Goal: Task Accomplishment & Management: Complete application form

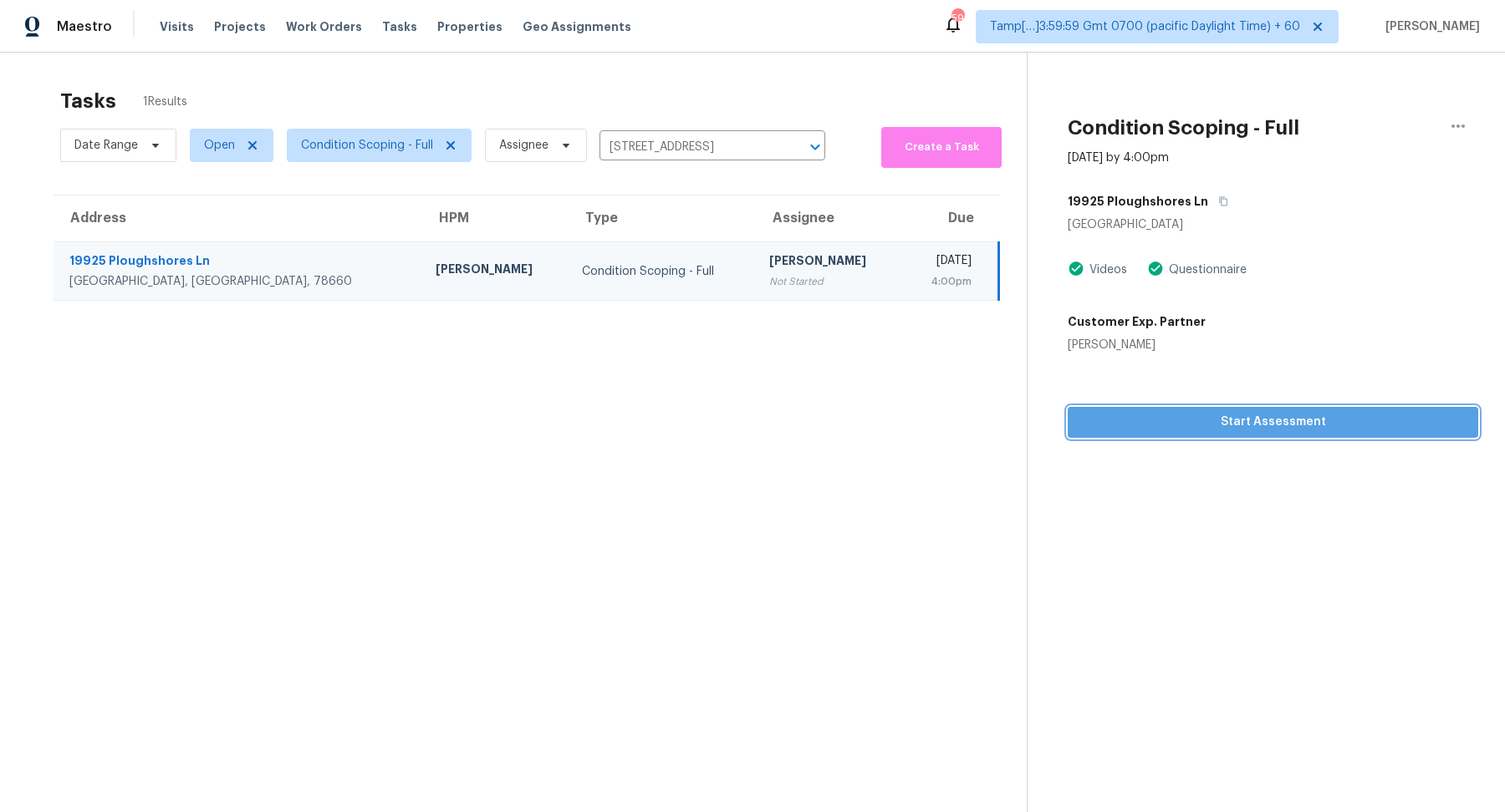
click at [1196, 426] on span "Start Assessment" at bounding box center [1272, 423] width 383 height 21
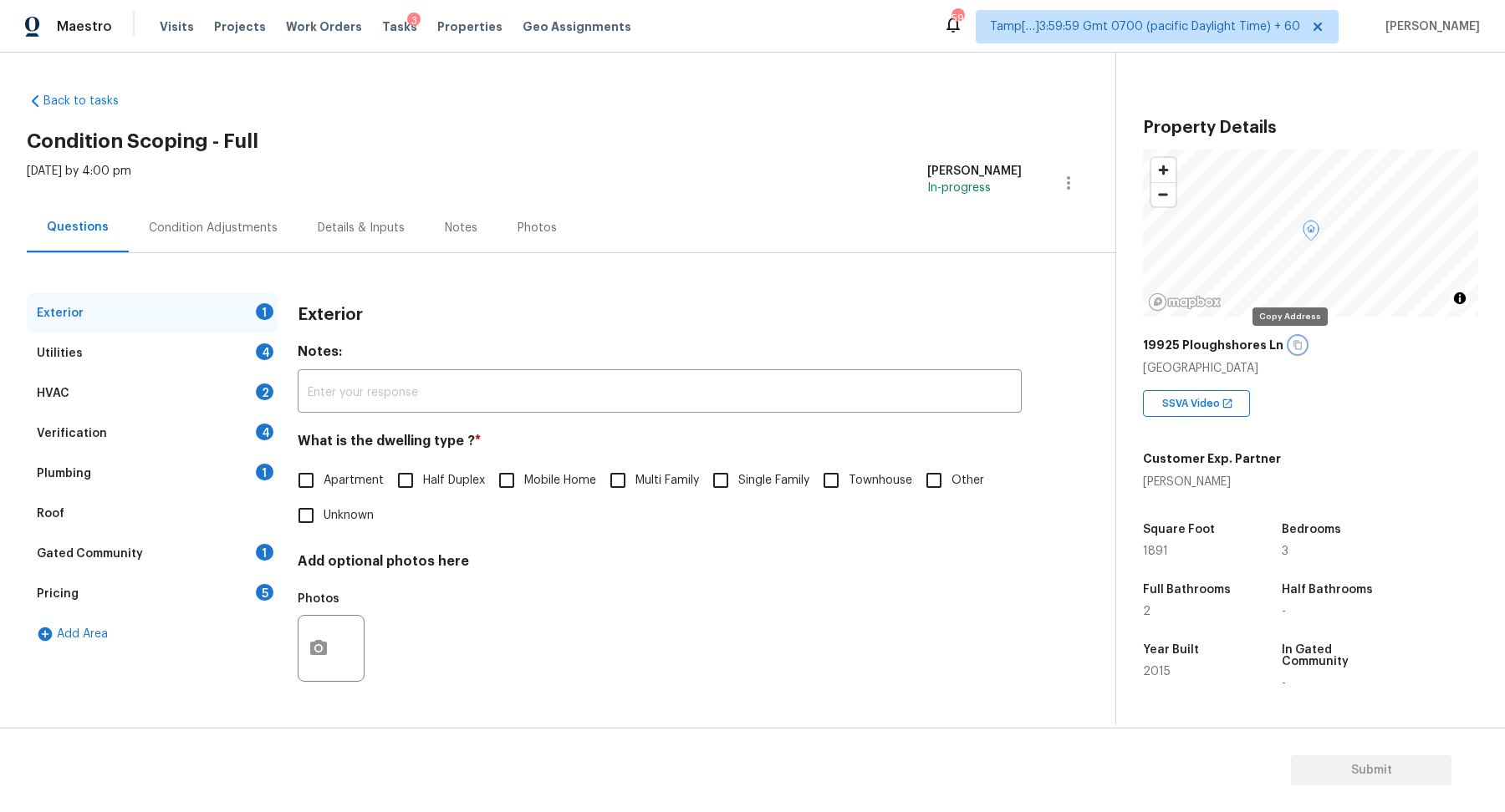
click at [1293, 342] on icon "button" at bounding box center [1297, 346] width 9 height 10
click at [735, 476] on input "Single Family" at bounding box center [721, 480] width 35 height 35
checkbox input "true"
click at [189, 347] on div "Utilities 4" at bounding box center [153, 353] width 251 height 41
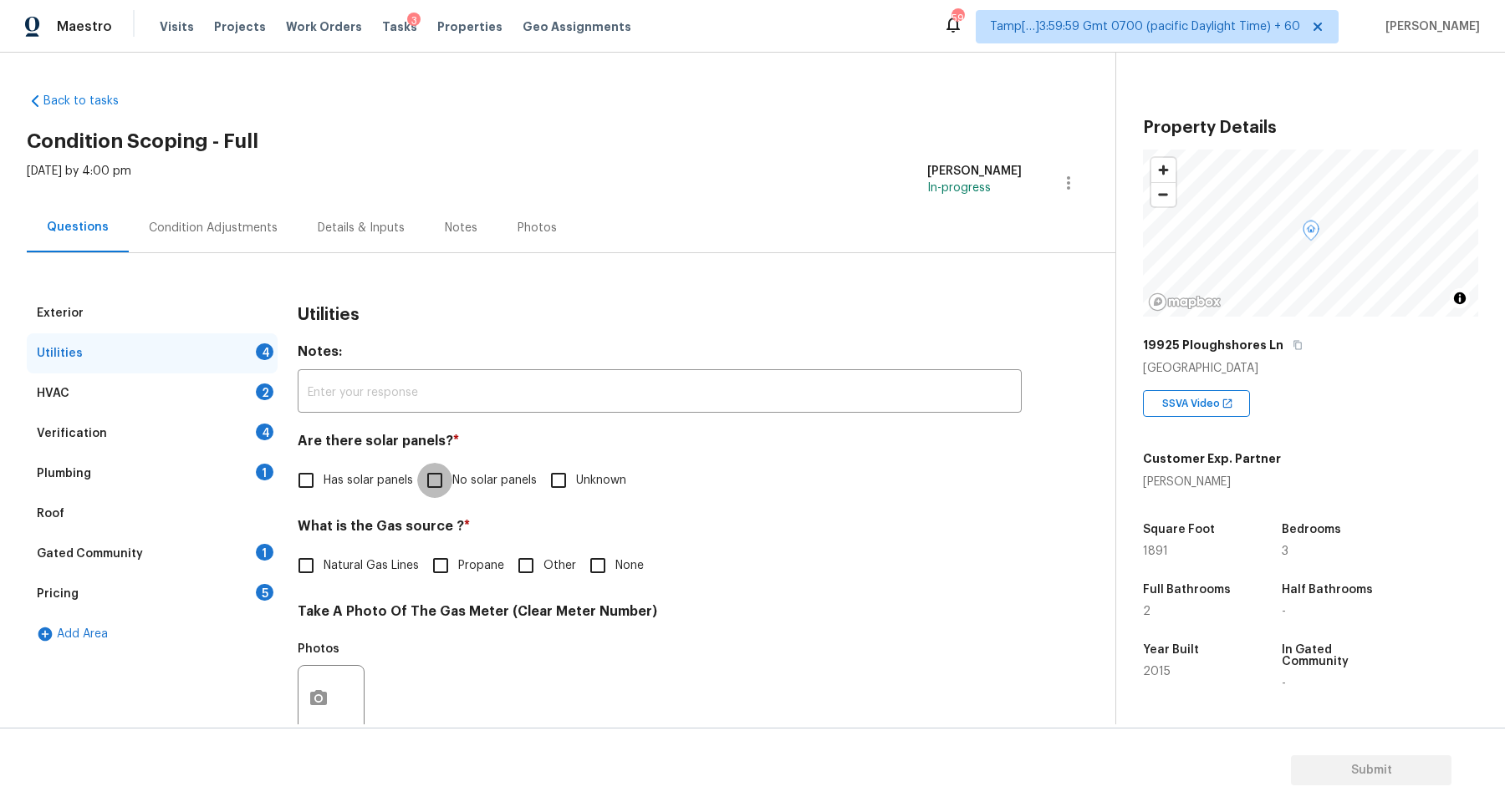
click at [446, 470] on input "No solar panels" at bounding box center [435, 480] width 35 height 35
checkbox input "true"
click at [345, 574] on label "Natural Gas Lines" at bounding box center [354, 566] width 130 height 35
click at [324, 574] on input "Natural Gas Lines" at bounding box center [306, 566] width 35 height 35
checkbox input "true"
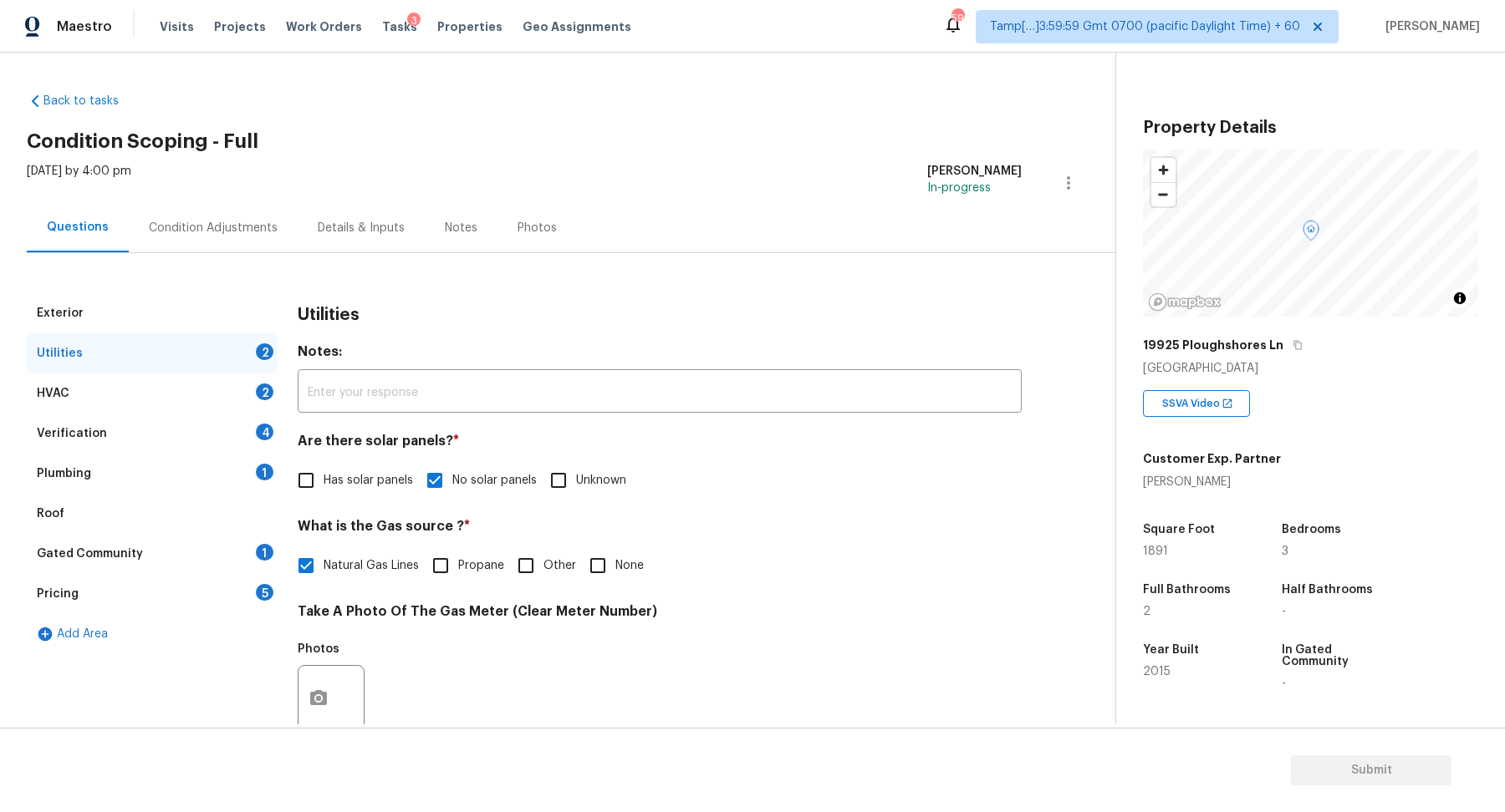
scroll to position [345, 0]
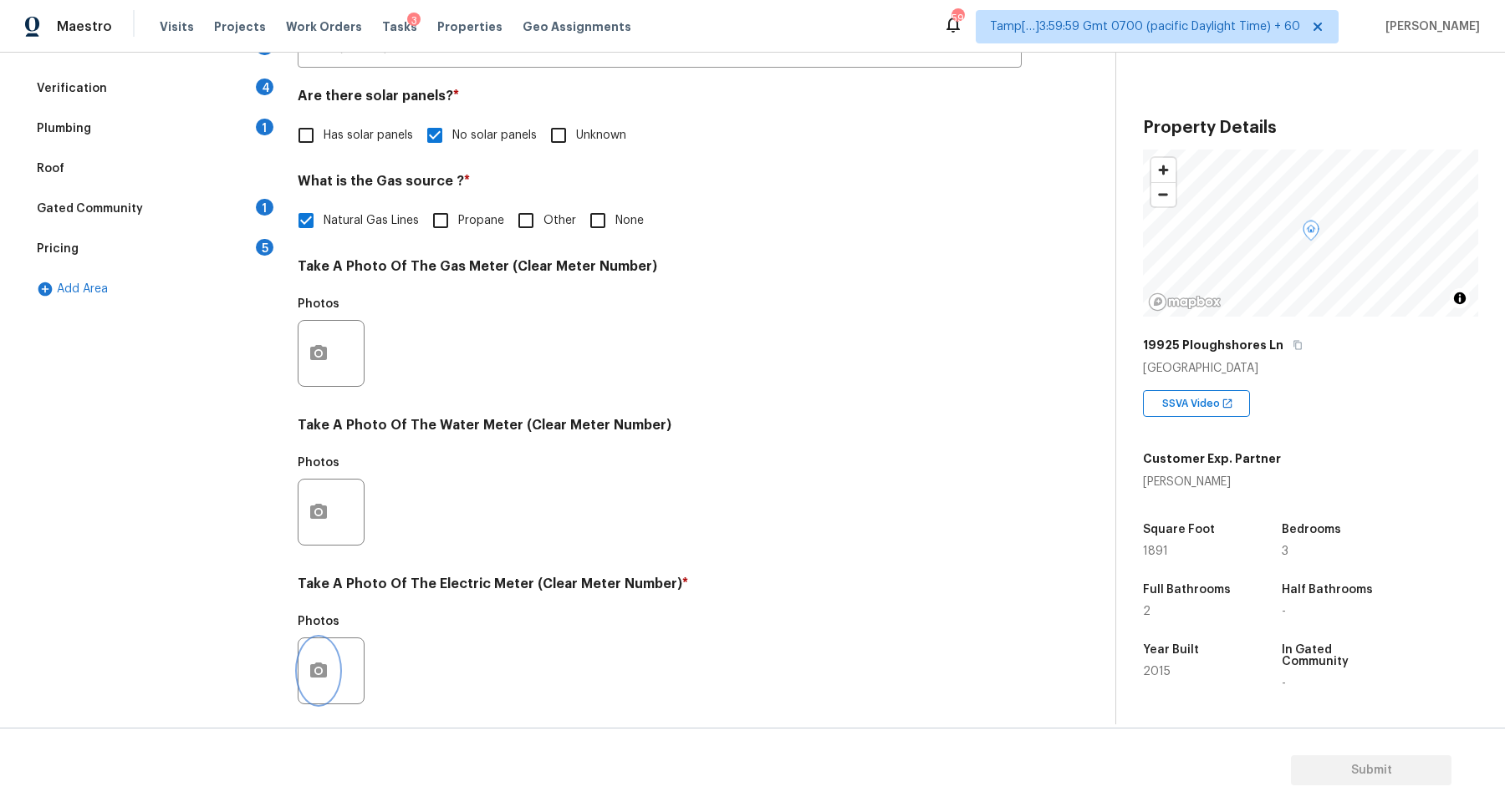
click at [319, 670] on circle "button" at bounding box center [318, 670] width 5 height 5
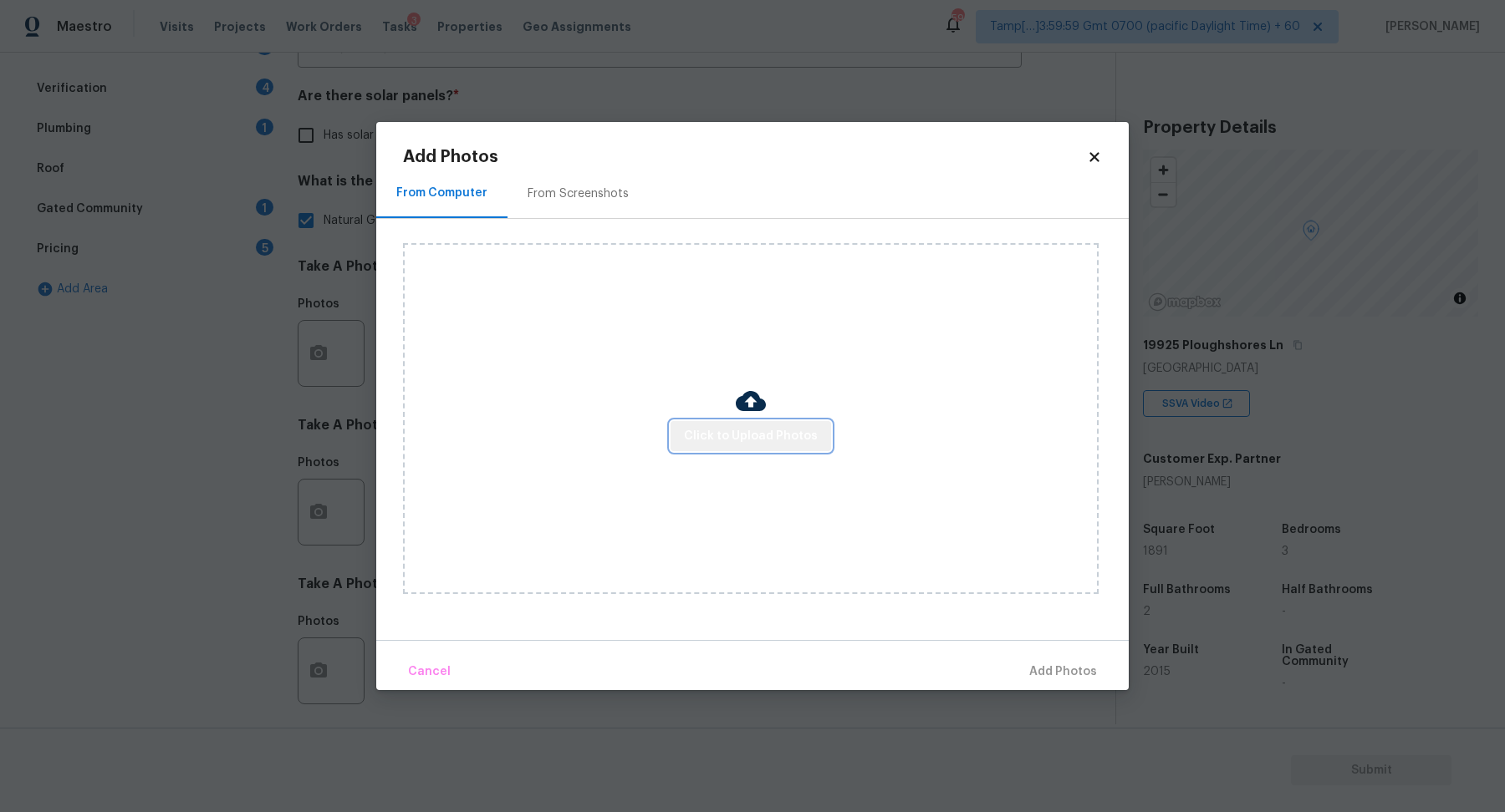
click at [754, 446] on button "Click to Upload Photos" at bounding box center [751, 436] width 160 height 31
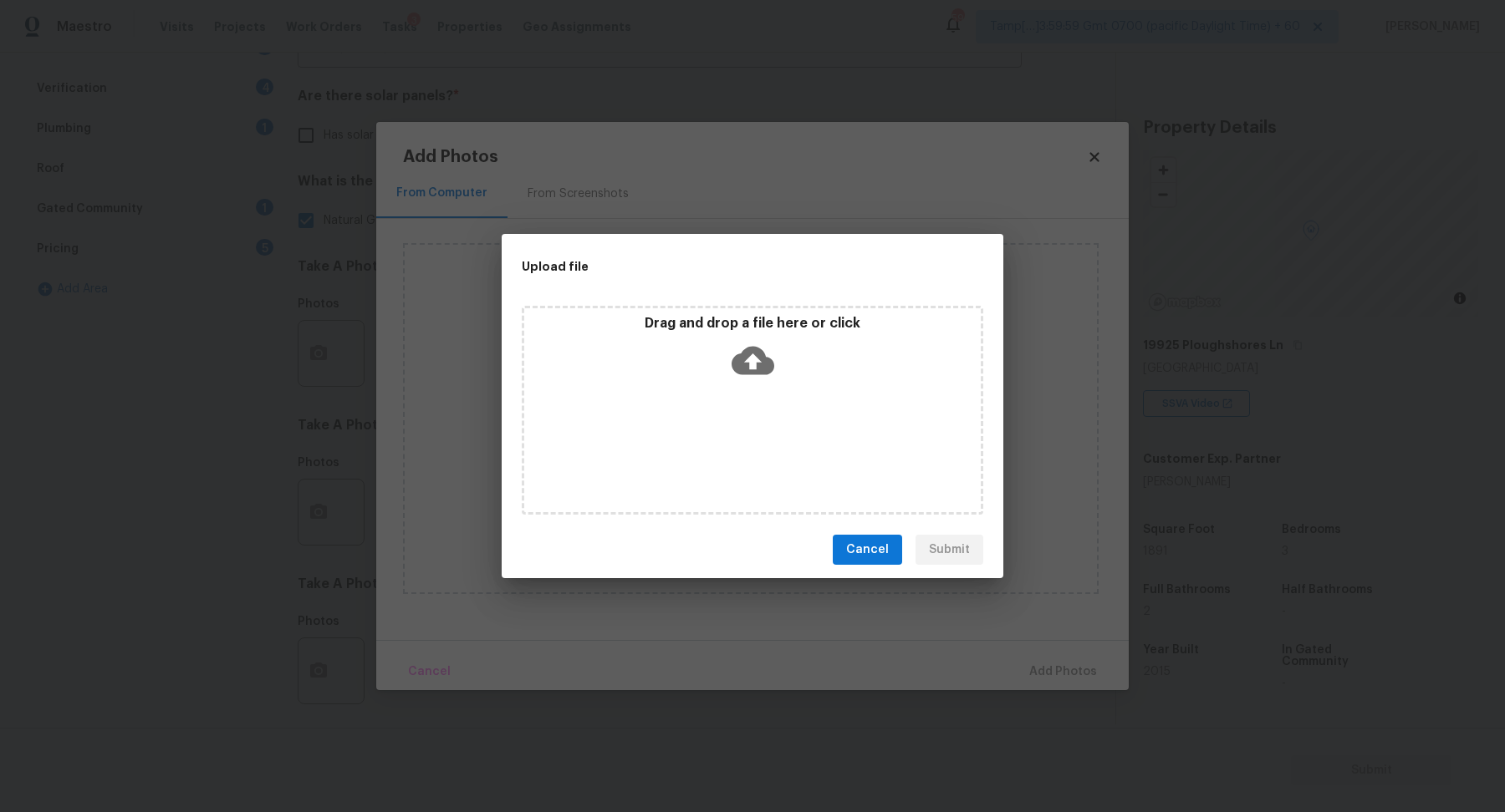
click at [789, 384] on div "Drag and drop a file here or click" at bounding box center [752, 350] width 456 height 71
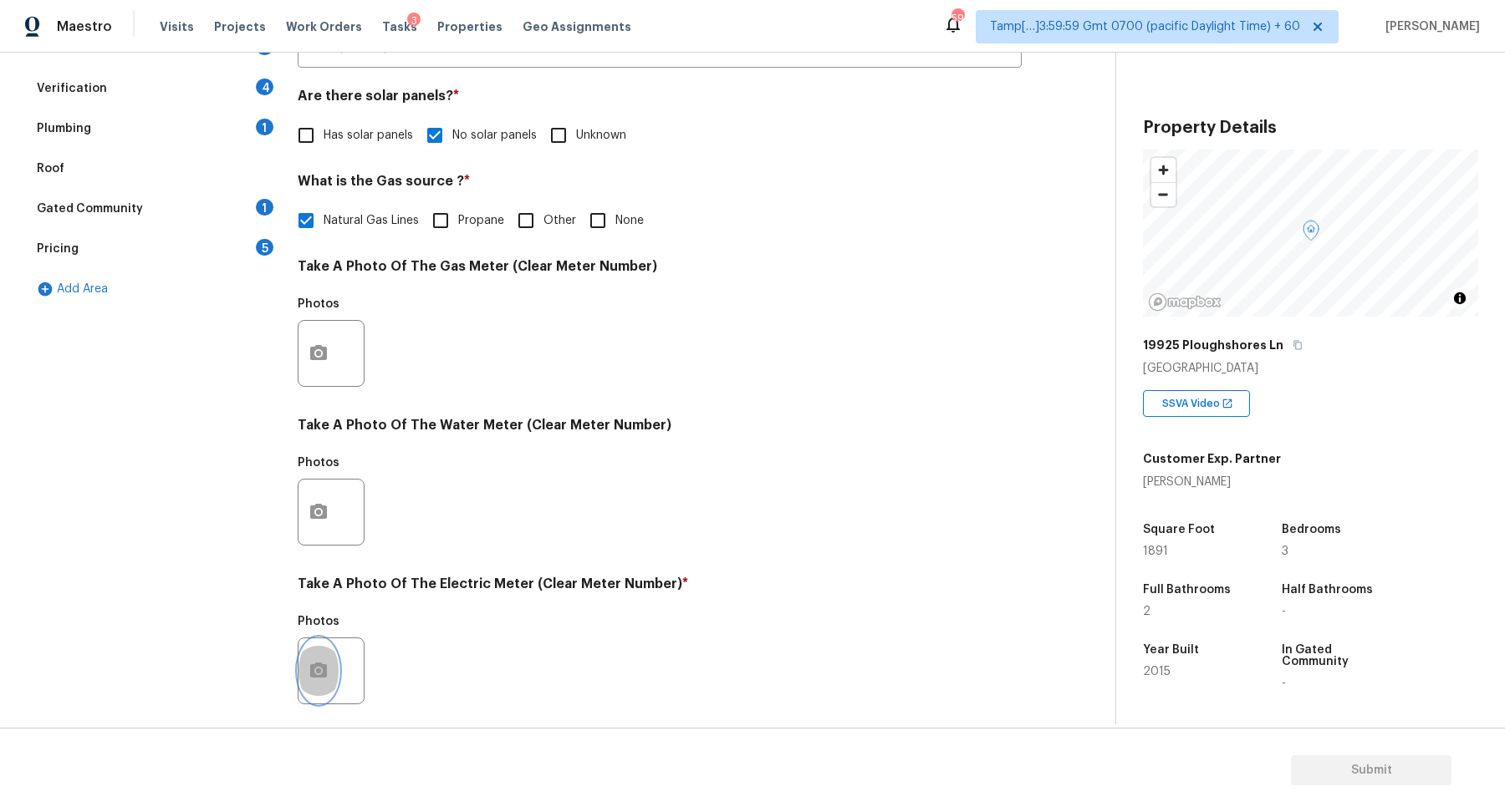
click at [319, 672] on circle "button" at bounding box center [318, 670] width 5 height 5
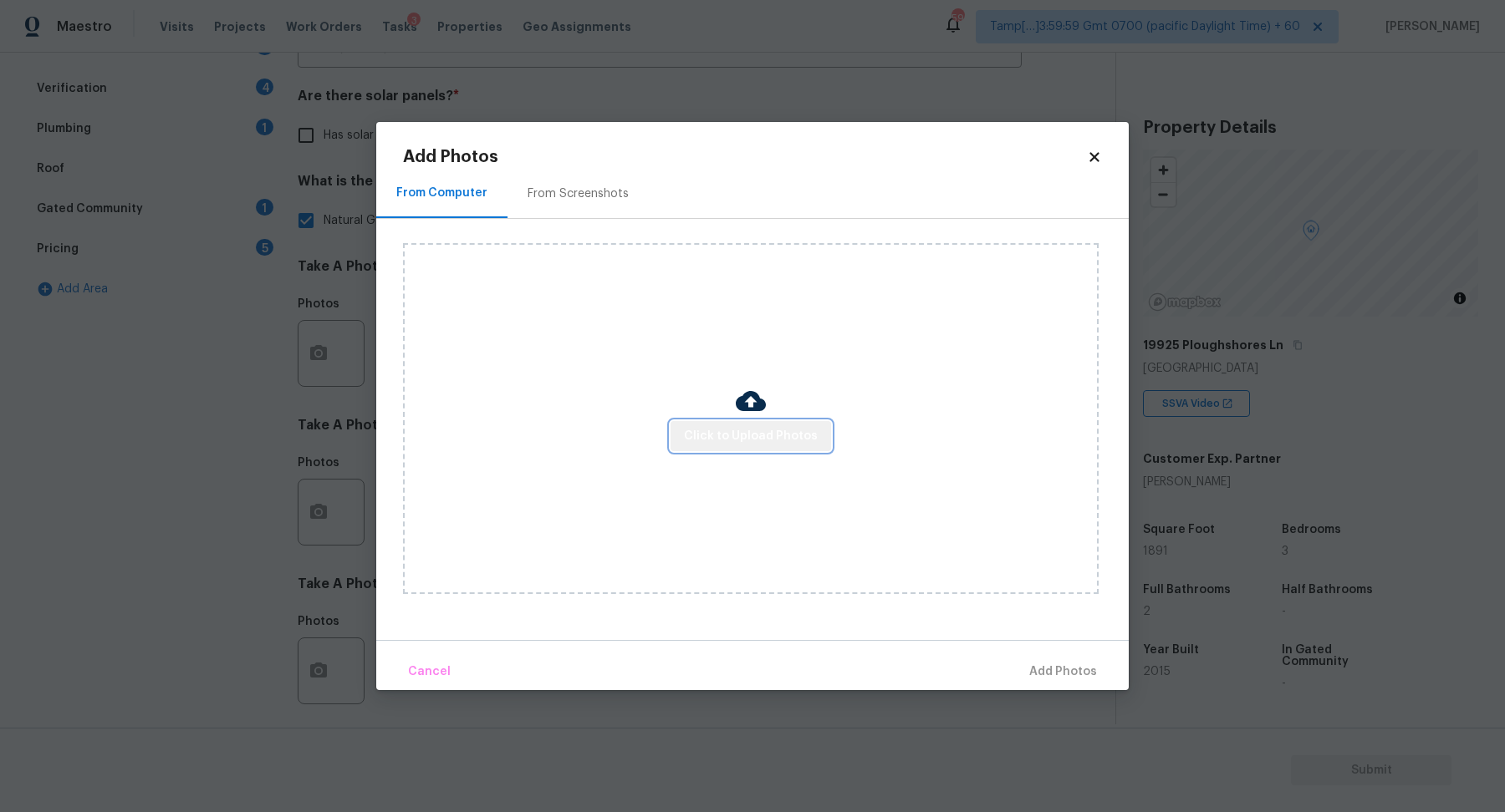
click at [795, 425] on button "Click to Upload Photos" at bounding box center [751, 436] width 160 height 31
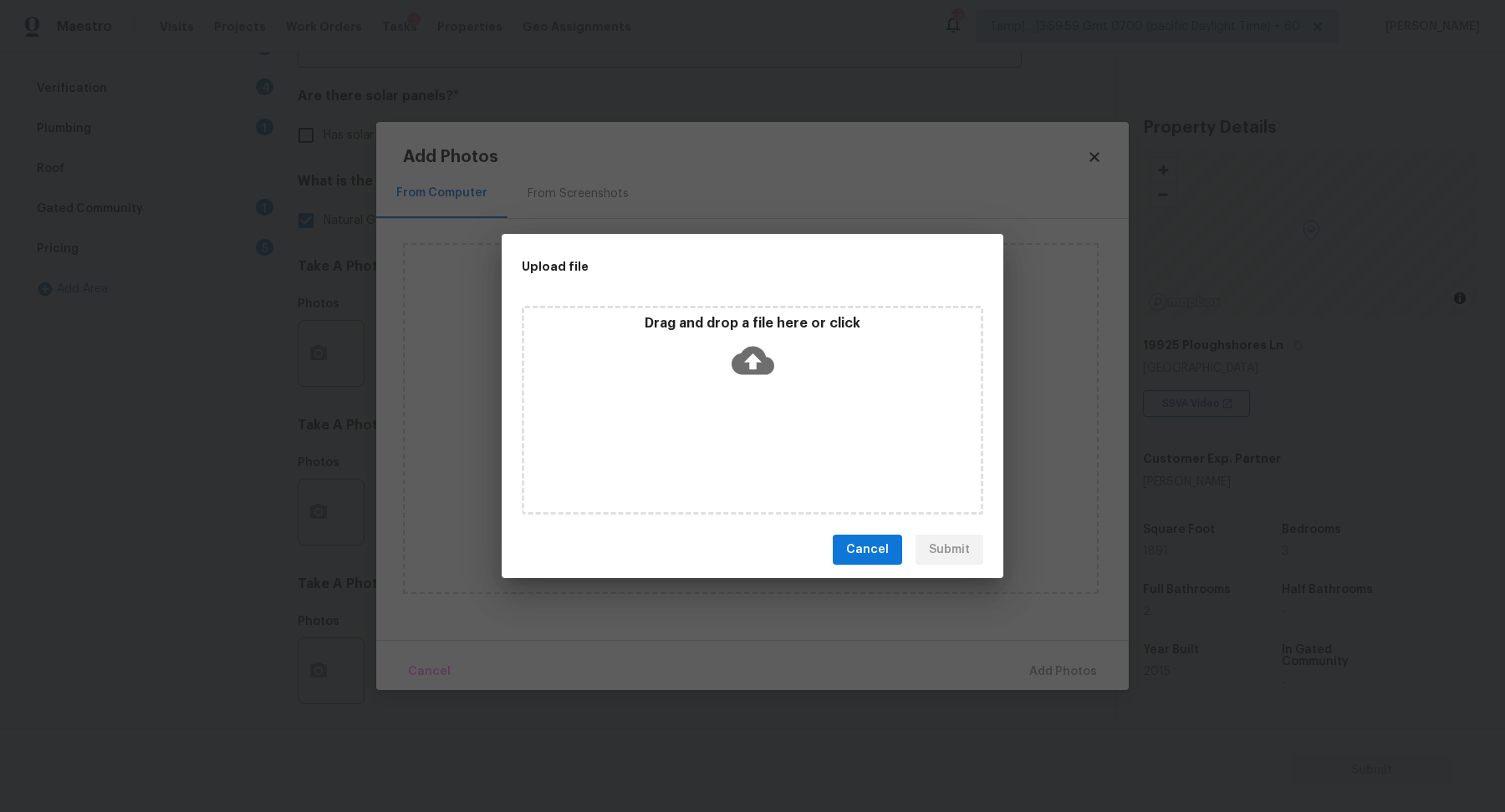
click at [754, 384] on div "Drag and drop a file here or click" at bounding box center [752, 350] width 456 height 71
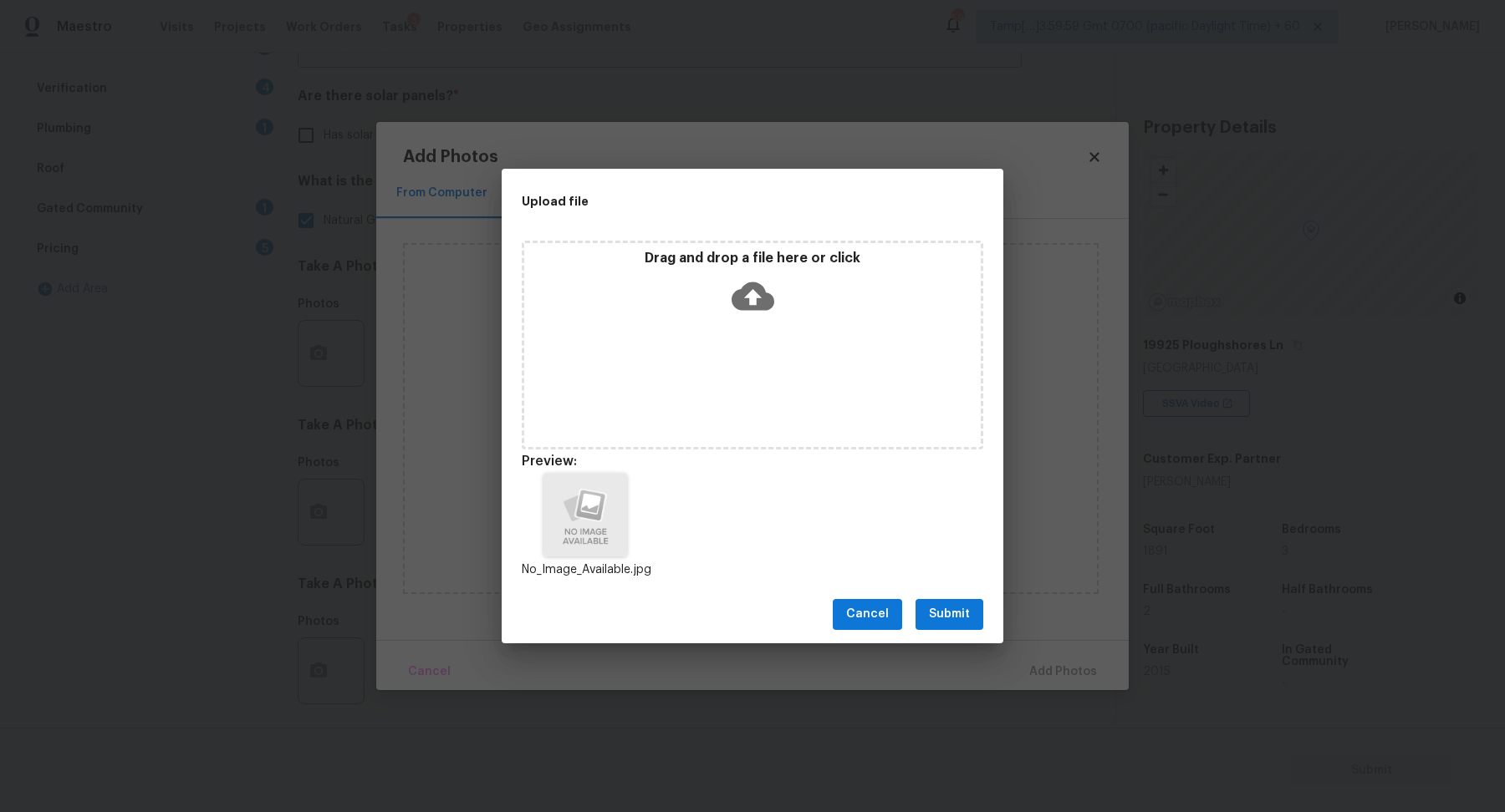
click at [977, 610] on button "Submit" at bounding box center [950, 614] width 68 height 31
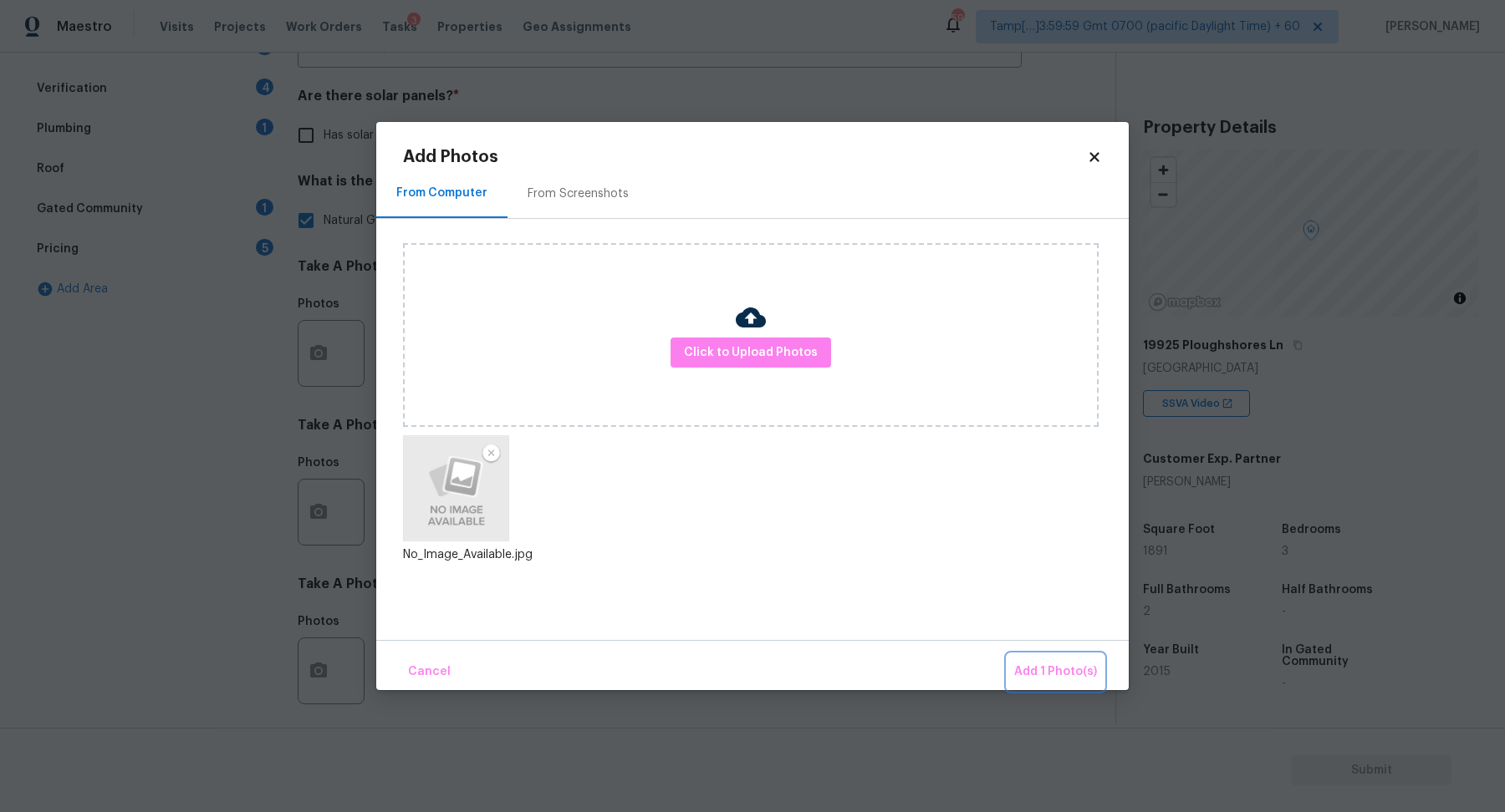
click at [1052, 670] on span "Add 1 Photo(s)" at bounding box center [1056, 672] width 83 height 21
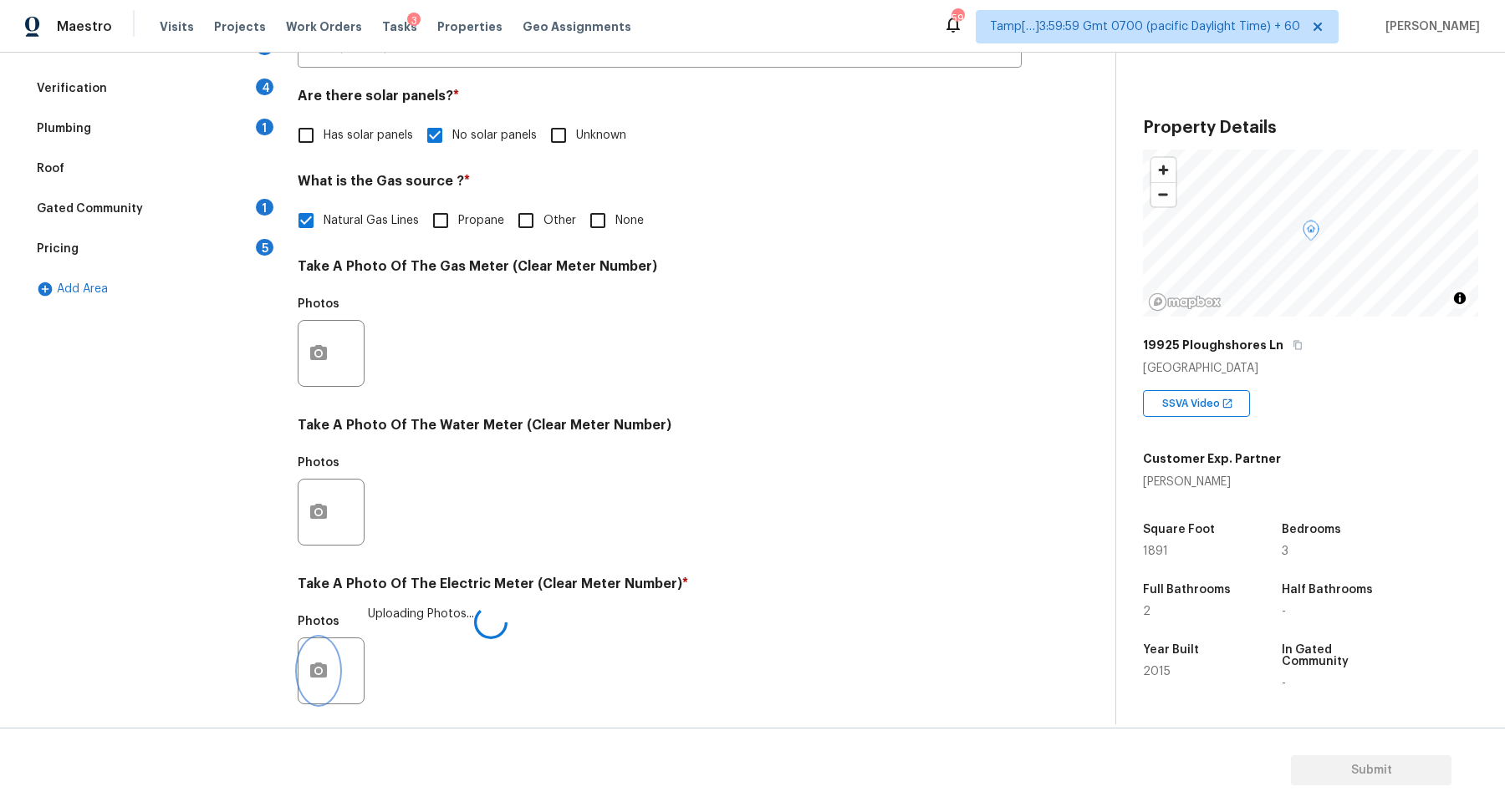
scroll to position [444, 0]
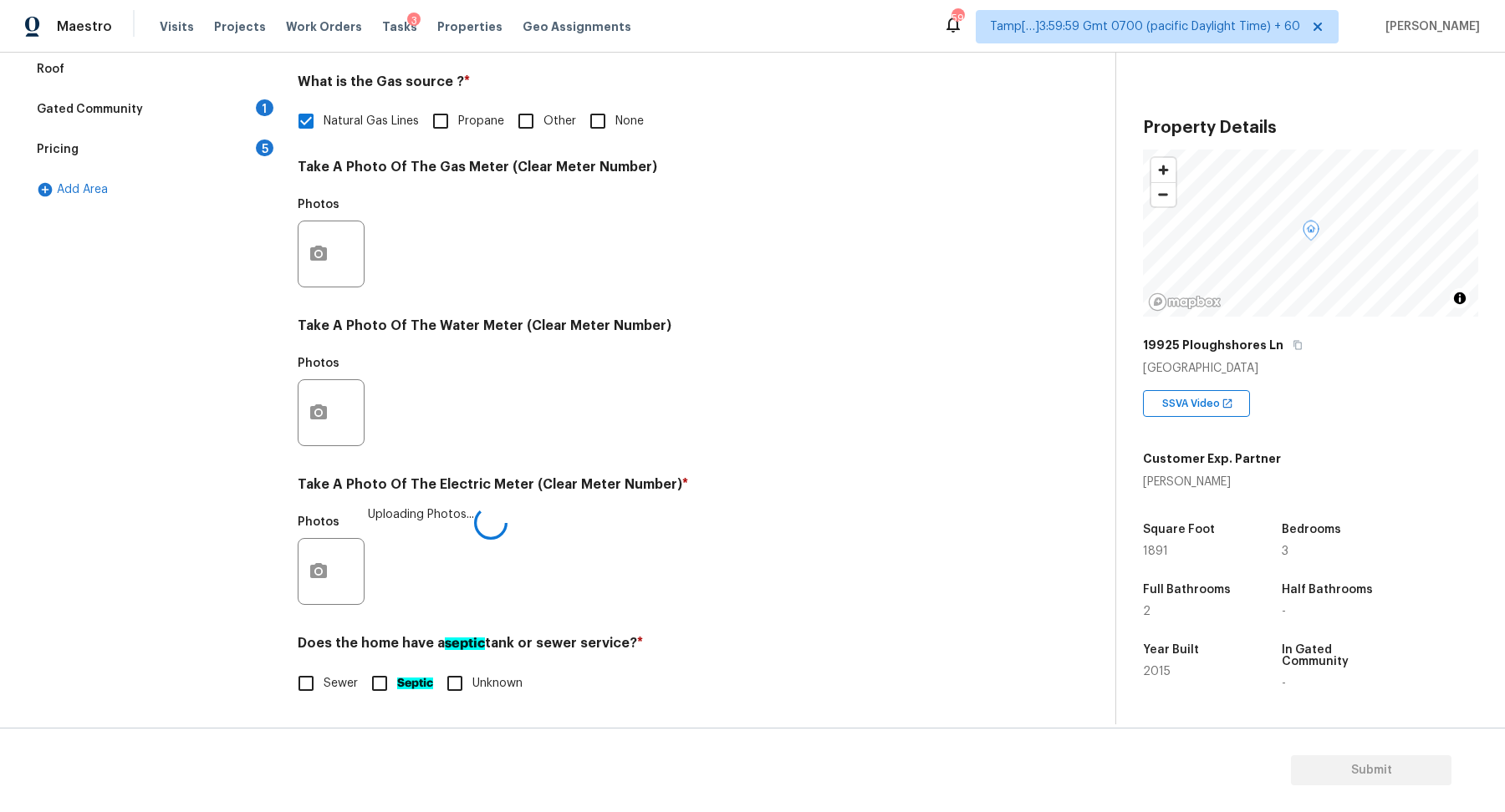
click at [316, 685] on input "Sewer" at bounding box center [306, 684] width 35 height 35
checkbox input "true"
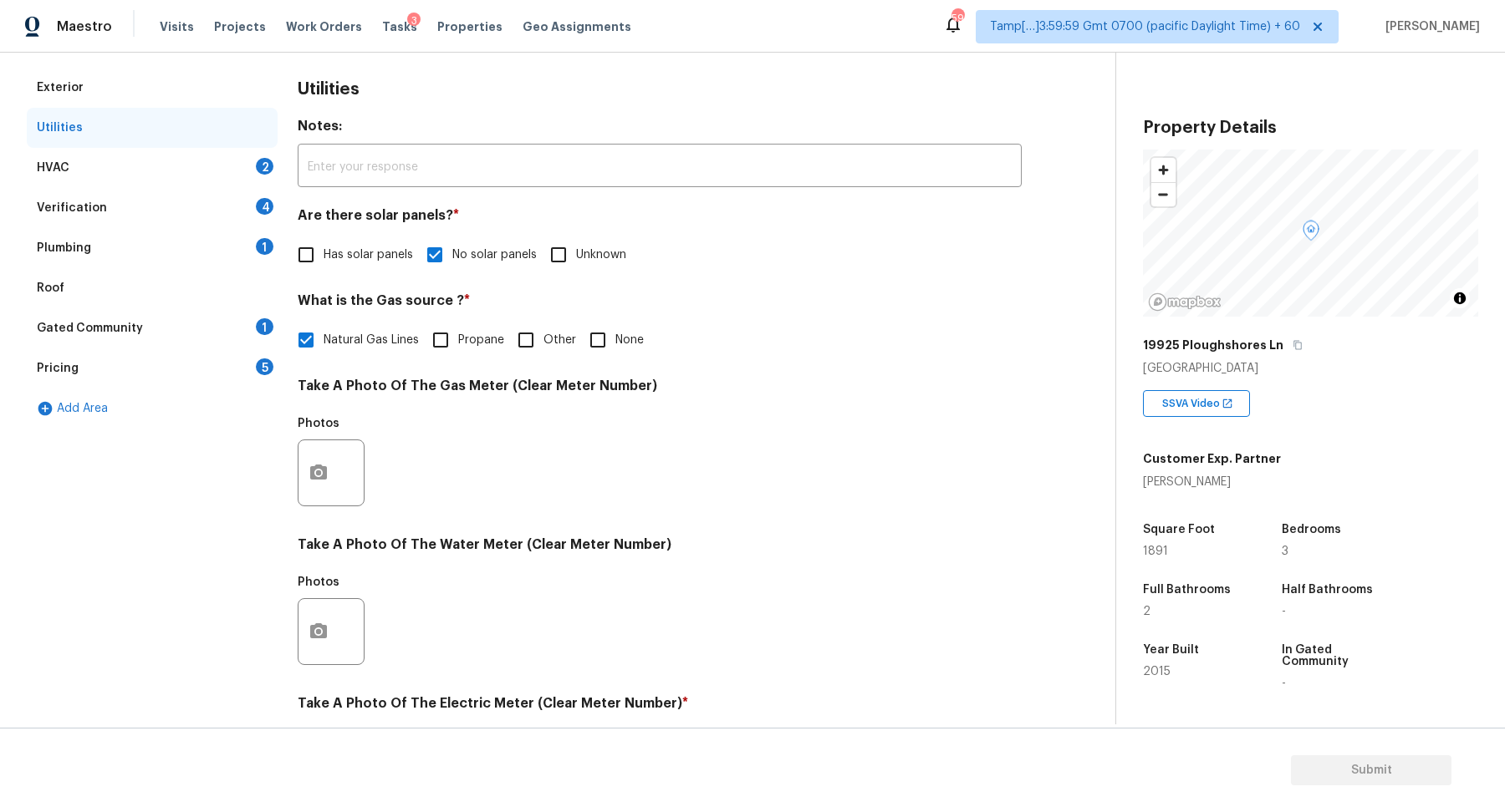
scroll to position [173, 0]
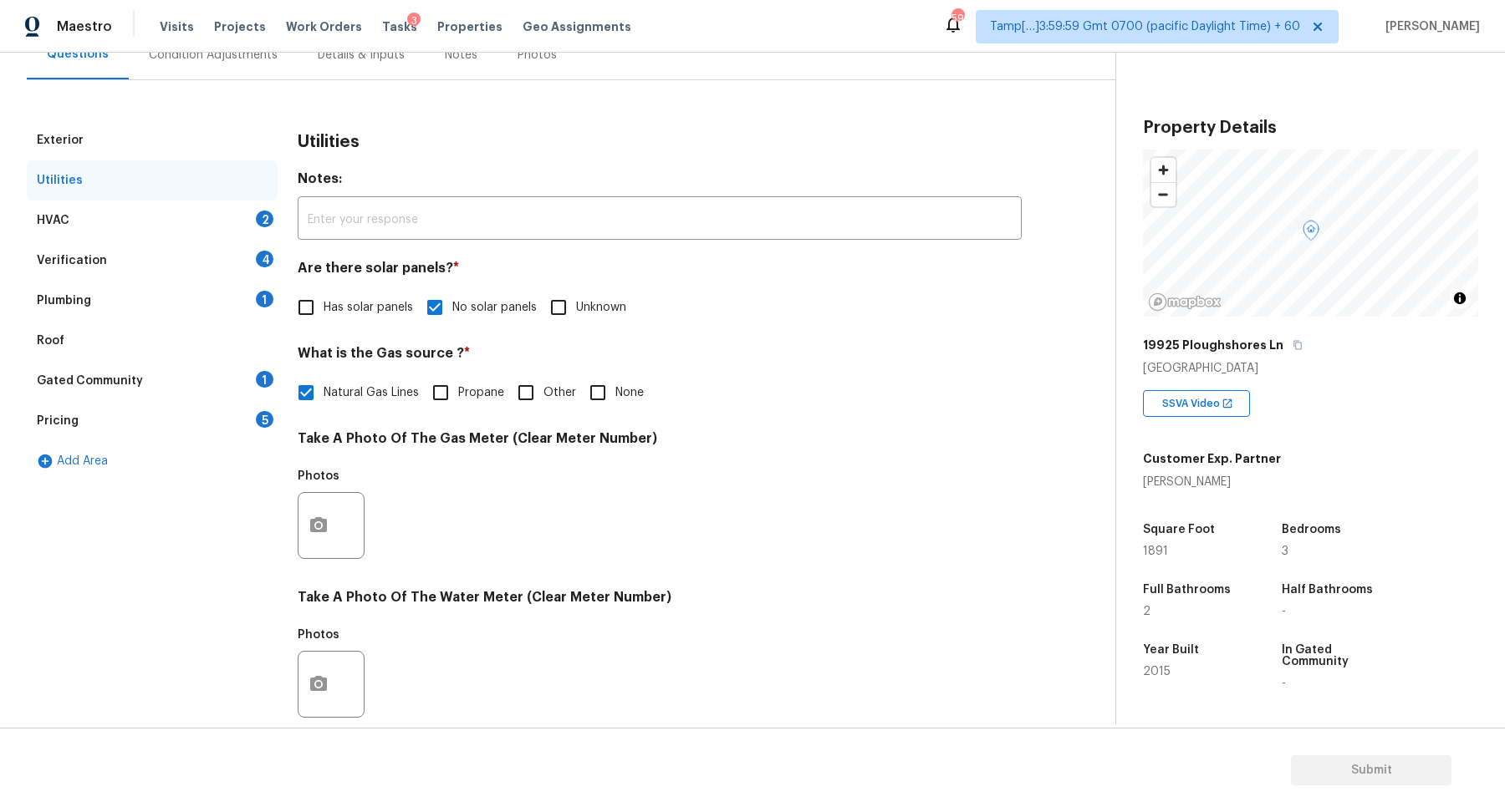
click at [220, 225] on div "HVAC 2" at bounding box center [153, 221] width 251 height 41
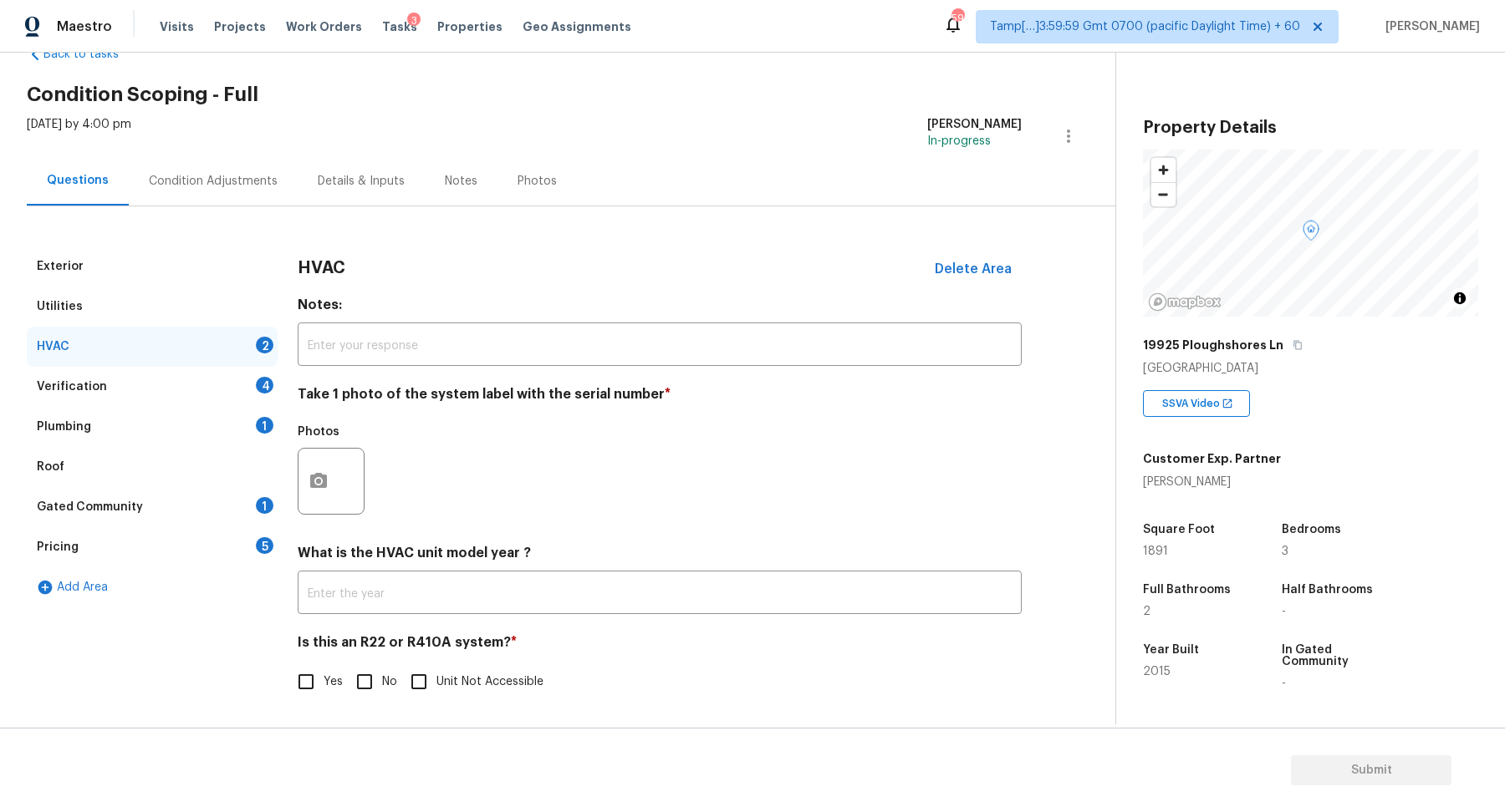
scroll to position [46, 0]
click at [314, 499] on button "button" at bounding box center [319, 482] width 41 height 65
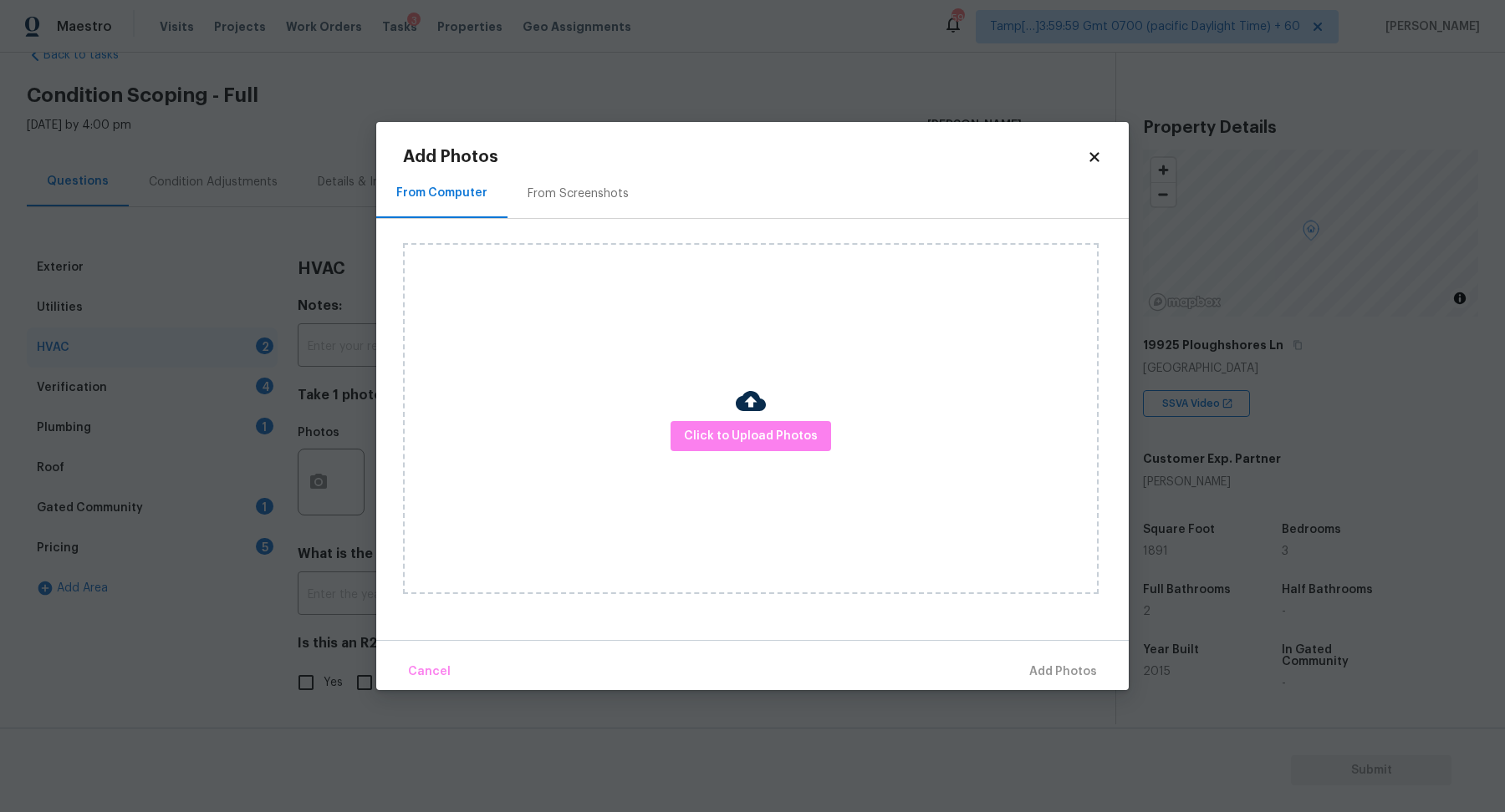
click at [662, 456] on div "Click to Upload Photos" at bounding box center [751, 418] width 696 height 350
click at [681, 456] on div "Click to Upload Photos" at bounding box center [751, 418] width 696 height 350
click at [702, 443] on span "Click to Upload Photos" at bounding box center [751, 436] width 133 height 21
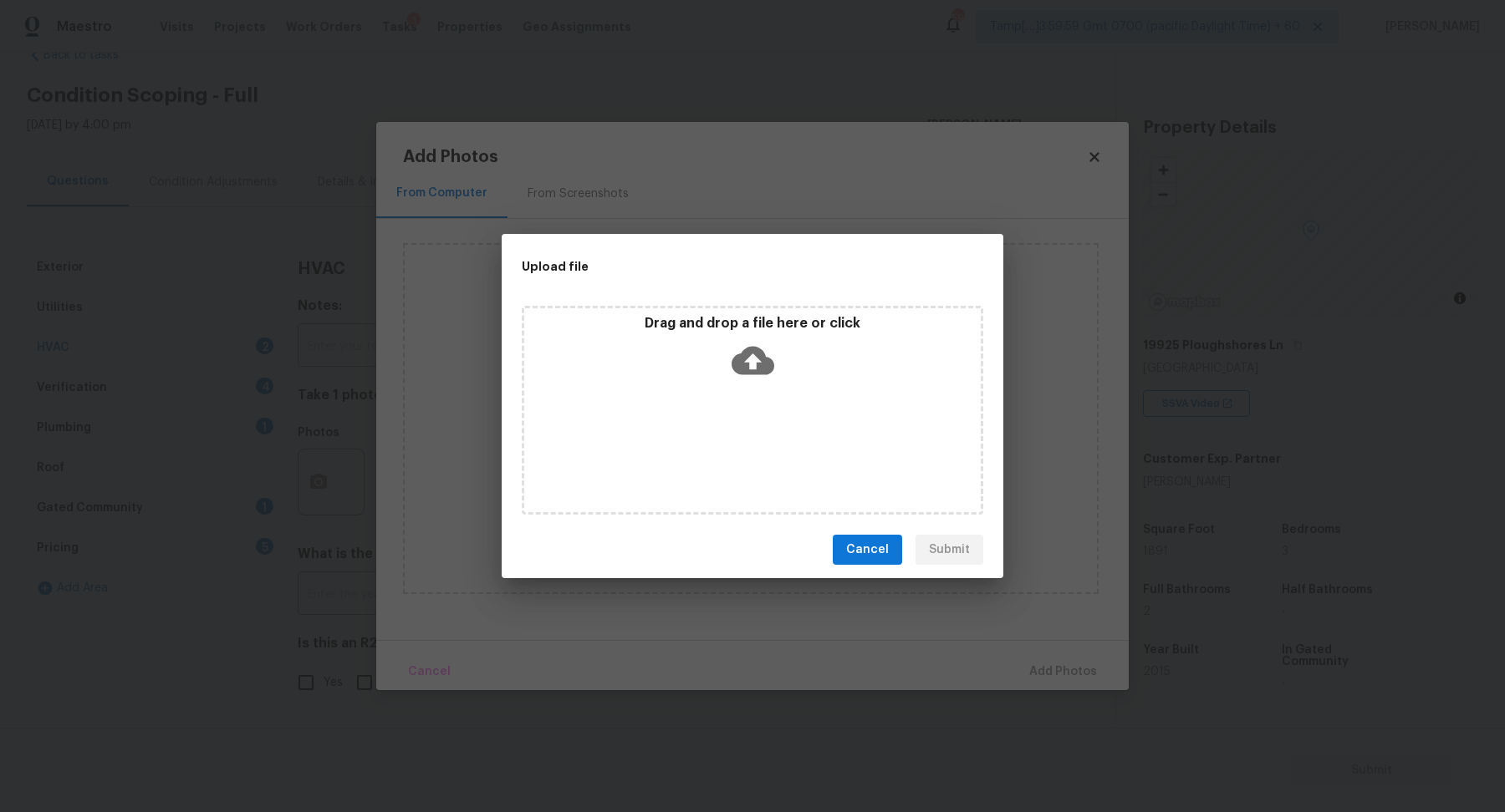
click at [747, 380] on icon at bounding box center [752, 360] width 43 height 42
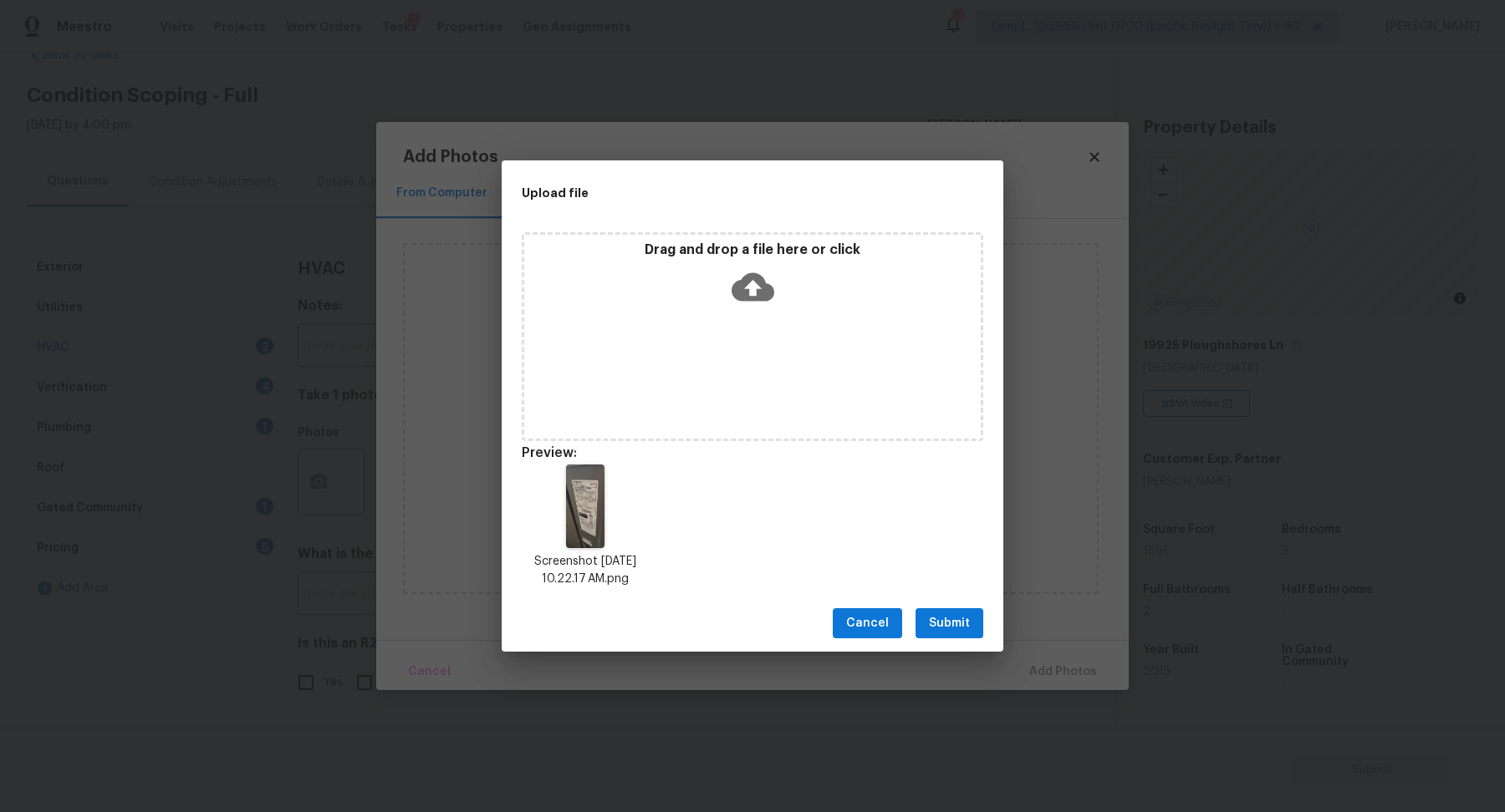
click at [961, 613] on span "Submit" at bounding box center [949, 624] width 41 height 21
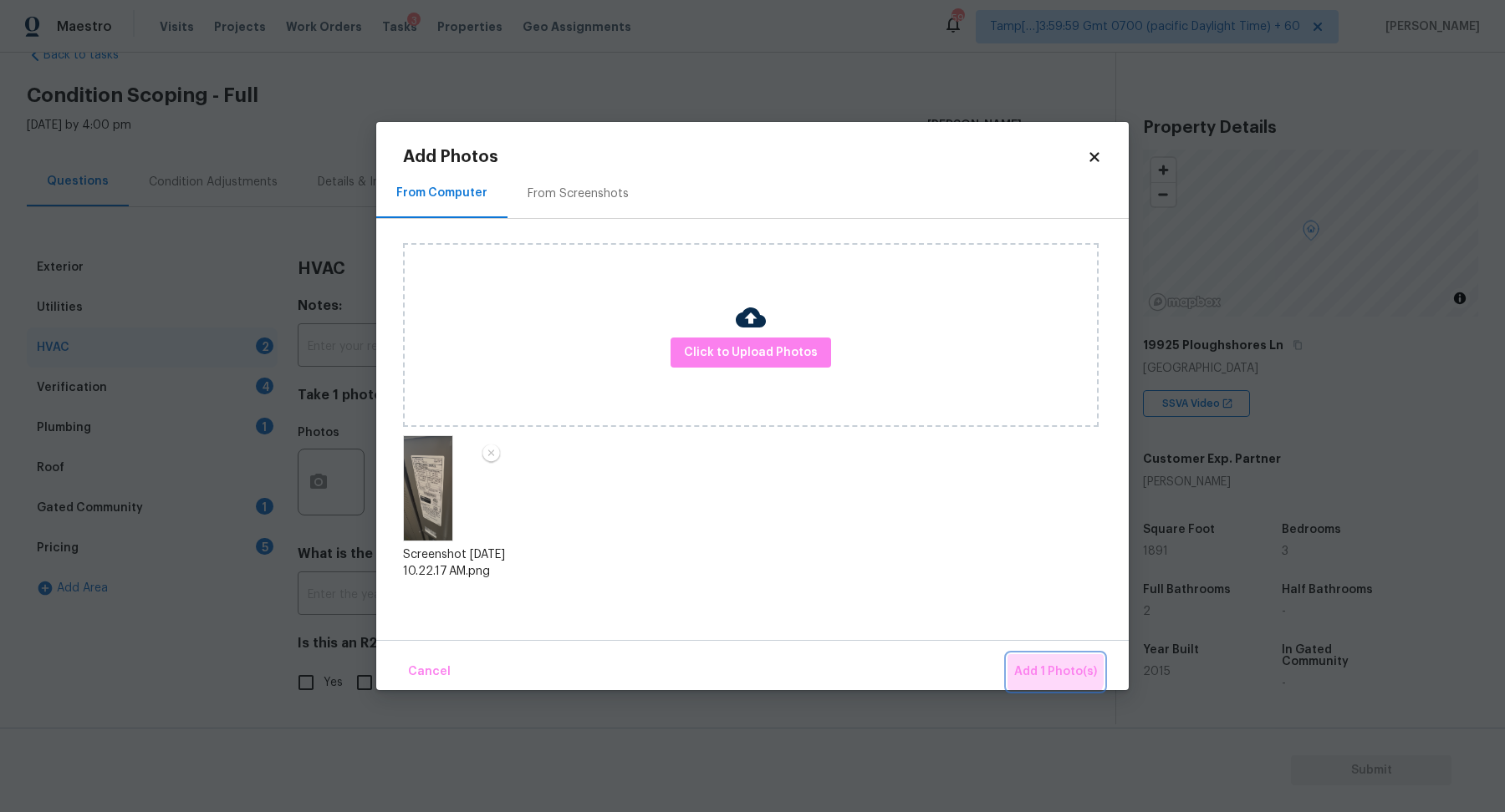
click at [1028, 661] on button "Add 1 Photo(s)" at bounding box center [1056, 672] width 97 height 36
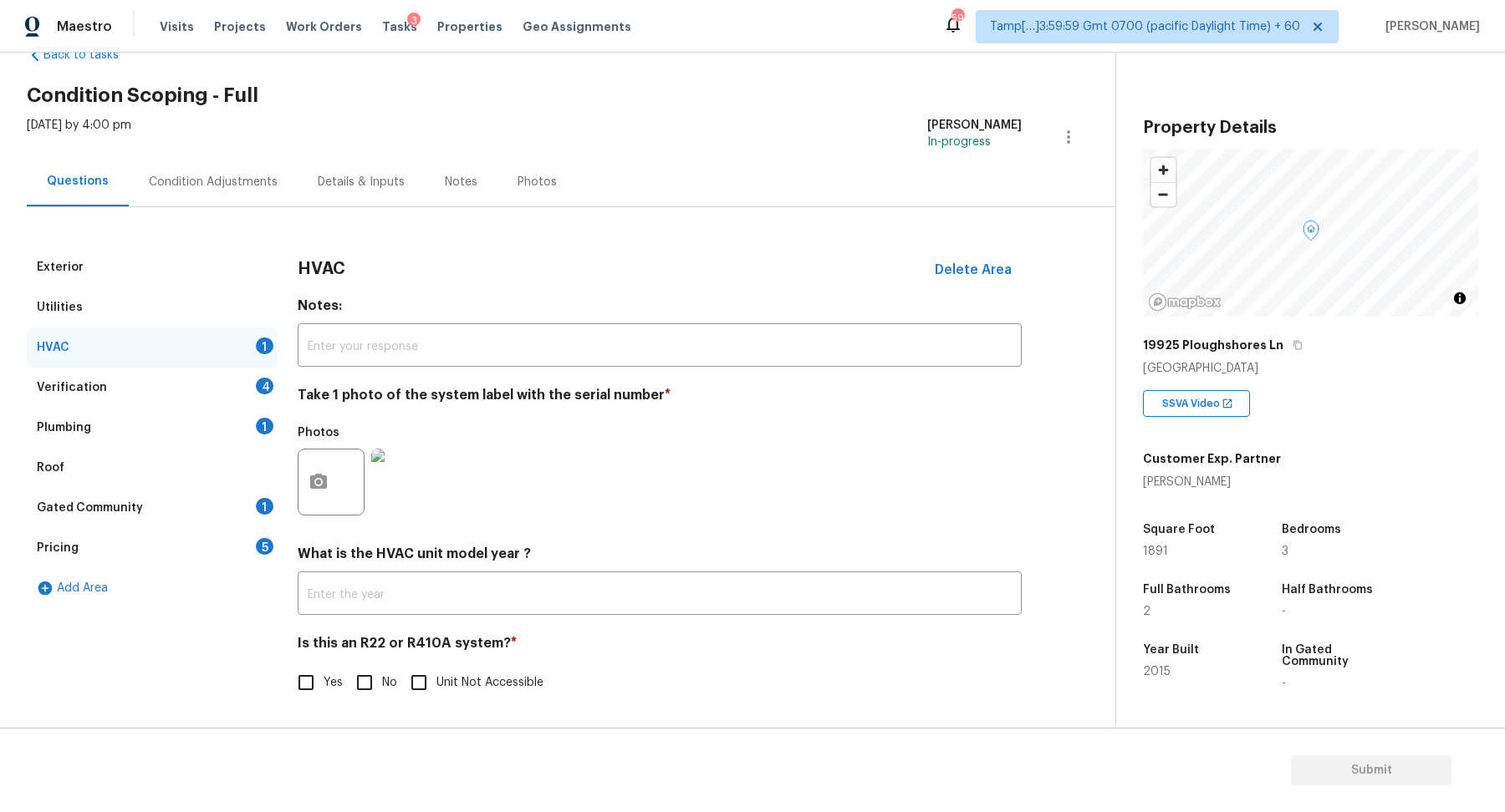
click at [404, 505] on img at bounding box center [404, 482] width 67 height 67
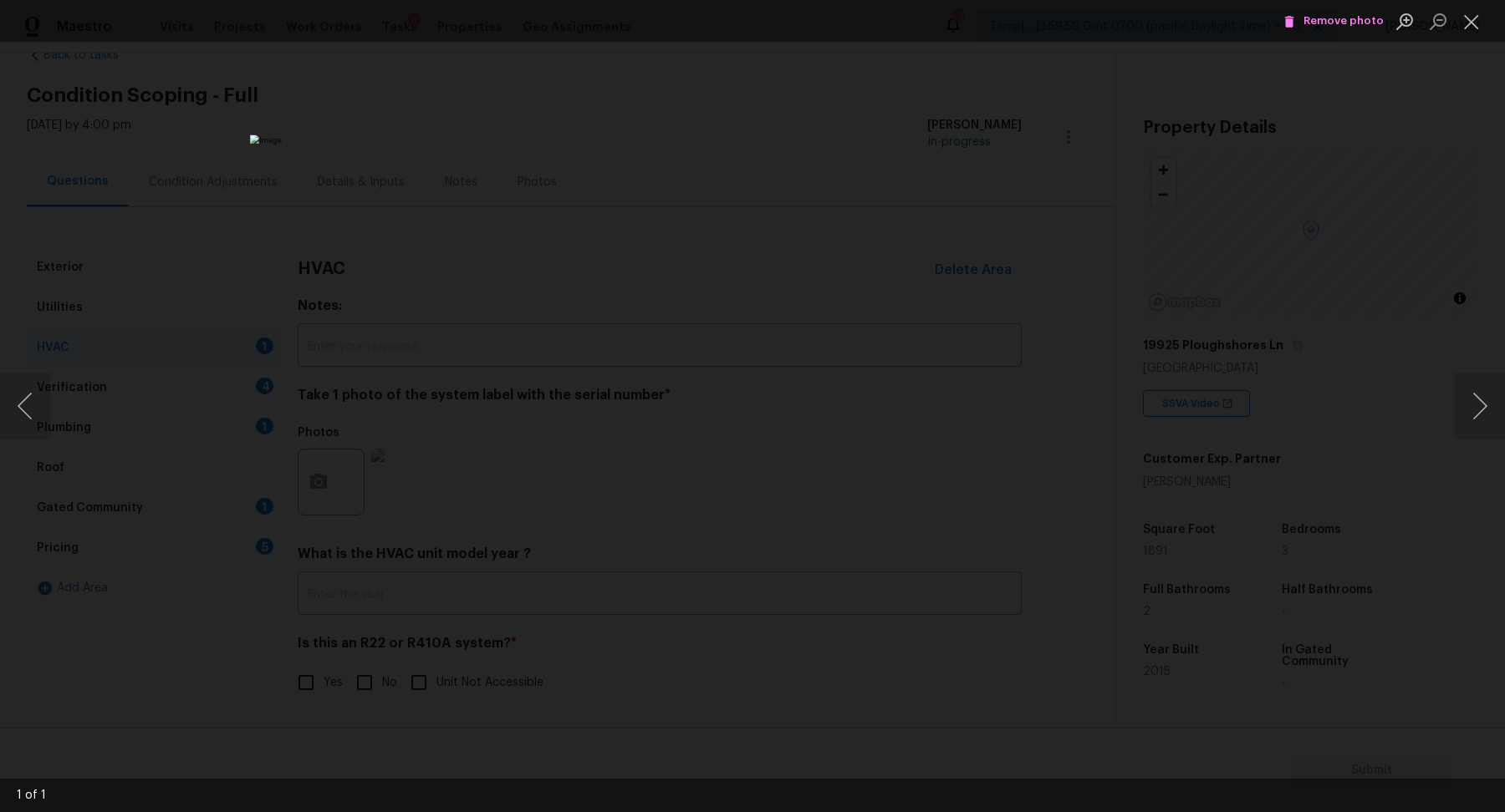
click at [438, 560] on div "Lightbox" at bounding box center [752, 406] width 1505 height 812
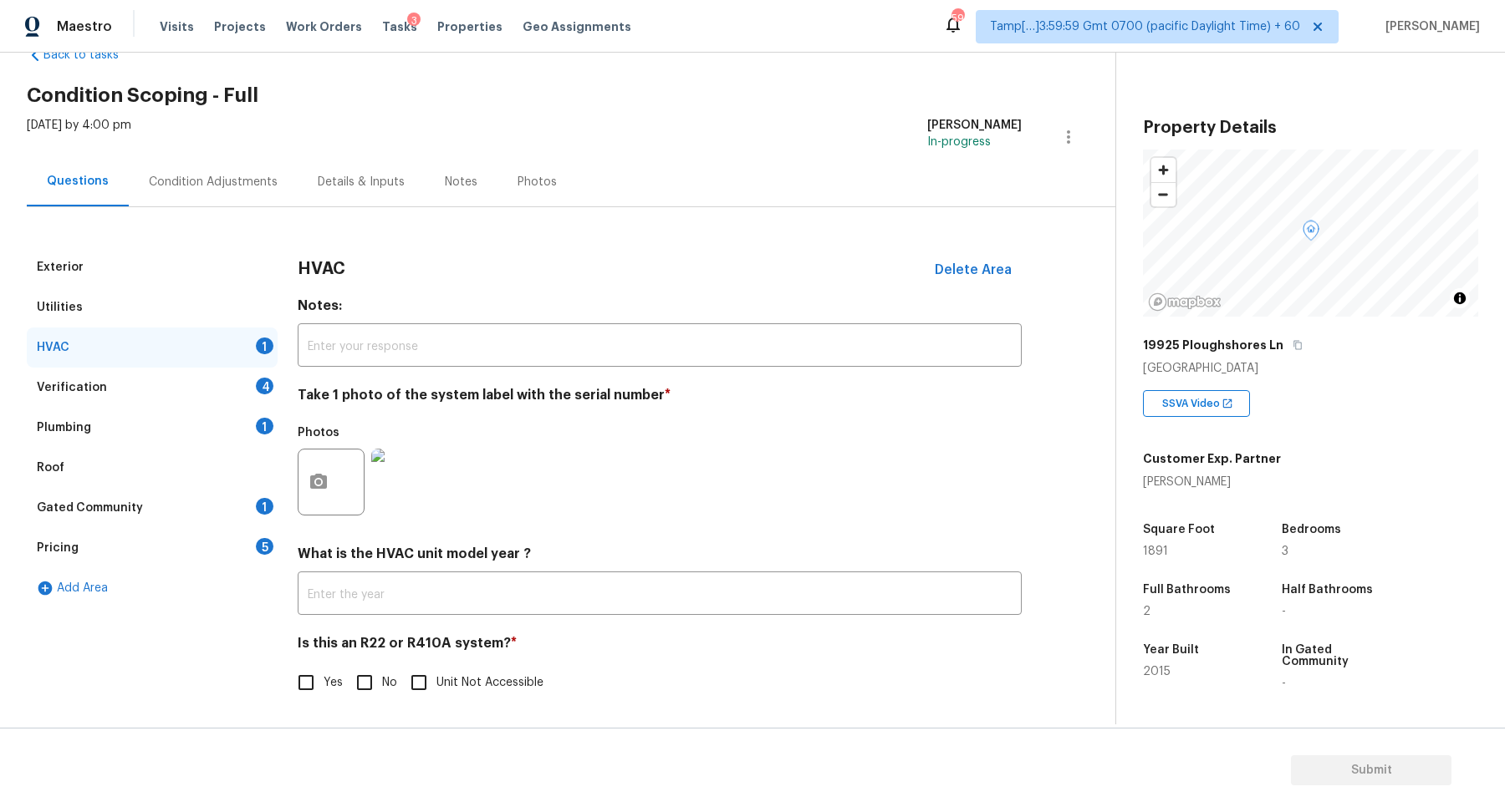
click at [321, 703] on div "HVAC Delete Area Notes: ​ Take 1 photo of the system label with the serial numb…" at bounding box center [659, 484] width 724 height 473
click at [314, 692] on input "Yes" at bounding box center [306, 683] width 35 height 35
checkbox input "true"
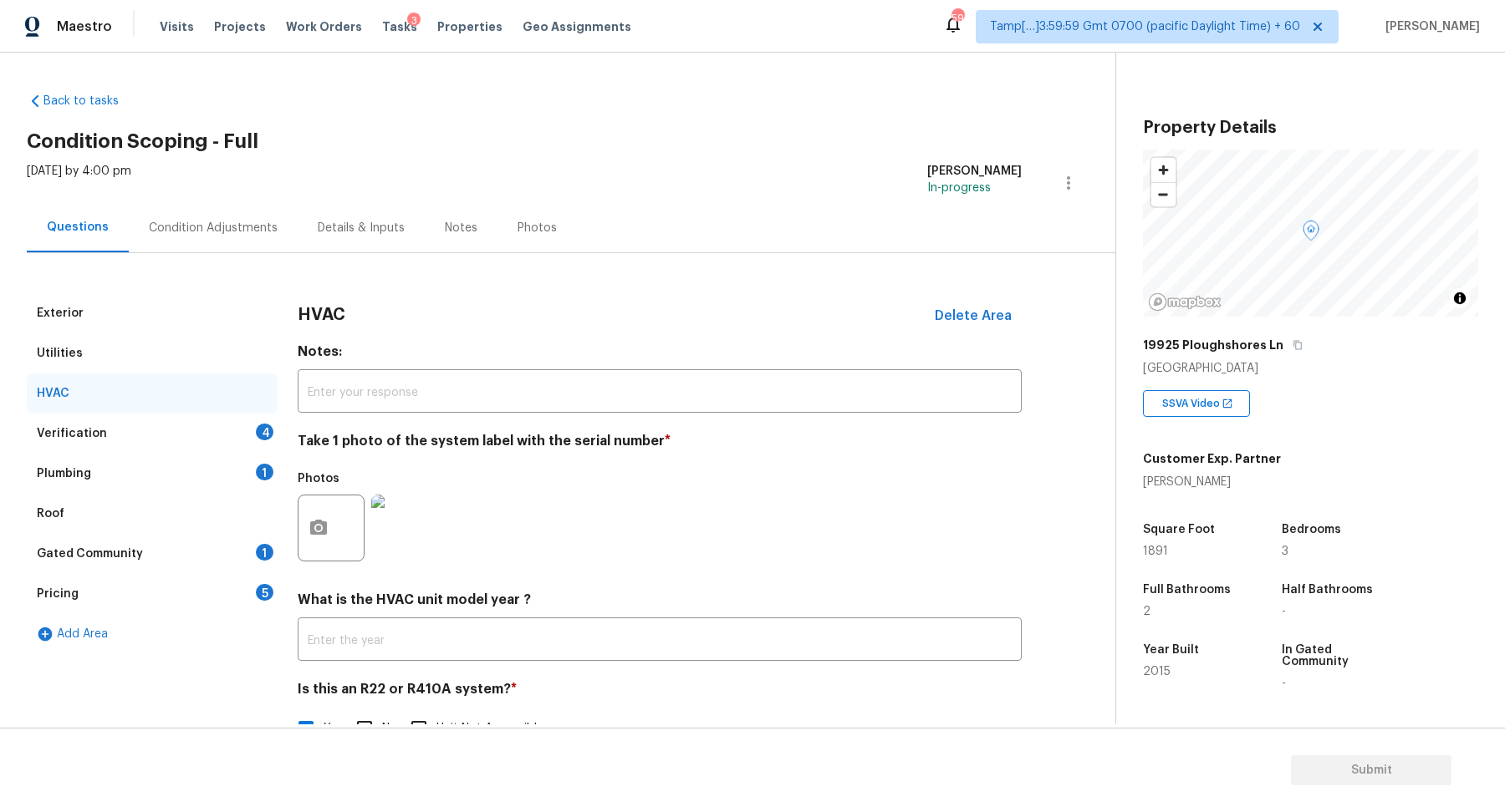
click at [223, 462] on div "Plumbing 1" at bounding box center [153, 474] width 251 height 41
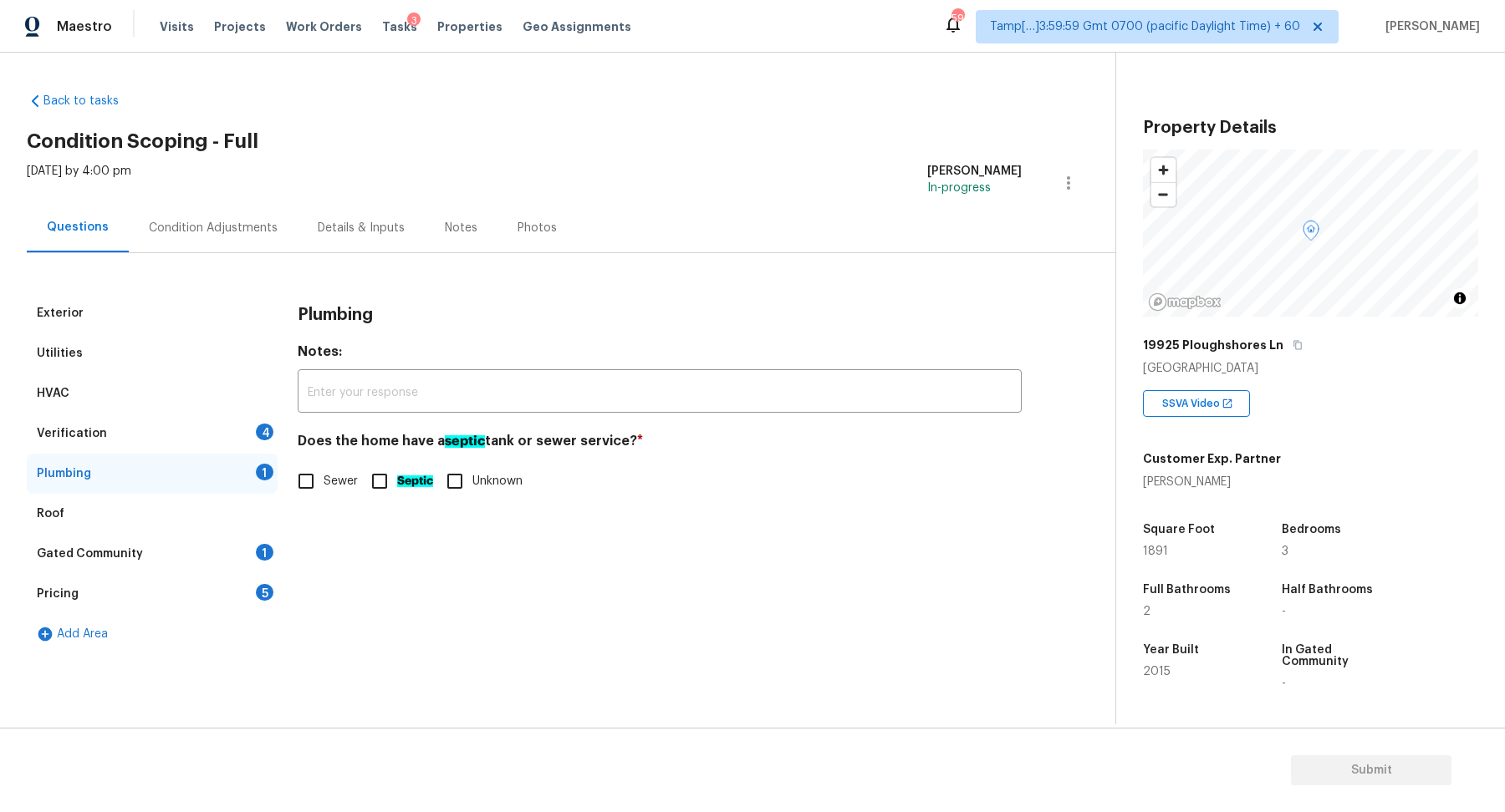
click at [268, 427] on div "4" at bounding box center [265, 432] width 17 height 16
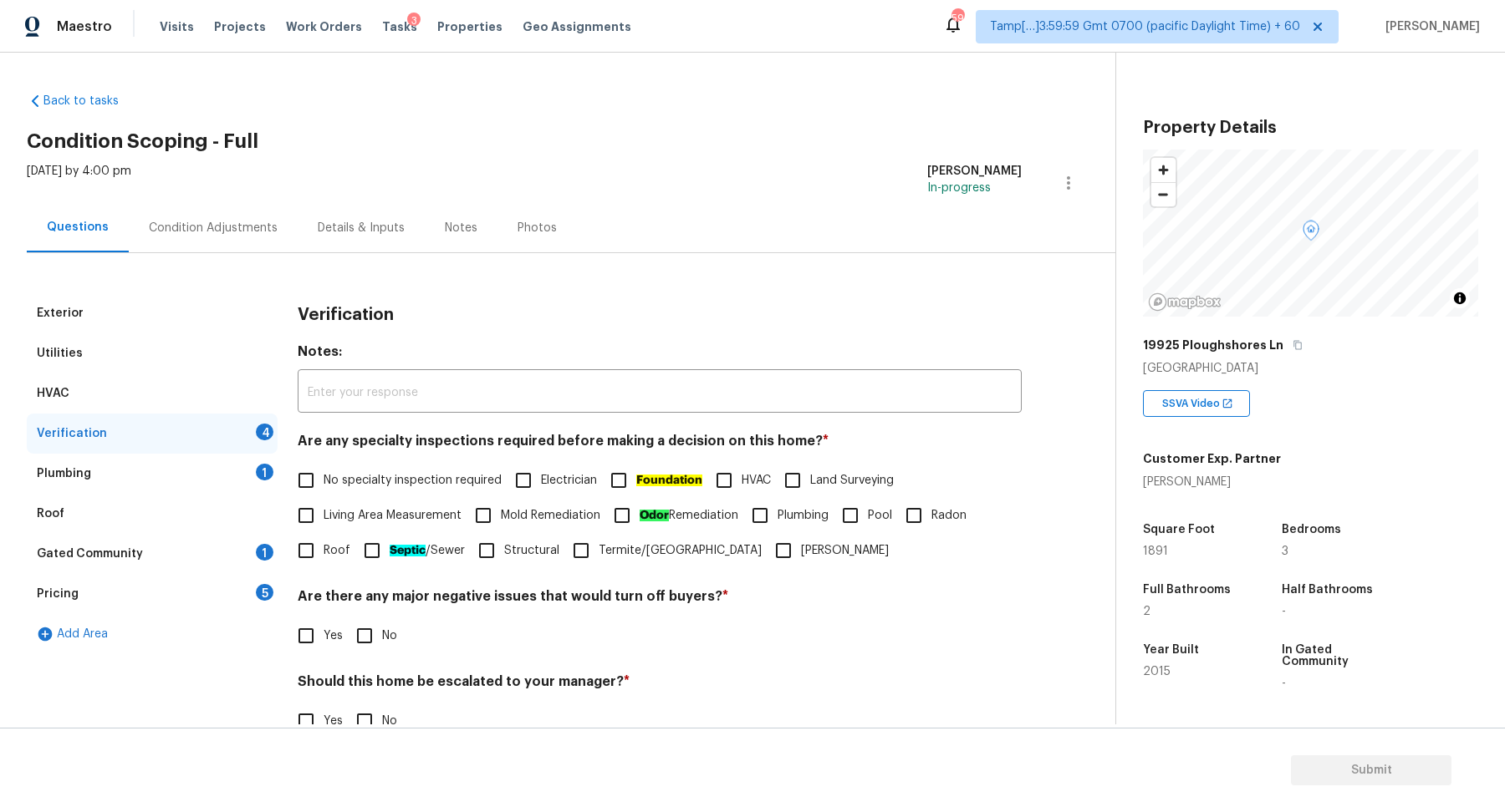
click at [326, 490] on label "No specialty inspection required" at bounding box center [395, 480] width 213 height 35
click at [324, 490] on input "No specialty inspection required" at bounding box center [306, 480] width 35 height 35
checkbox input "true"
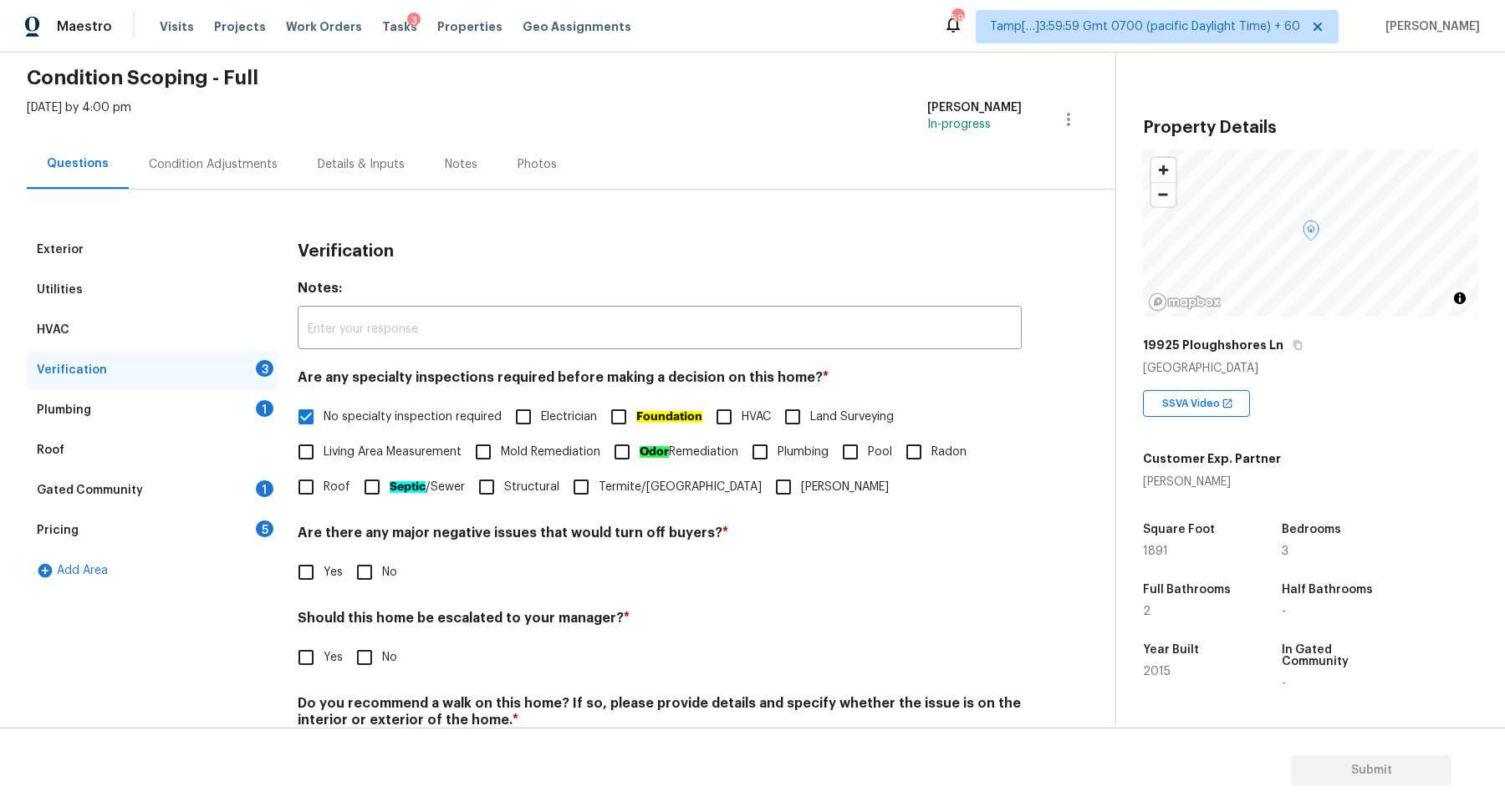
scroll to position [140, 0]
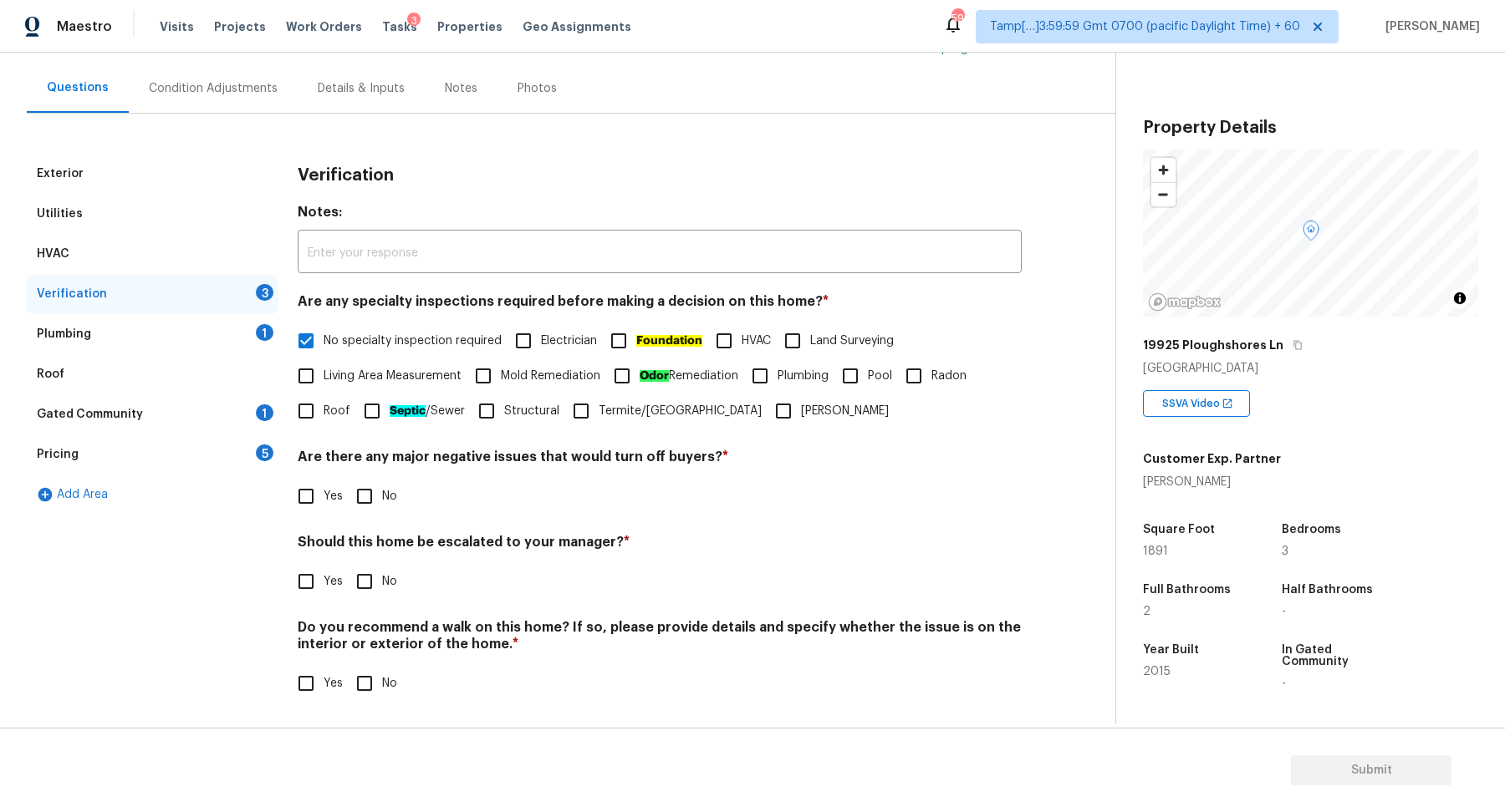
click at [381, 505] on input "No" at bounding box center [364, 496] width 35 height 35
checkbox input "true"
click at [303, 586] on input "Yes" at bounding box center [306, 581] width 35 height 35
checkbox input "true"
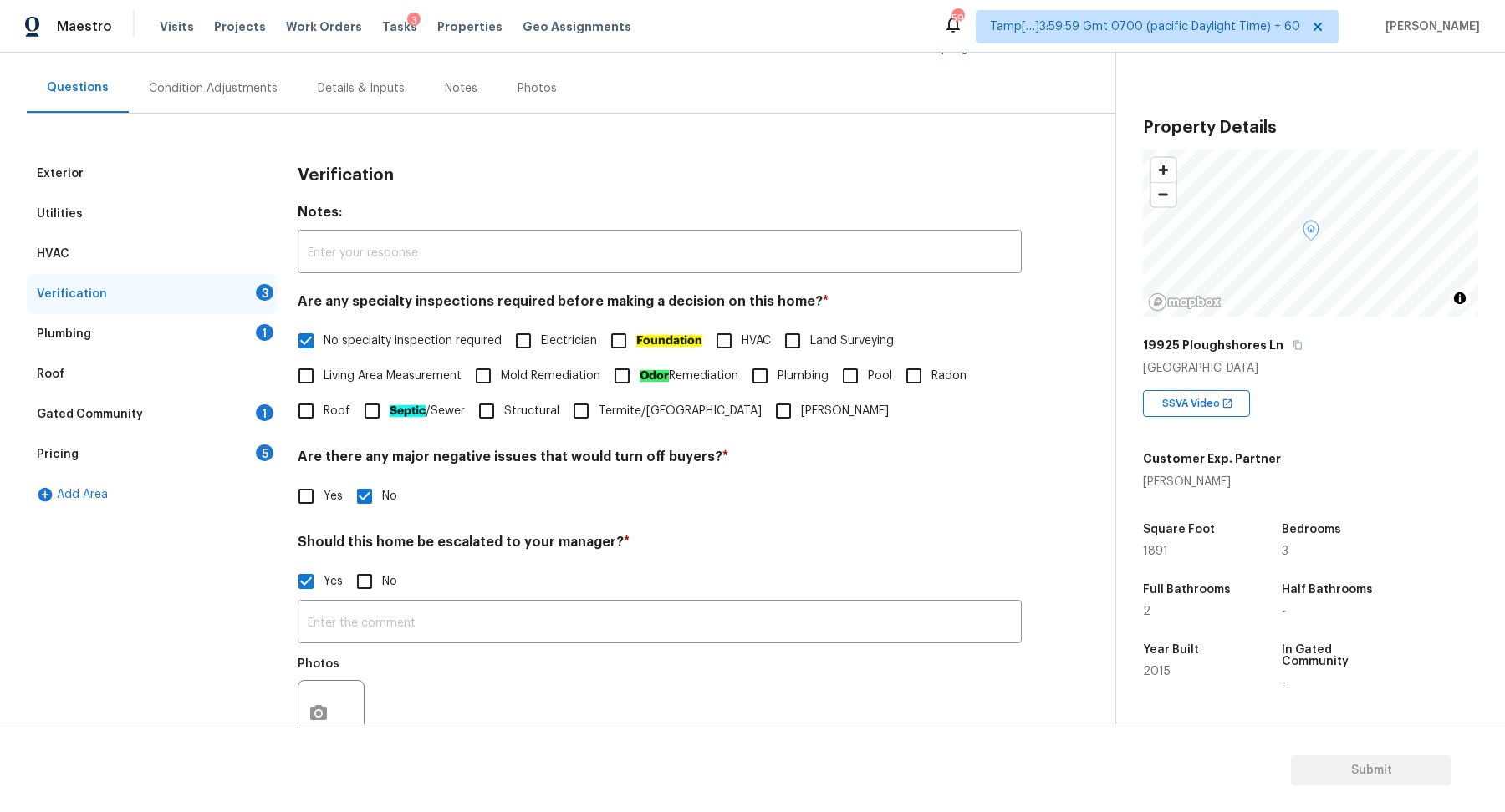
scroll to position [297, 0]
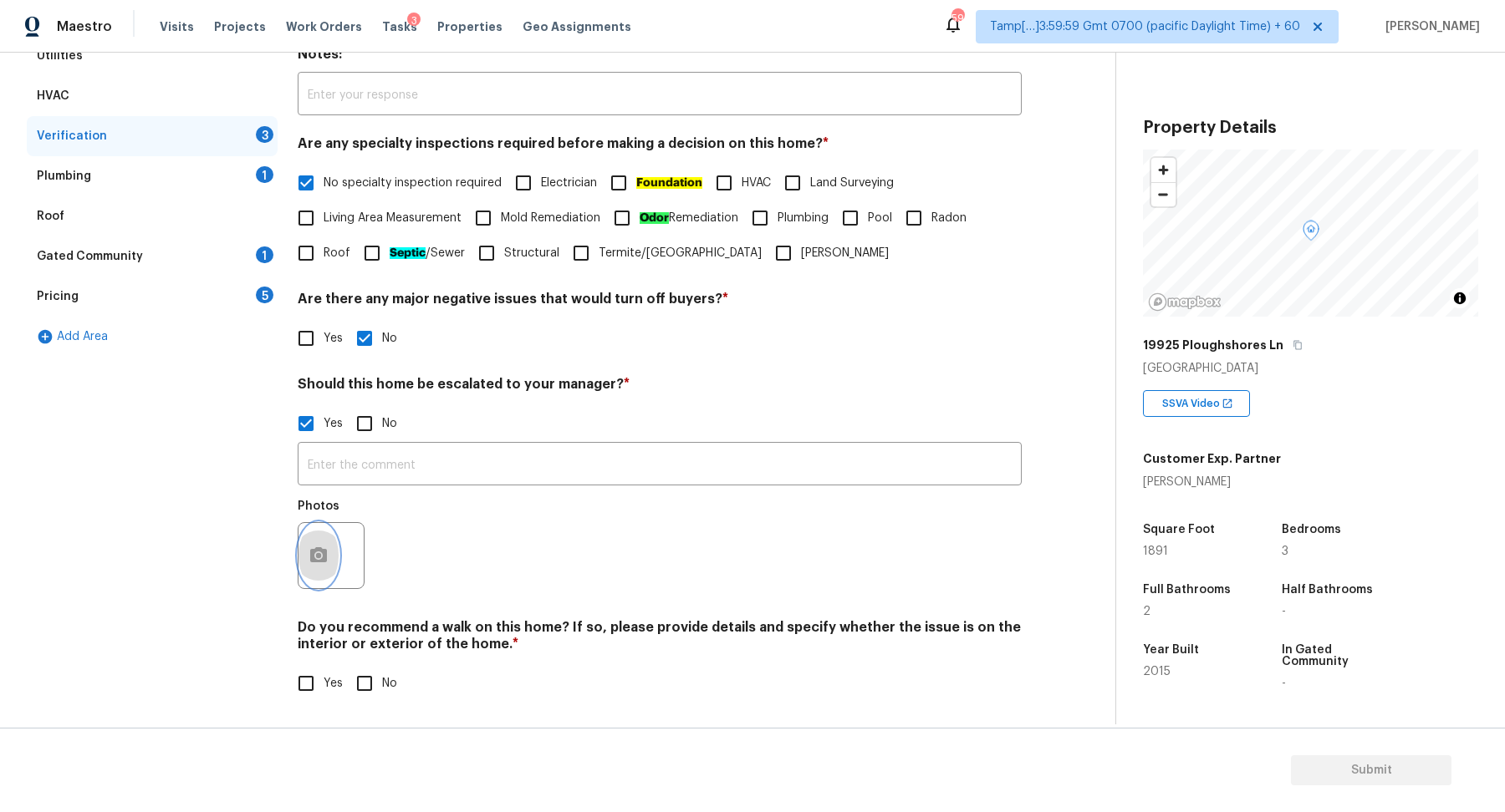
click at [306, 562] on button "button" at bounding box center [319, 555] width 41 height 65
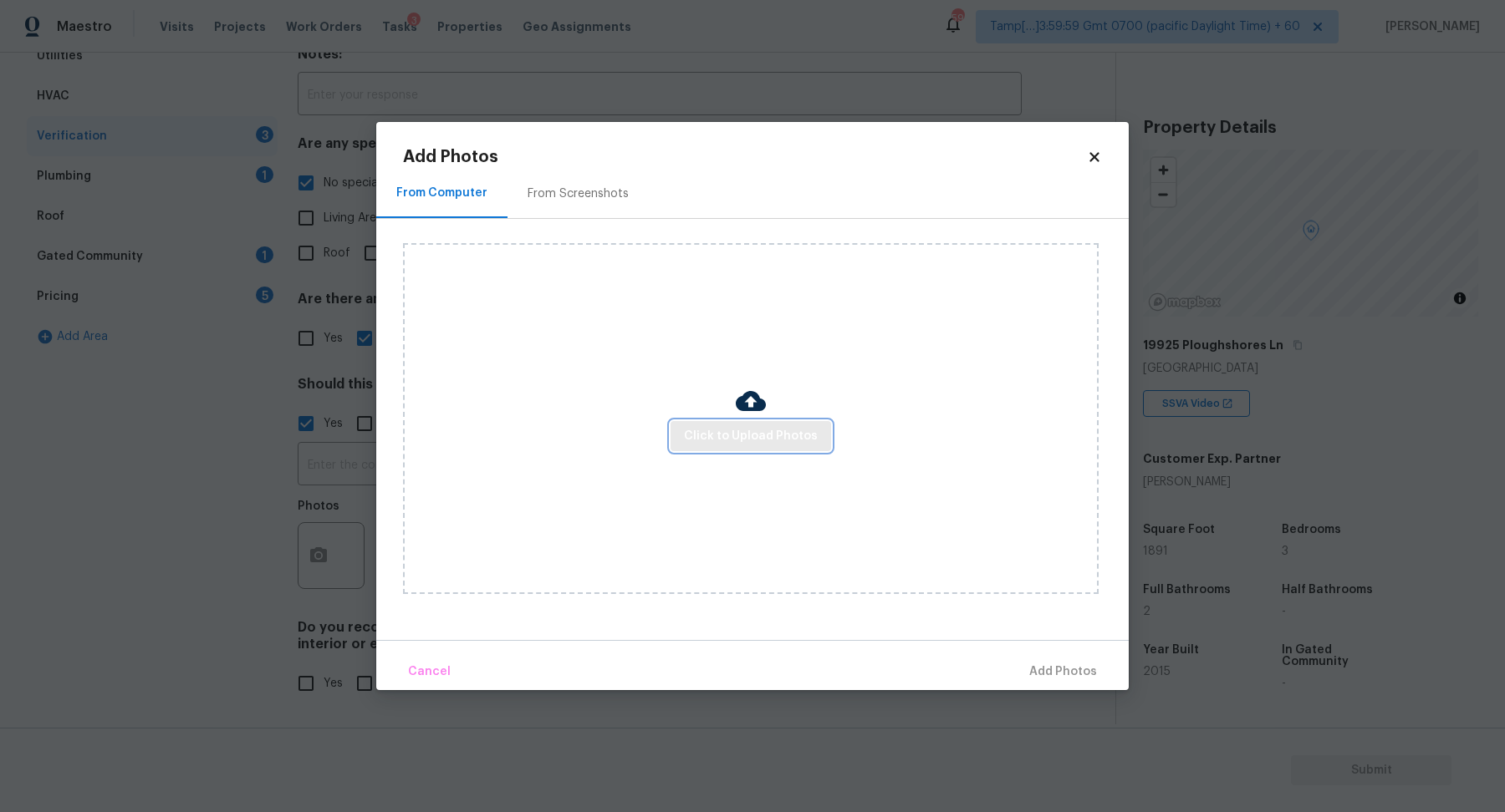
click at [792, 421] on button "Click to Upload Photos" at bounding box center [751, 436] width 160 height 31
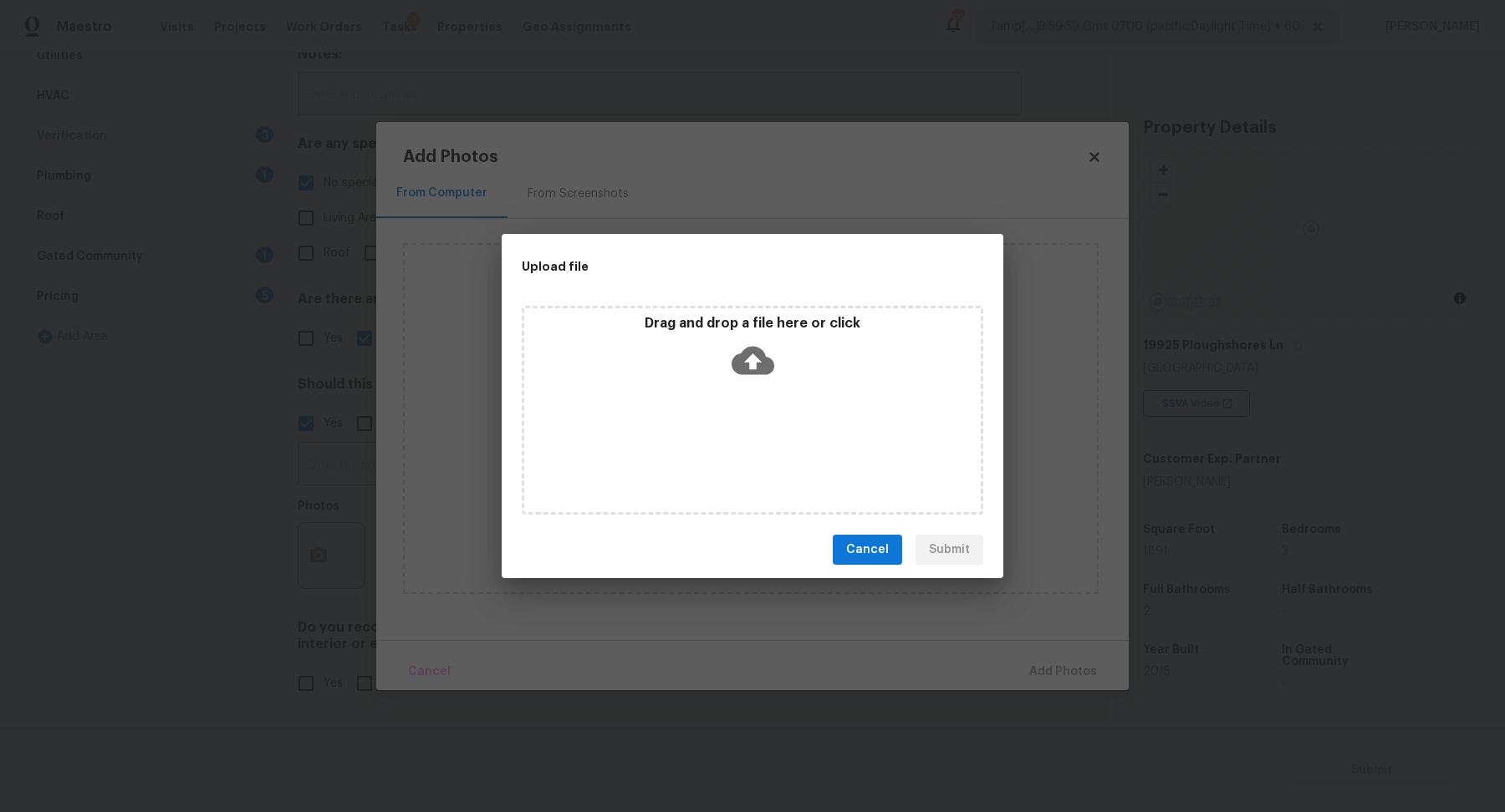
click at [751, 373] on icon at bounding box center [752, 360] width 43 height 28
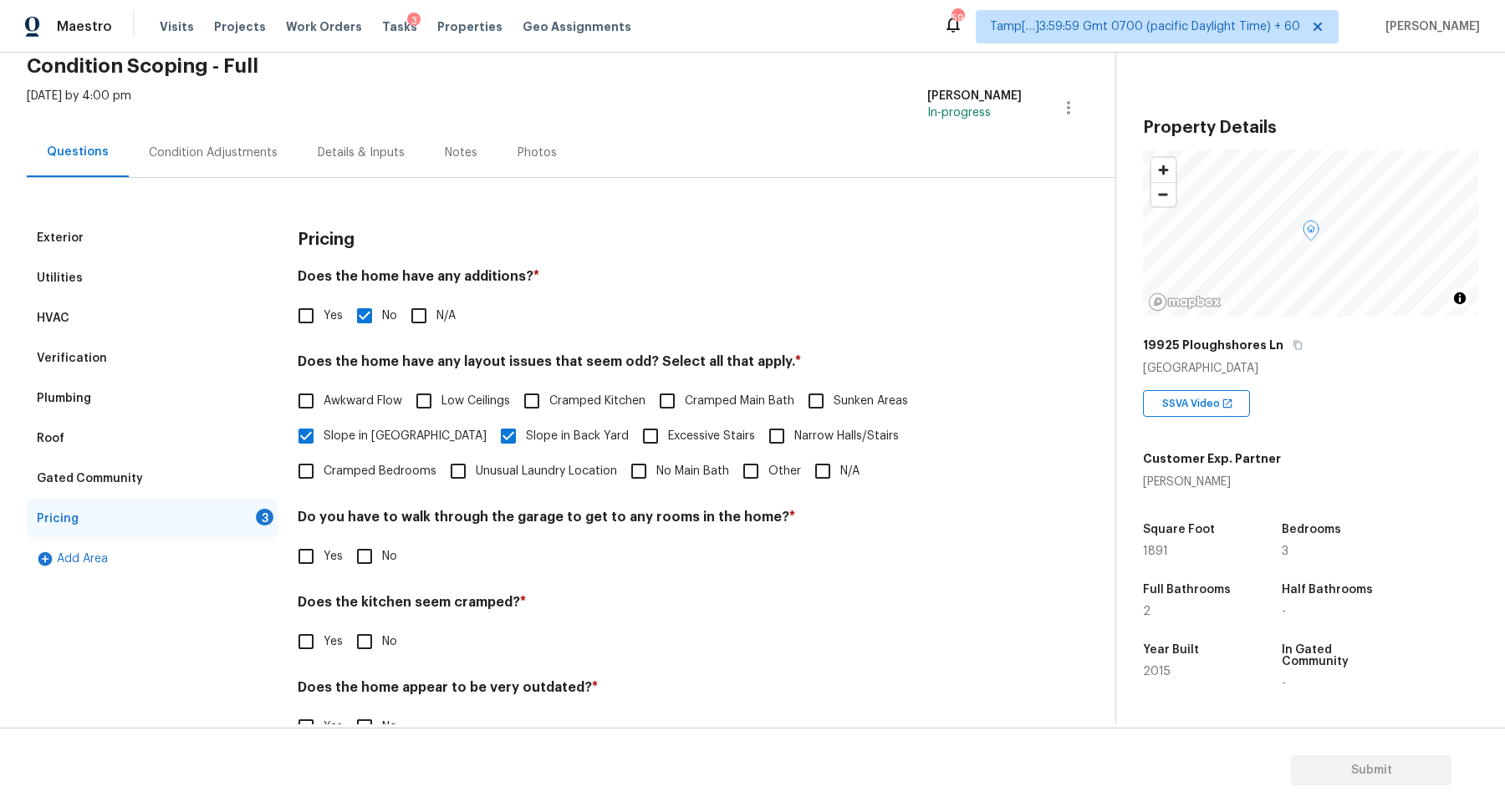
scroll to position [119, 0]
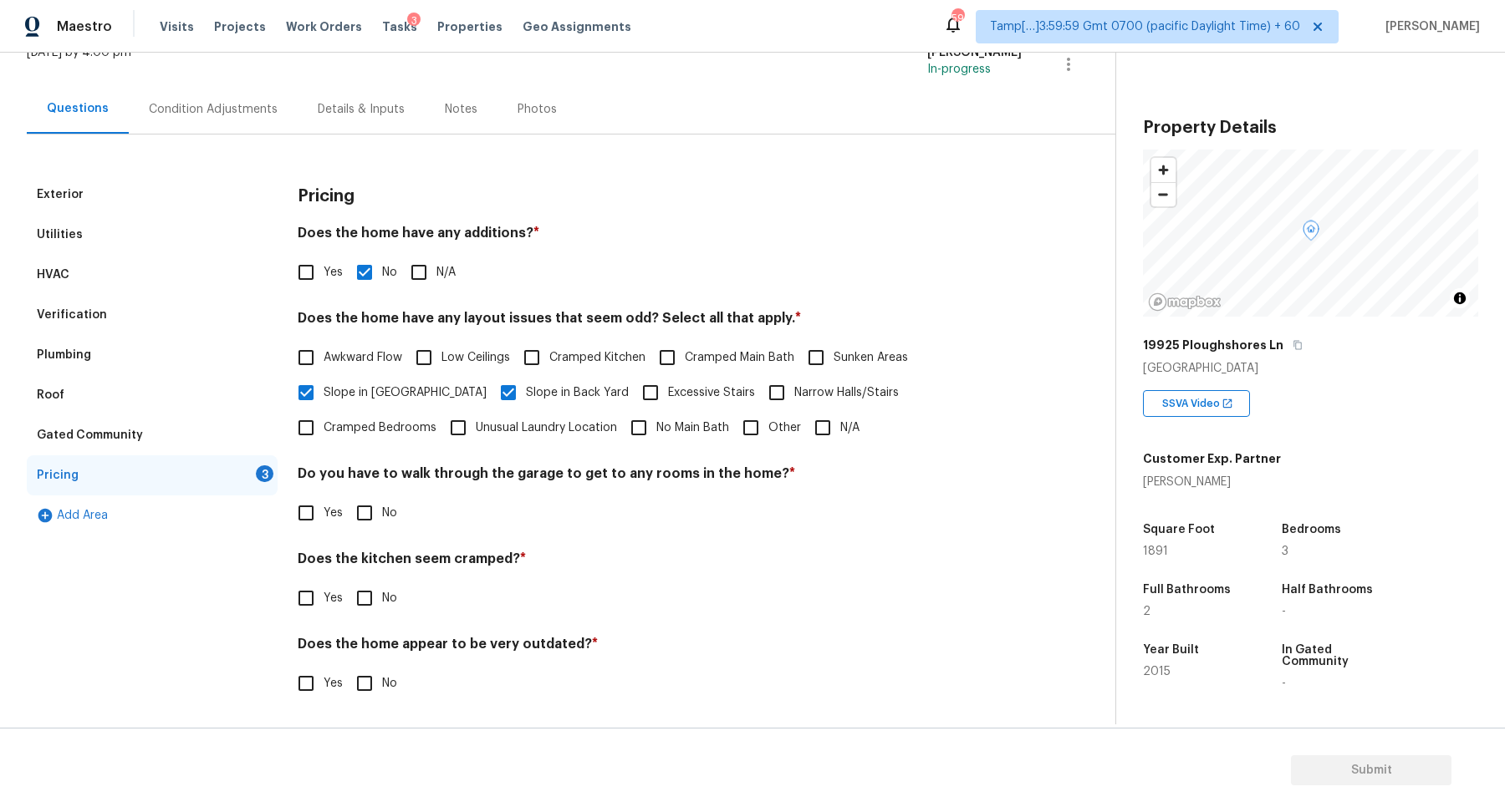
click at [388, 516] on span "No" at bounding box center [389, 514] width 15 height 17
click at [382, 516] on input "No" at bounding box center [364, 513] width 35 height 35
checkbox input "true"
click at [347, 580] on input "No" at bounding box center [364, 598] width 35 height 35
checkbox input "true"
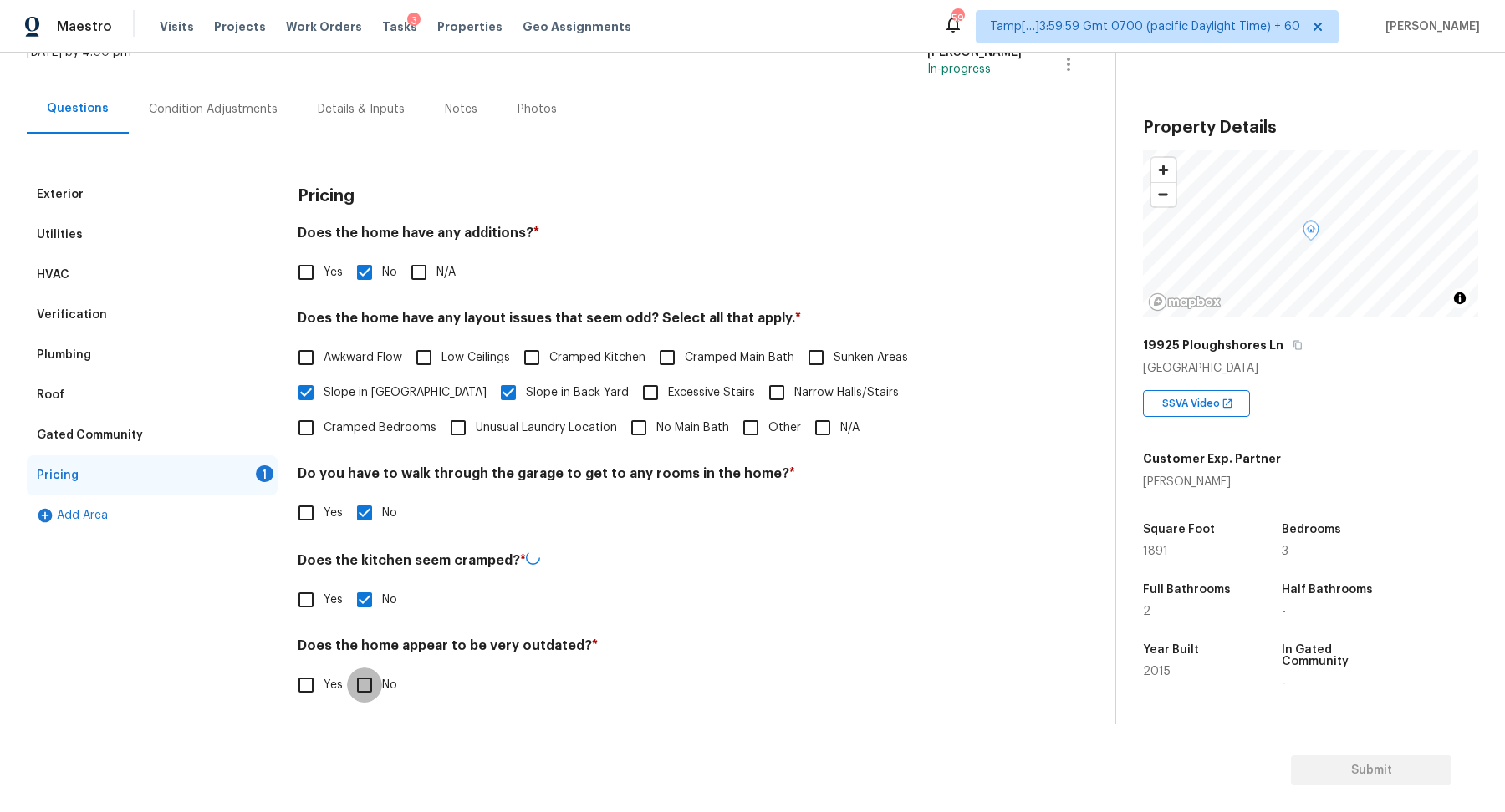
click at [347, 667] on input "No" at bounding box center [364, 685] width 35 height 35
checkbox input "true"
click at [239, 104] on div "Condition Adjustments" at bounding box center [213, 109] width 128 height 16
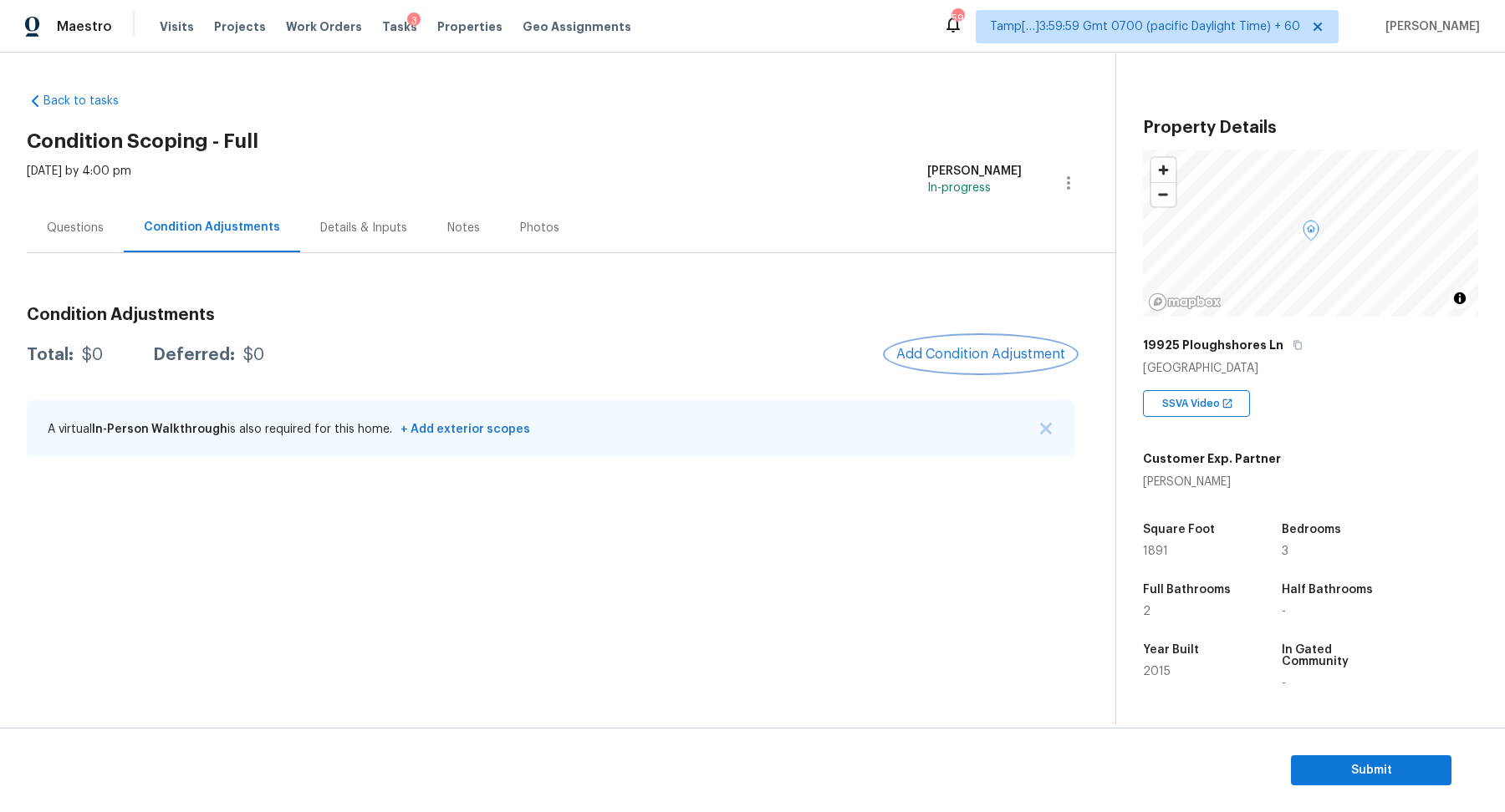
click at [965, 348] on span "Add Condition Adjustment" at bounding box center [980, 354] width 169 height 15
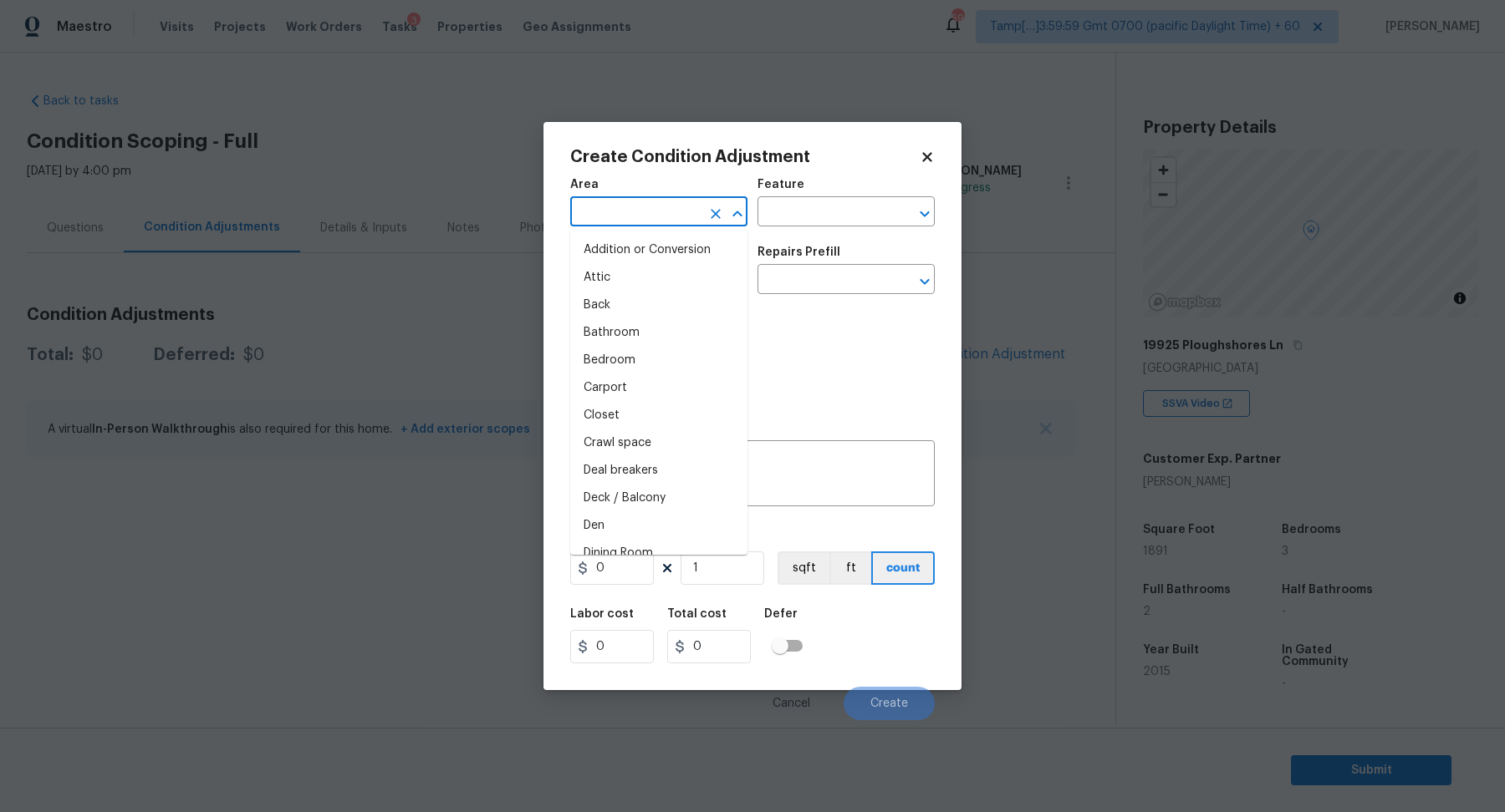
click at [634, 221] on input "text" at bounding box center [635, 213] width 130 height 26
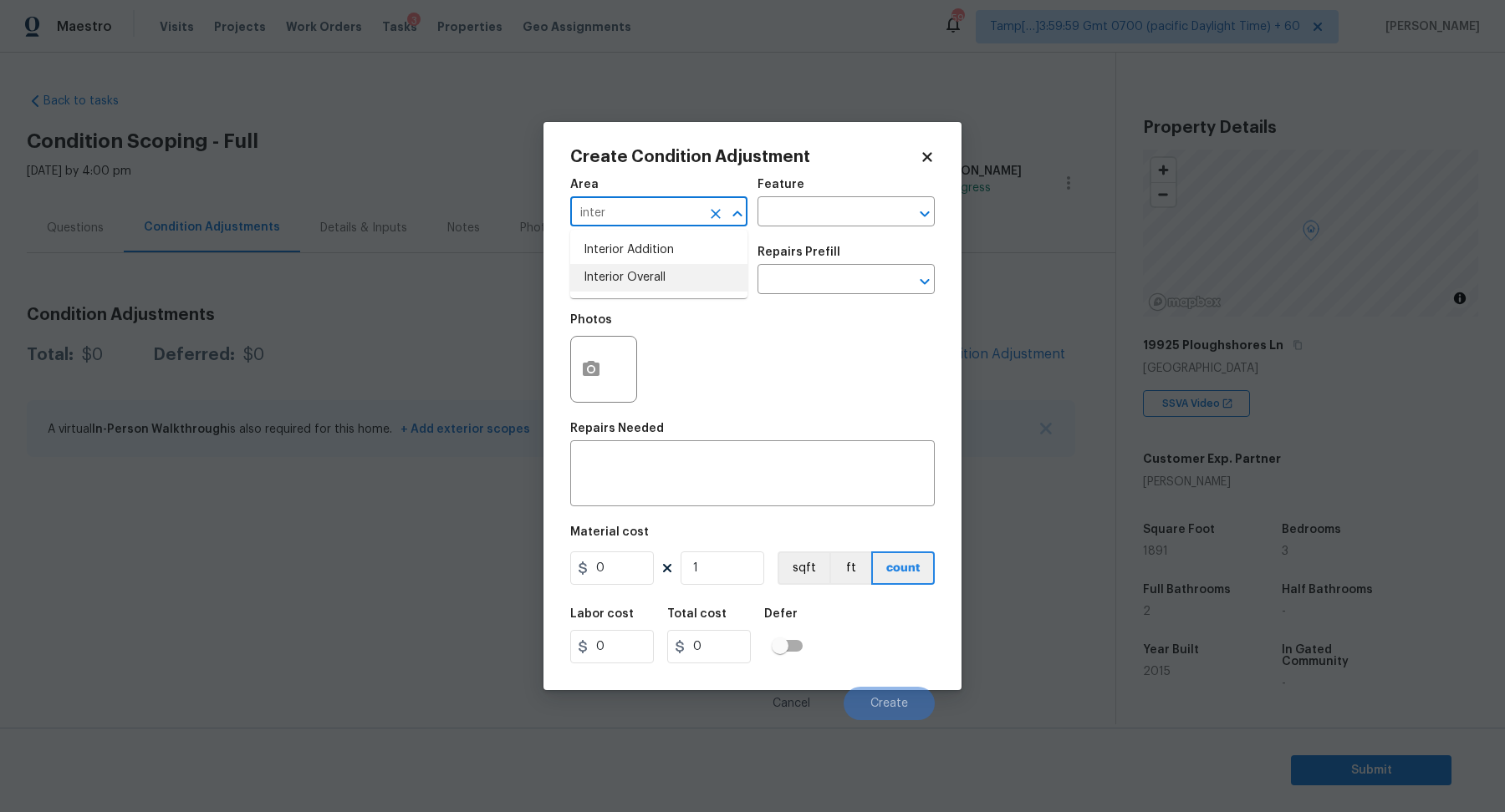
click at [616, 270] on li "Interior Overall" at bounding box center [658, 277] width 177 height 28
type input "Interior Overall"
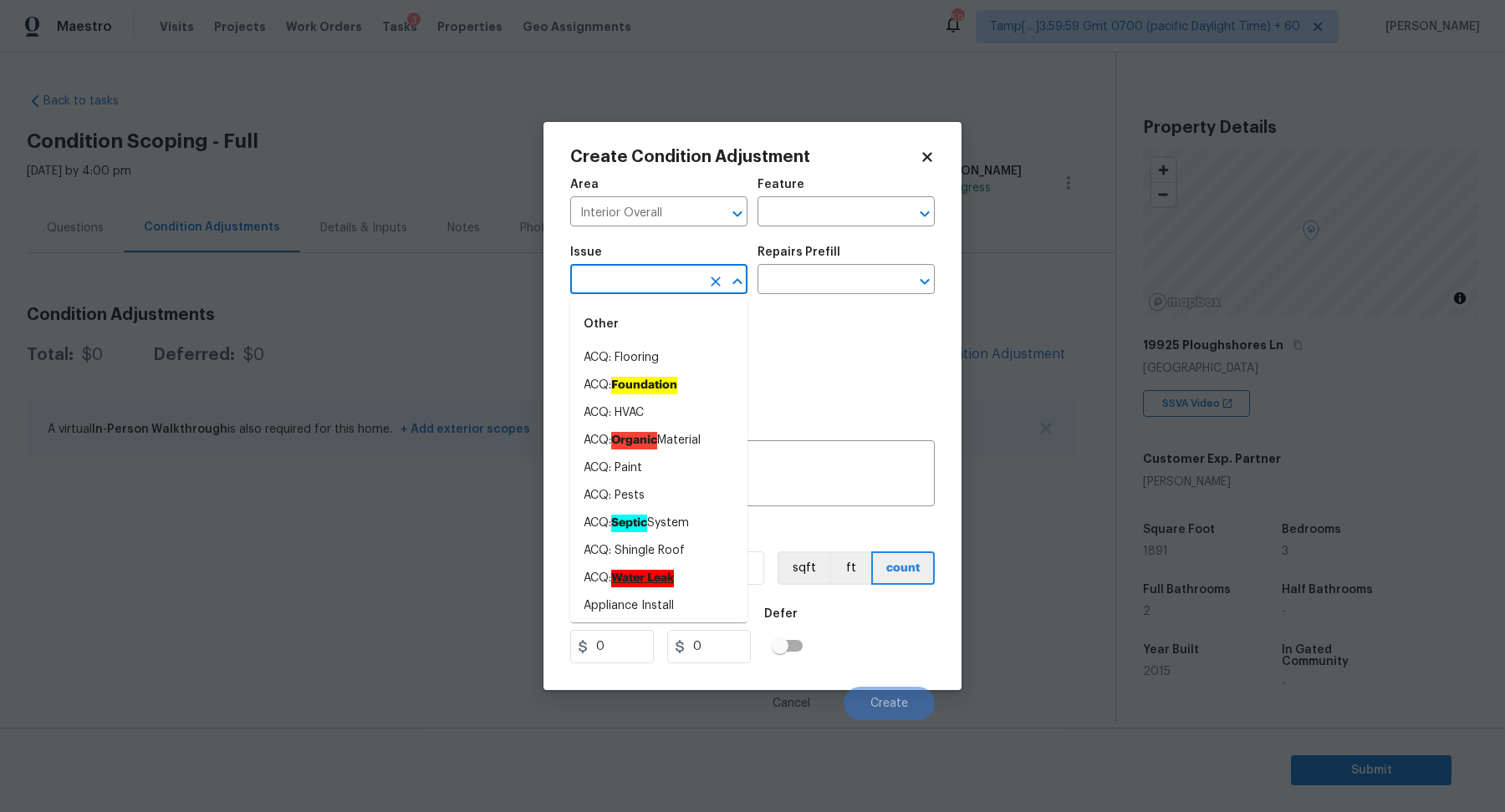
click at [616, 270] on input "text" at bounding box center [635, 281] width 130 height 26
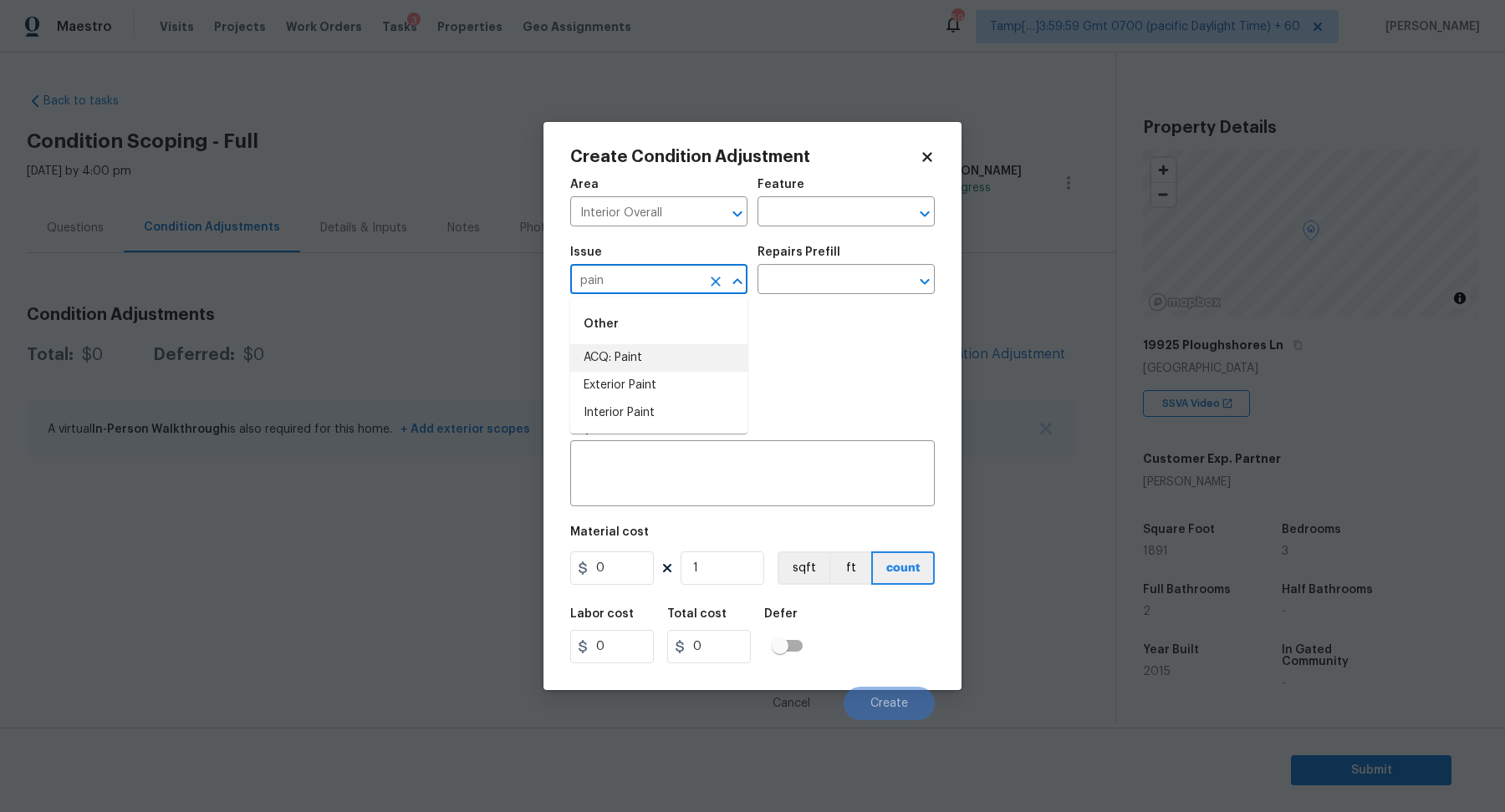
click at [619, 366] on li "ACQ: Paint" at bounding box center [658, 358] width 177 height 28
type input "ACQ: Paint"
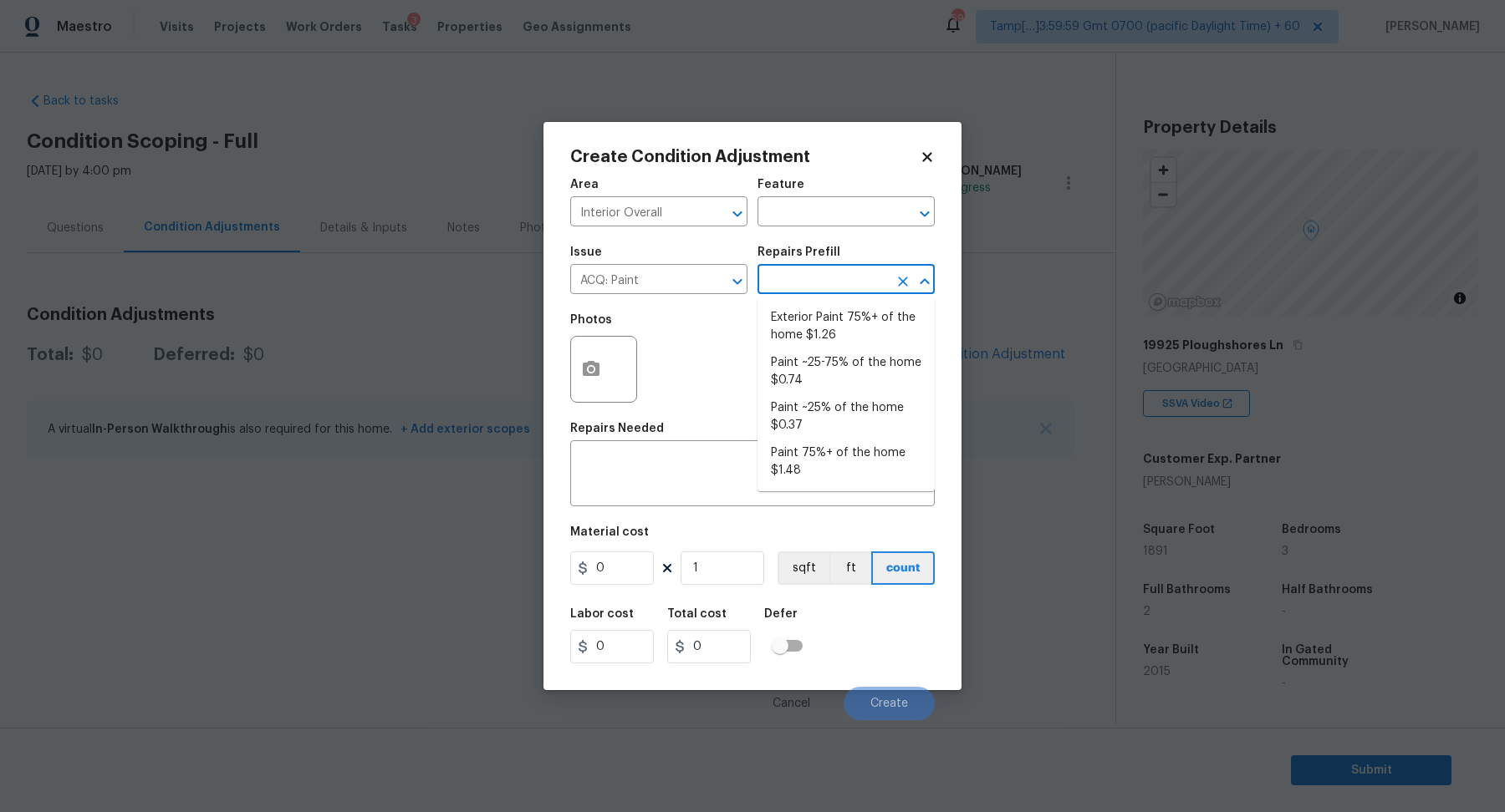
click at [832, 279] on input "text" at bounding box center [822, 281] width 130 height 26
click at [894, 385] on li "Paint ~25-75% of the home $0.74" at bounding box center [845, 372] width 177 height 45
type input "Acquisition"
type textarea "Acquisition Scope: ~25 - 75% of the home needs interior paint"
type input "0.74"
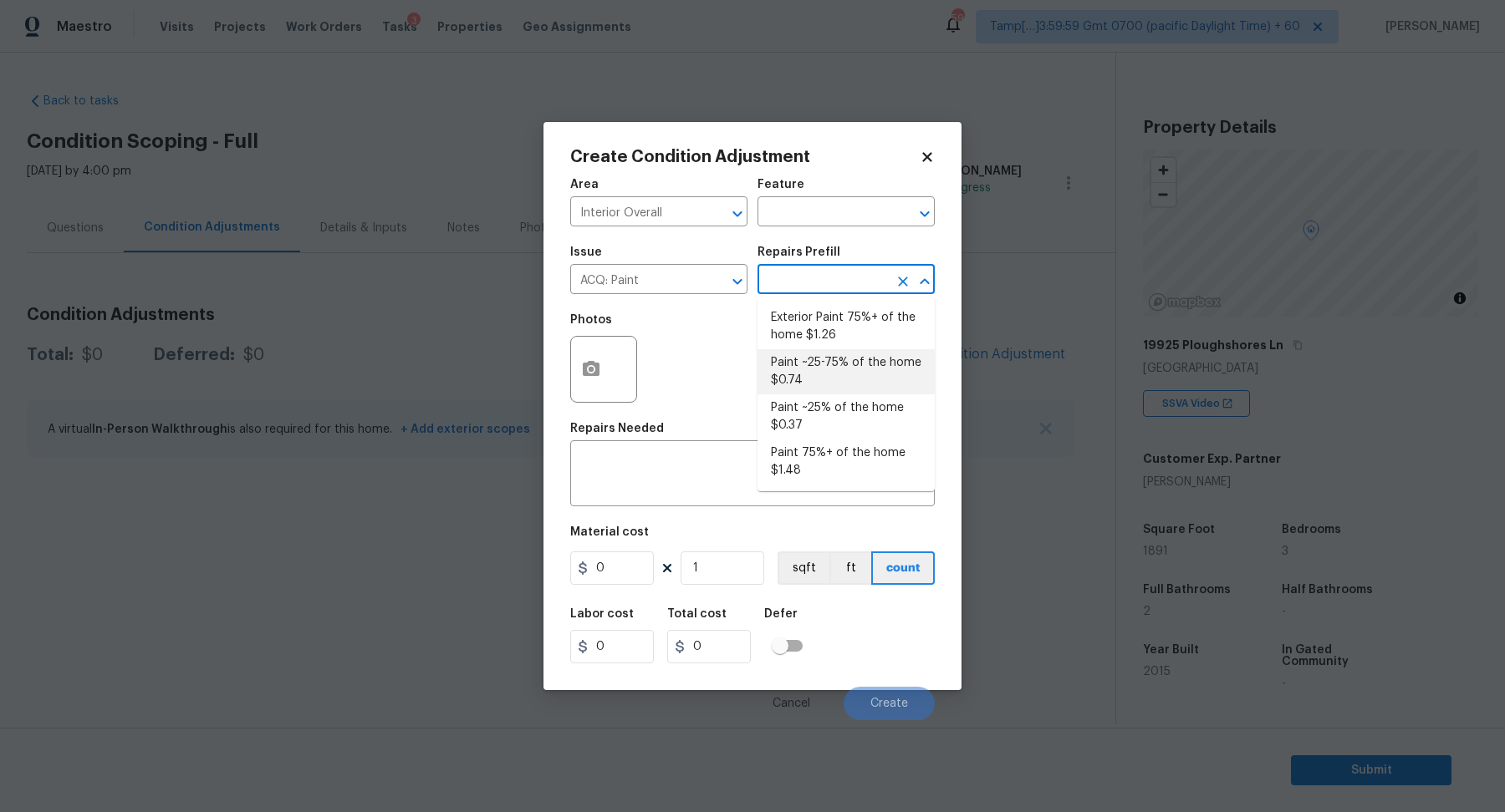
type input "0.74"
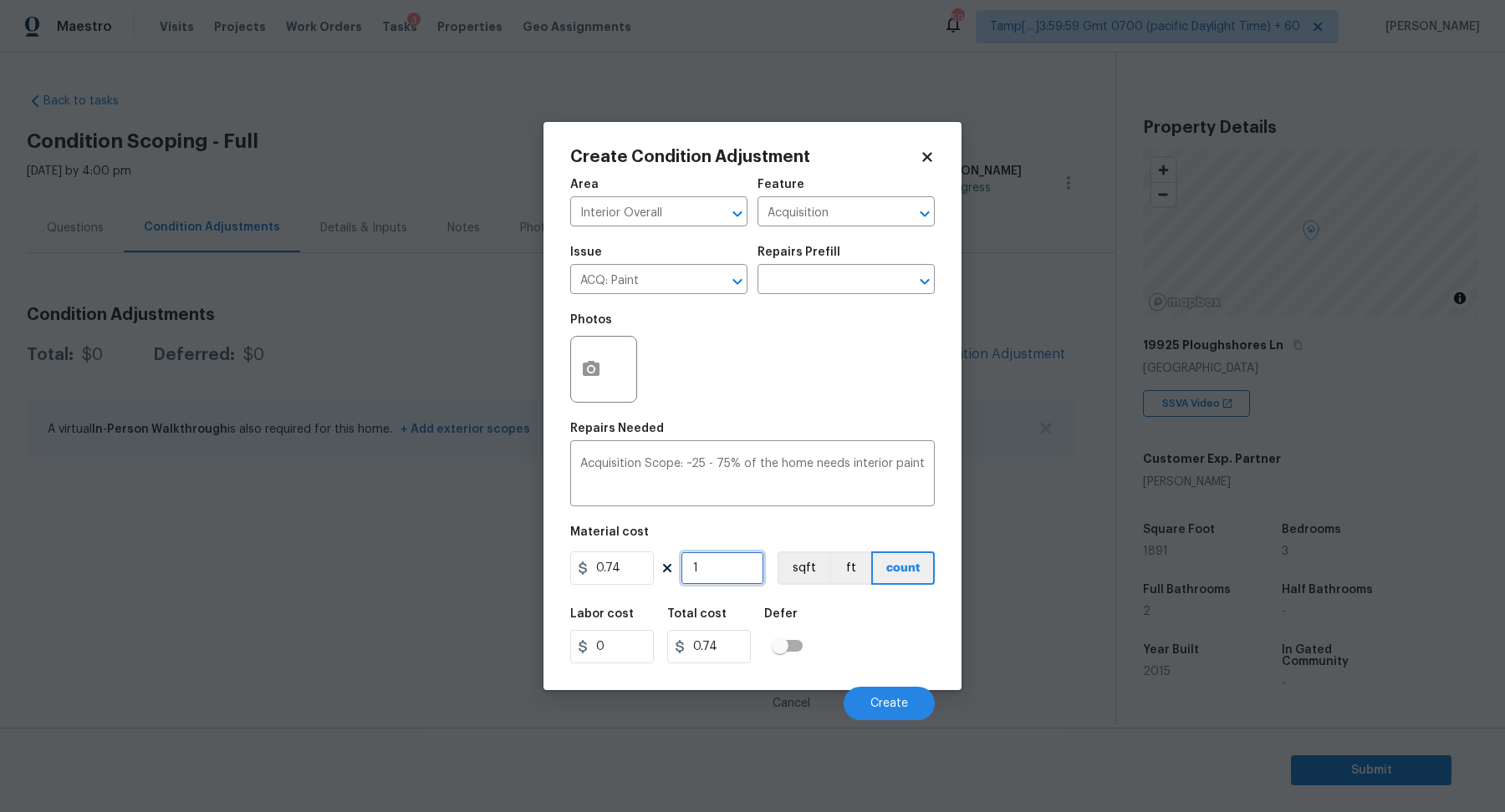
click at [726, 579] on input "1" at bounding box center [722, 568] width 84 height 34
type input "18"
type input "13.32"
type input "189"
type input "139.86"
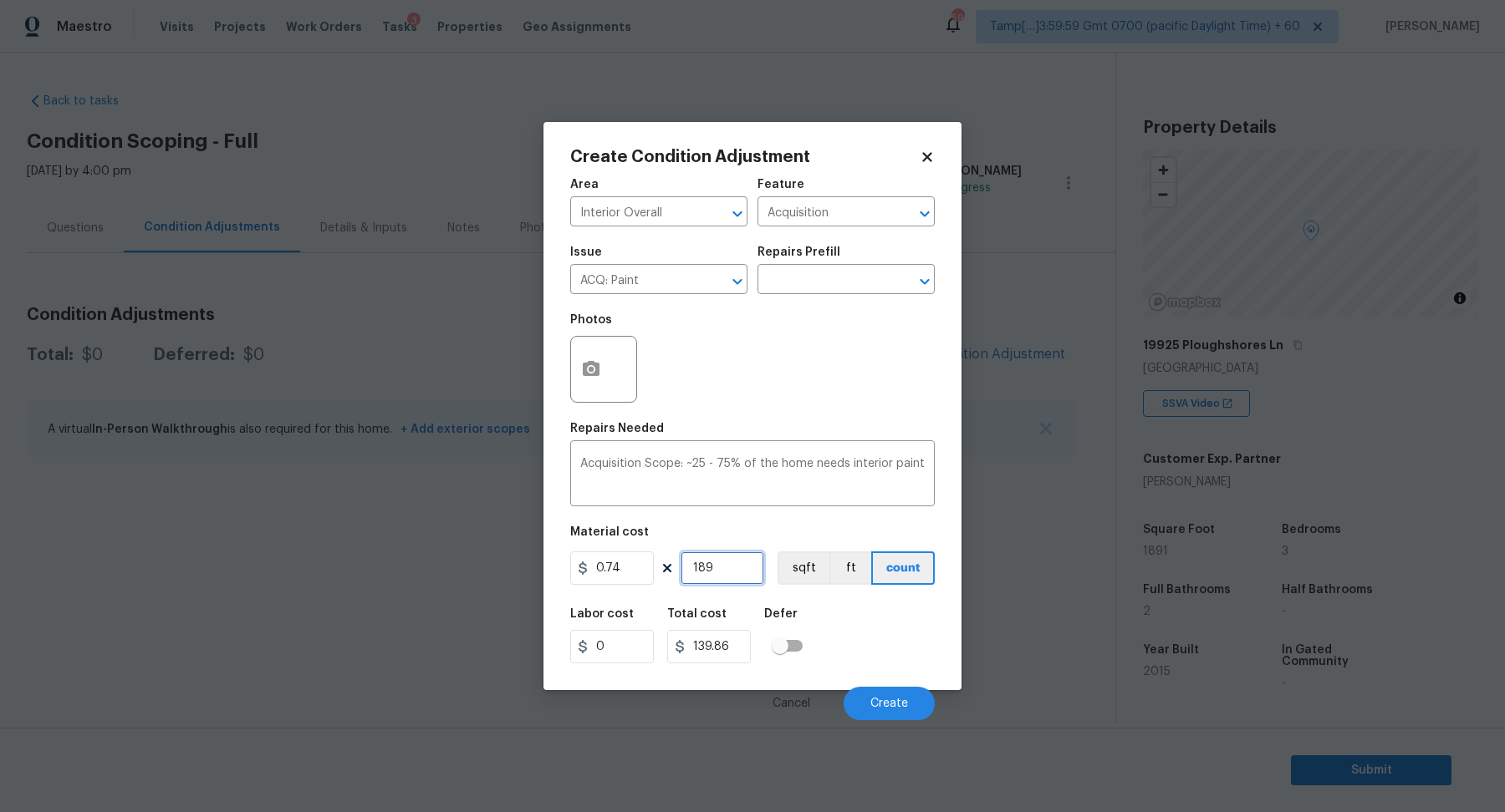
type input "1891"
type input "1399.34"
type input "1891"
click at [594, 374] on icon "button" at bounding box center [590, 369] width 16 height 15
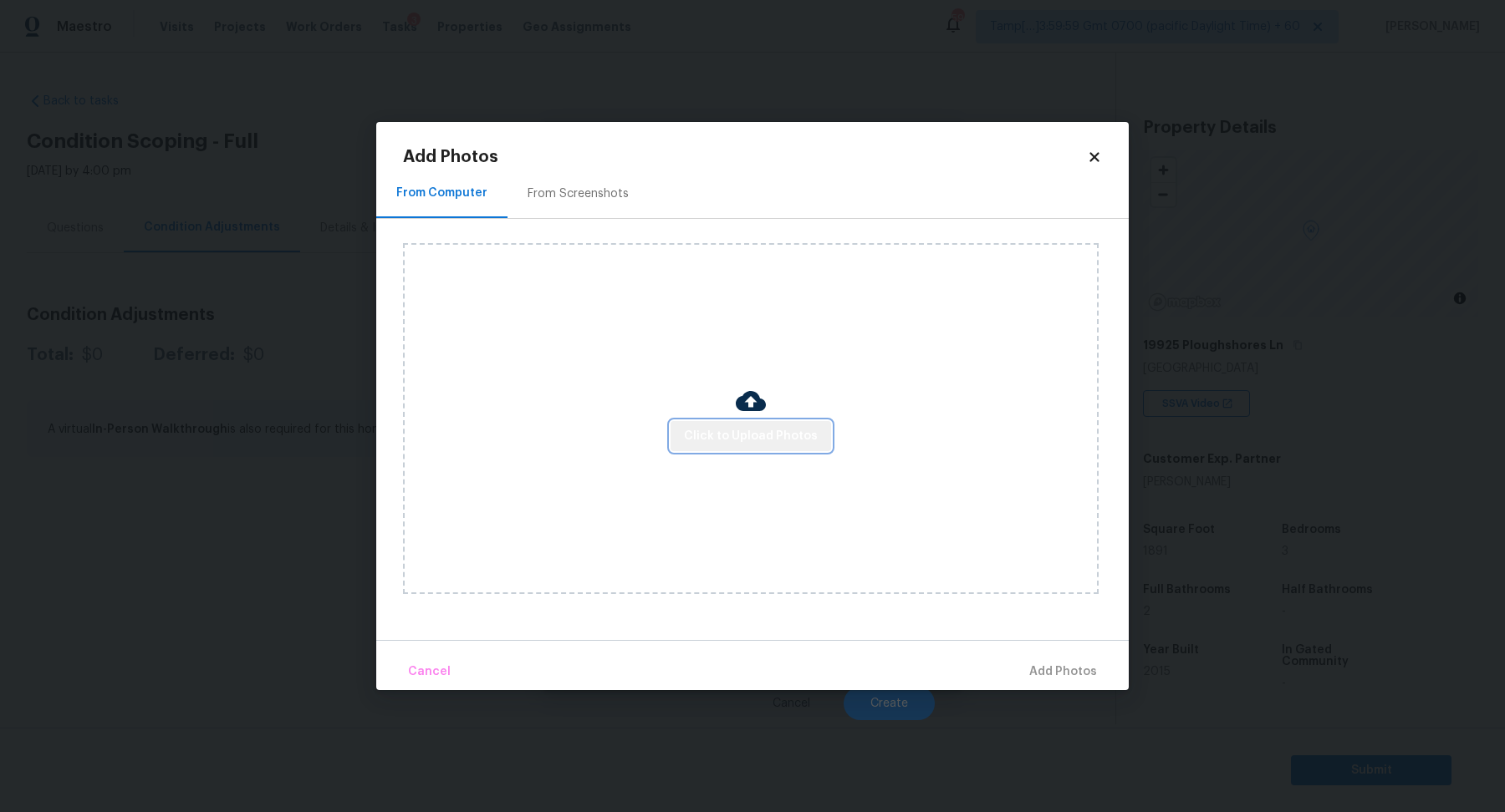
click at [760, 447] on button "Click to Upload Photos" at bounding box center [751, 436] width 160 height 31
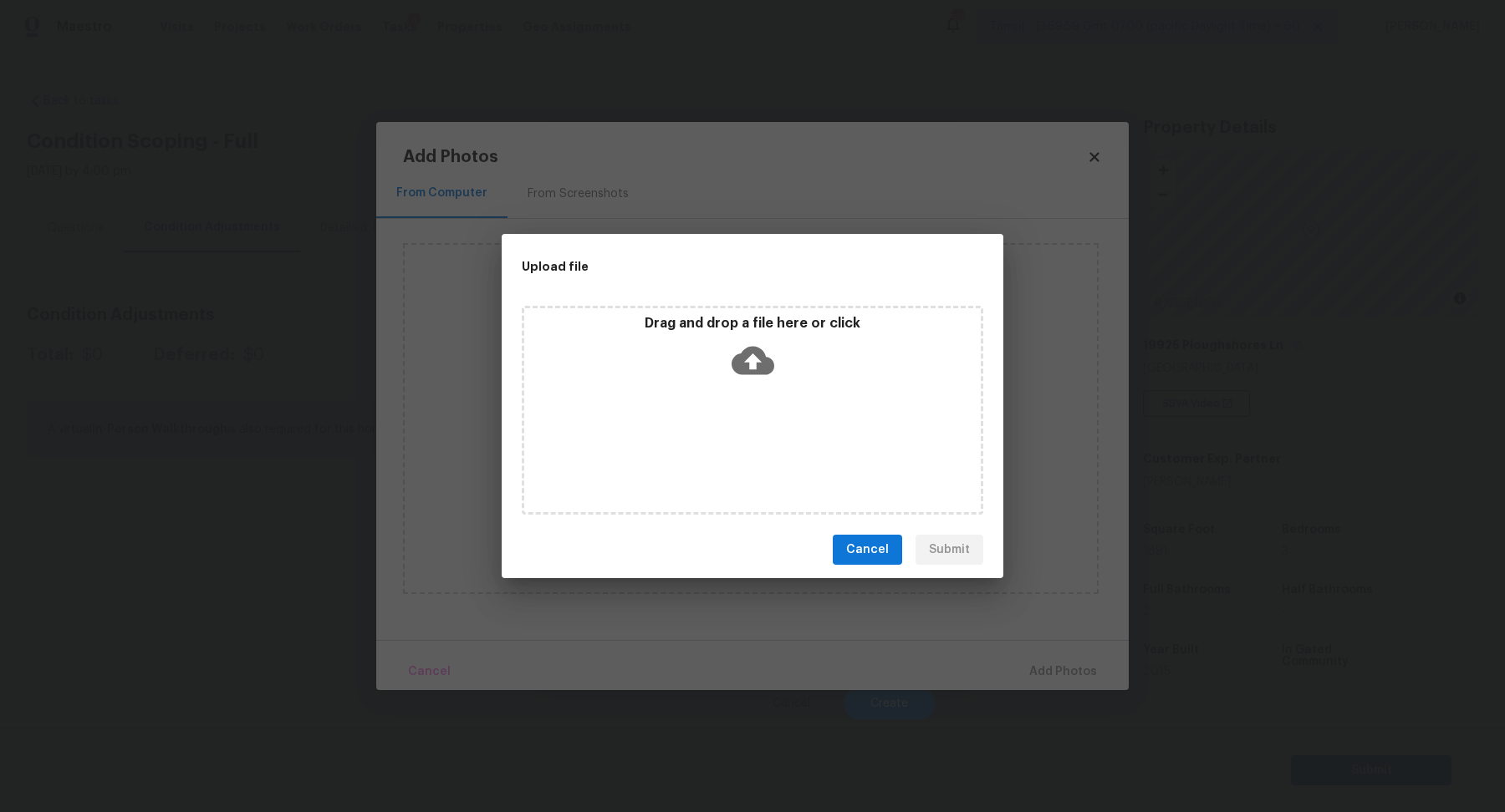
click at [760, 391] on div "Drag and drop a file here or click" at bounding box center [752, 410] width 462 height 209
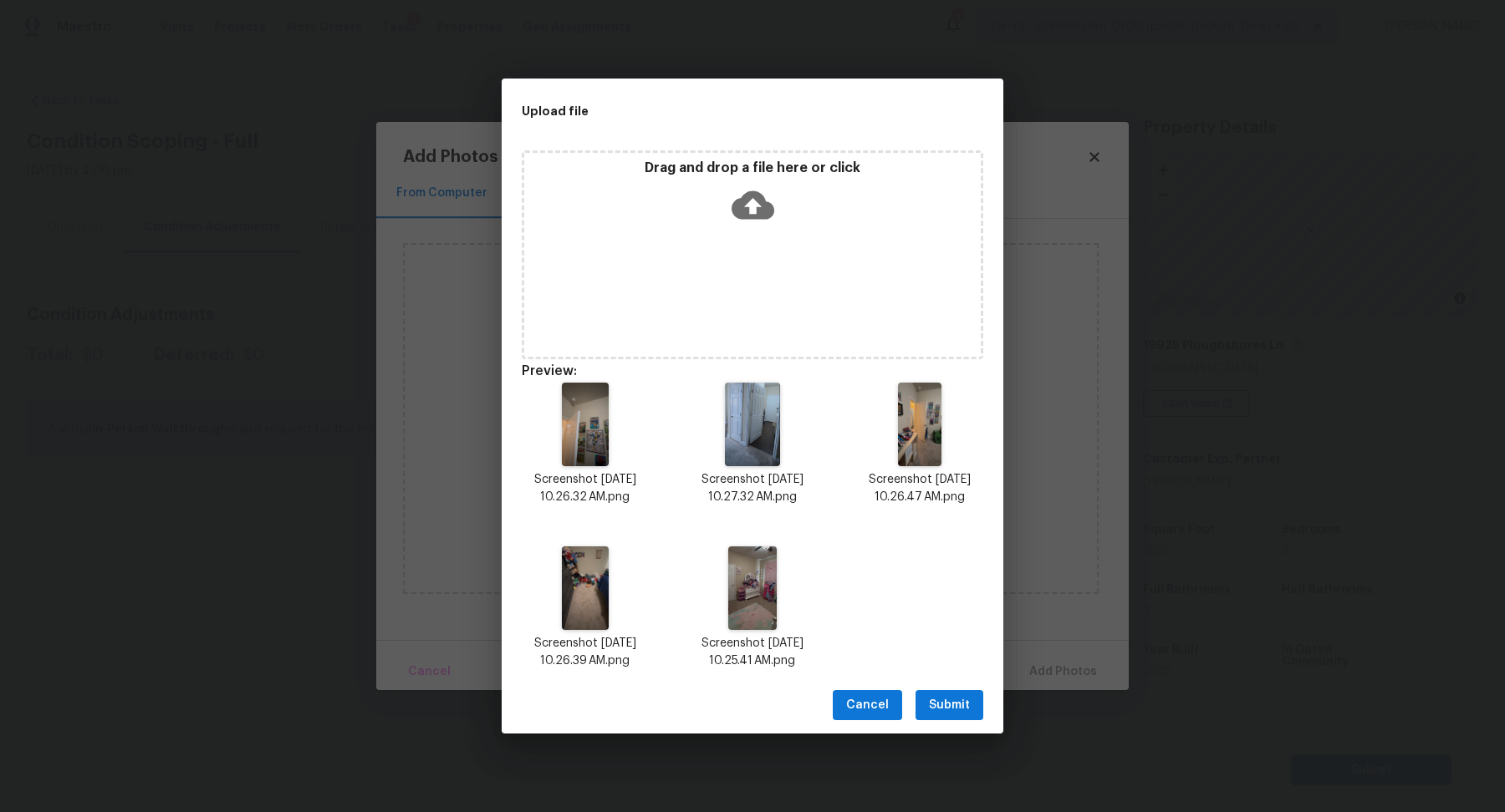
click at [972, 703] on button "Submit" at bounding box center [950, 706] width 68 height 31
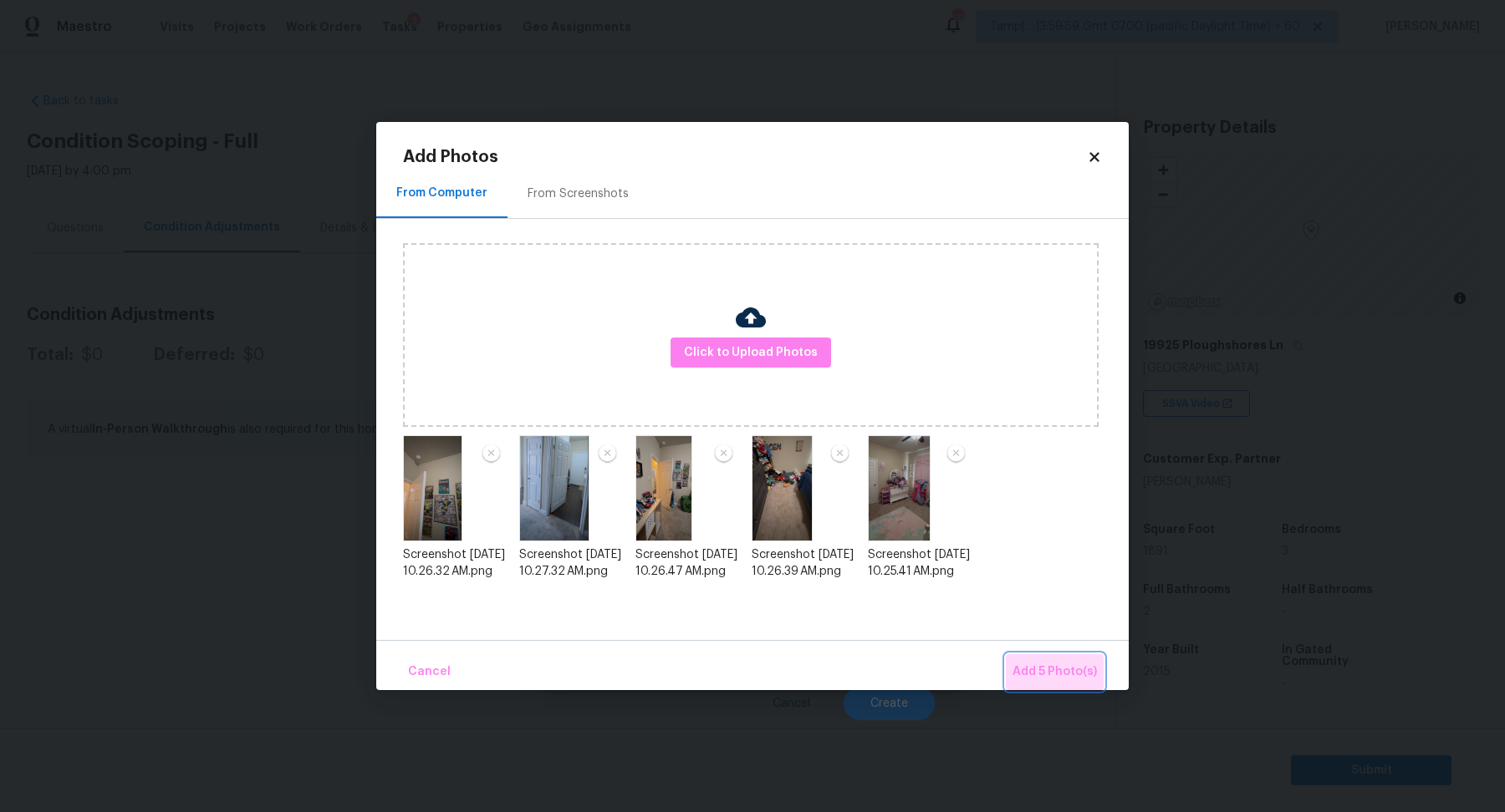
click at [1050, 682] on span "Add 5 Photo(s)" at bounding box center [1054, 672] width 84 height 21
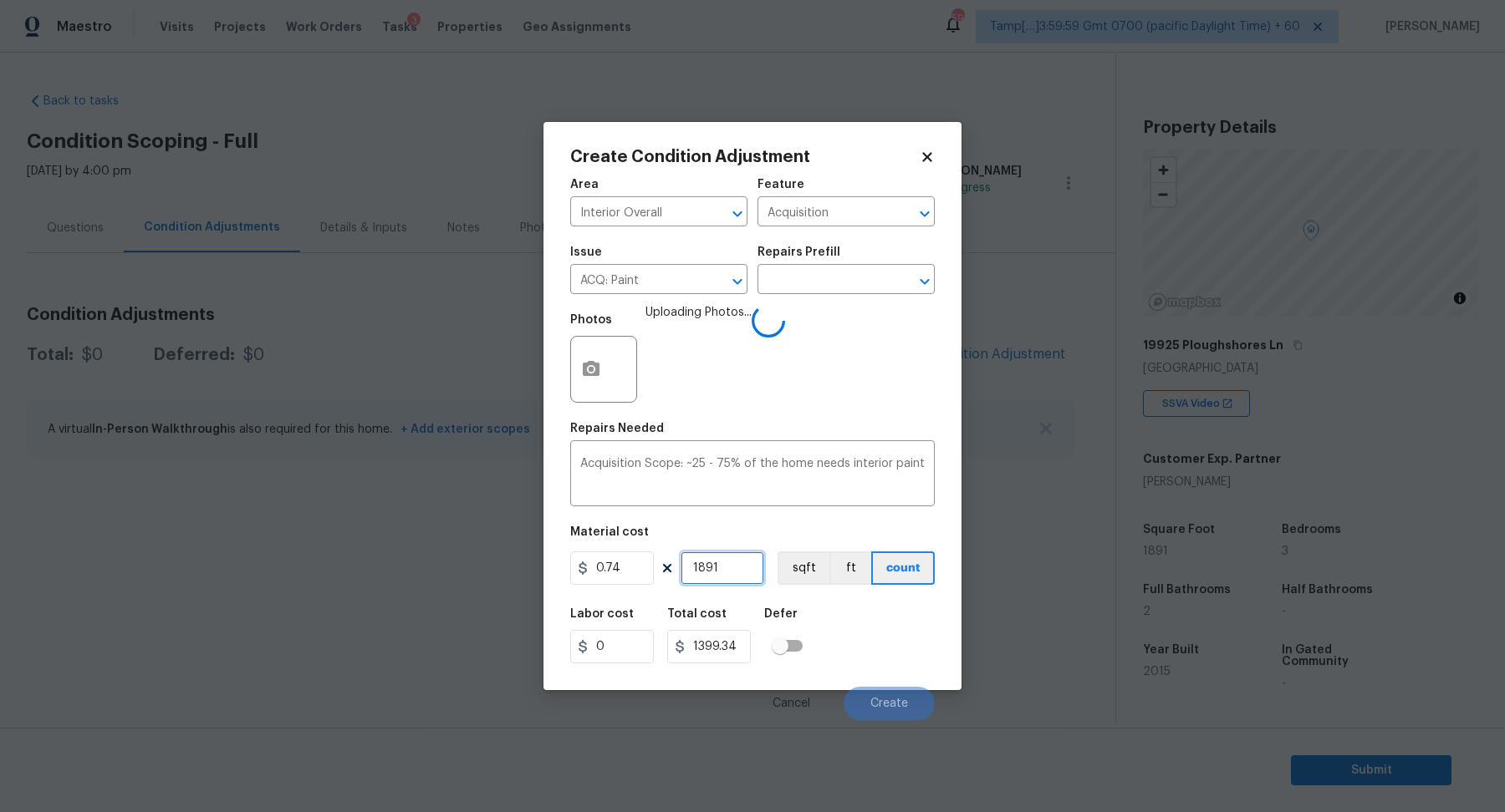
click at [746, 567] on input "1891" at bounding box center [722, 568] width 84 height 34
click at [841, 616] on div "Labor cost 0 Total cost 1399.34 Defer" at bounding box center [752, 636] width 364 height 75
click at [885, 630] on div "Labor cost 0 Total cost 1399.34 Defer" at bounding box center [752, 636] width 364 height 75
click at [867, 633] on div "Labor cost 0 Total cost 1399.34 Defer" at bounding box center [752, 636] width 364 height 75
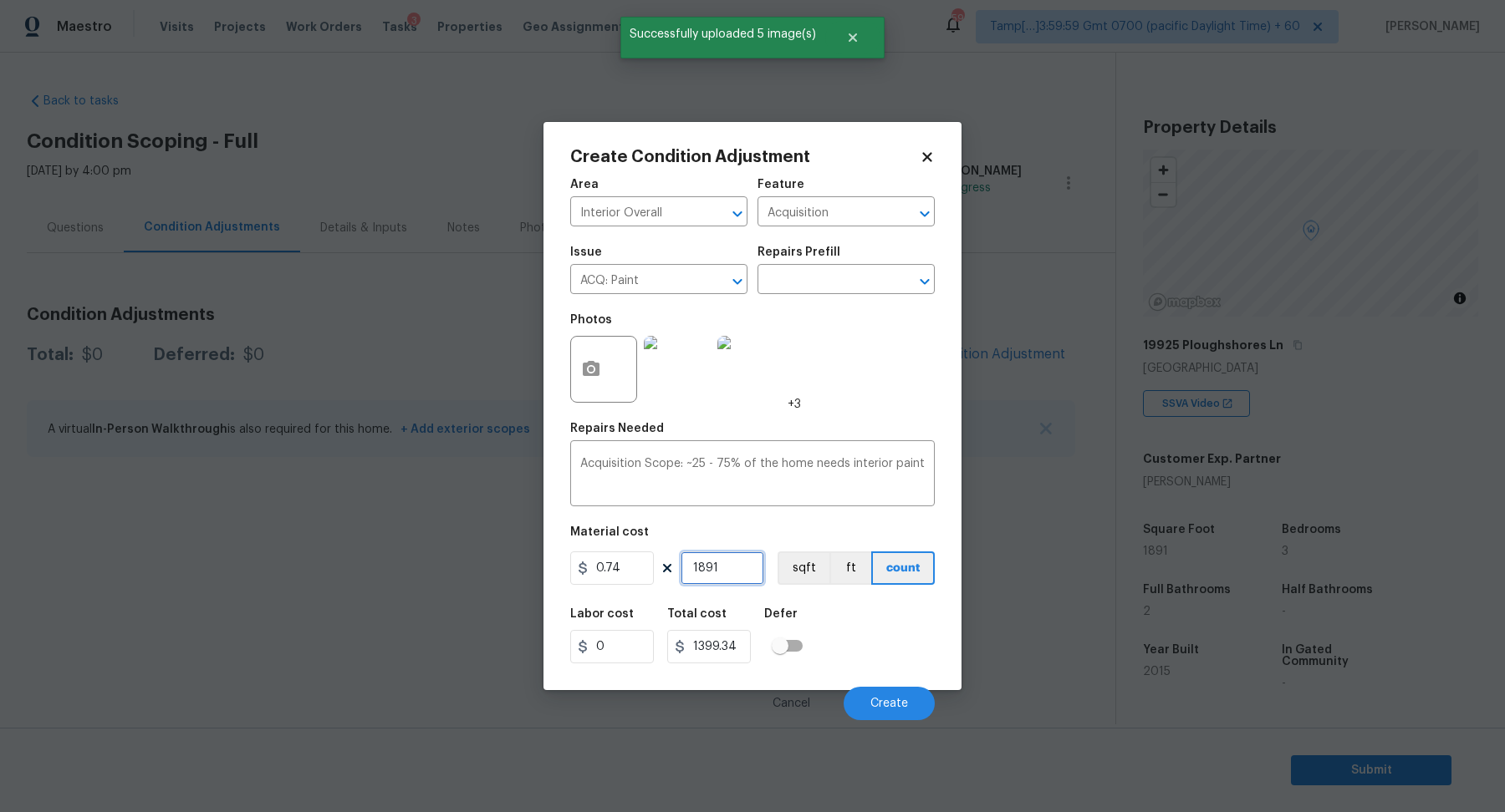
click at [745, 580] on input "1891" at bounding box center [722, 568] width 84 height 34
click at [871, 692] on button "Create" at bounding box center [889, 703] width 91 height 34
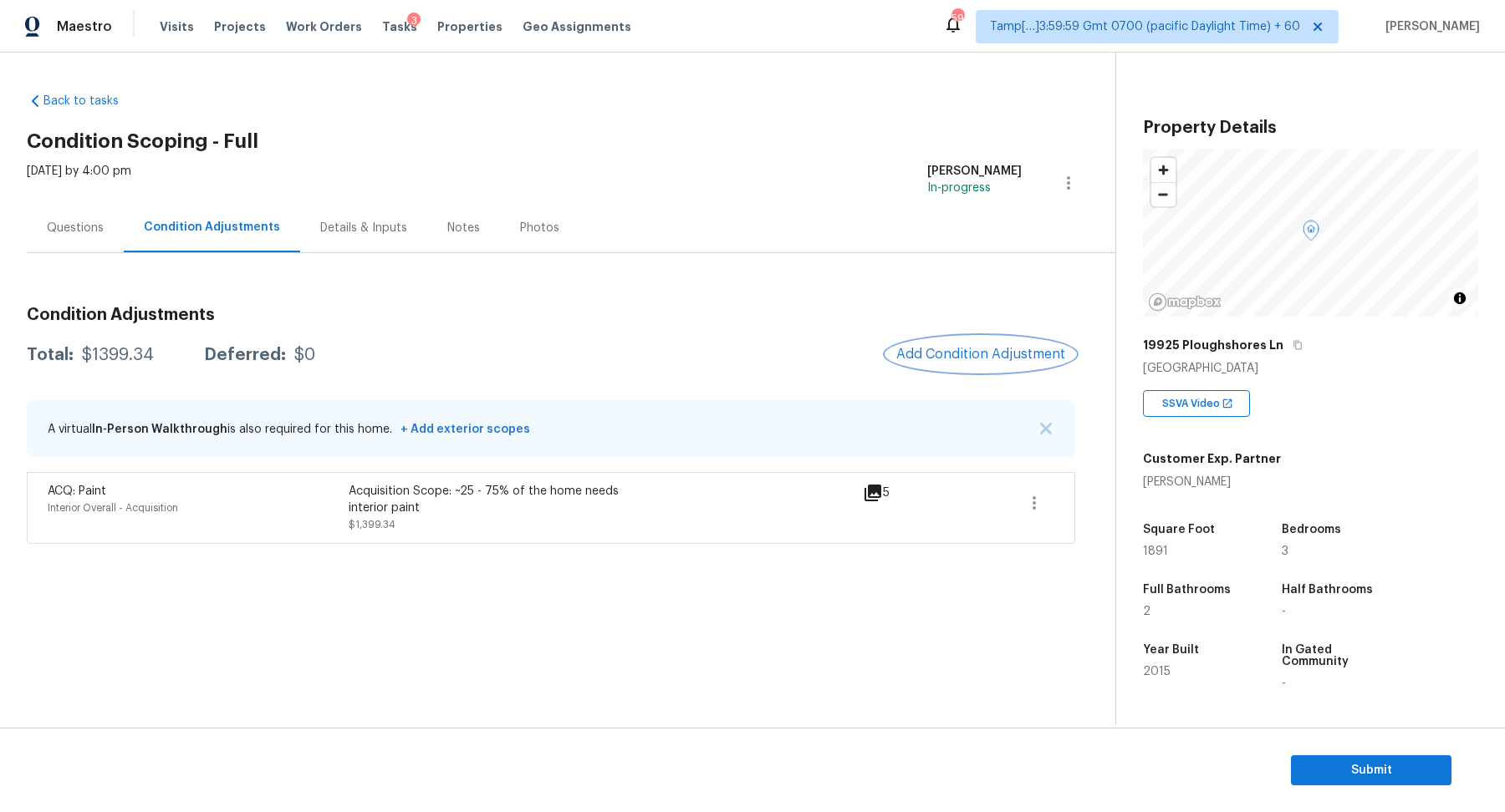
click at [972, 361] on span "Add Condition Adjustment" at bounding box center [980, 354] width 169 height 15
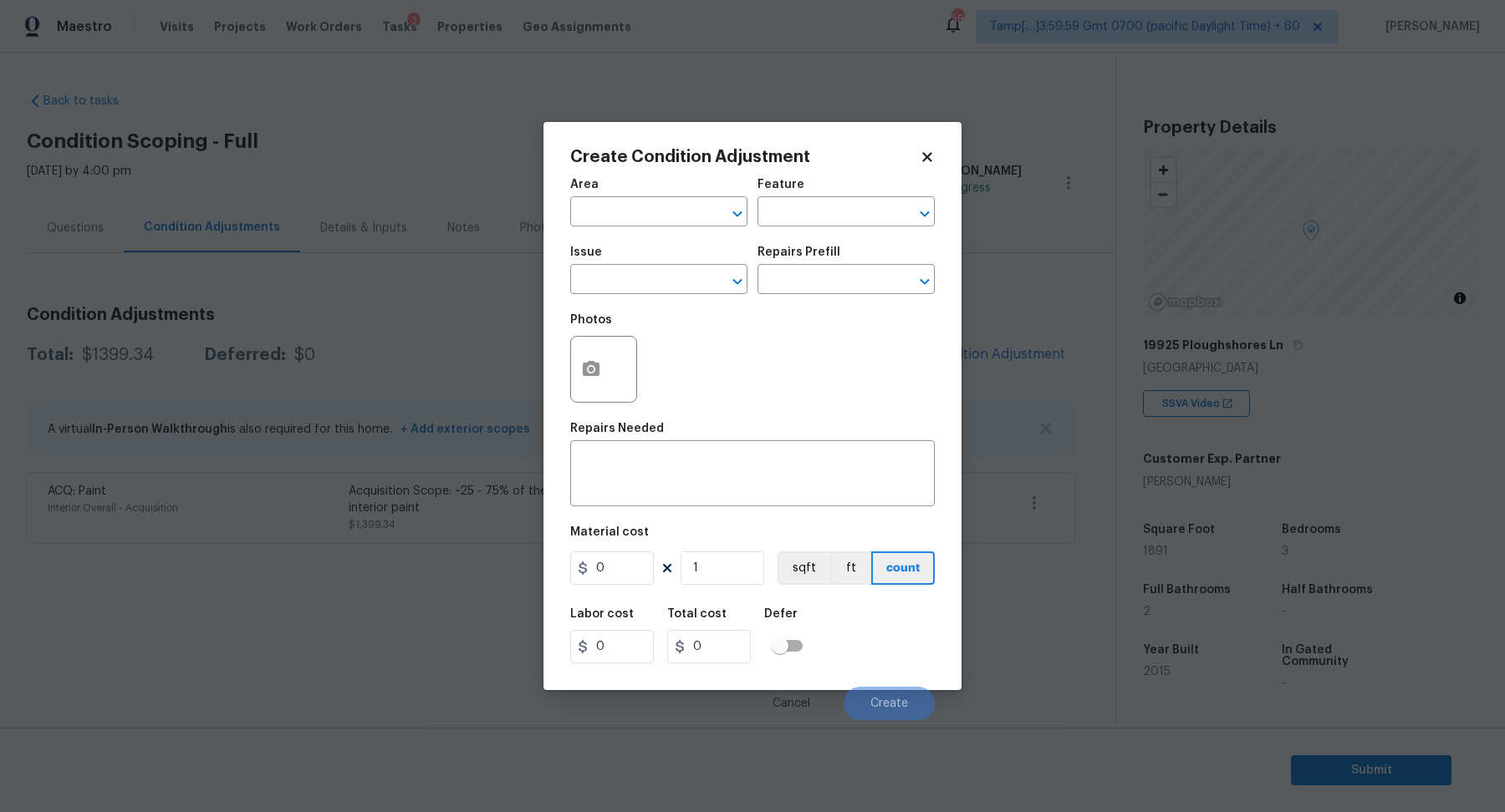
click at [681, 231] on span "Area ​" at bounding box center [658, 203] width 177 height 68
click at [673, 222] on input "text" at bounding box center [635, 213] width 130 height 26
click at [630, 280] on li "Interior Overall" at bounding box center [658, 277] width 177 height 28
type input "Interior Overall"
click at [630, 280] on input "text" at bounding box center [635, 281] width 130 height 26
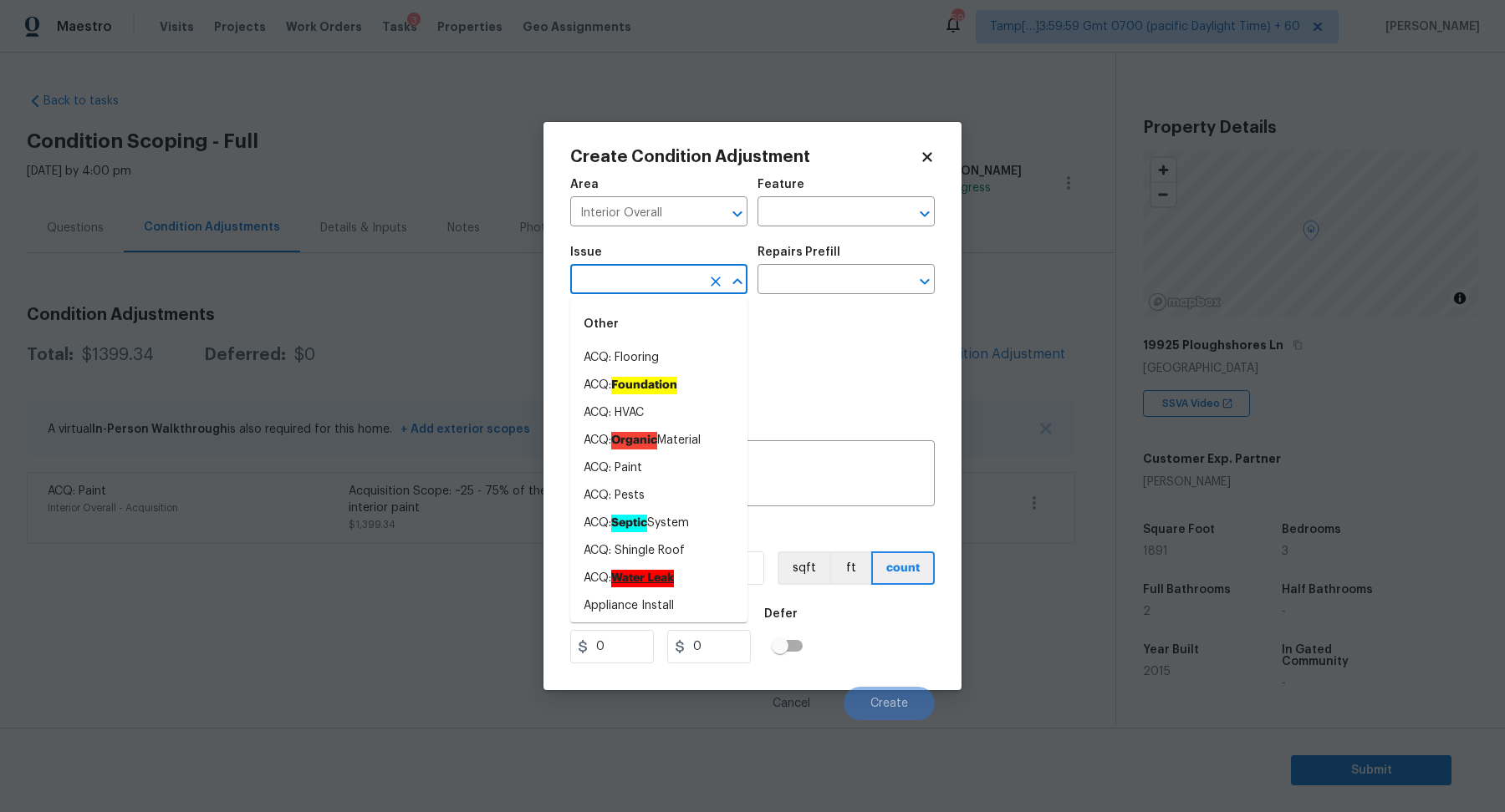
drag, startPoint x: 630, startPoint y: 280, endPoint x: 744, endPoint y: 332, distance: 125.3
click at [700, 309] on div "Area Interior Overall ​ Feature ​ Issue ​ Repairs Prefill ​ Photos Repairs Need…" at bounding box center [752, 444] width 364 height 551
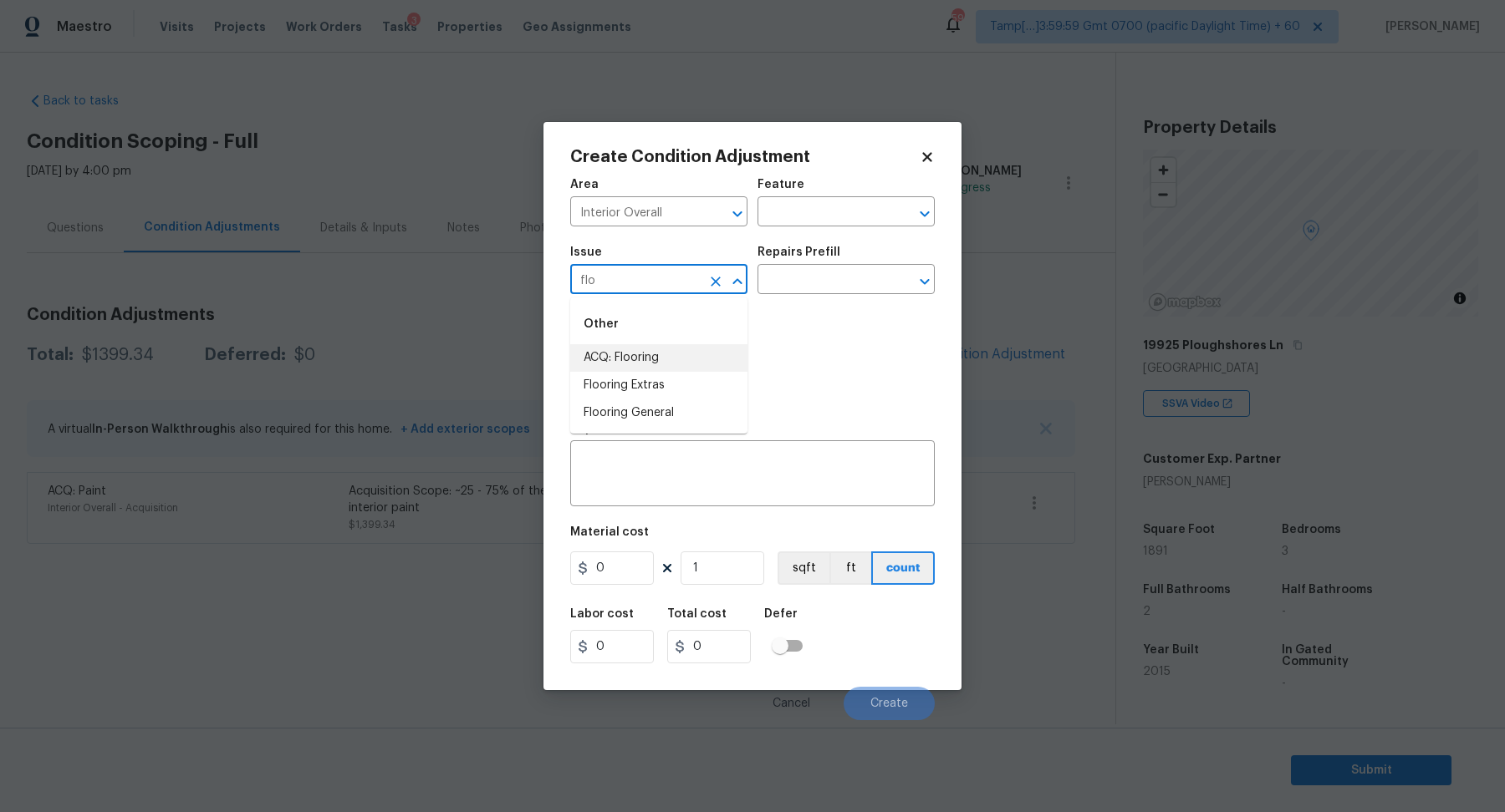
click at [601, 354] on li "ACQ: Flooring" at bounding box center [658, 358] width 177 height 28
type input "ACQ: Flooring"
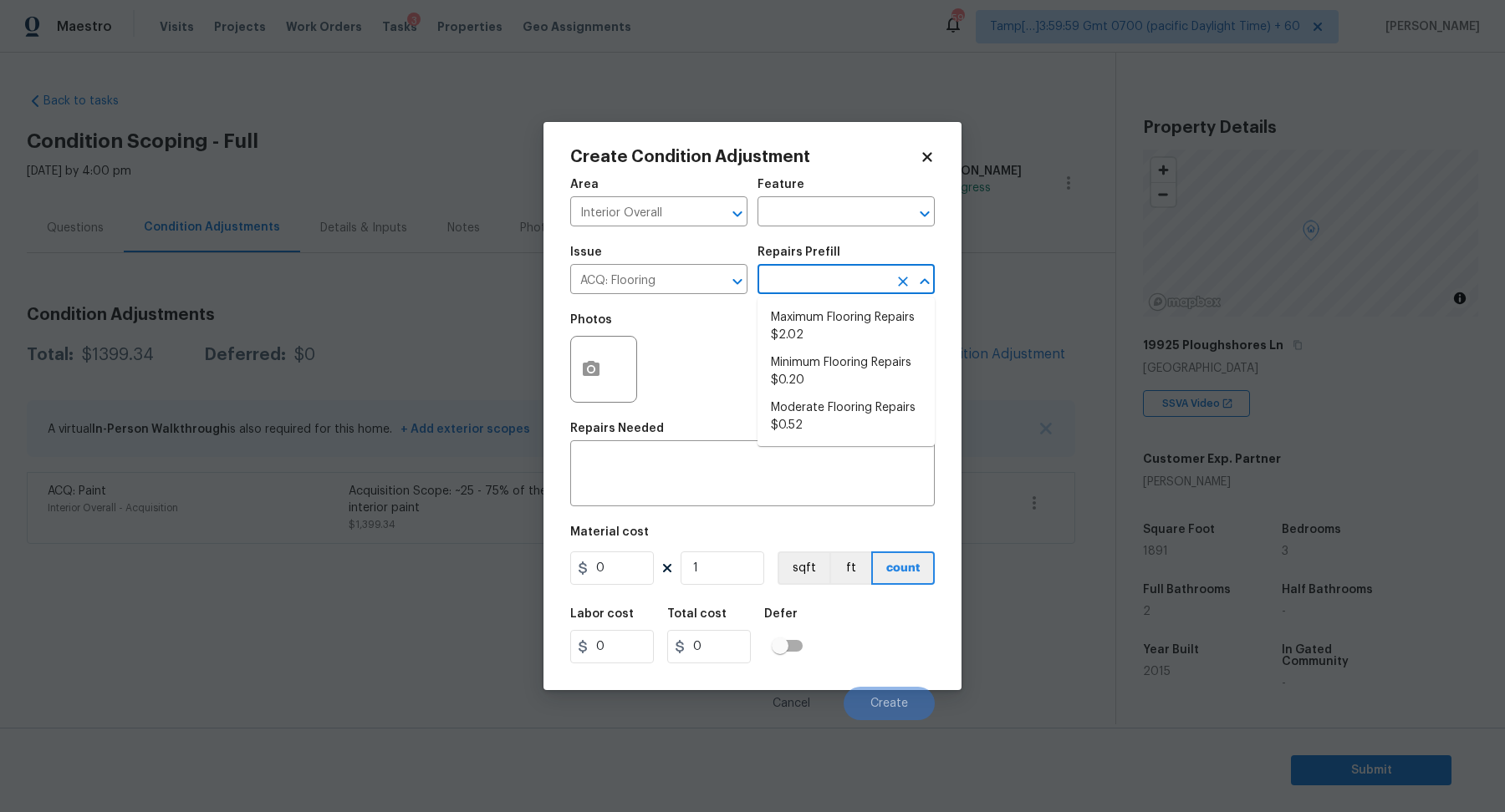
click at [849, 277] on input "text" at bounding box center [822, 281] width 130 height 26
click at [878, 339] on li "Maximum Flooring Repairs $2.02" at bounding box center [845, 326] width 177 height 45
type input "Acquisition"
type textarea "Acquisition Scope: Maximum flooring repairs"
type input "2.02"
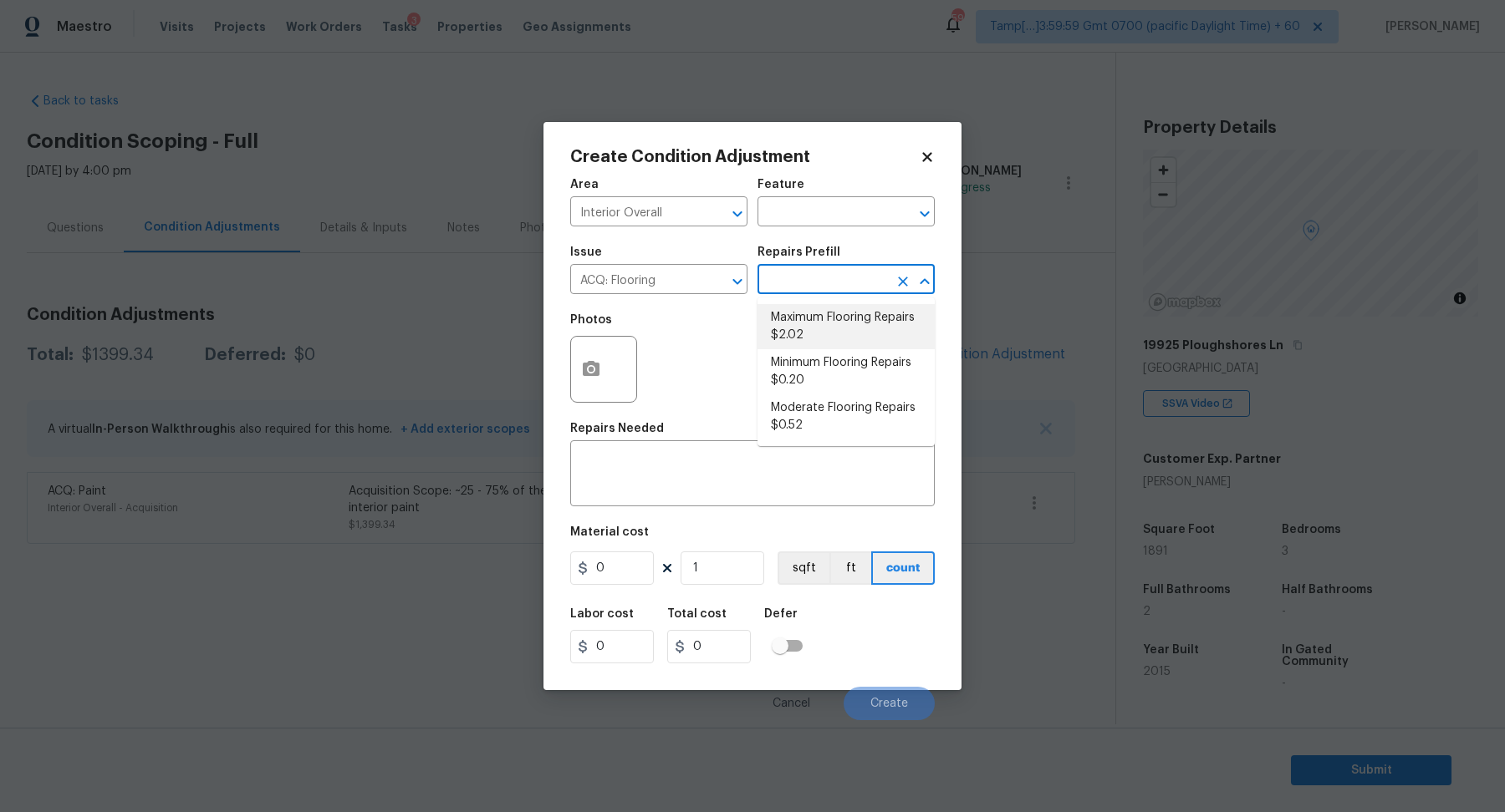
type input "2.02"
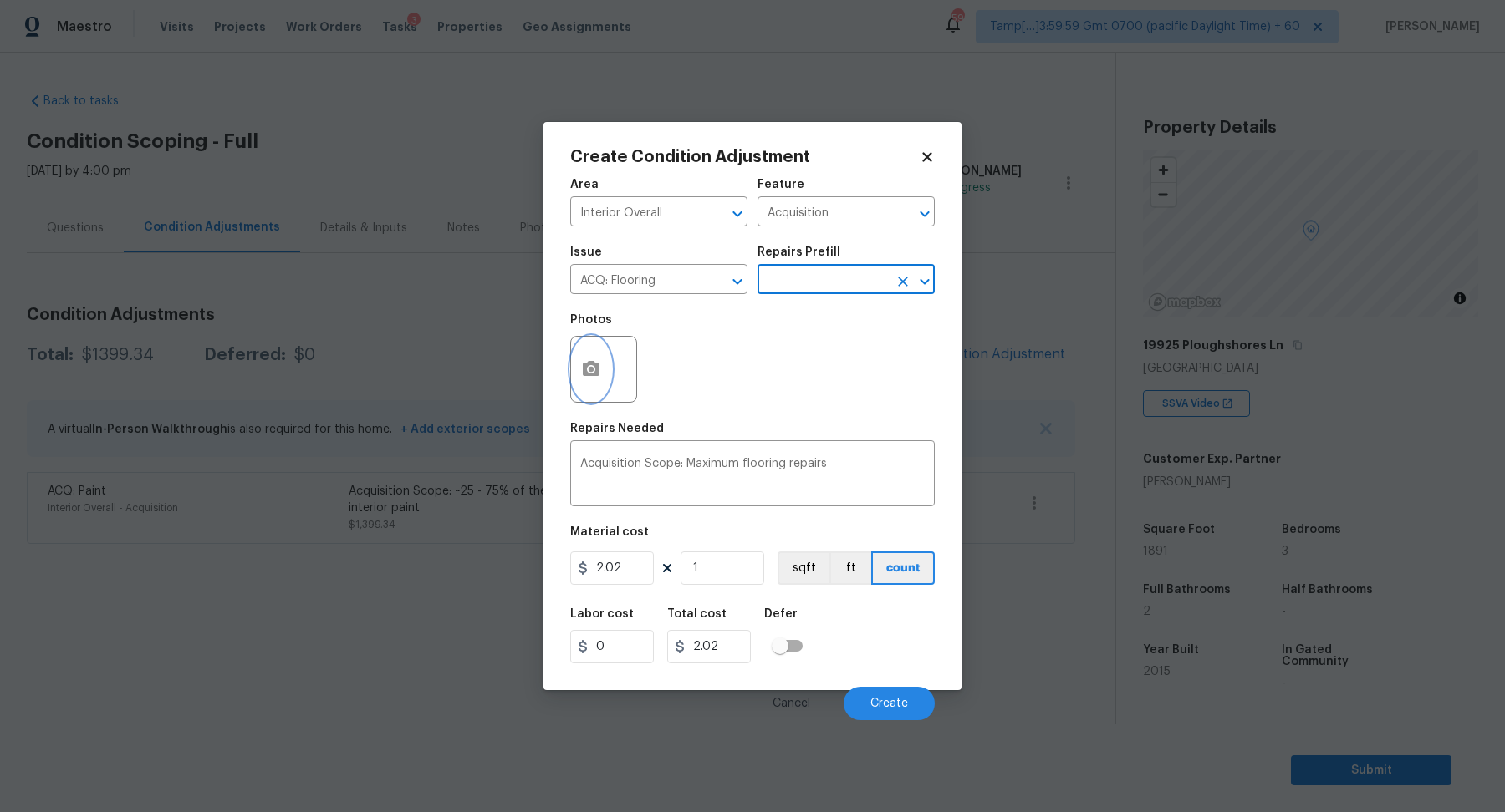
click at [591, 370] on circle "button" at bounding box center [590, 369] width 5 height 5
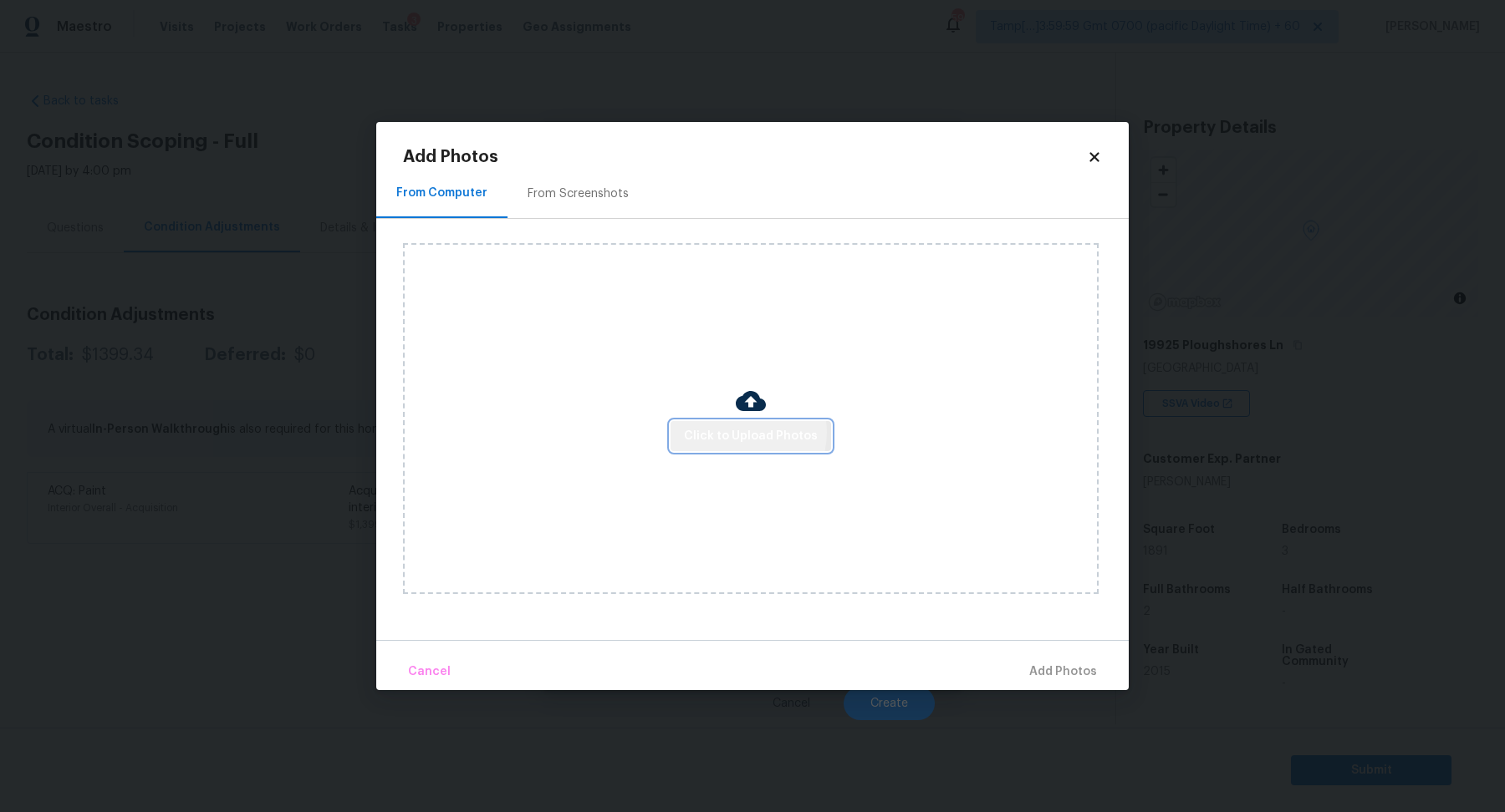
click at [745, 433] on span "Click to Upload Photos" at bounding box center [751, 436] width 133 height 21
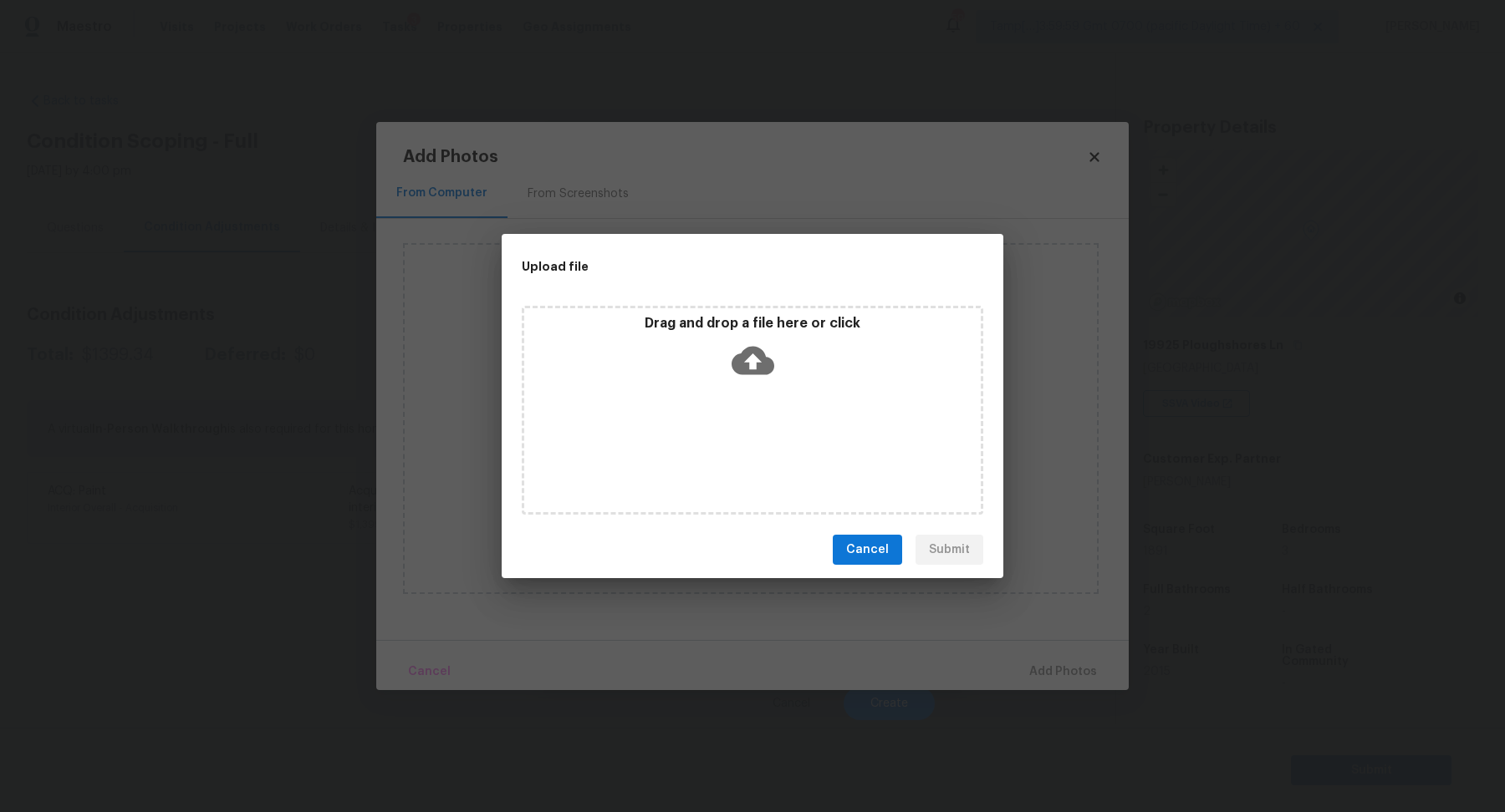
click at [791, 368] on div "Drag and drop a file here or click" at bounding box center [752, 350] width 456 height 71
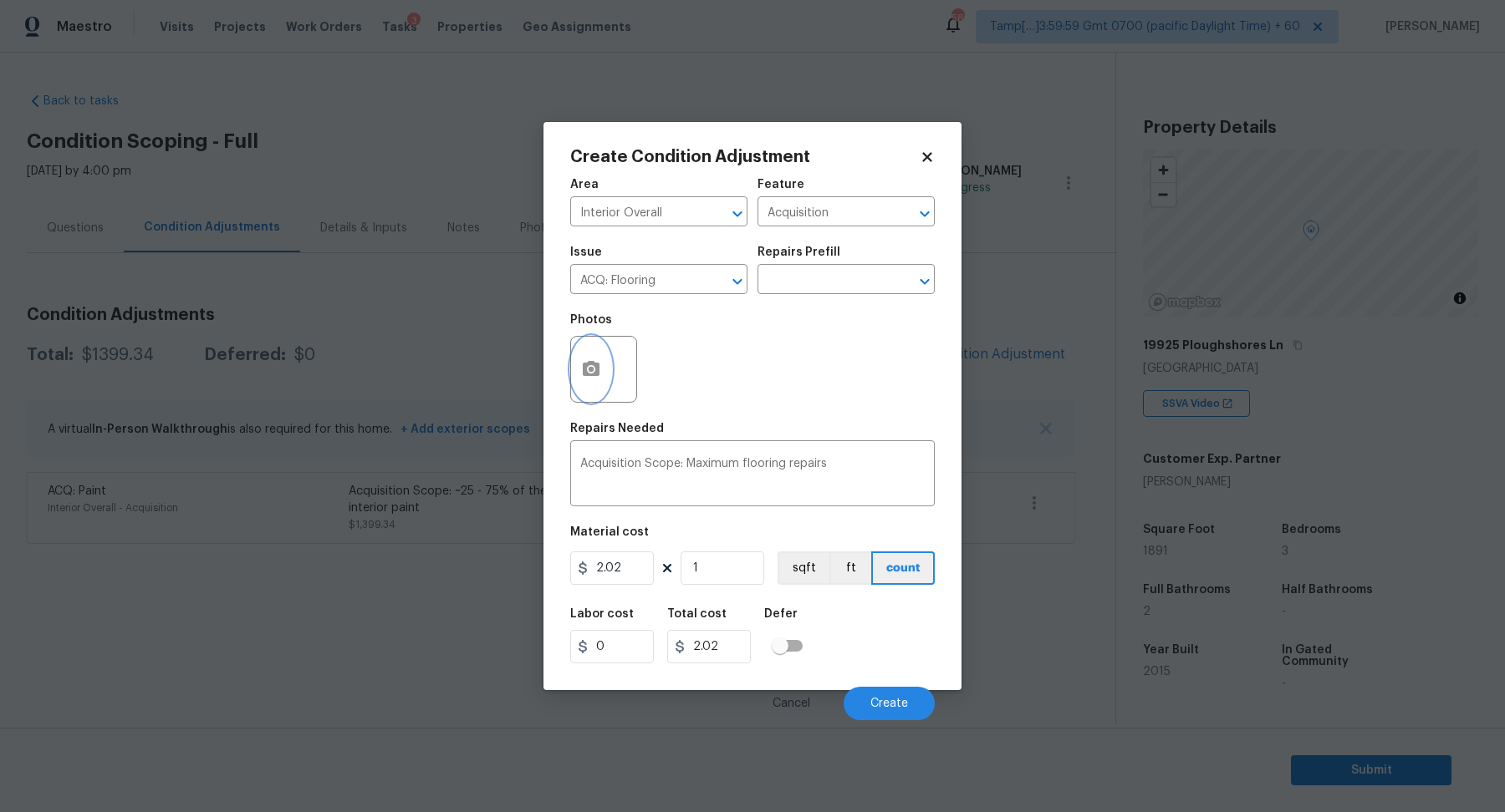
click at [597, 377] on icon "button" at bounding box center [590, 369] width 20 height 20
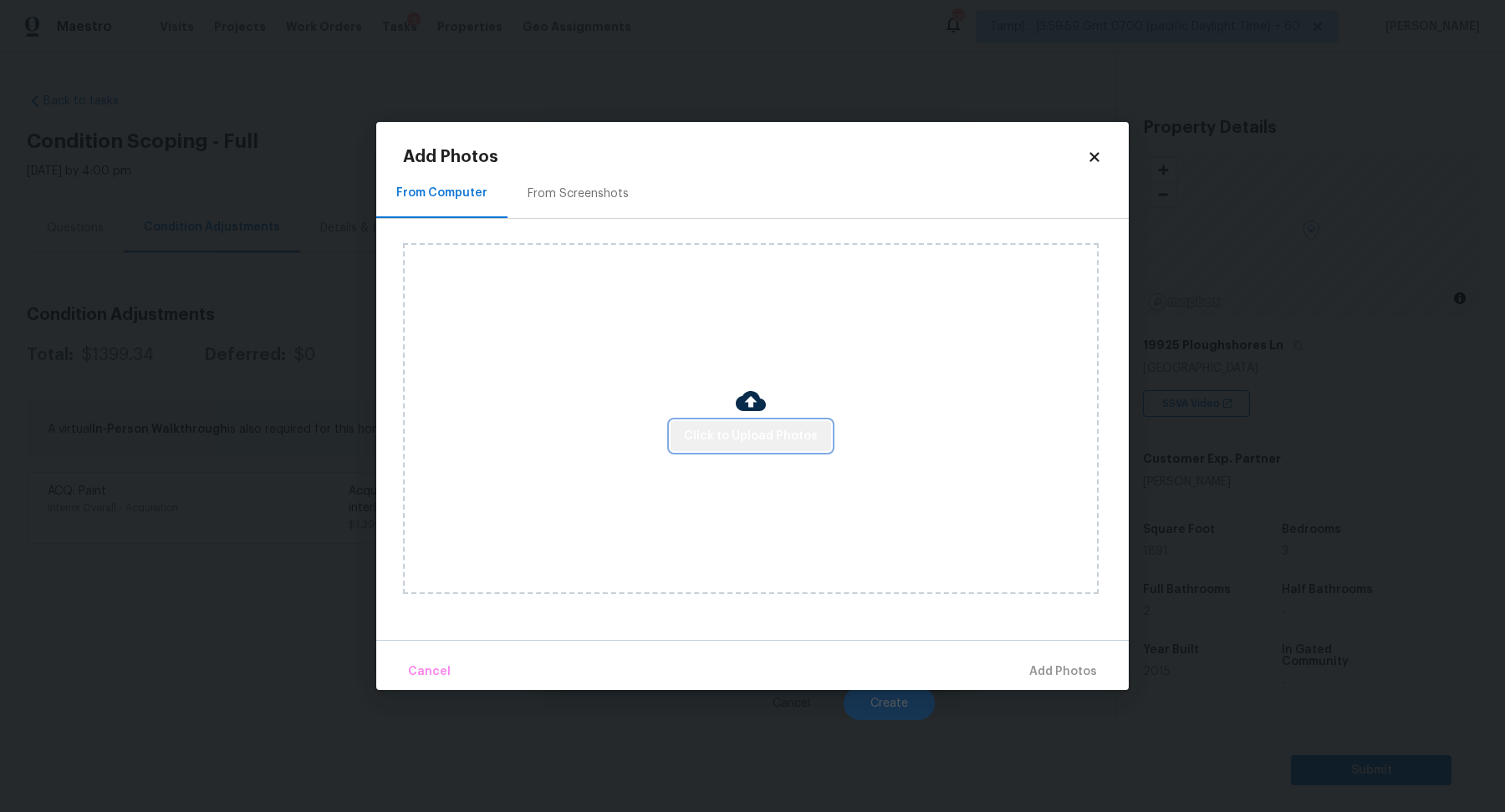
click at [775, 434] on span "Click to Upload Photos" at bounding box center [751, 436] width 133 height 21
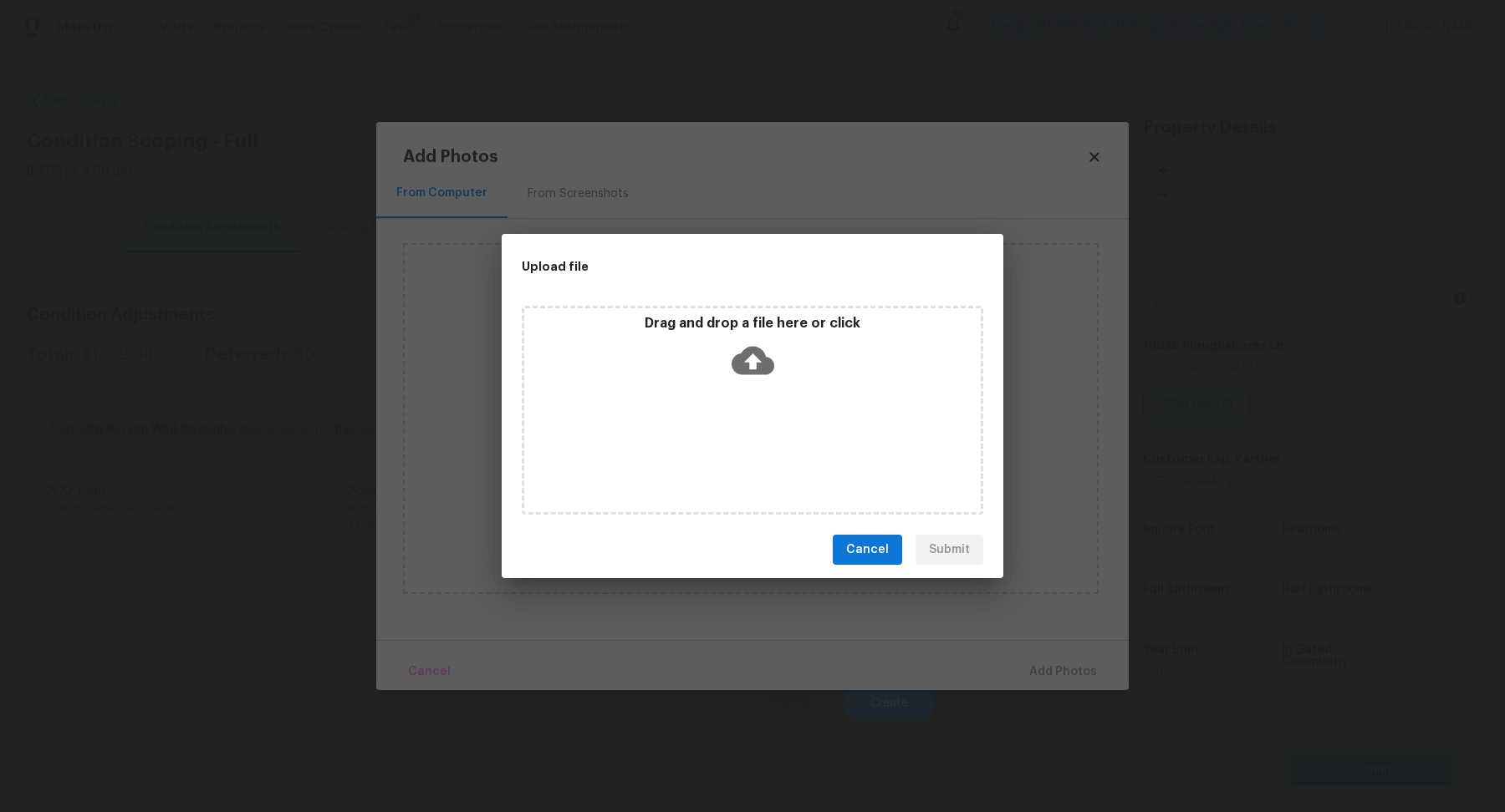
click at [780, 402] on div "Drag and drop a file here or click" at bounding box center [752, 410] width 462 height 209
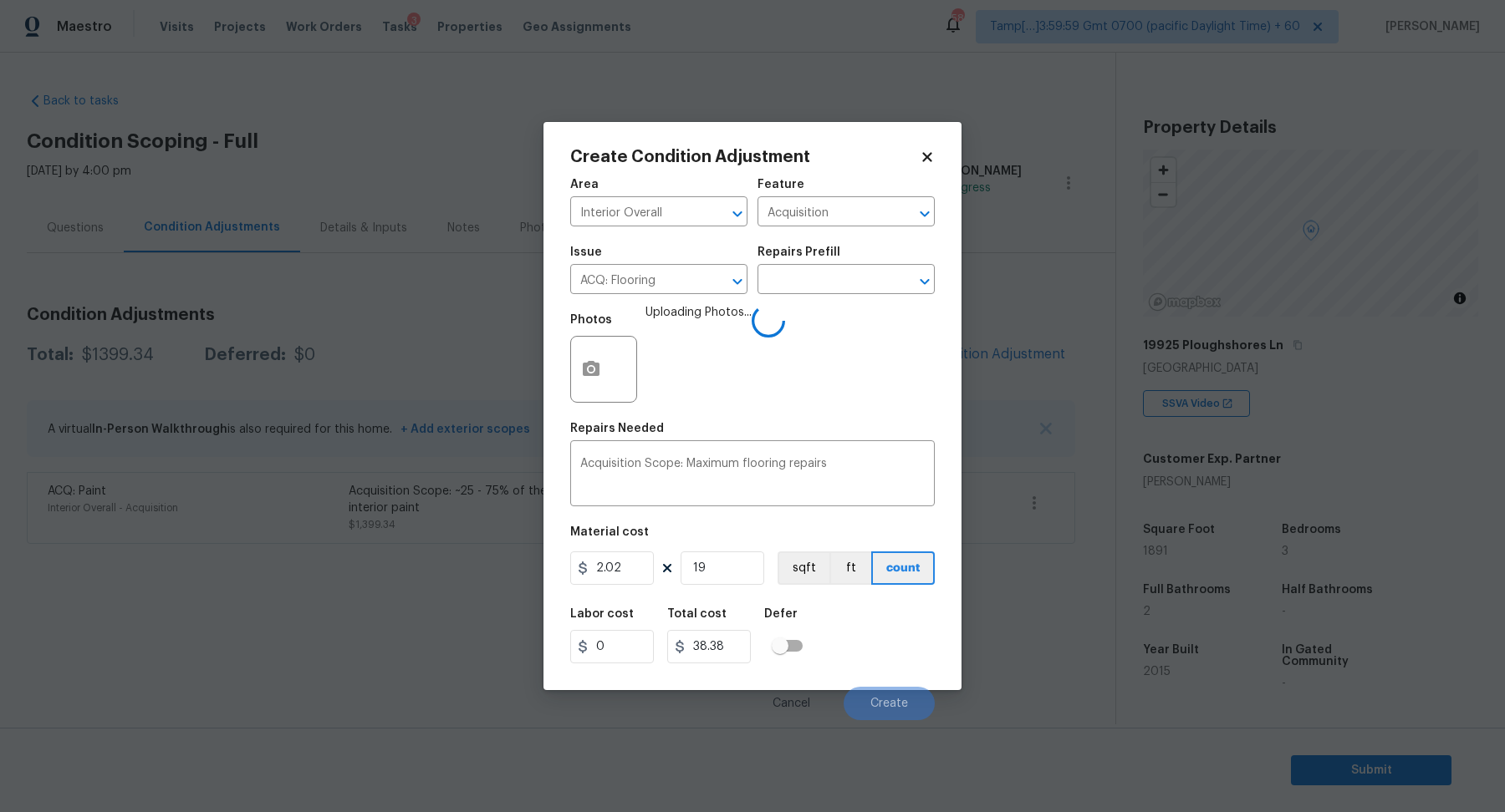
type input "198"
type input "399.96"
type input "19"
type input "38.38"
type input "1"
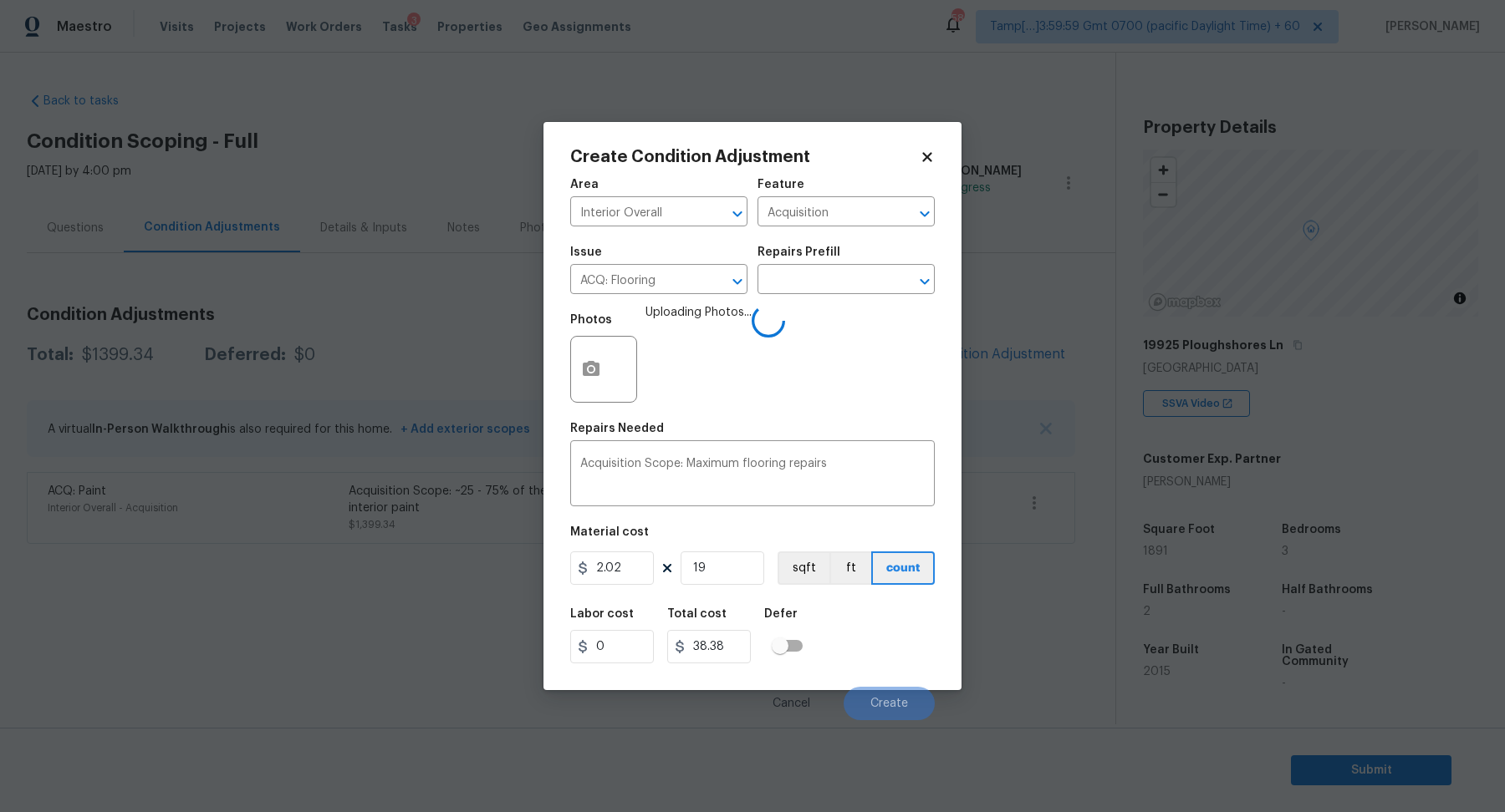
type input "2.02"
type input "18"
type input "36.36"
type input "189"
type input "381.78"
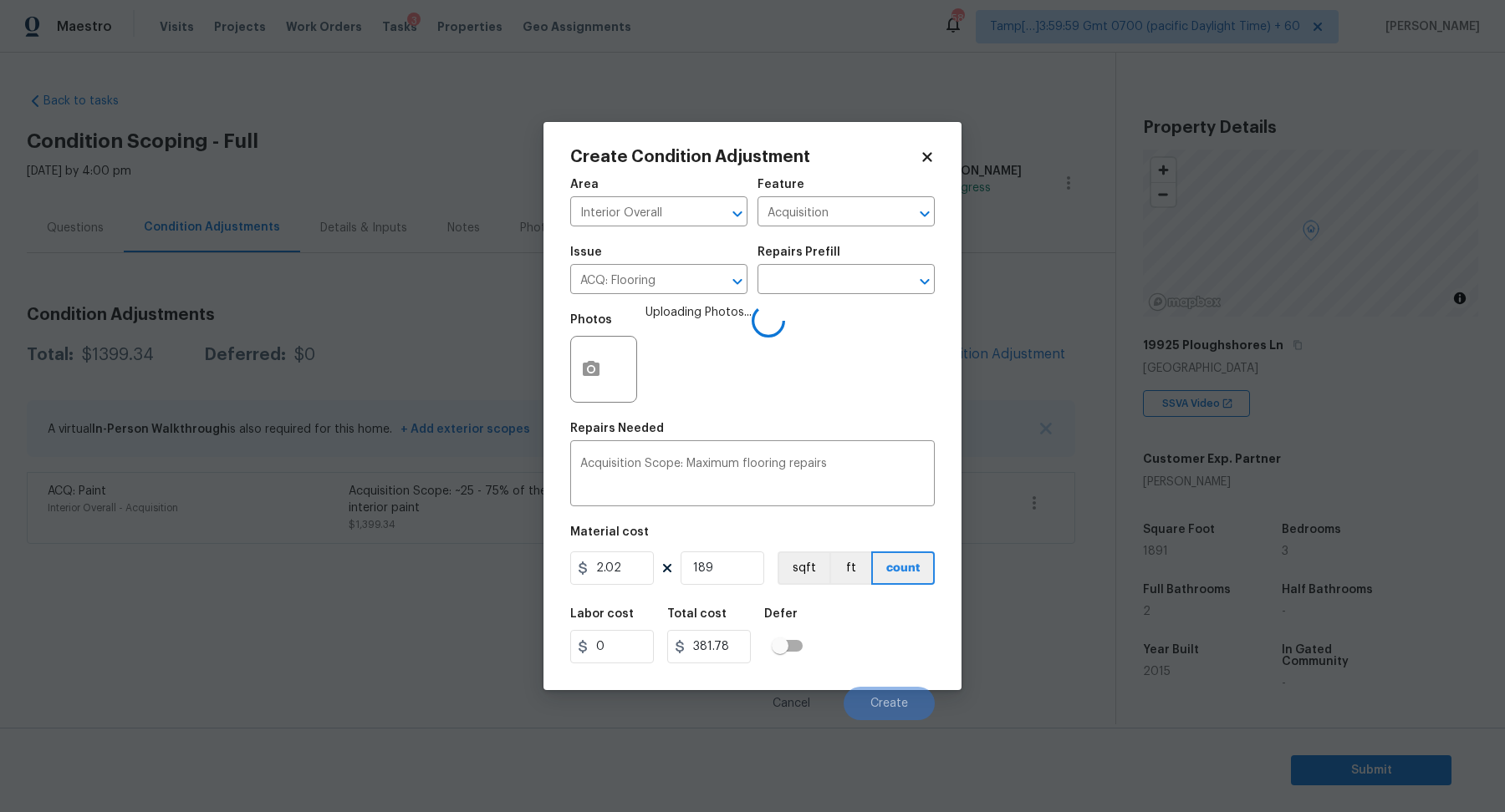
type input "1891"
type input "3819.82"
type input "1891"
click at [889, 632] on div "Labor cost 0 Total cost 3819.82 Defer" at bounding box center [752, 636] width 364 height 75
click at [900, 636] on div "Labor cost 0 Total cost 3819.82 Defer" at bounding box center [752, 636] width 364 height 75
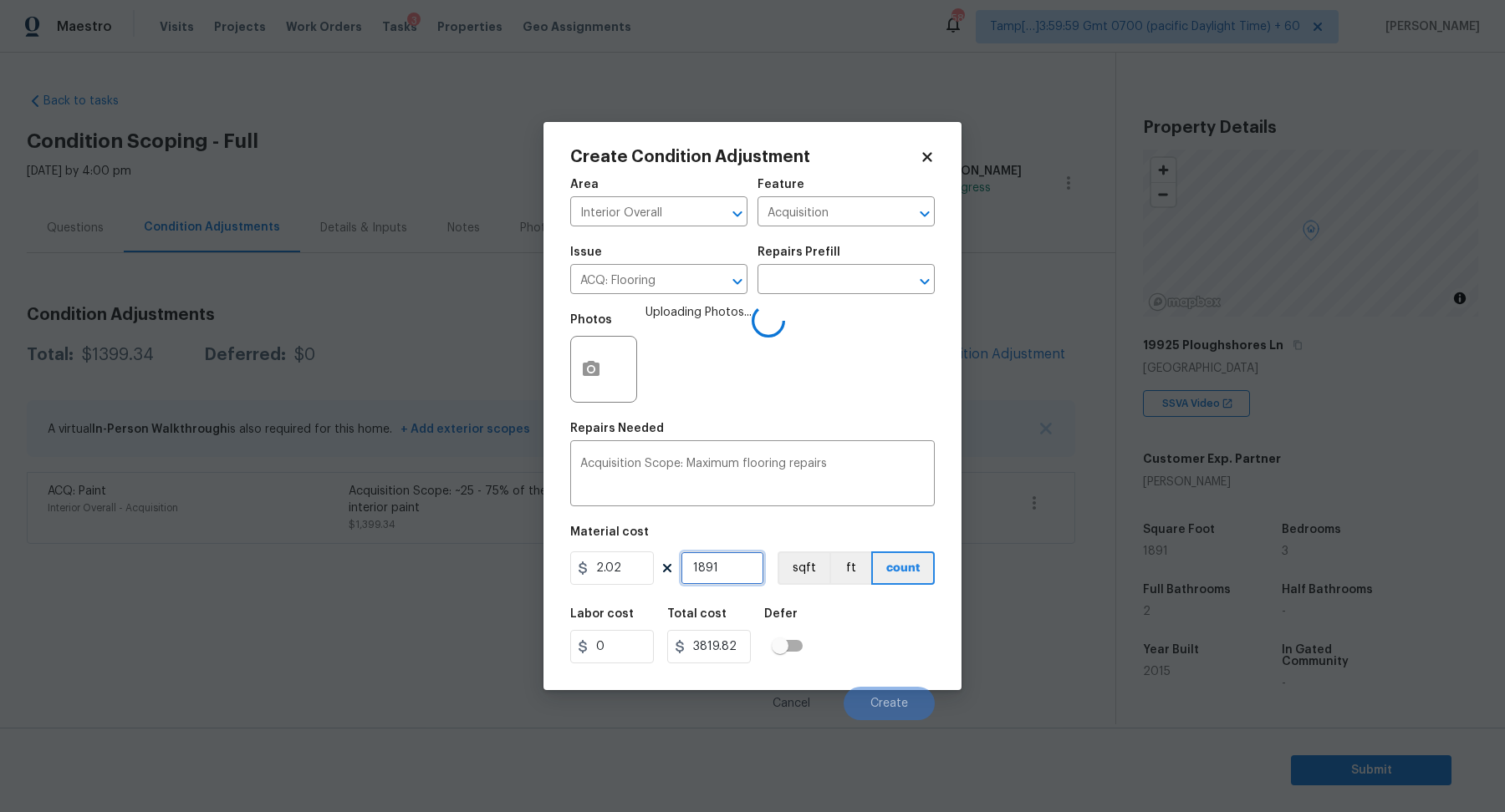
click at [741, 569] on input "1891" at bounding box center [722, 568] width 84 height 34
click at [830, 608] on div "Labor cost 0 Total cost 3819.82 Defer" at bounding box center [752, 636] width 364 height 75
click at [883, 630] on div "Labor cost 0 Total cost 3819.82 Defer" at bounding box center [752, 636] width 364 height 75
click at [730, 578] on input "1891" at bounding box center [722, 568] width 84 height 34
click at [869, 611] on div "Labor cost 0 Total cost 3819.82 Defer" at bounding box center [752, 636] width 364 height 75
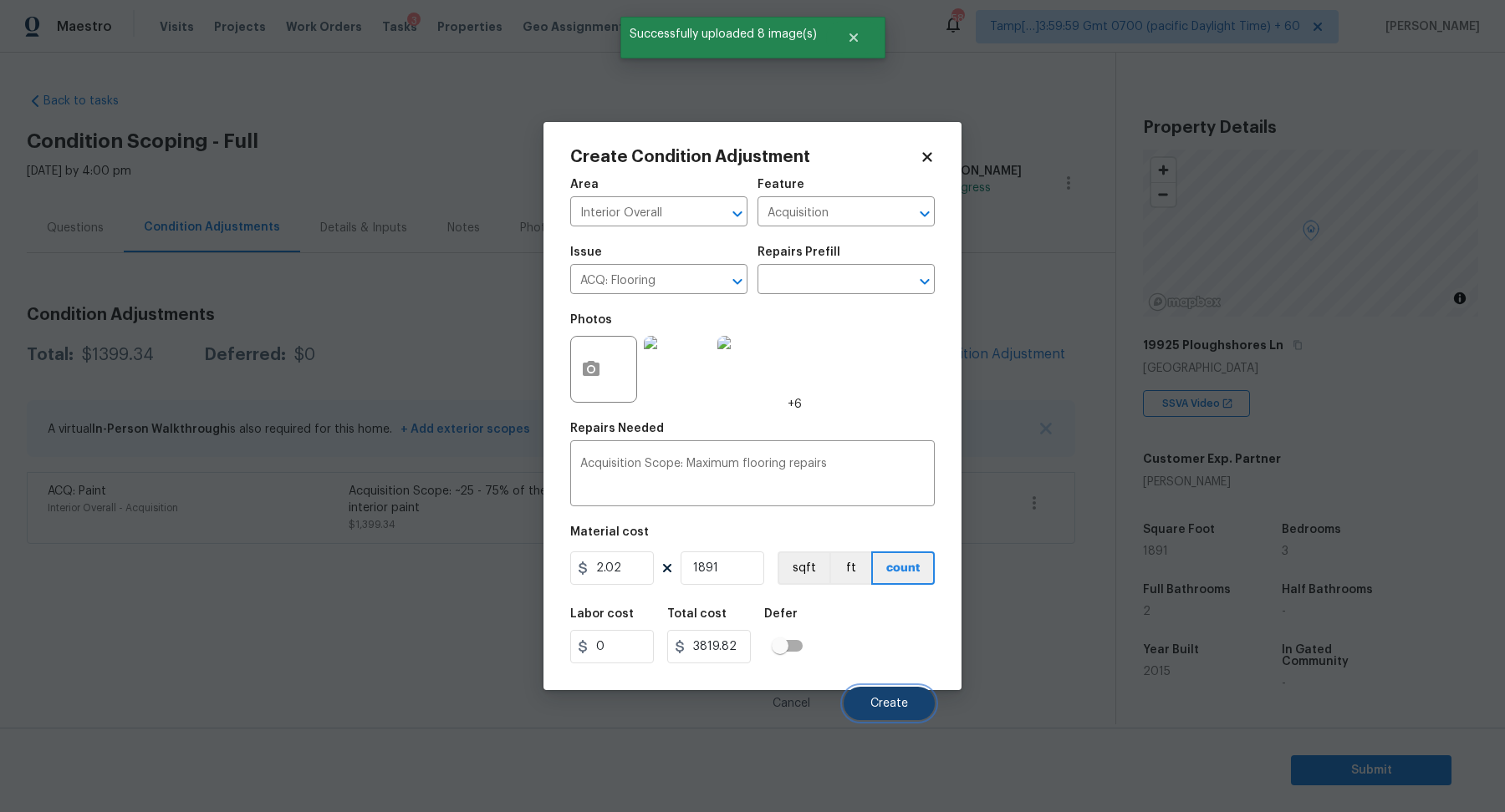
click at [869, 705] on button "Create" at bounding box center [889, 703] width 91 height 34
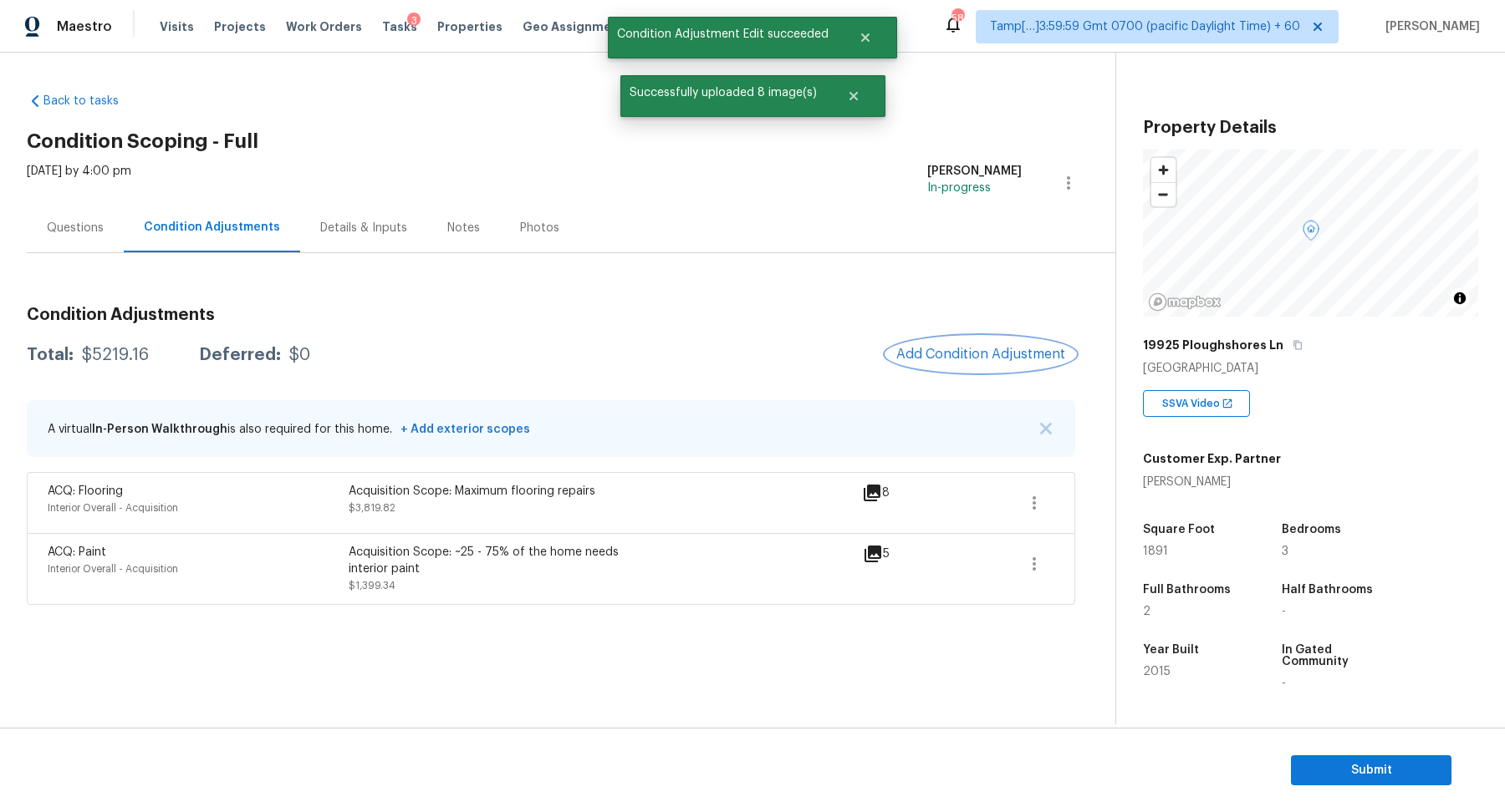
click at [980, 356] on span "Add Condition Adjustment" at bounding box center [980, 354] width 169 height 15
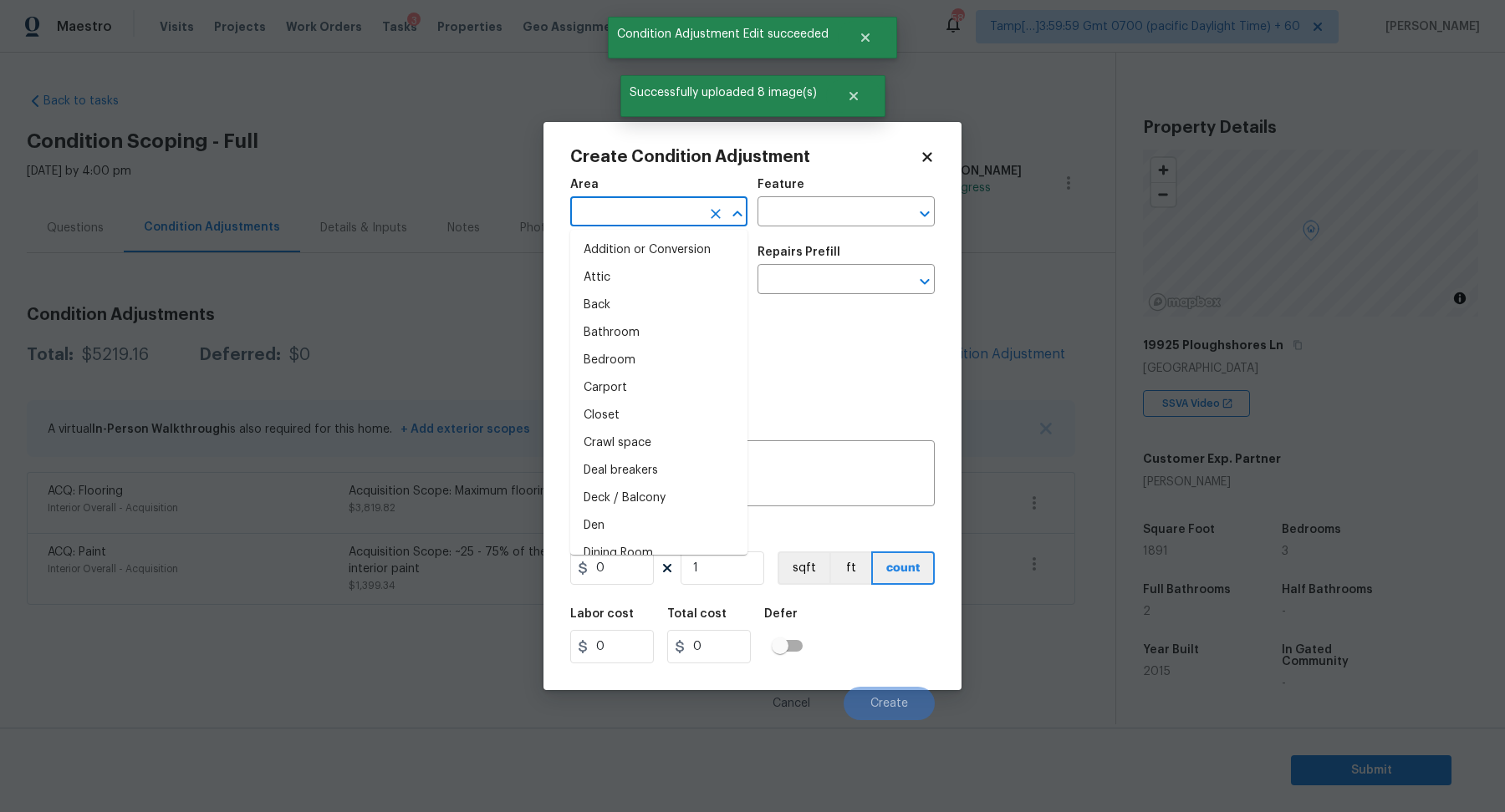
click at [636, 220] on input "text" at bounding box center [635, 213] width 130 height 26
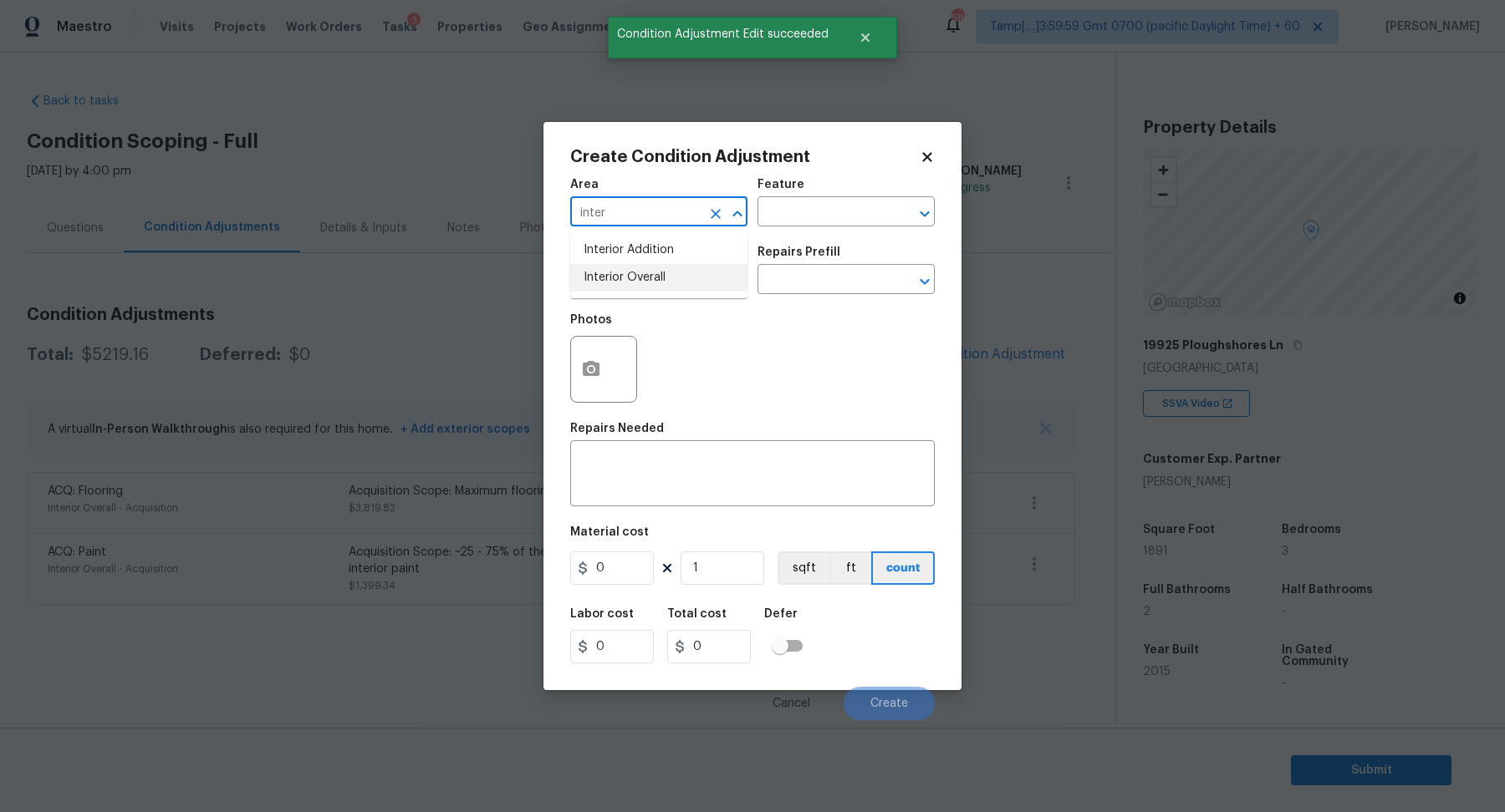
click at [667, 276] on li "Interior Overall" at bounding box center [658, 277] width 177 height 28
type input "Interior Overall"
click at [667, 276] on input "text" at bounding box center [635, 281] width 130 height 26
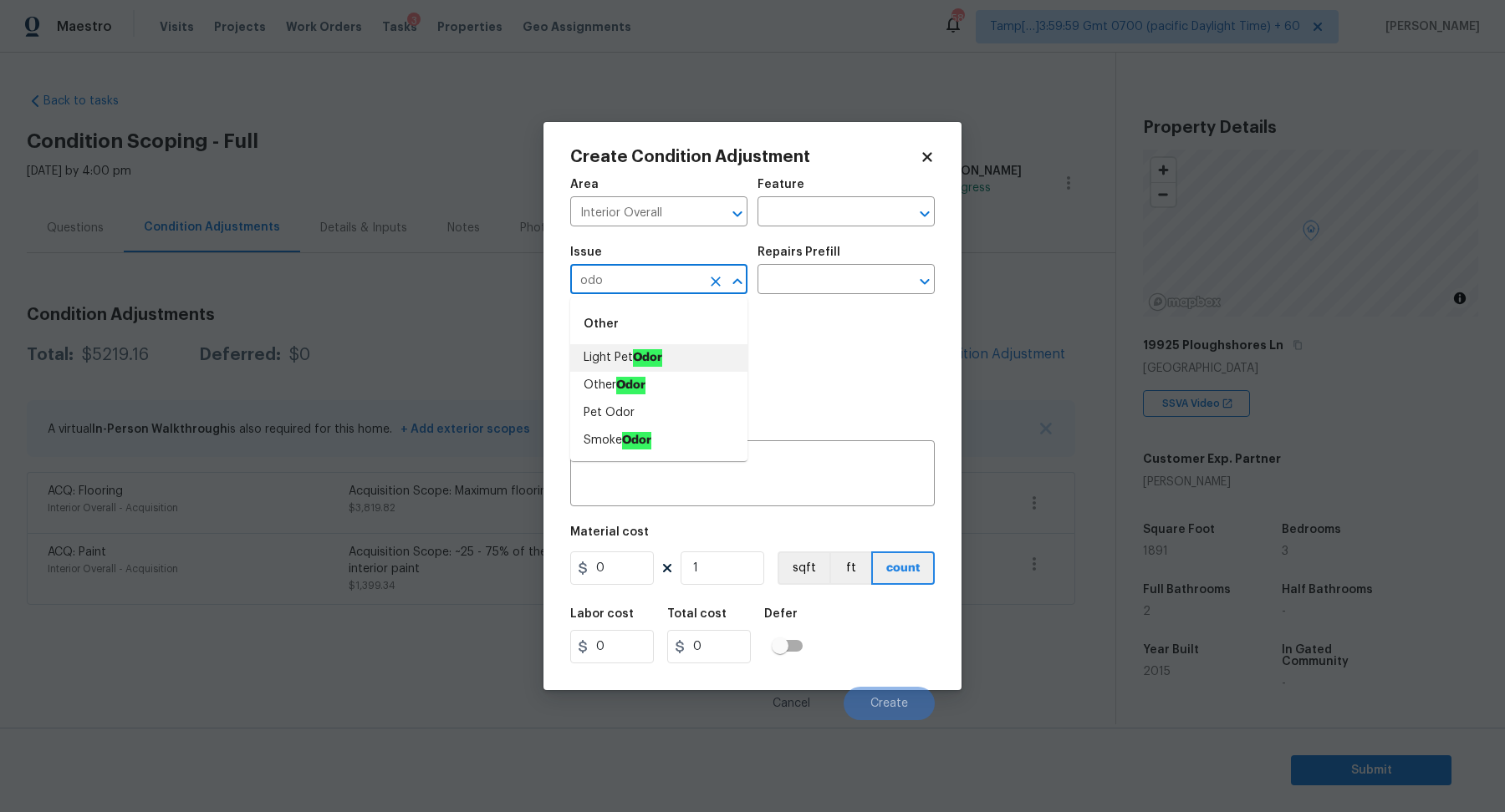
click at [659, 359] on ah_el_jm_1744356538015 "Odor" at bounding box center [647, 358] width 29 height 17
type input "Light Pet Odor"
click at [841, 289] on input "text" at bounding box center [822, 281] width 130 height 26
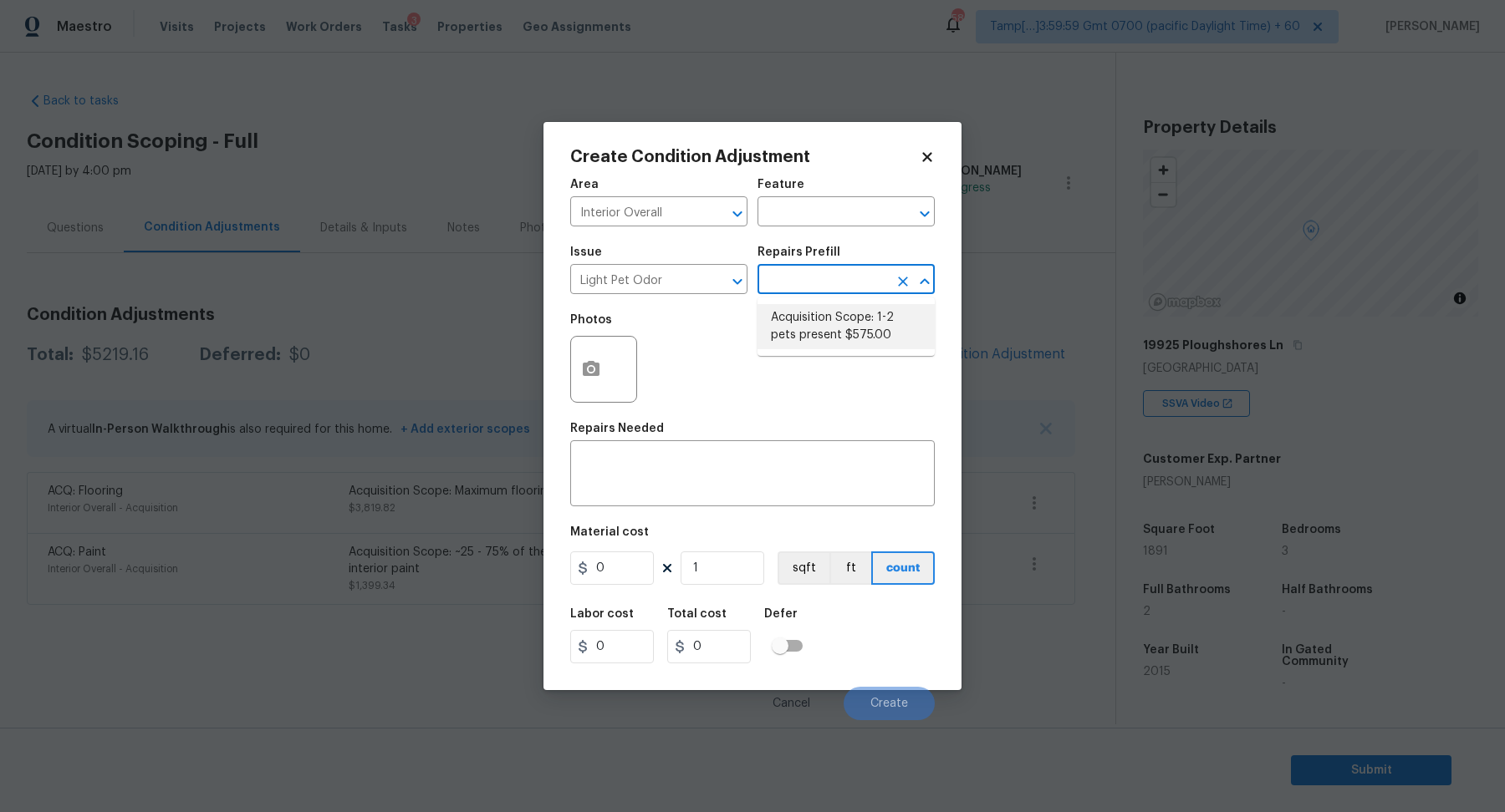
click at [841, 333] on li "Acquisition Scope: 1-2 pets present $575.00" at bounding box center [845, 326] width 177 height 45
type textarea "Acquisition Scope: 1-2 pets present"
type input "575"
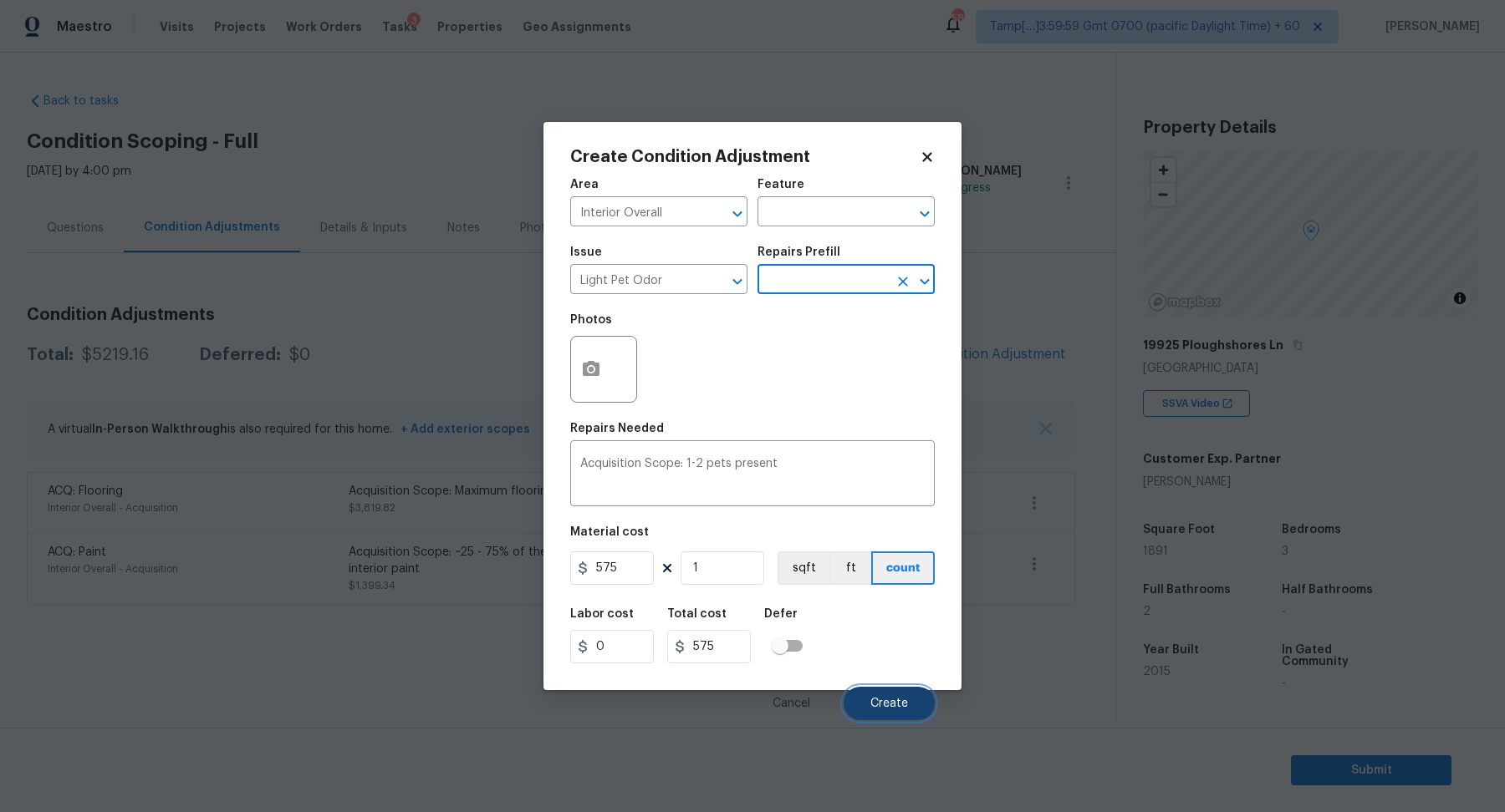
click at [894, 689] on button "Create" at bounding box center [889, 703] width 91 height 34
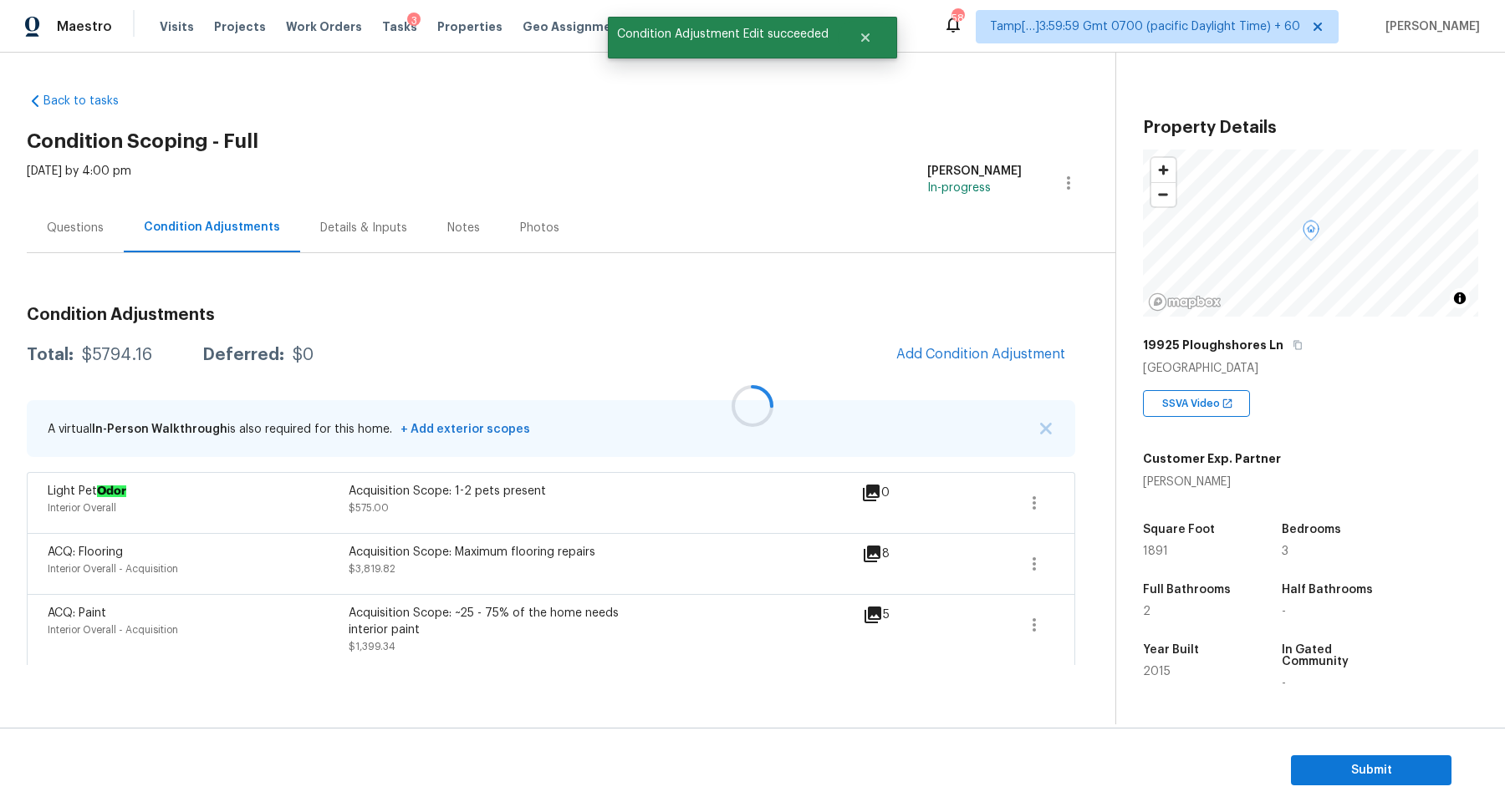
click at [1036, 346] on div at bounding box center [752, 406] width 1505 height 812
click at [1019, 349] on span "Add Condition Adjustment" at bounding box center [980, 354] width 169 height 15
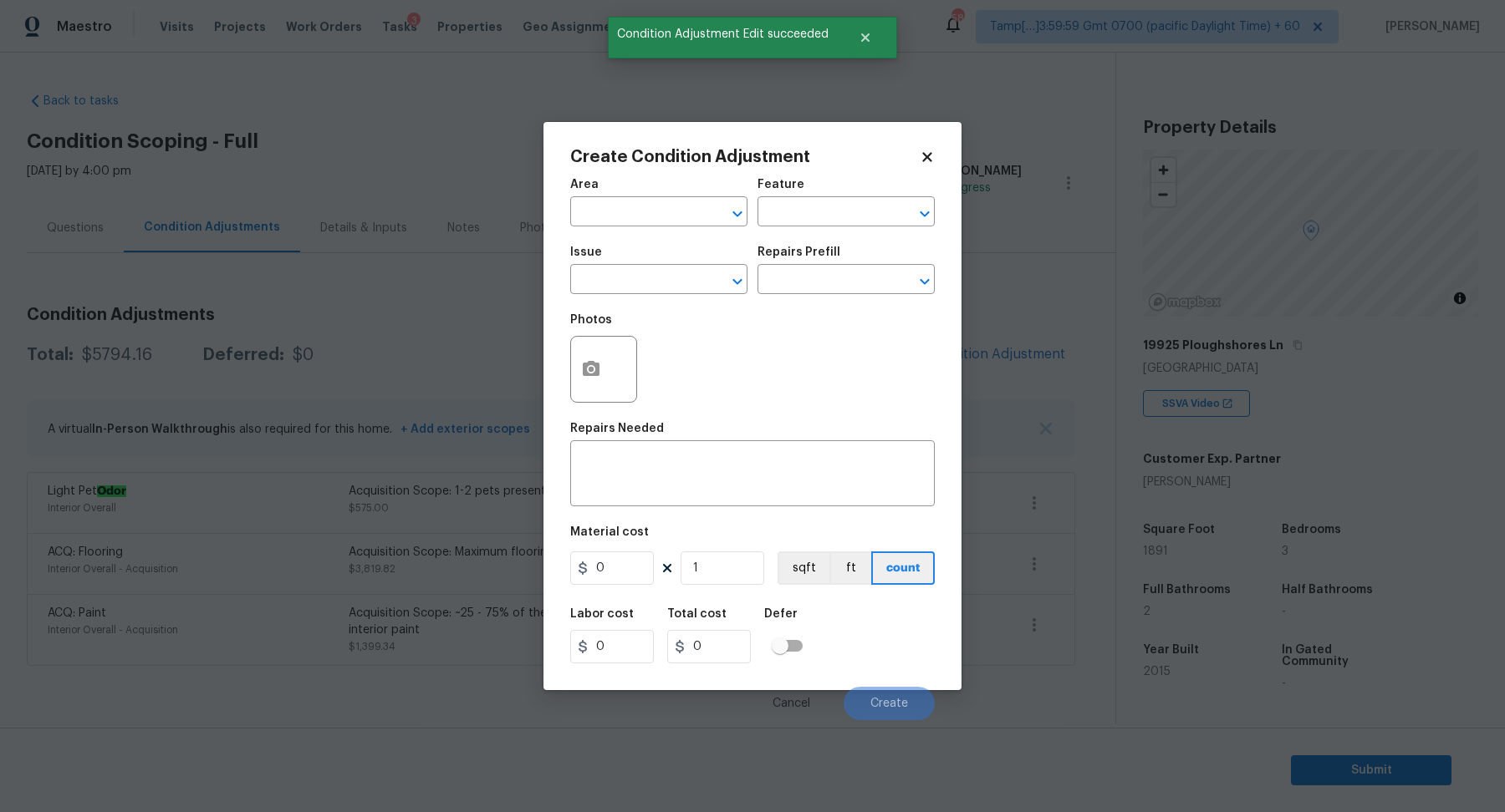
click at [673, 227] on span "Area ​" at bounding box center [658, 203] width 177 height 68
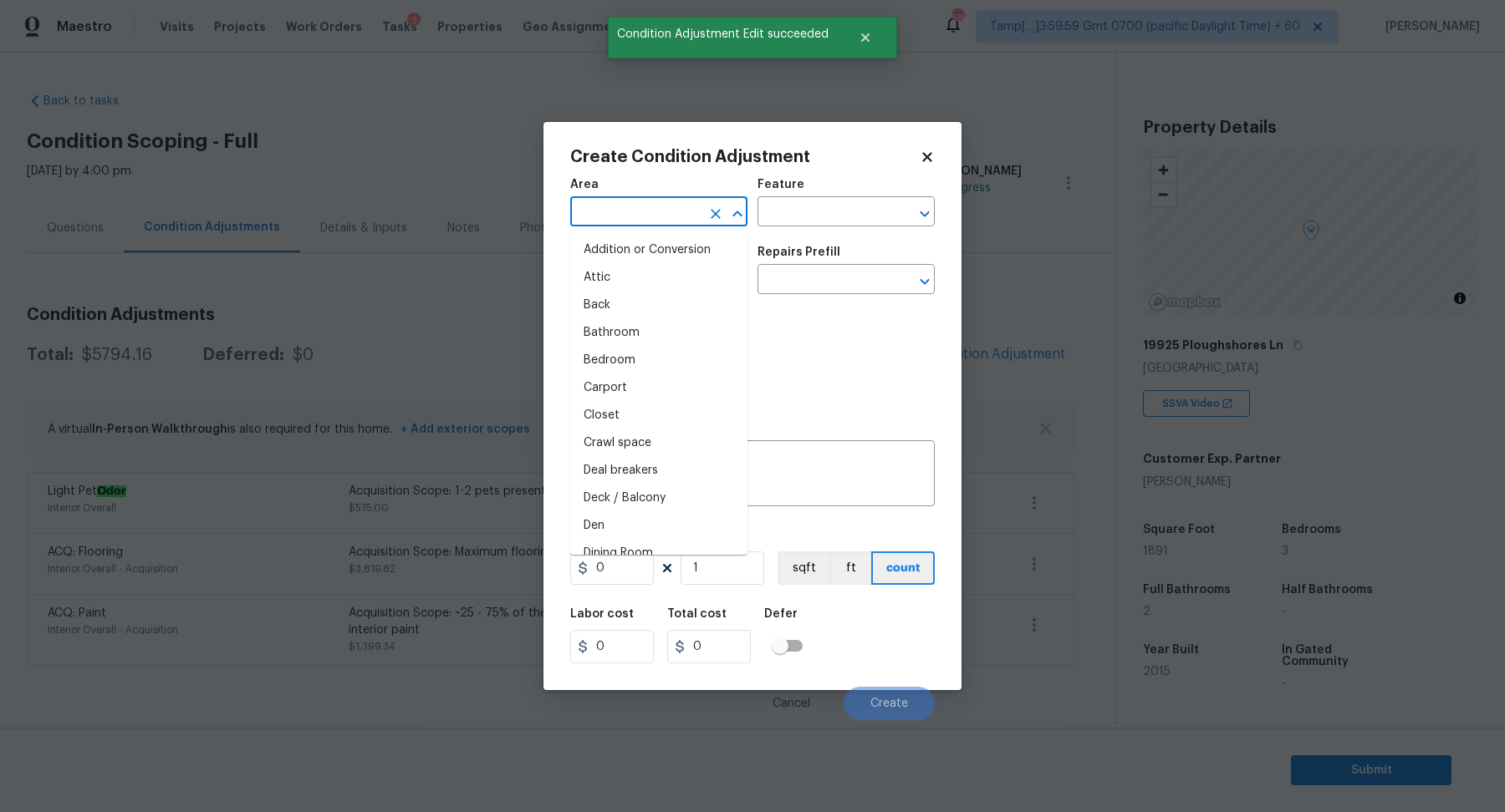
click at [662, 222] on input "text" at bounding box center [635, 213] width 130 height 26
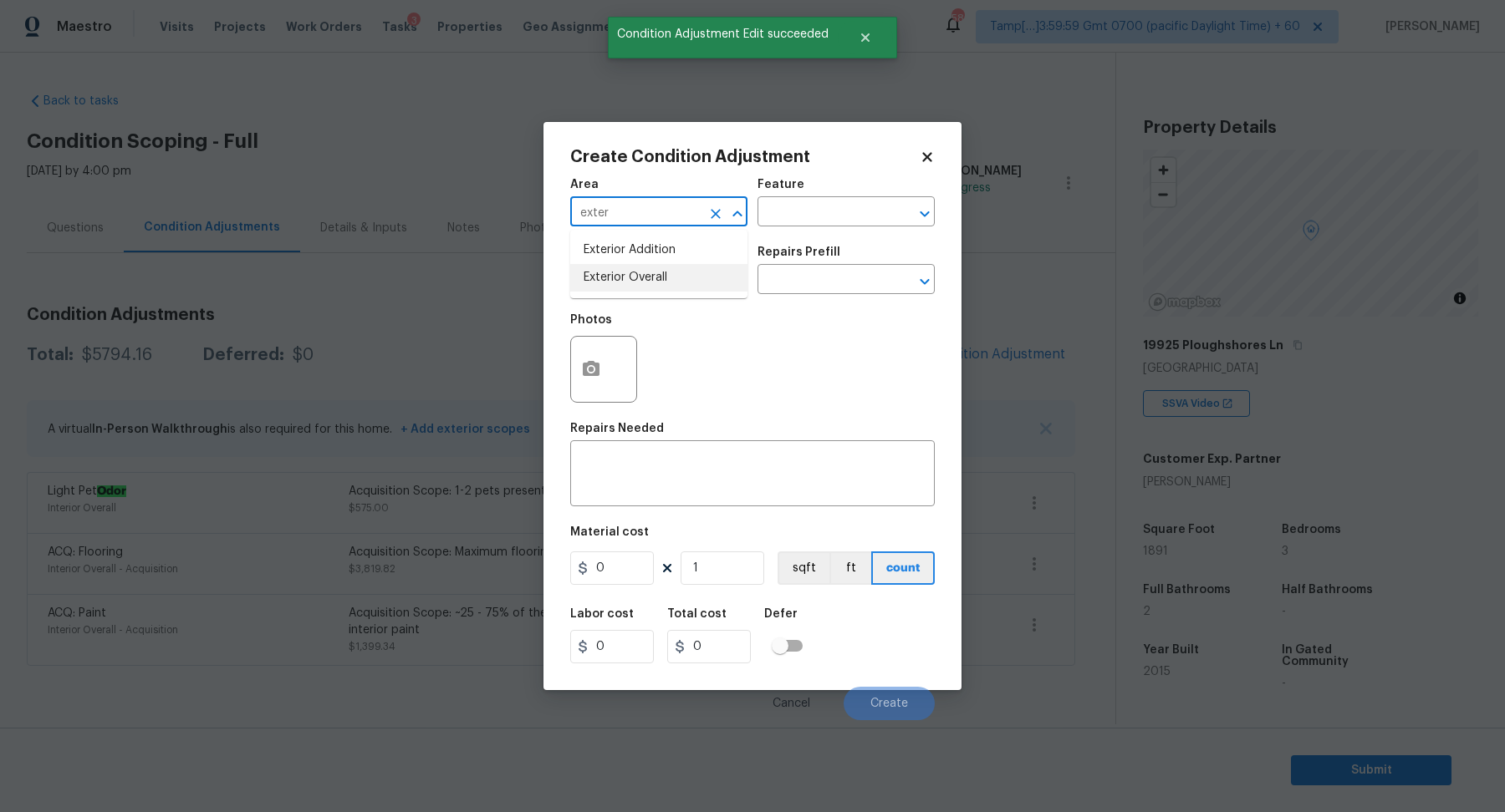
type input "exter"
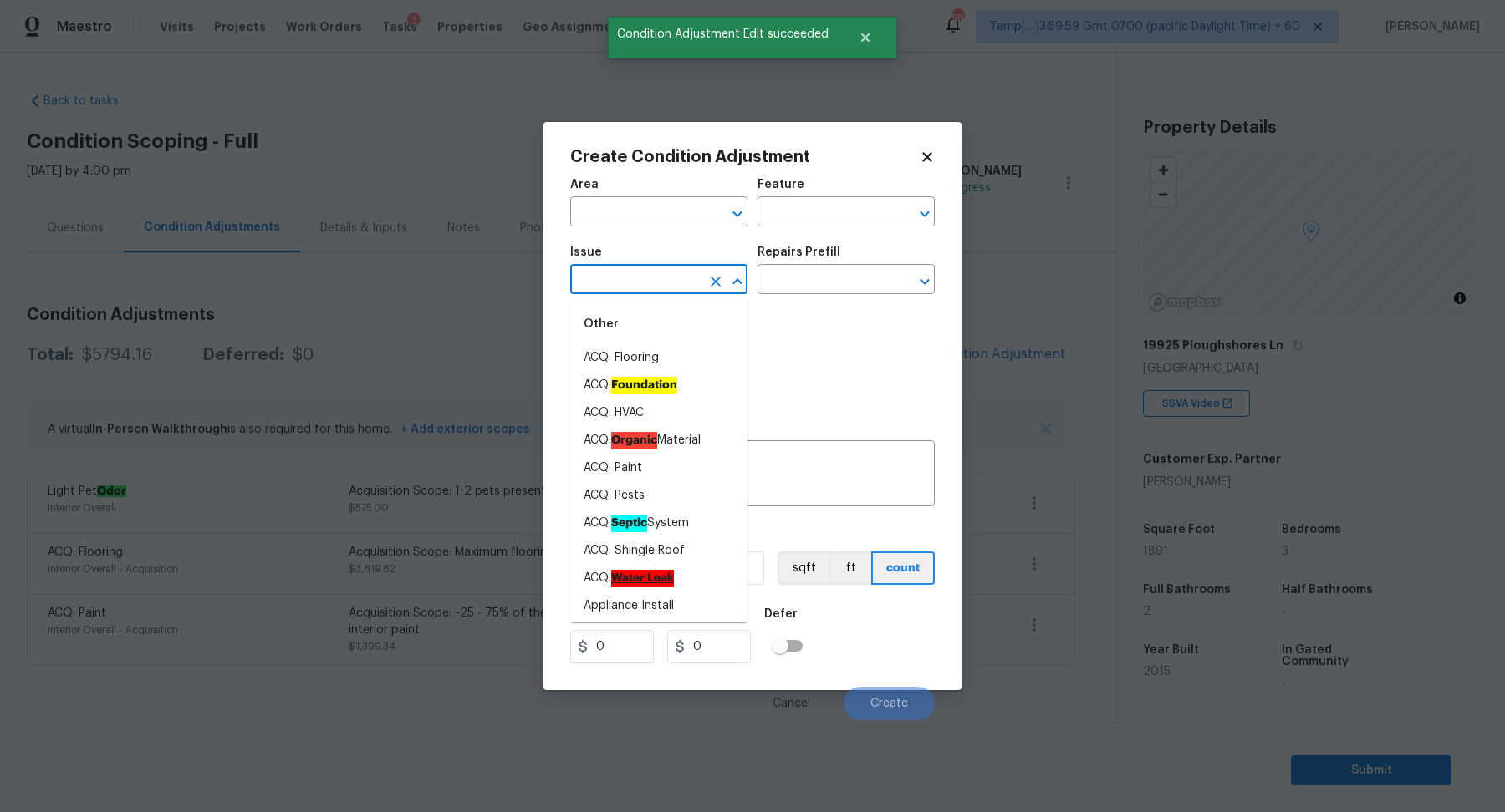
click at [667, 293] on input "text" at bounding box center [635, 281] width 130 height 26
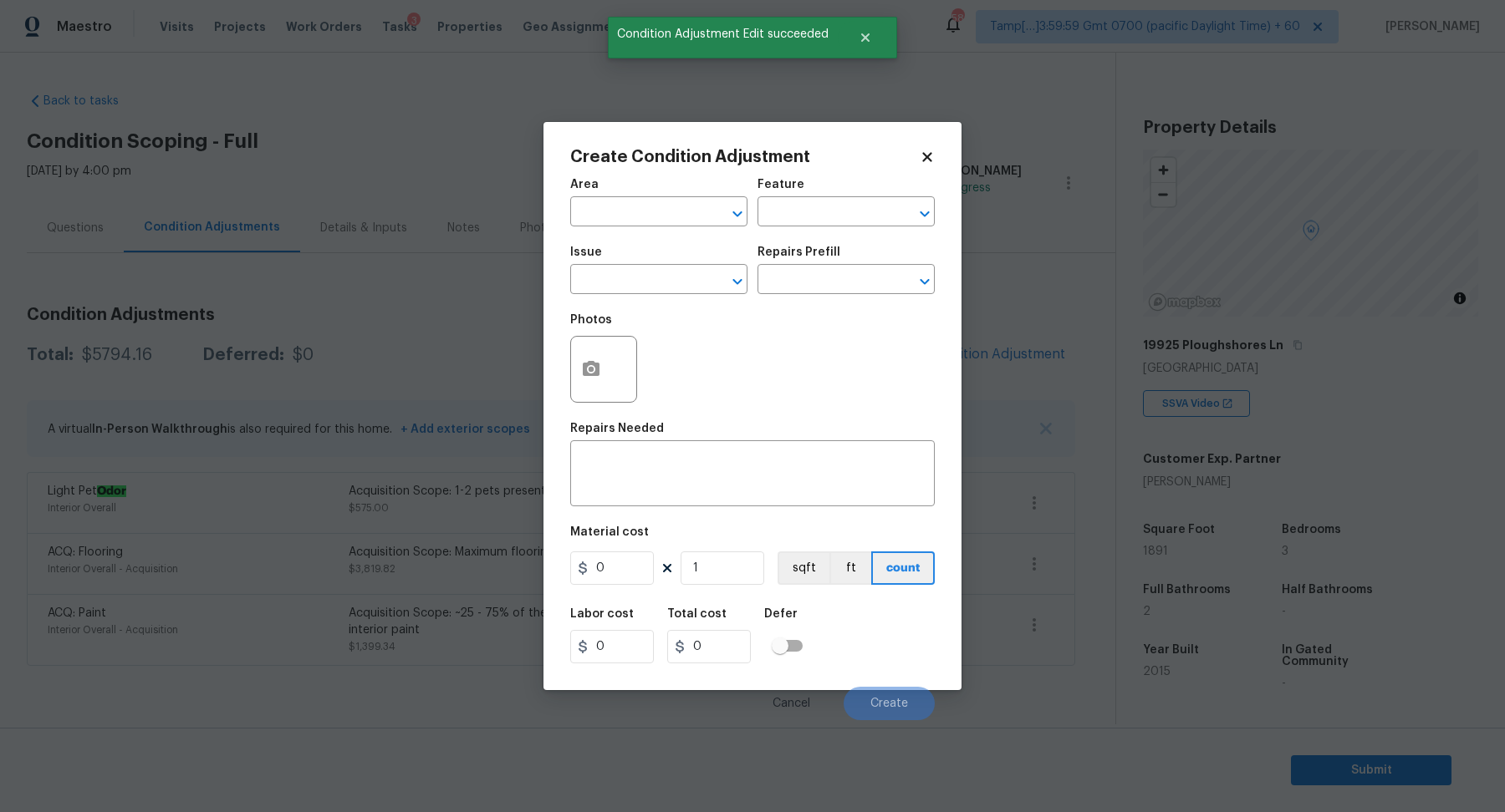
click at [608, 197] on div "Area" at bounding box center [658, 189] width 177 height 21
click at [608, 207] on input "text" at bounding box center [635, 213] width 130 height 26
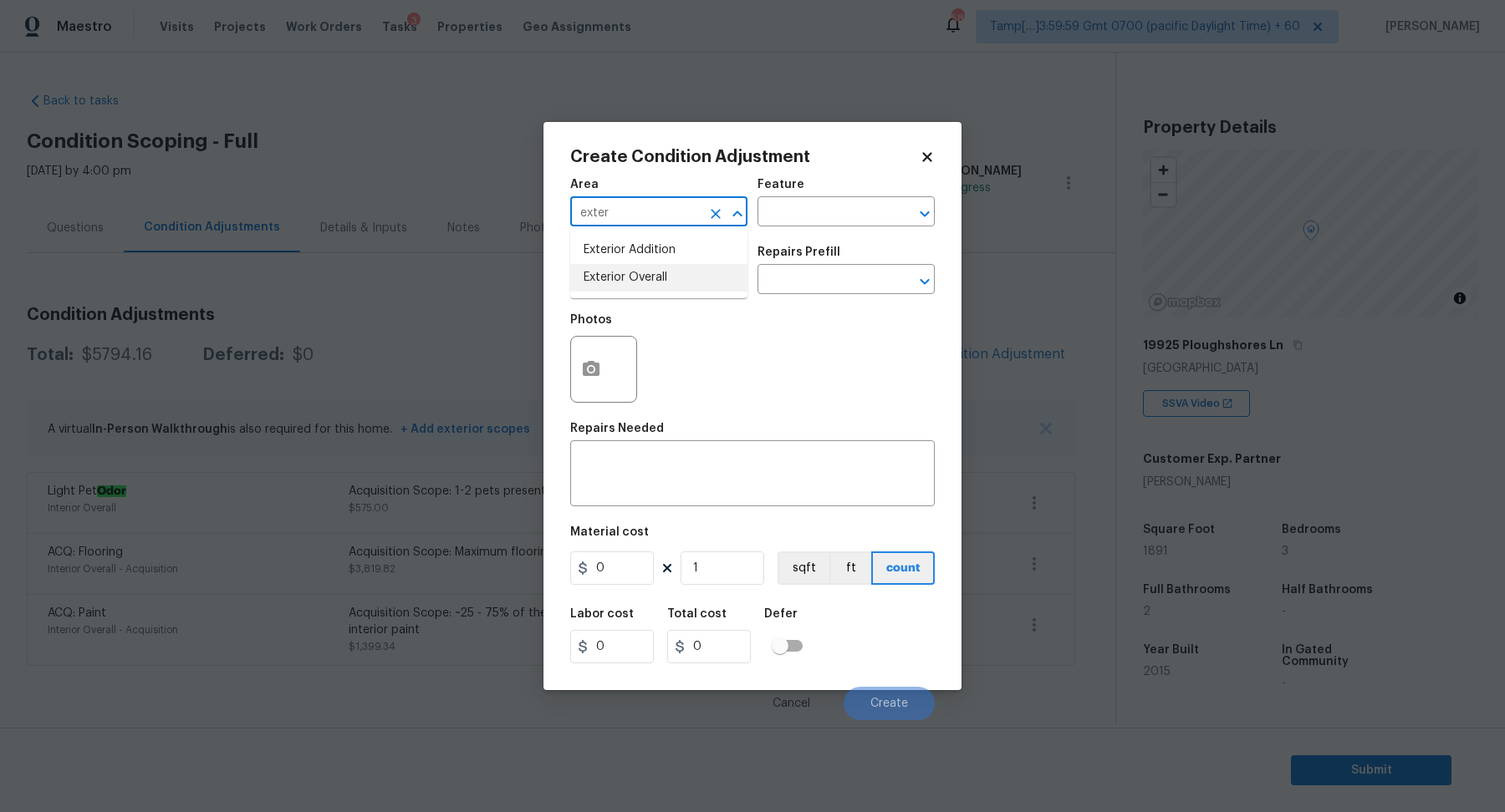
click at [654, 289] on li "Exterior Overall" at bounding box center [658, 277] width 177 height 28
type input "Exterior Overall"
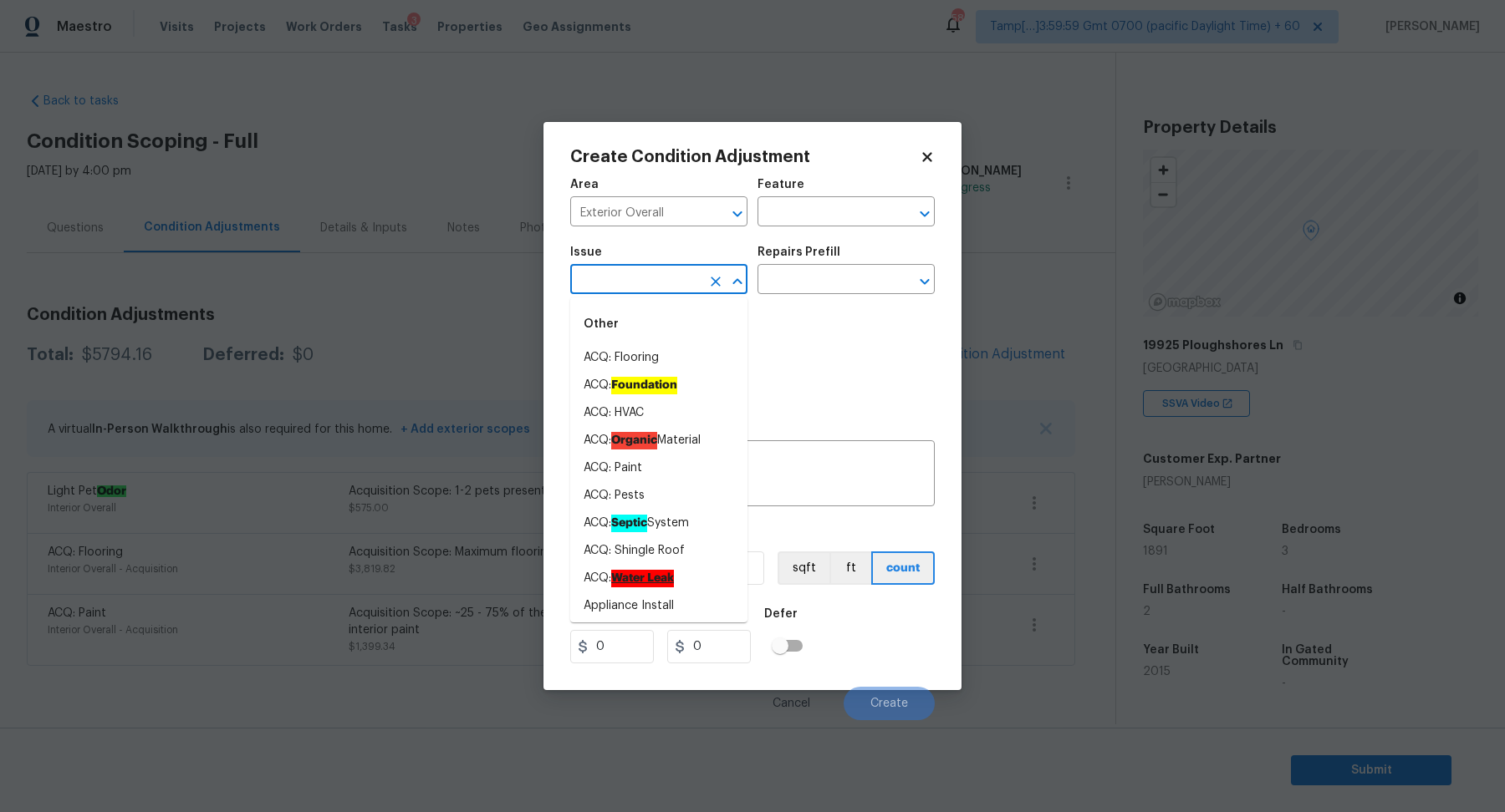
click at [654, 289] on input "text" at bounding box center [635, 281] width 130 height 26
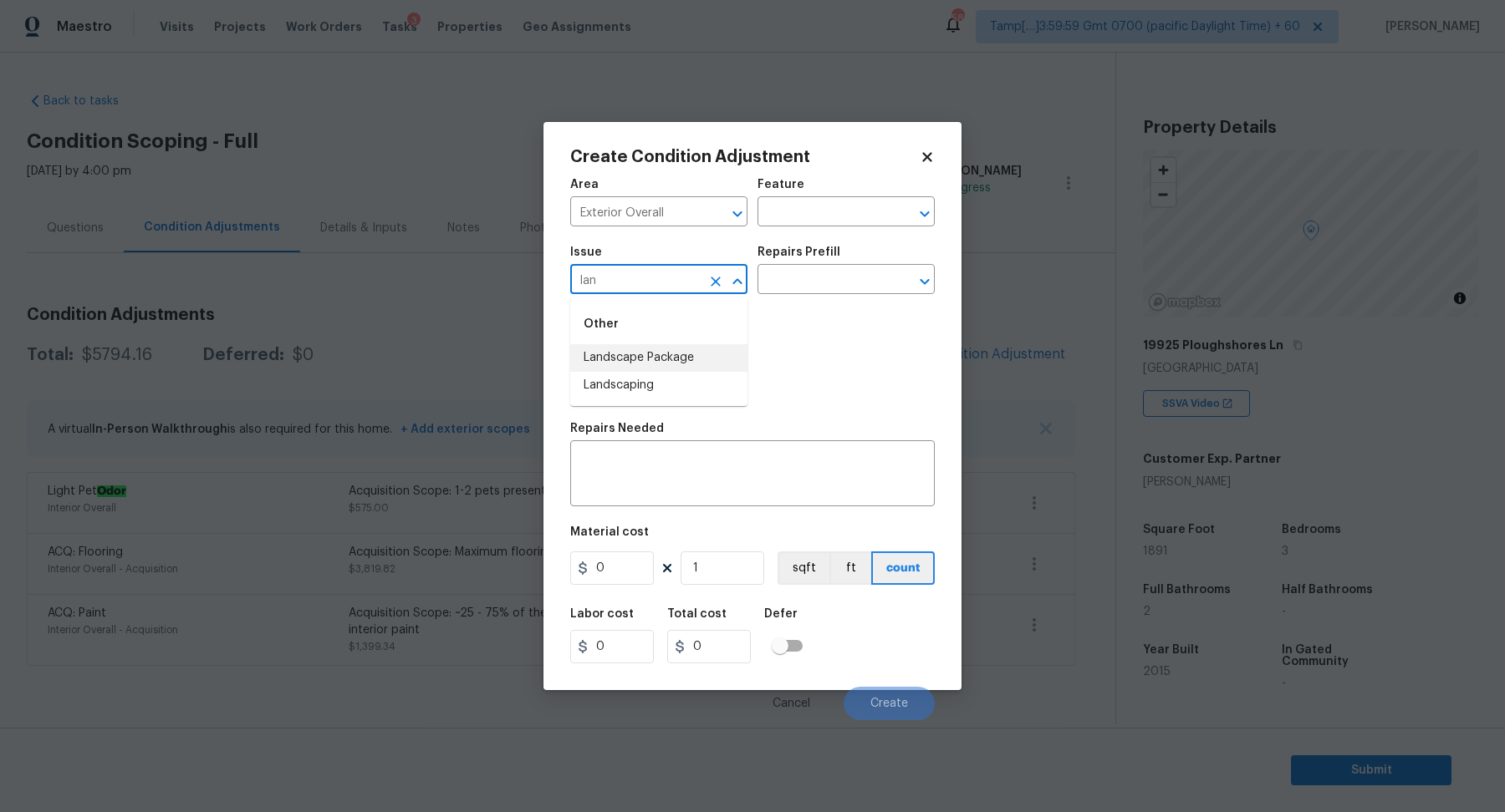
click at [668, 364] on li "Landscape Package" at bounding box center [658, 358] width 177 height 28
type input "Landscape Package"
click at [801, 289] on input "text" at bounding box center [822, 281] width 130 height 26
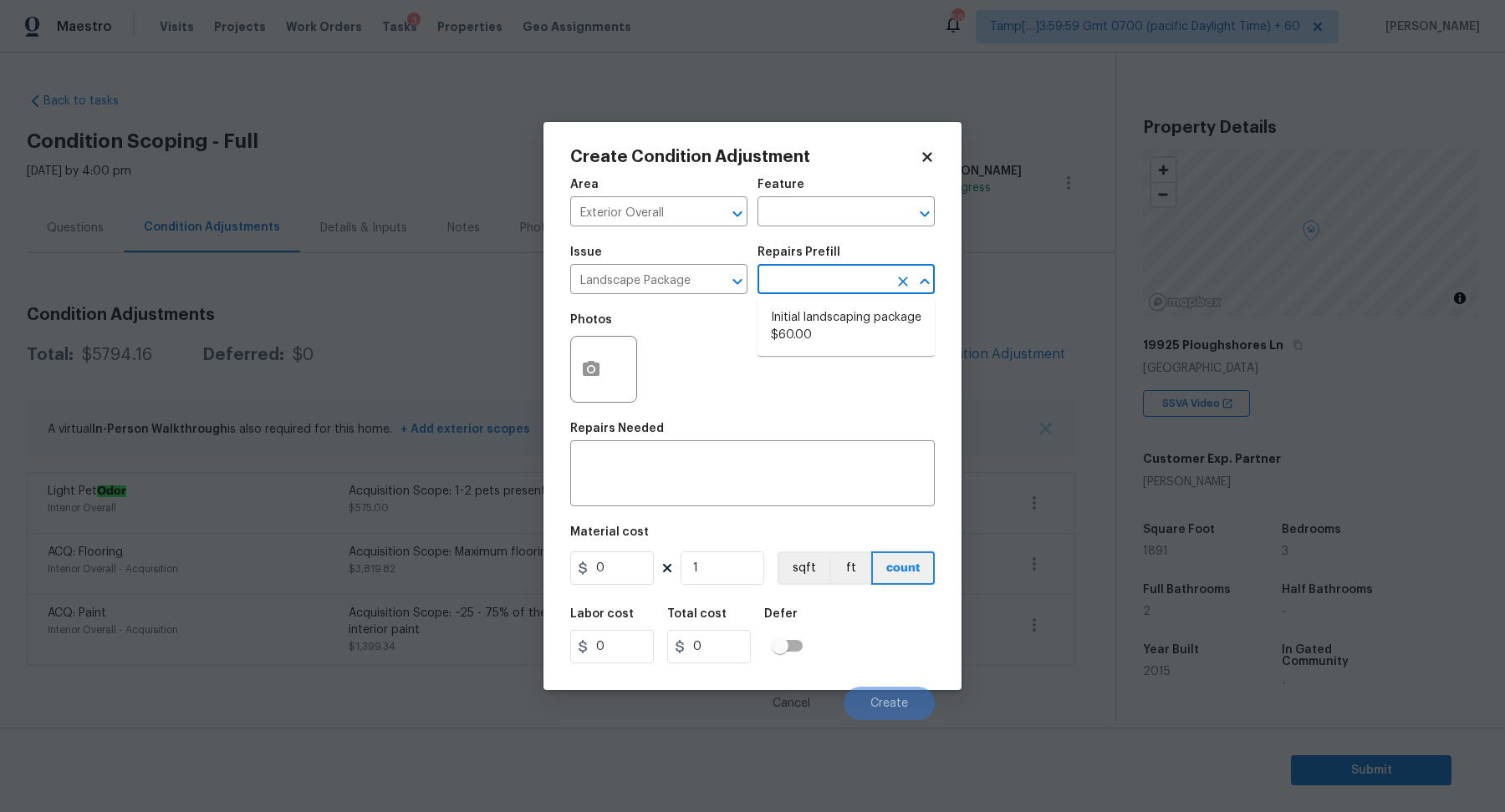
click at [801, 301] on ul "Initial landscaping package $60.00" at bounding box center [845, 326] width 177 height 59
click at [801, 311] on li "Initial landscaping package $60.00" at bounding box center [845, 326] width 177 height 45
type input "Home Readiness Packages"
type textarea "Mowing of grass up to 6" in height. Mow, edge along driveways & sidewalks, trim…"
type input "60"
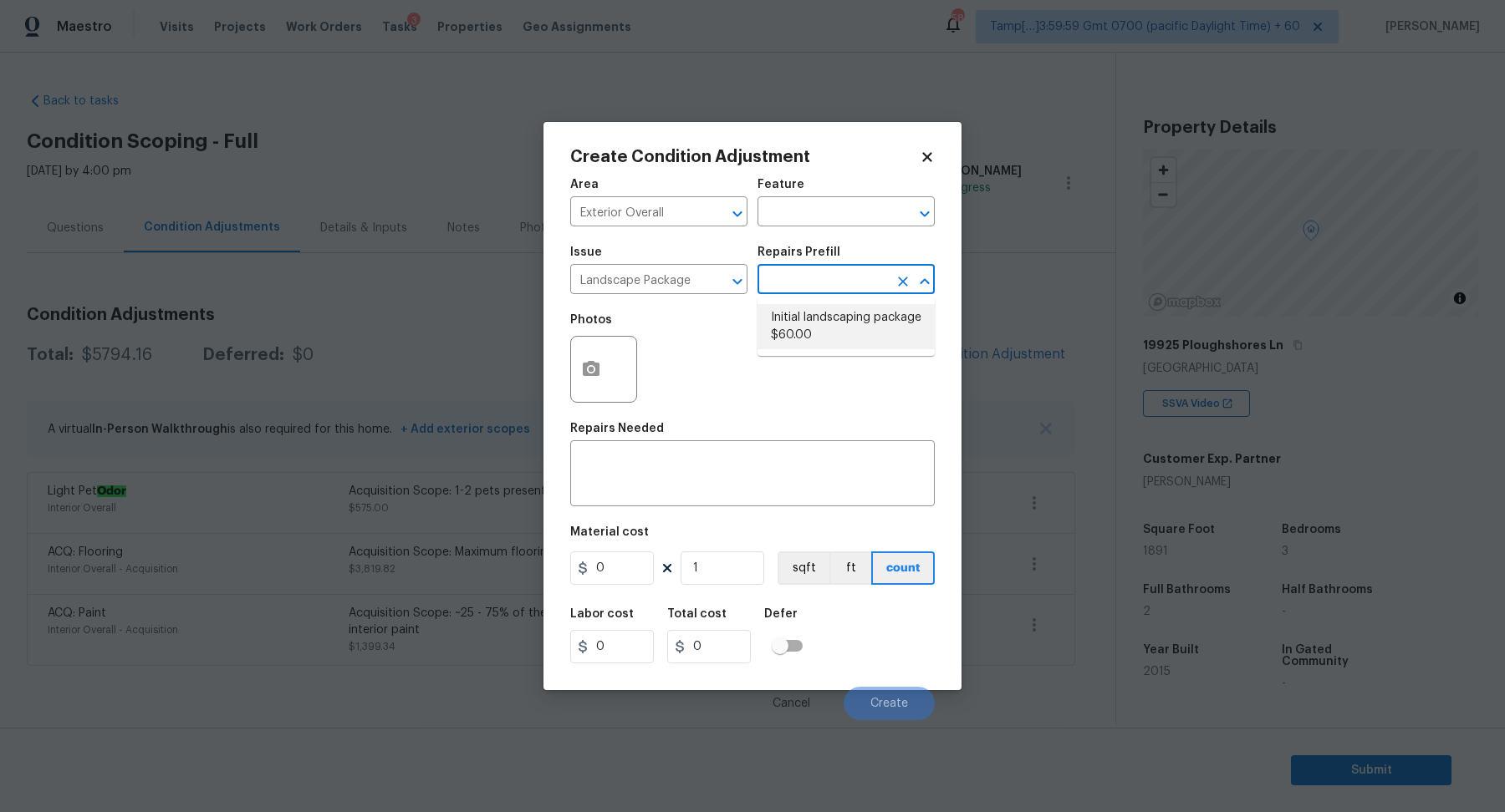
type input "60"
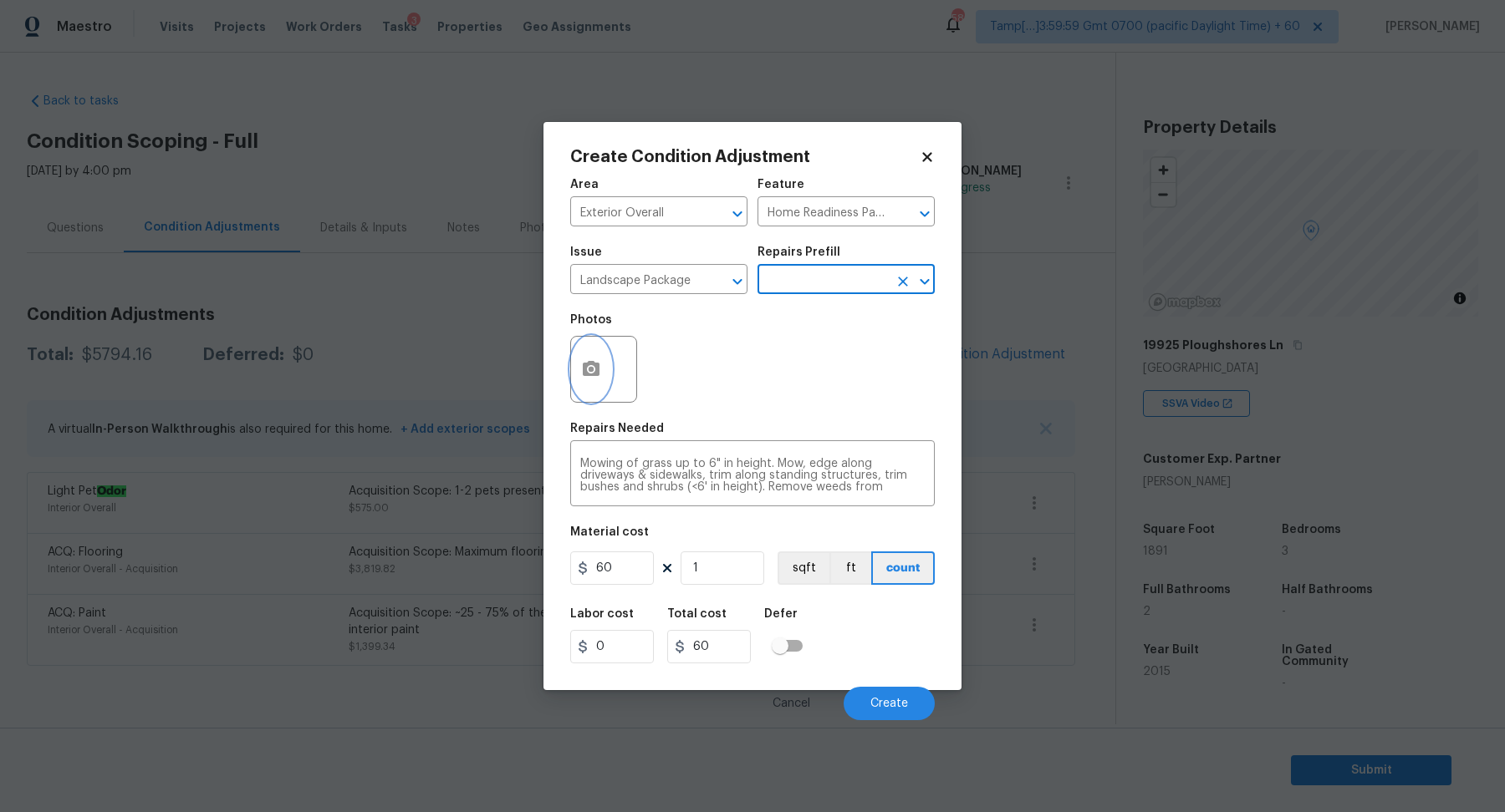
click at [581, 369] on icon "button" at bounding box center [590, 369] width 20 height 20
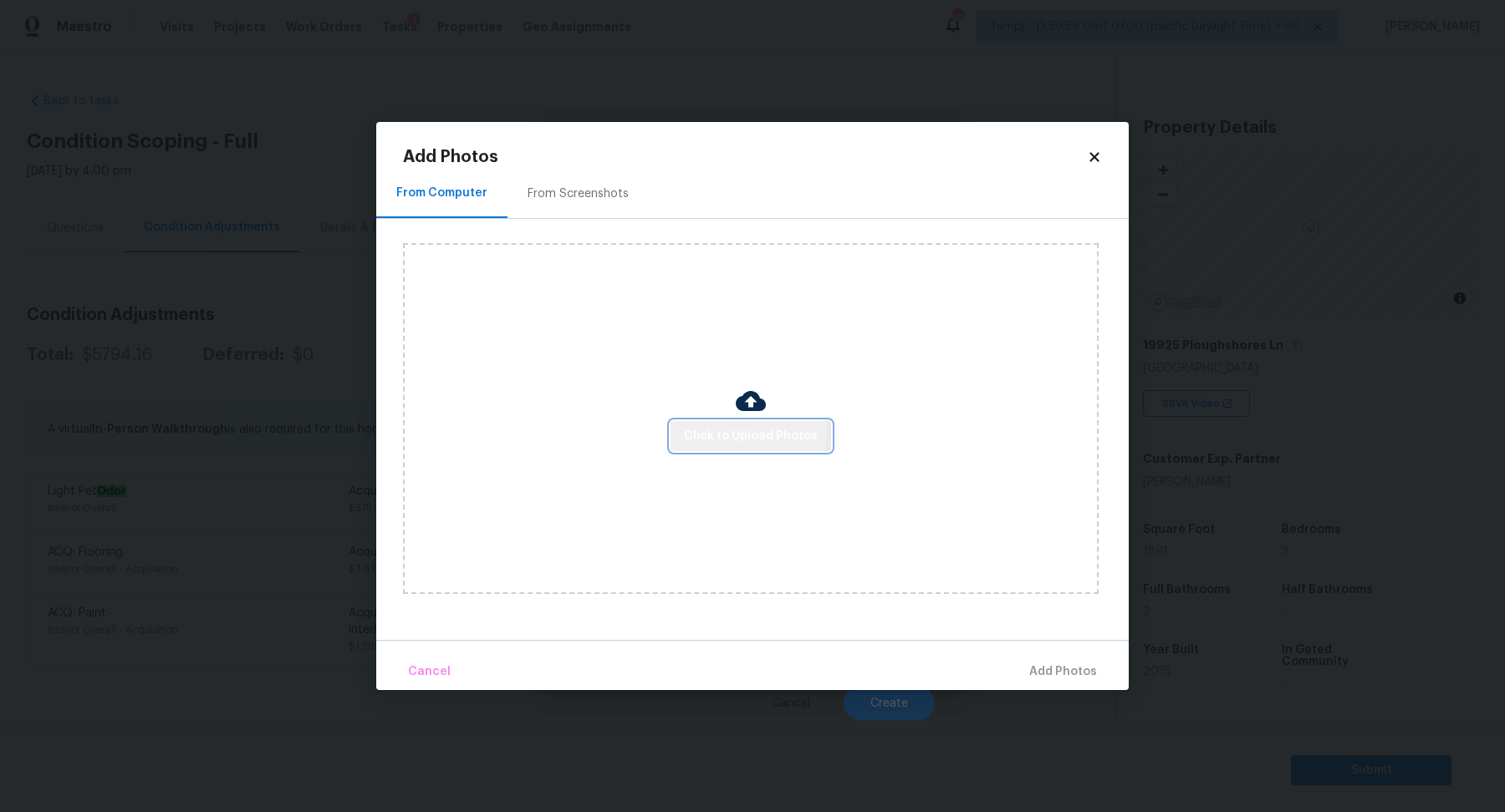
click at [714, 430] on span "Click to Upload Photos" at bounding box center [751, 436] width 133 height 21
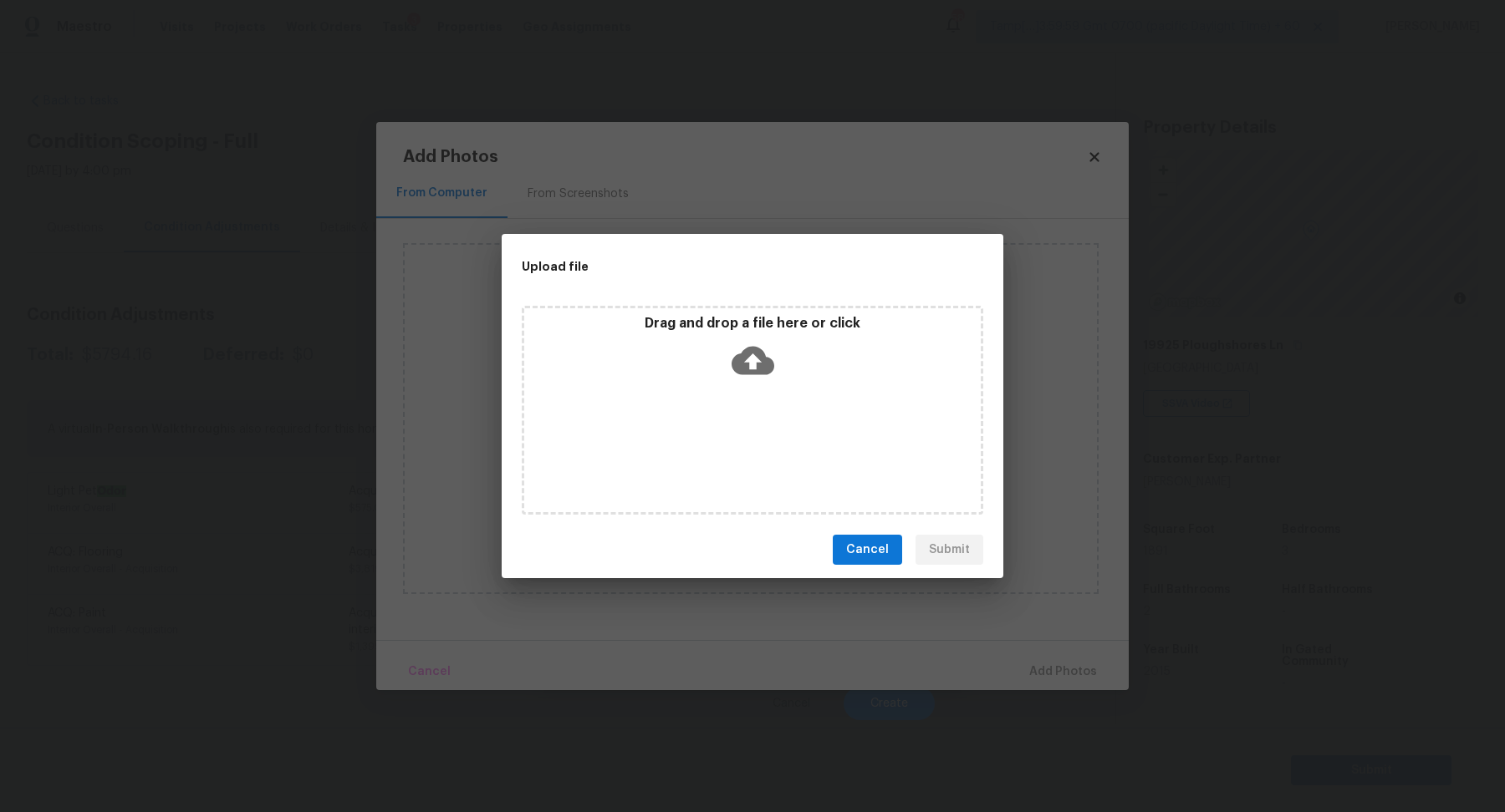
click at [734, 362] on icon at bounding box center [752, 360] width 43 height 28
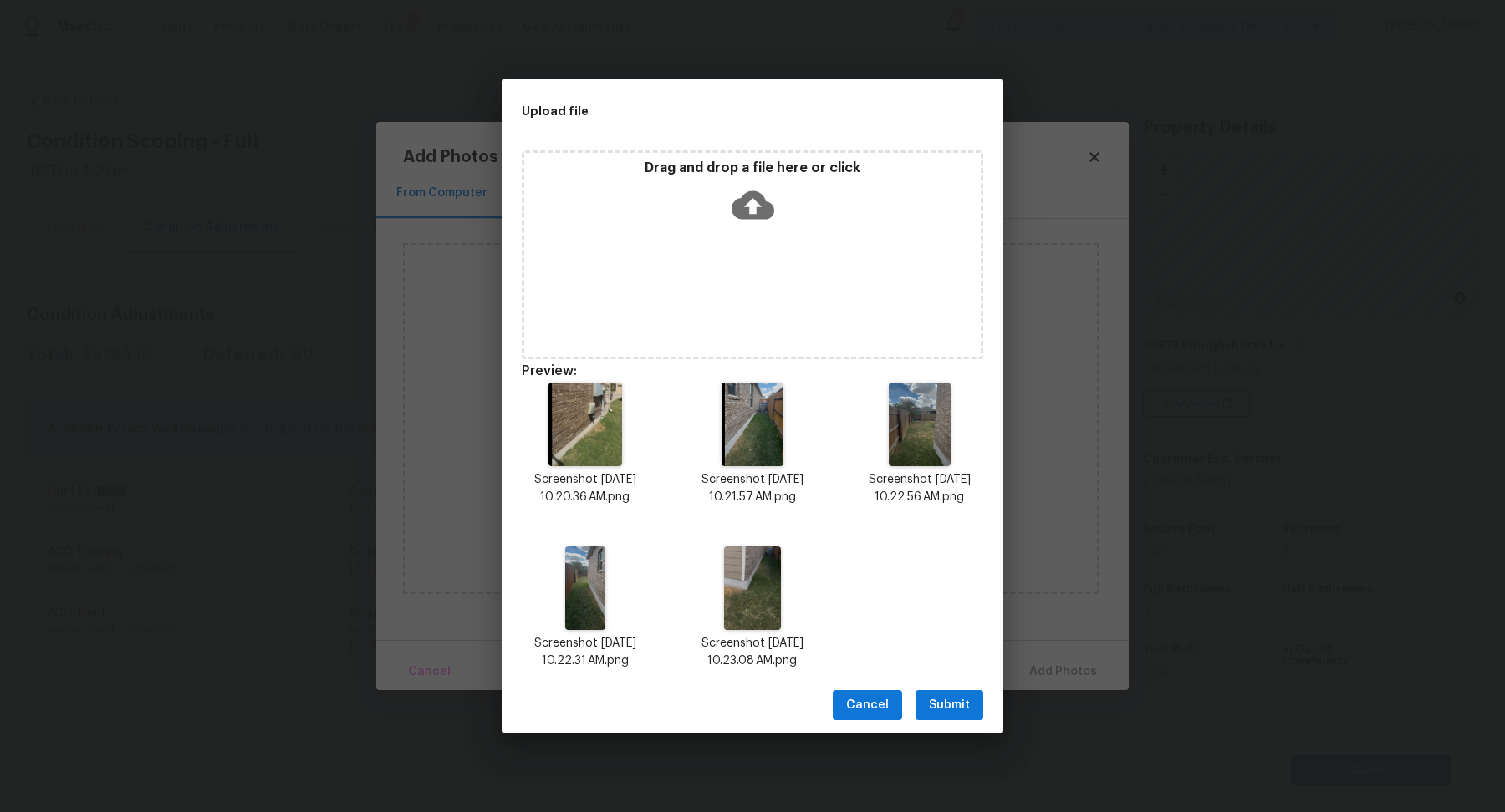
click at [932, 703] on span "Submit" at bounding box center [949, 706] width 41 height 21
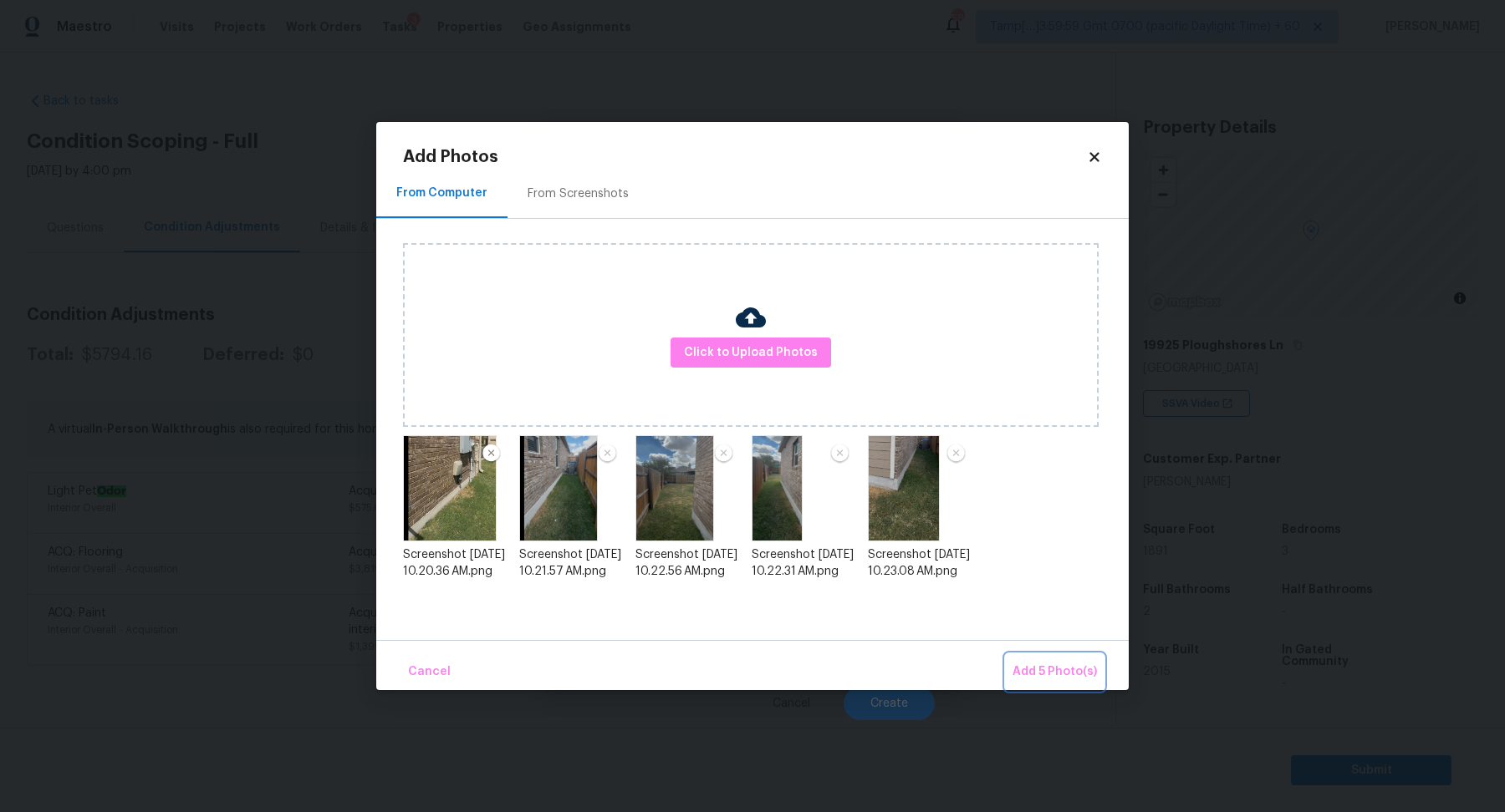
click at [1072, 664] on span "Add 5 Photo(s)" at bounding box center [1054, 672] width 84 height 21
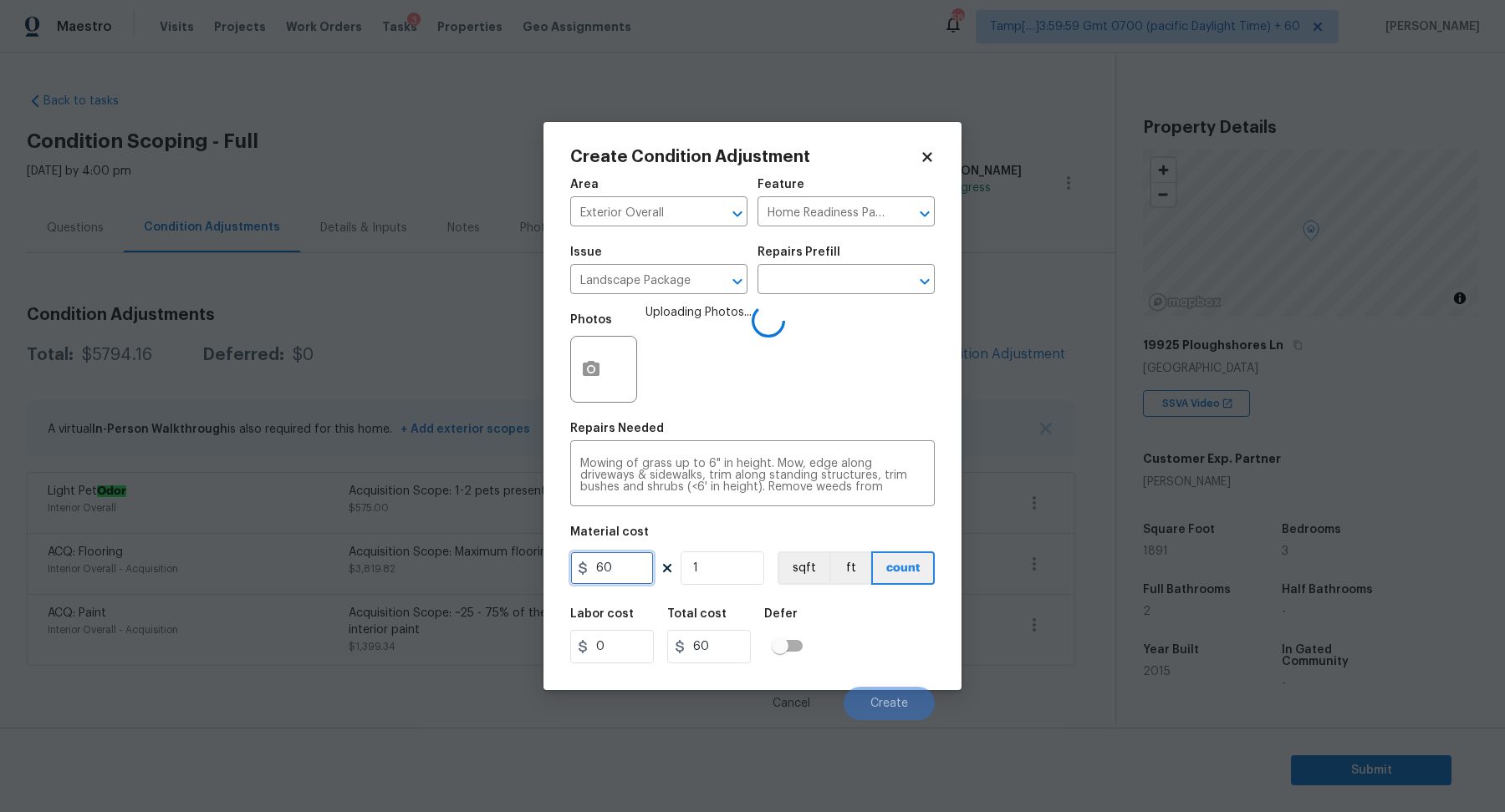
click at [638, 568] on input "60" at bounding box center [611, 568] width 84 height 34
type input "750"
click at [836, 610] on div "Labor cost 0 Total cost 750 Defer" at bounding box center [752, 636] width 364 height 75
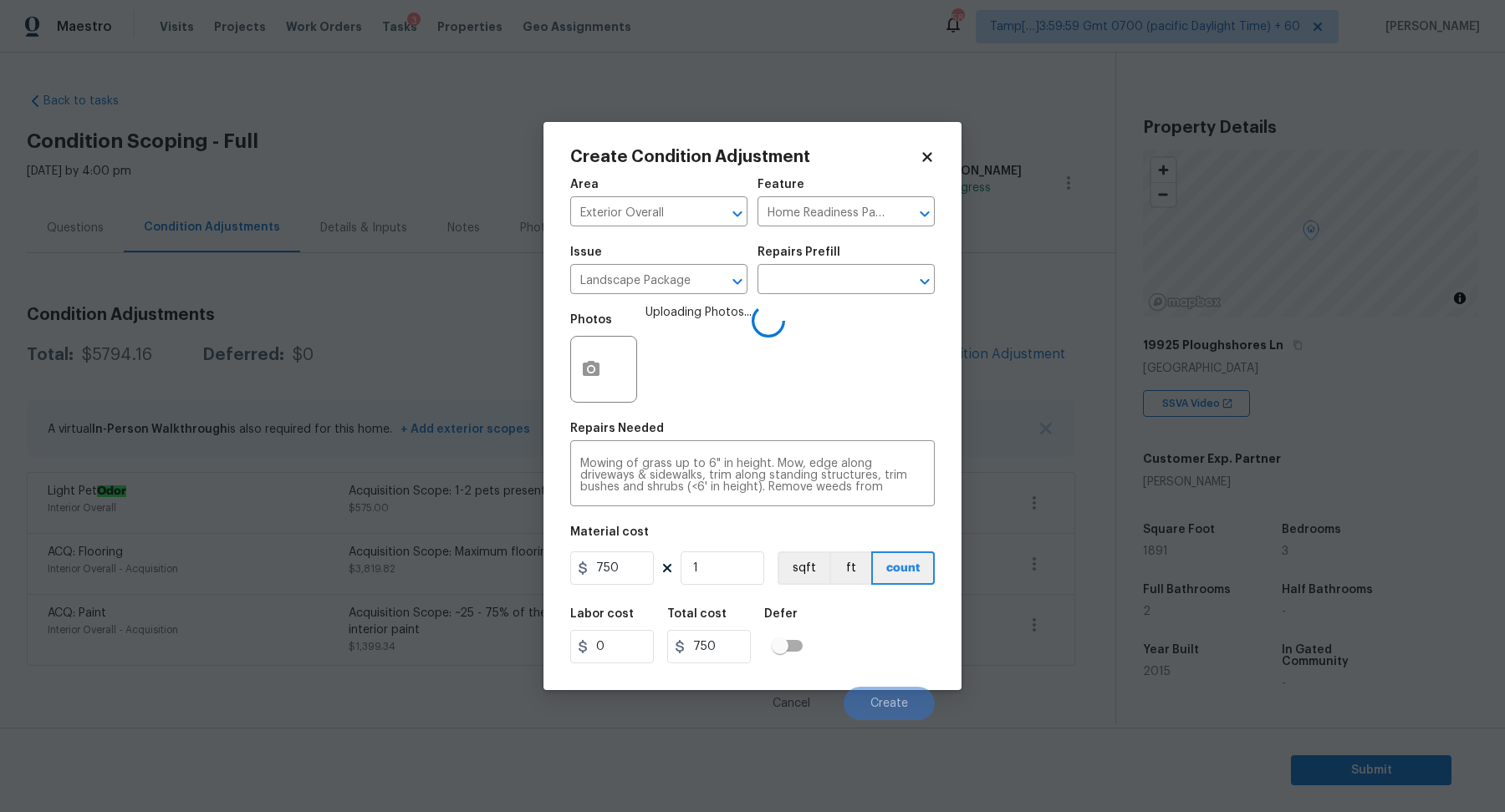
click at [891, 623] on div "Labor cost 0 Total cost 750 Defer" at bounding box center [752, 636] width 364 height 75
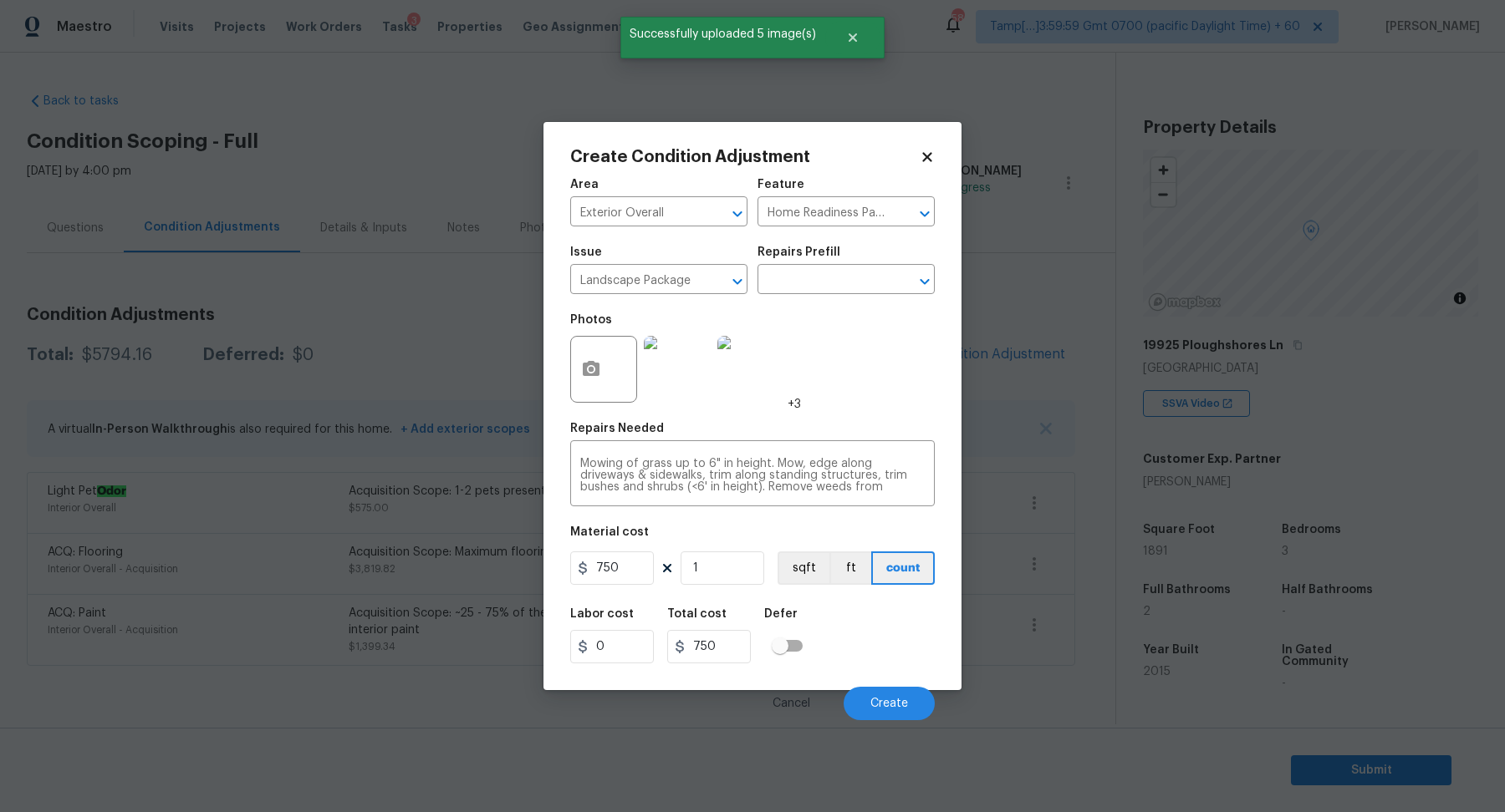
click at [891, 624] on div "Labor cost 0 Total cost 750 Defer" at bounding box center [752, 636] width 364 height 75
click at [898, 692] on button "Create" at bounding box center [889, 703] width 91 height 34
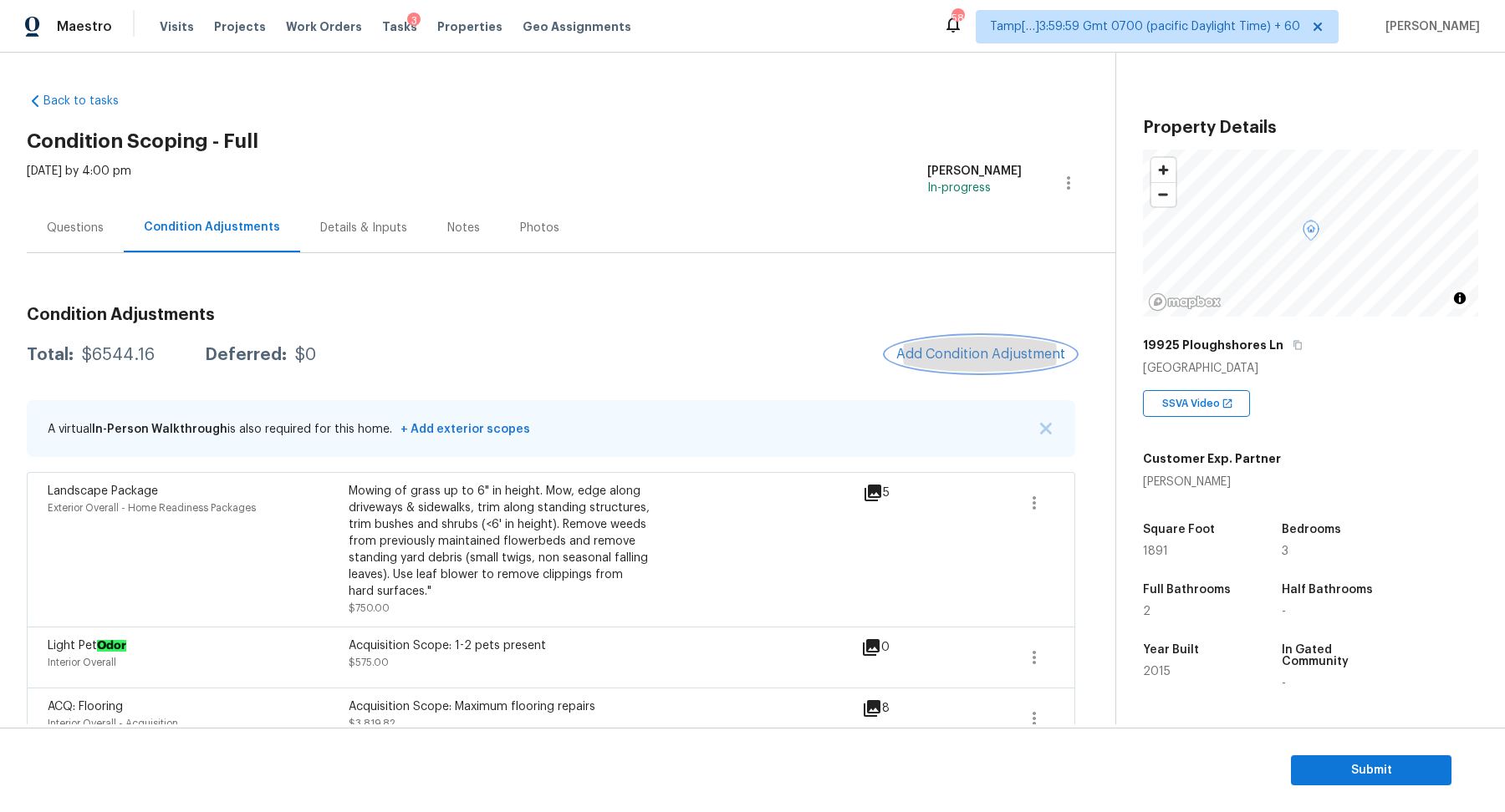
click at [1003, 343] on button "Add Condition Adjustment" at bounding box center [980, 354] width 189 height 35
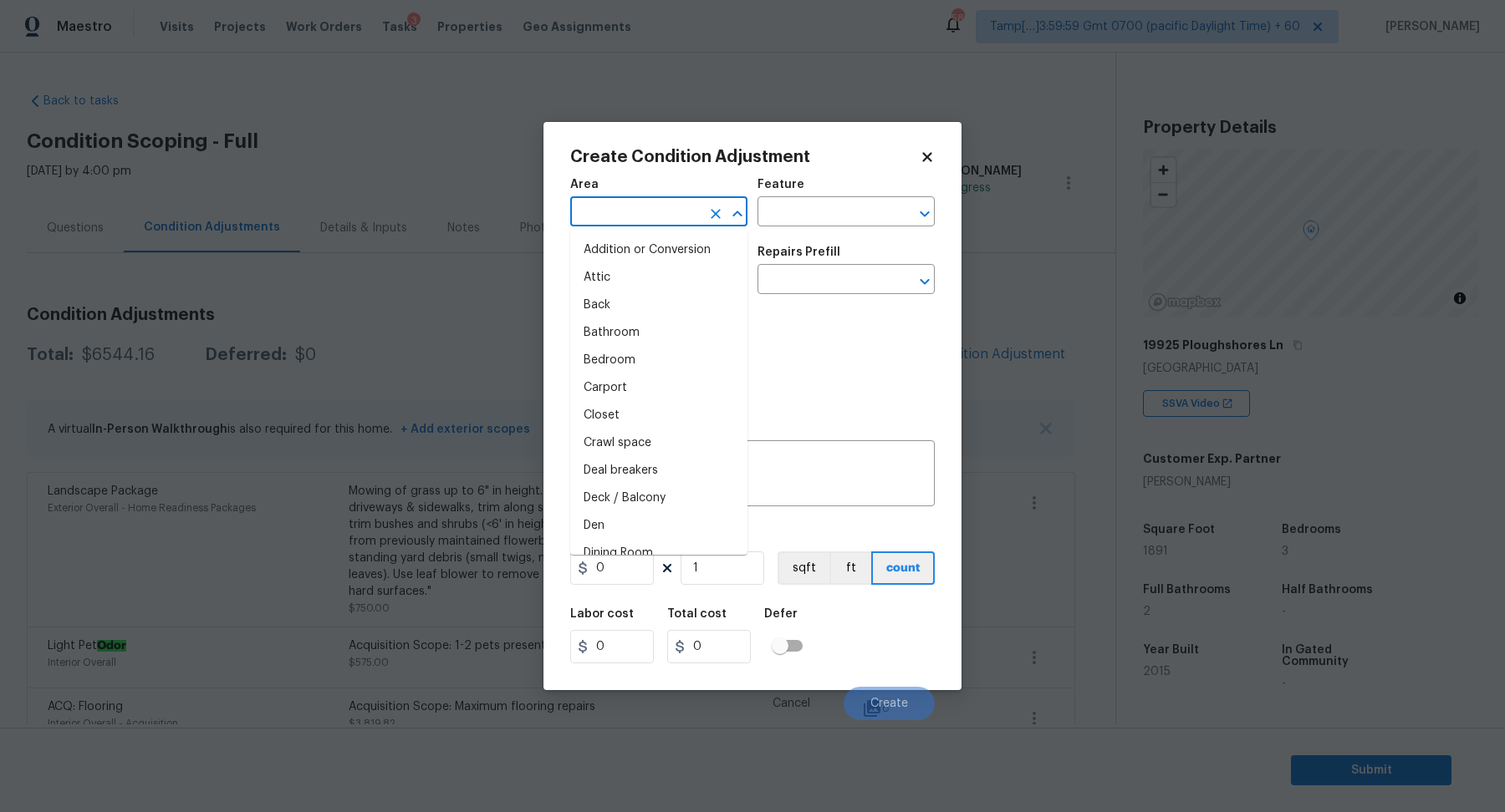
click at [631, 214] on input "text" at bounding box center [635, 213] width 130 height 26
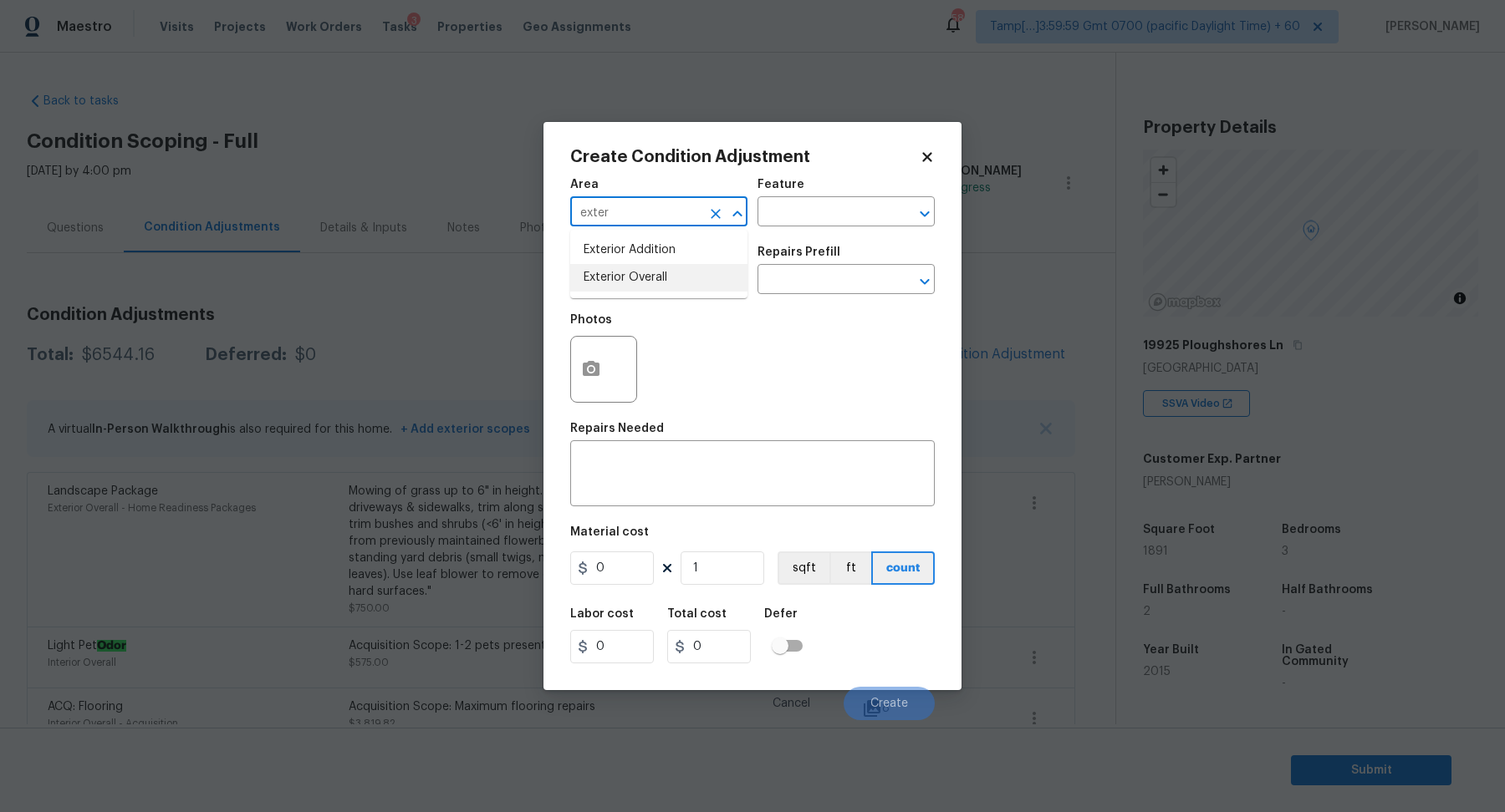
click at [660, 286] on li "Exterior Overall" at bounding box center [658, 277] width 177 height 28
type input "Exterior Overall"
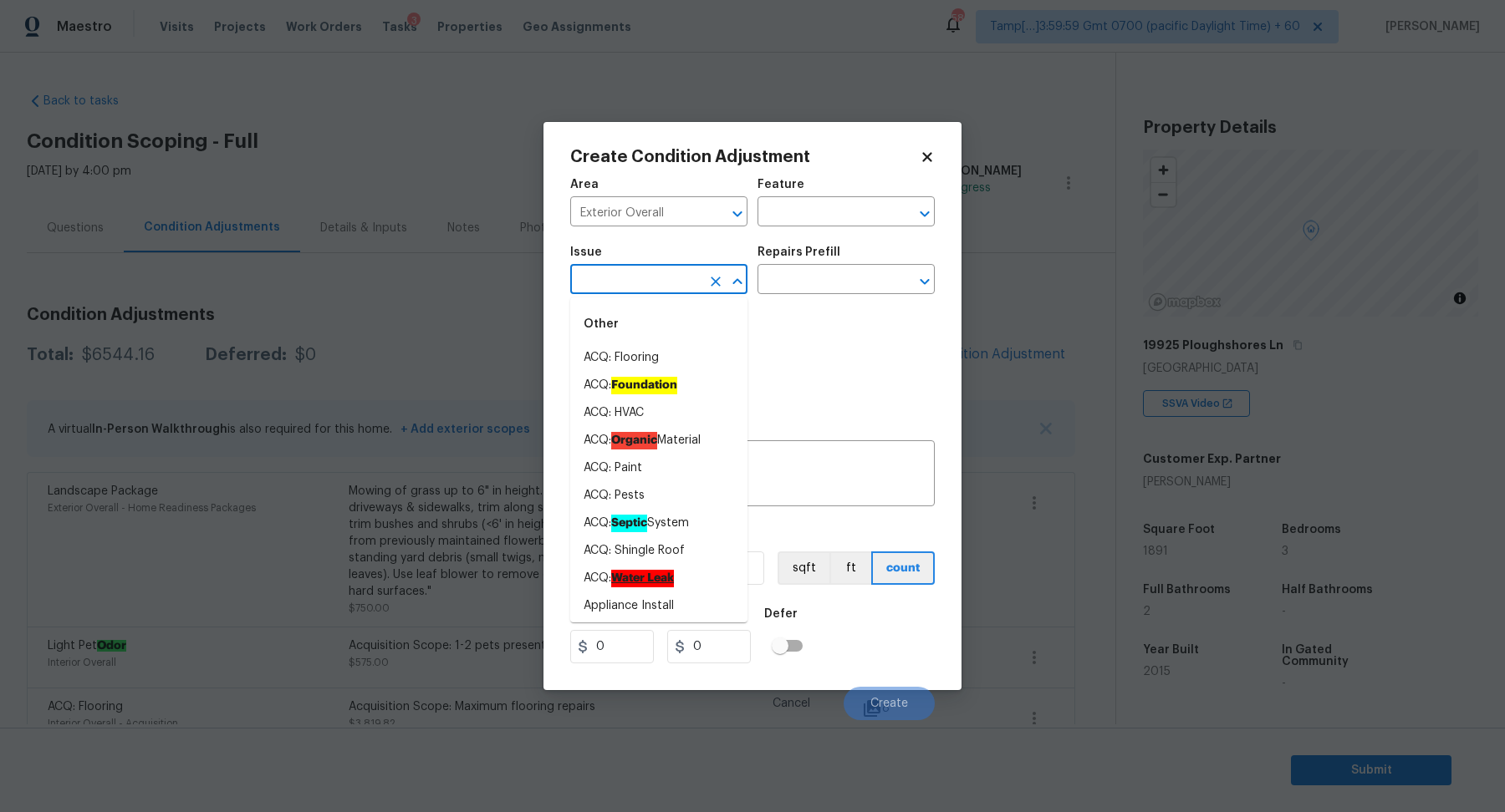
click at [660, 286] on input "text" at bounding box center [635, 281] width 130 height 26
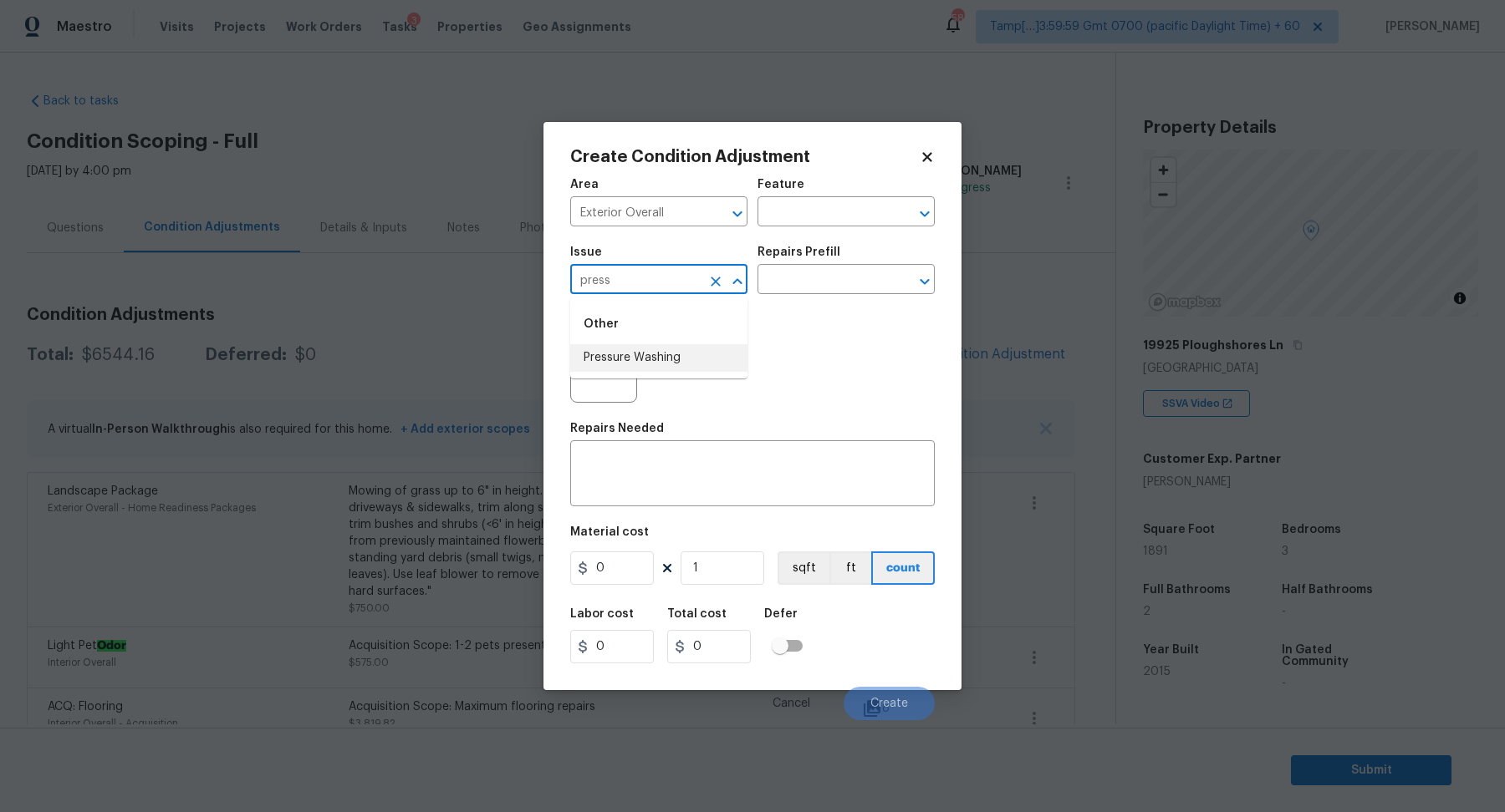
click at [617, 364] on li "Pressure Washing" at bounding box center [658, 358] width 177 height 28
click at [618, 284] on input "Pressure Washing" at bounding box center [635, 281] width 130 height 26
type input "Pressure Washing"
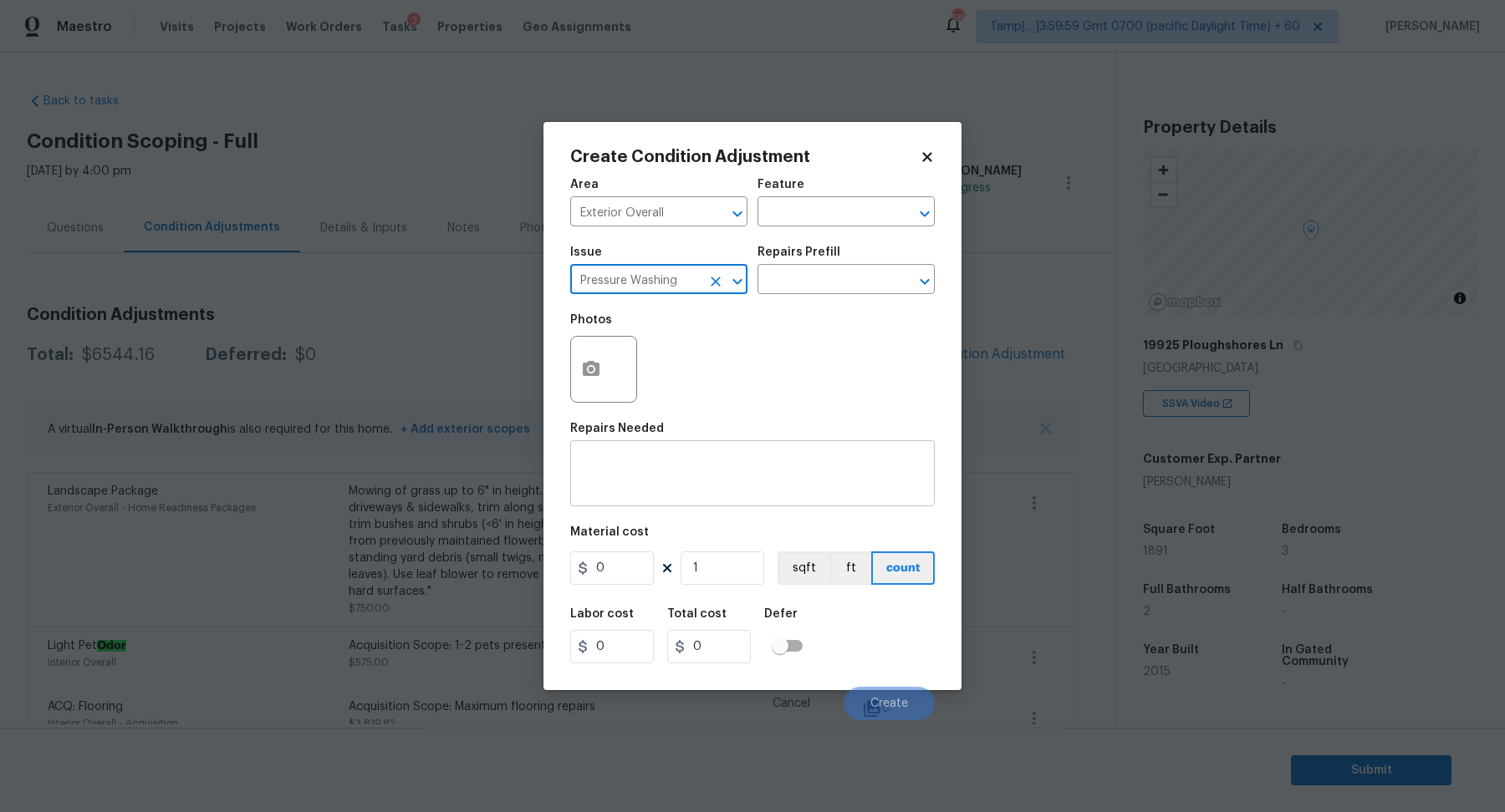
click at [696, 501] on div "x ​" at bounding box center [752, 475] width 364 height 62
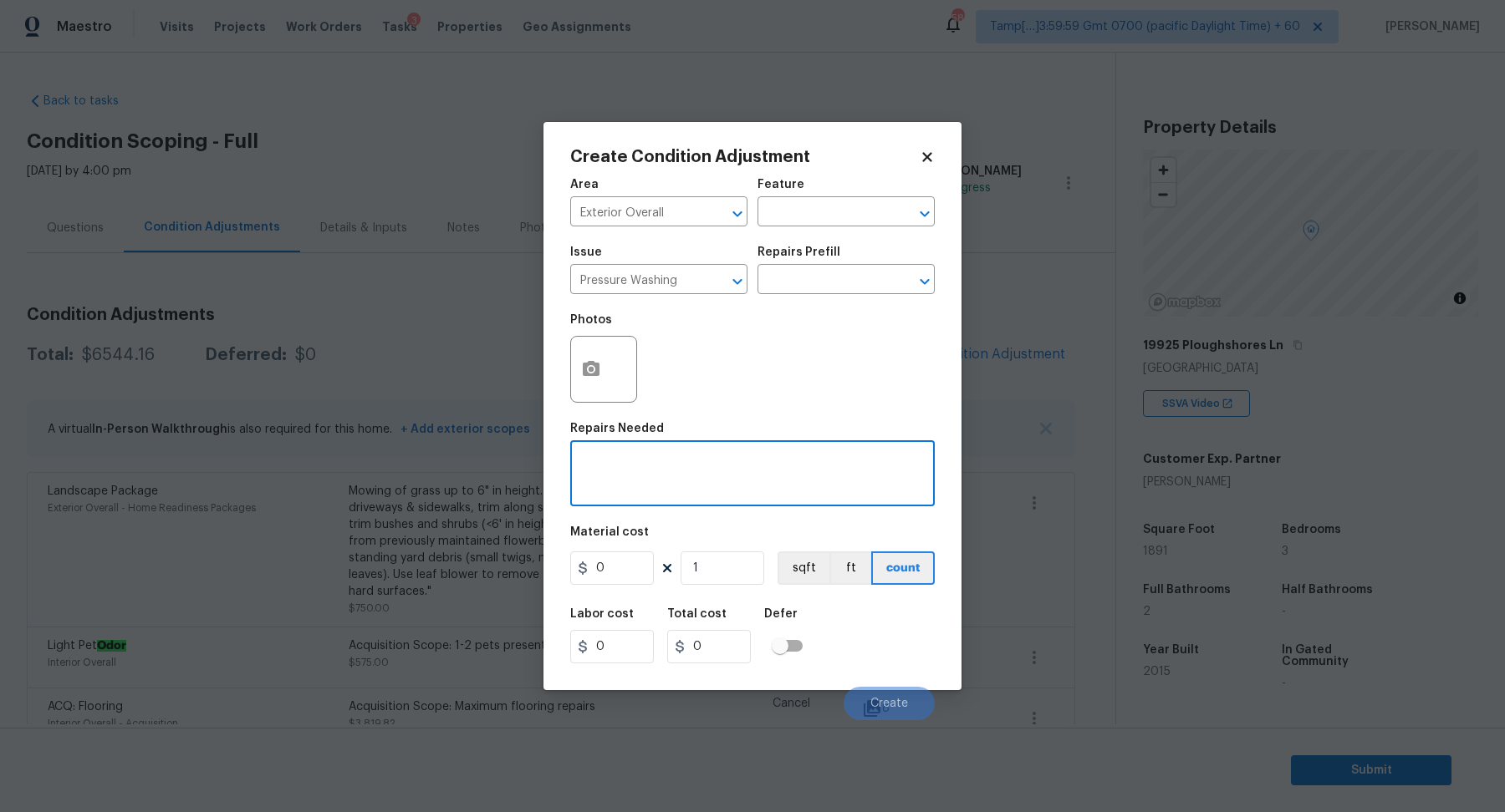
paste textarea "Pressure Washing"
type textarea "Pressure Washing"
click at [634, 561] on input "0" at bounding box center [611, 568] width 84 height 34
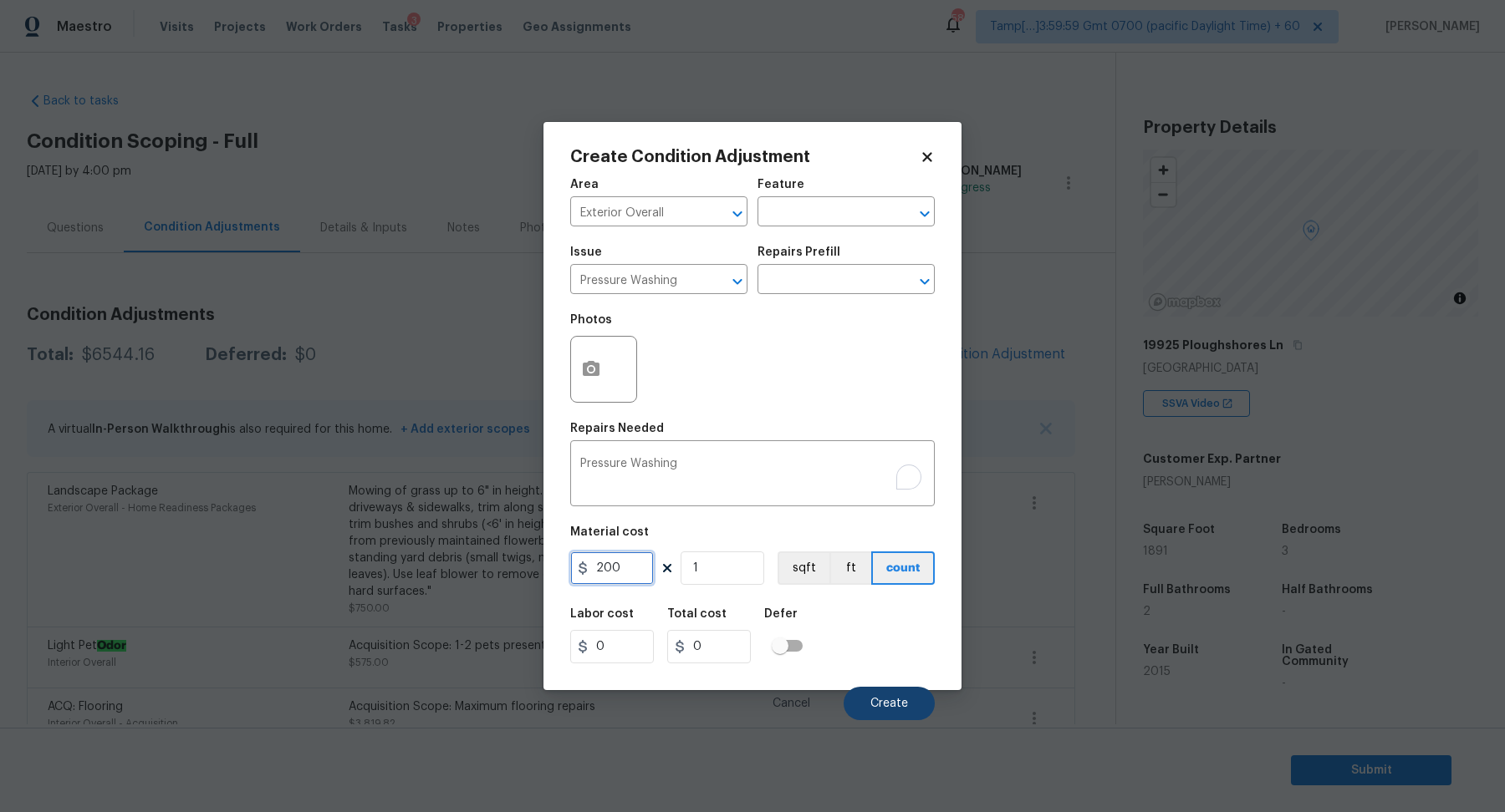
type input "200"
click at [884, 700] on span "Create" at bounding box center [889, 704] width 38 height 13
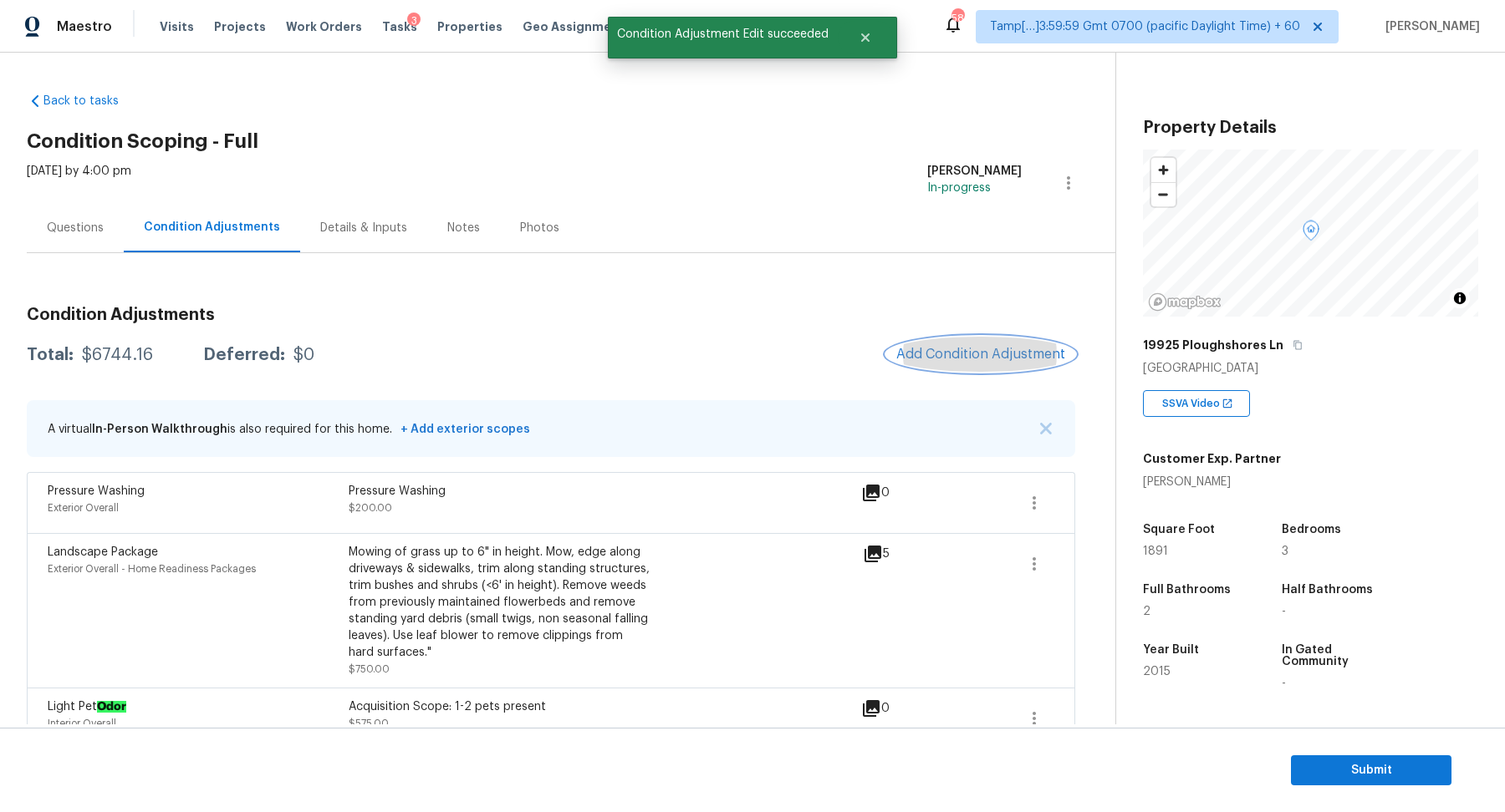
click at [979, 347] on span "Add Condition Adjustment" at bounding box center [980, 354] width 169 height 15
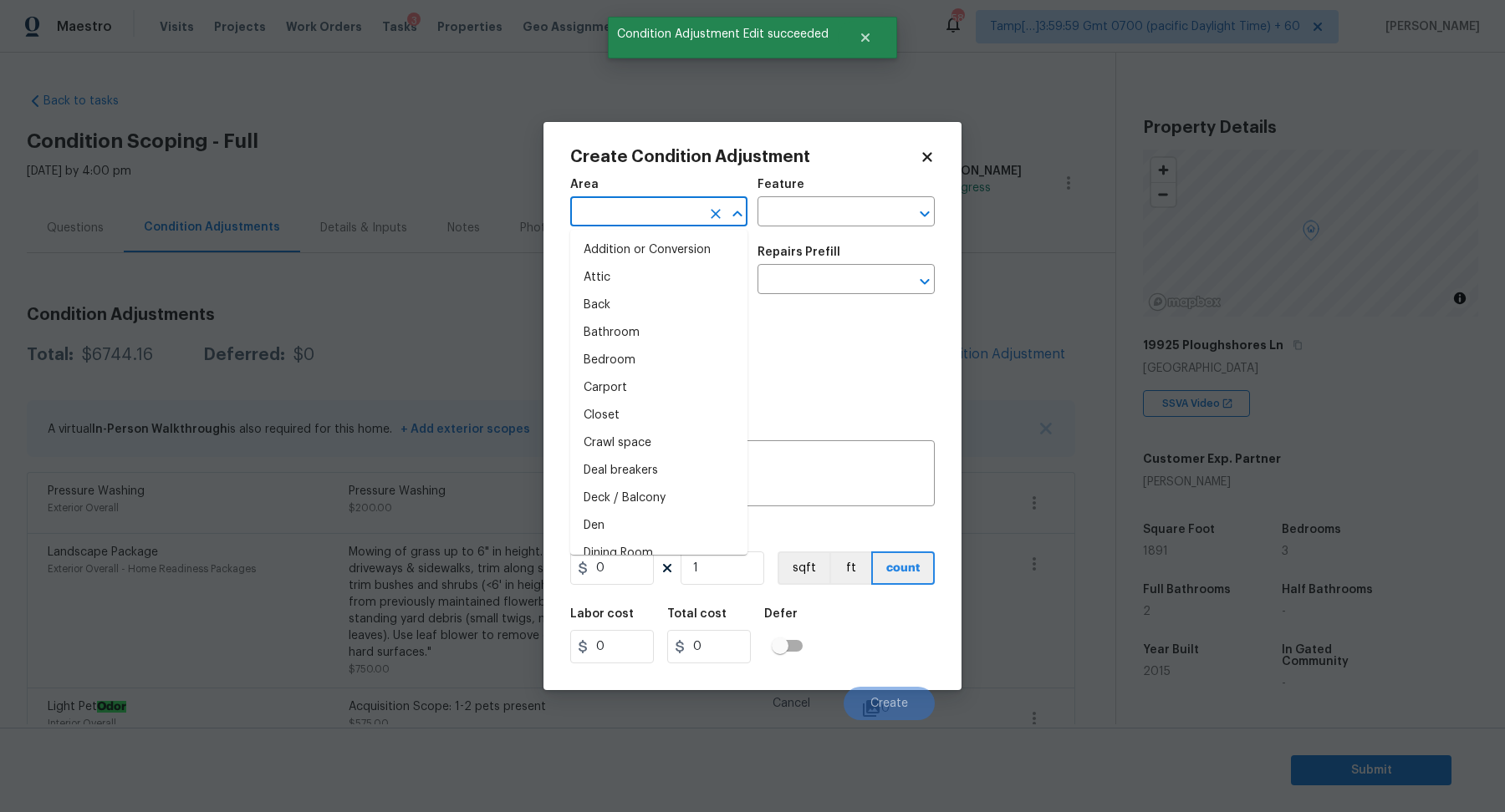
click at [643, 220] on input "text" at bounding box center [635, 213] width 130 height 26
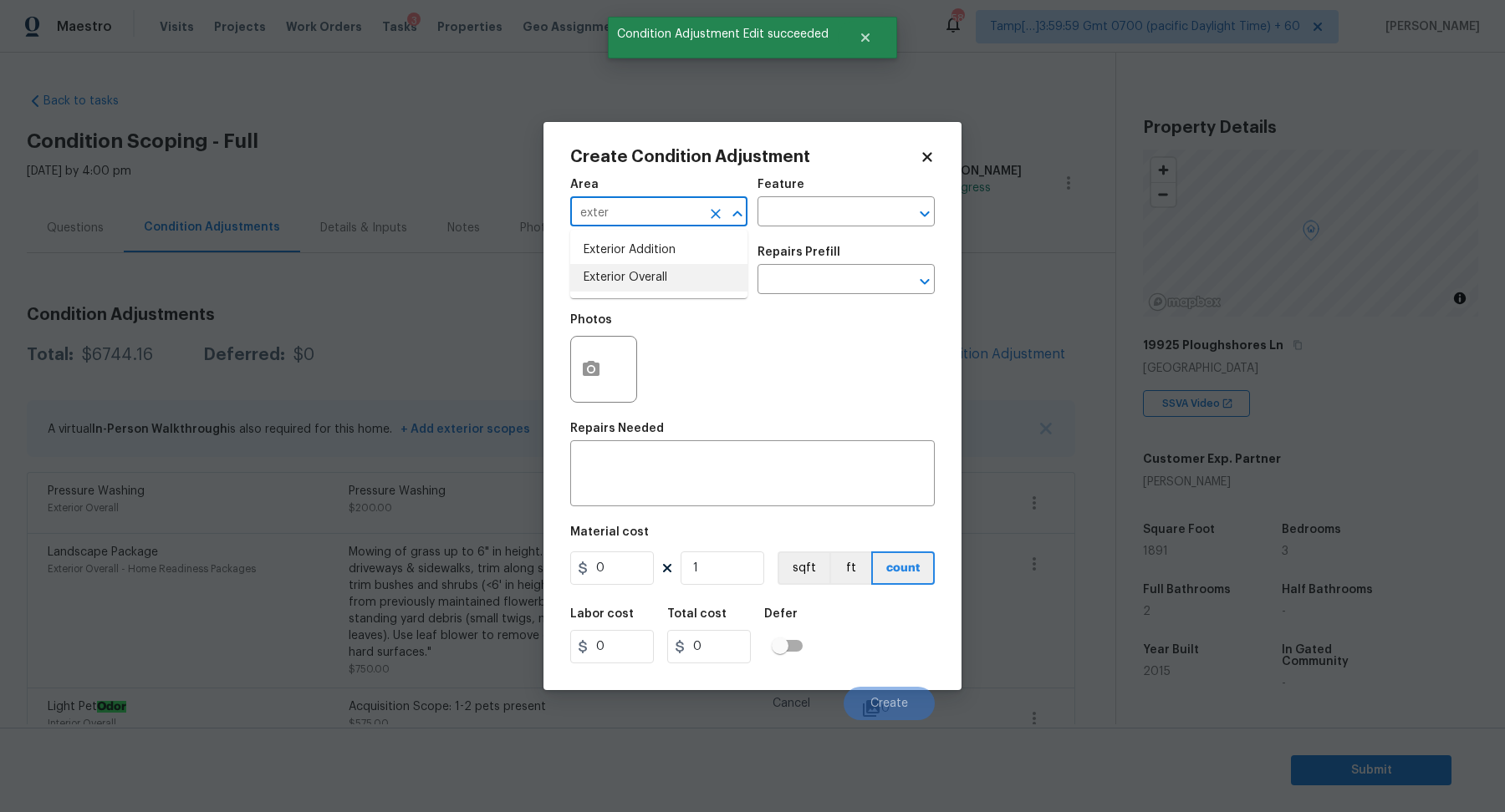
click at [621, 271] on li "Exterior Overall" at bounding box center [658, 277] width 177 height 28
type input "Exterior Overall"
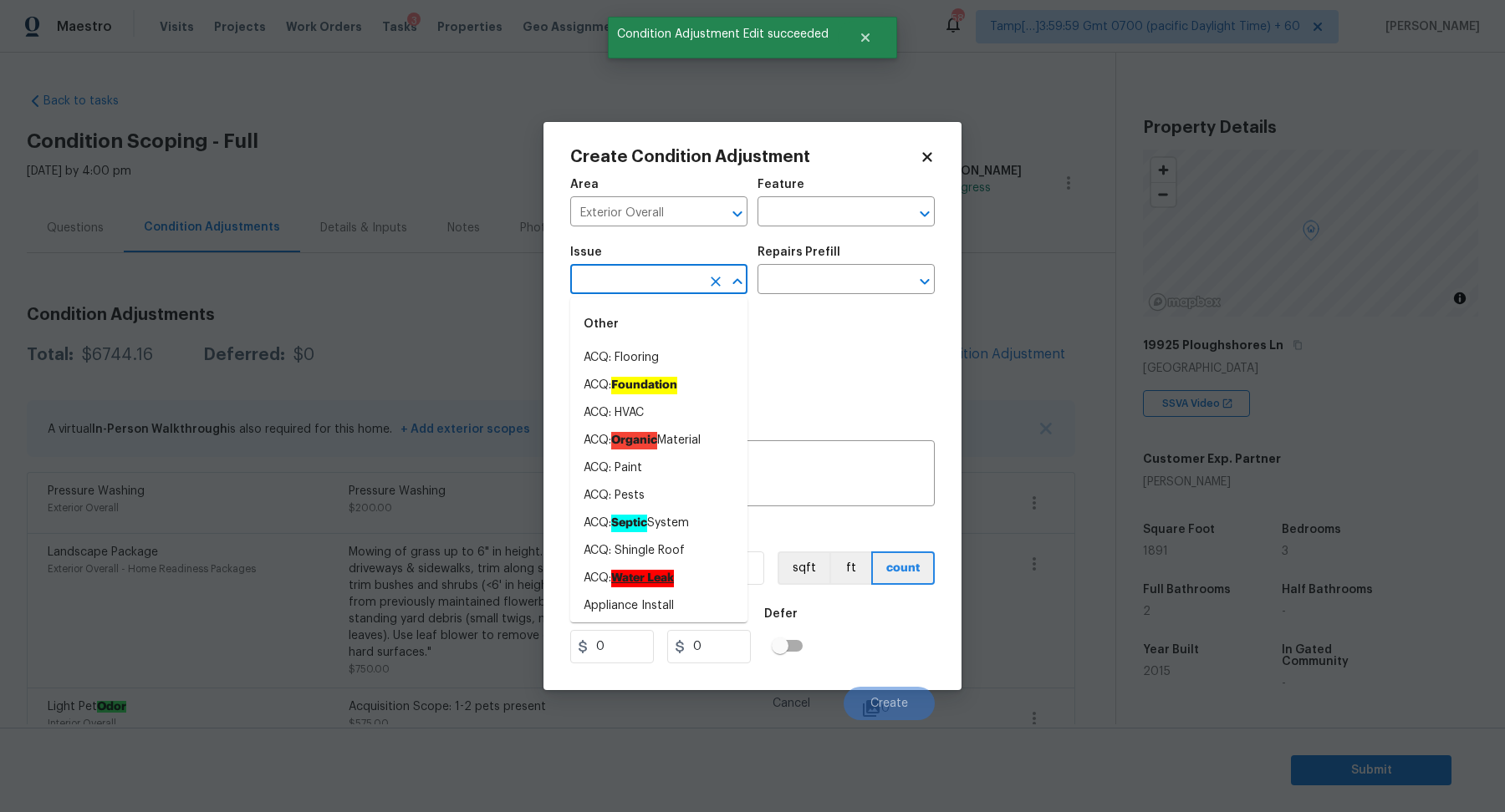
click at [621, 271] on input "text" at bounding box center [635, 281] width 130 height 26
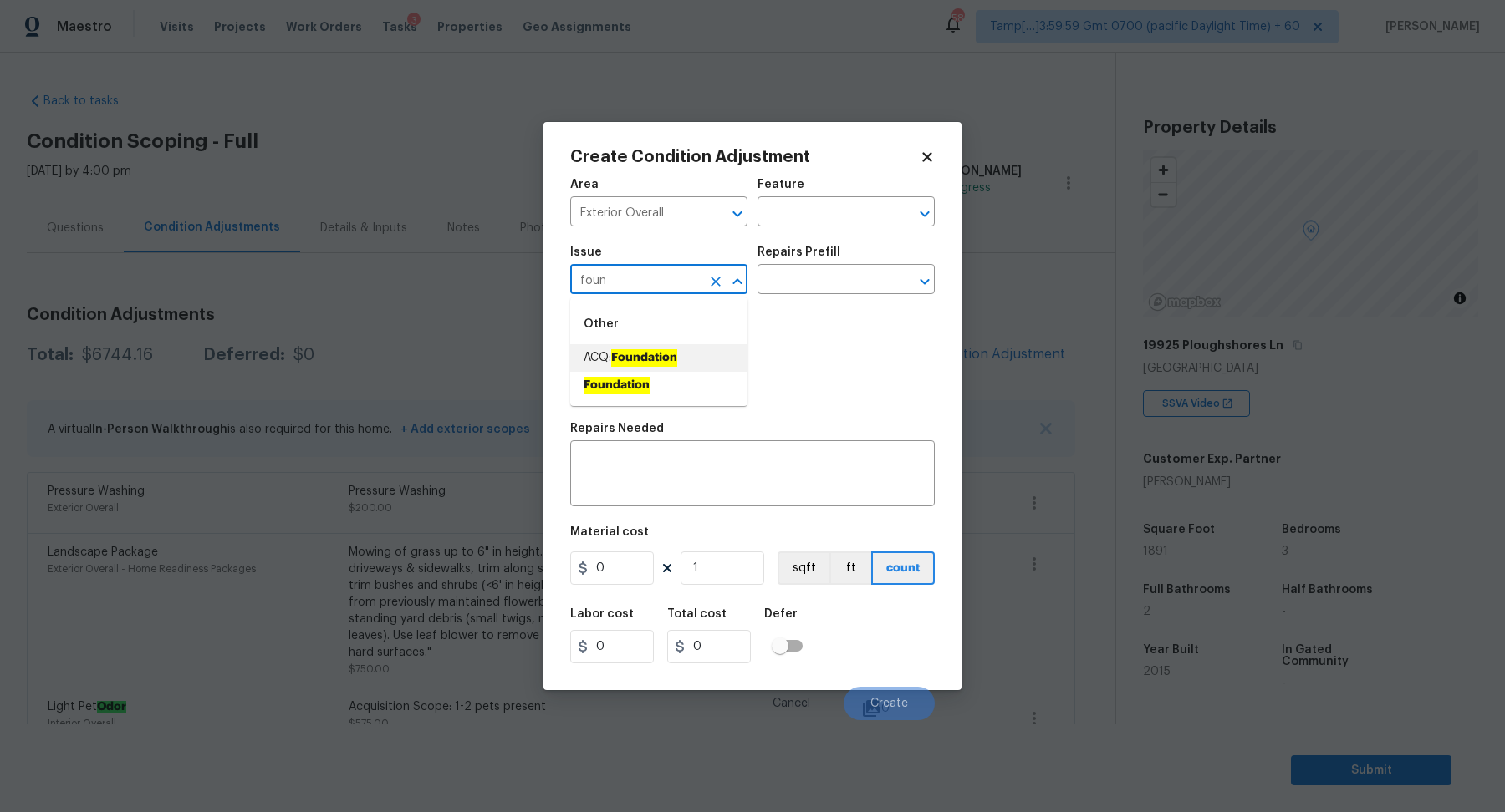
click at [649, 351] on ah_el_jm_1744356462066 "Foundation" at bounding box center [644, 358] width 66 height 17
type input "ACQ: Foundation"
click at [819, 289] on input "text" at bounding box center [822, 281] width 130 height 26
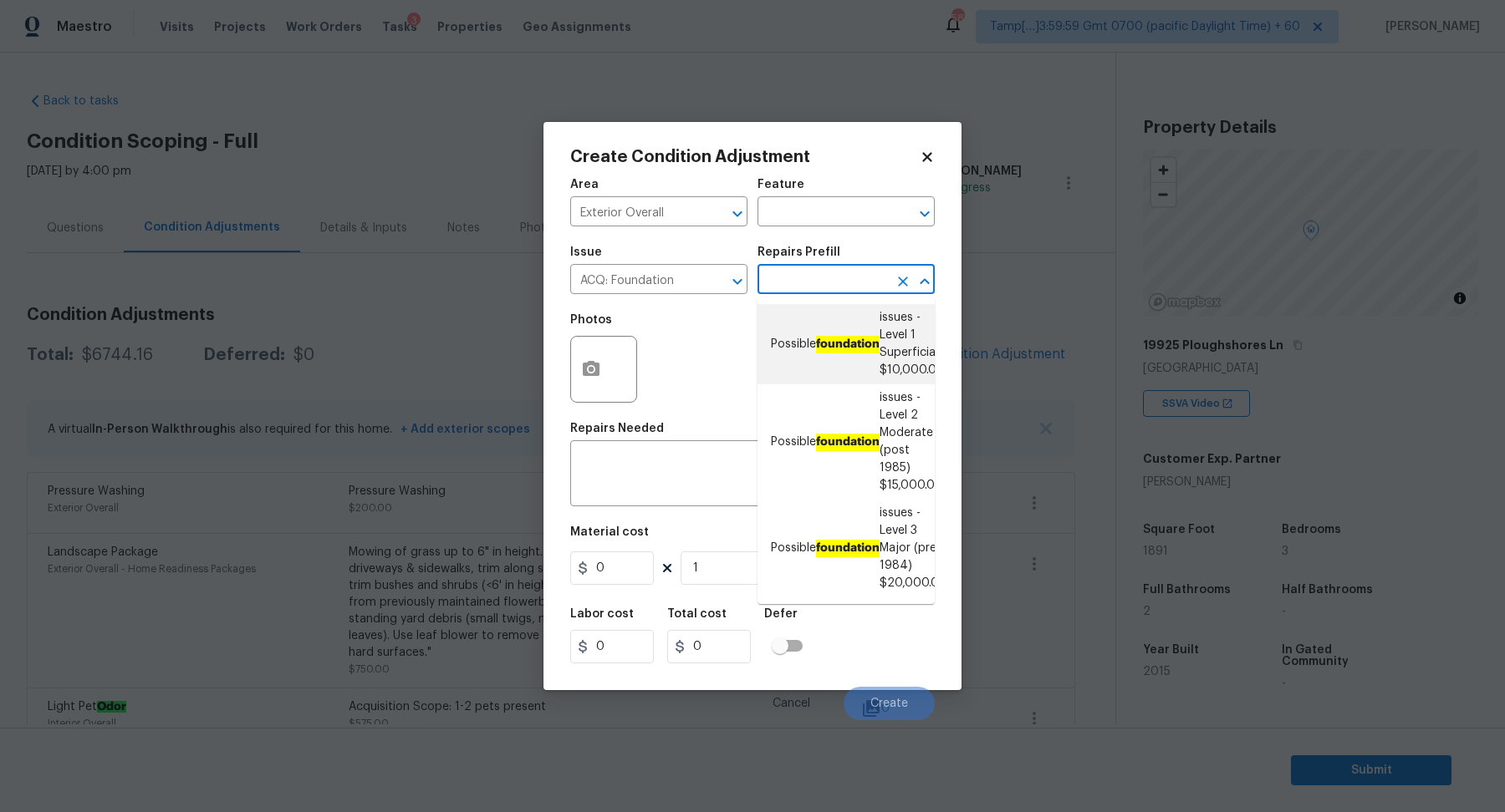
click at [838, 353] on li "Possible foundation issues - Level 1 Superficial $10,000.00" at bounding box center [845, 344] width 177 height 80
type input "Acquisition"
type textarea "Possible foundation issues - Level 1 - Superficial. Disclaimer: This is NOT a t…"
type input "10000"
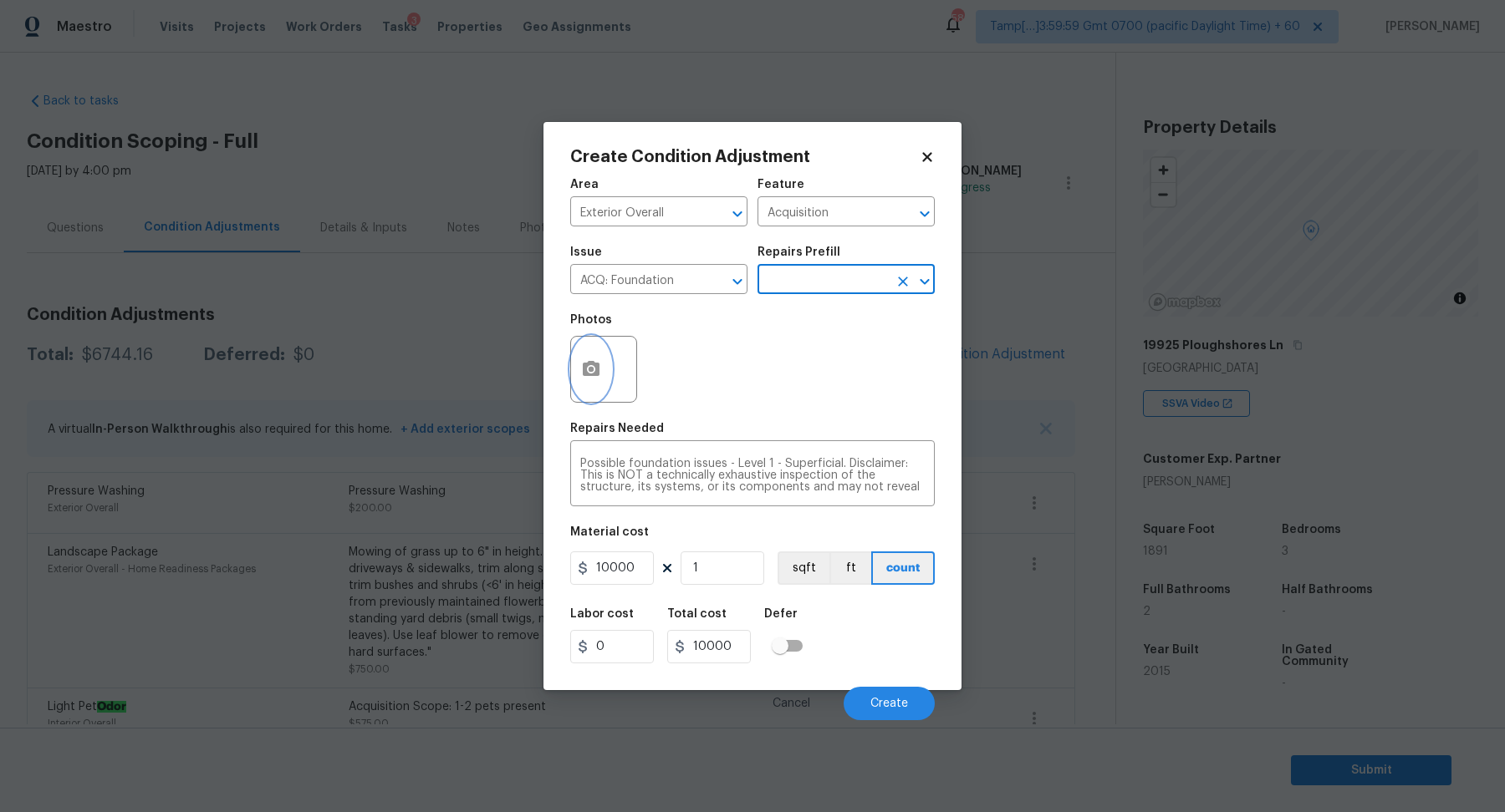
click at [590, 363] on icon "button" at bounding box center [590, 369] width 16 height 15
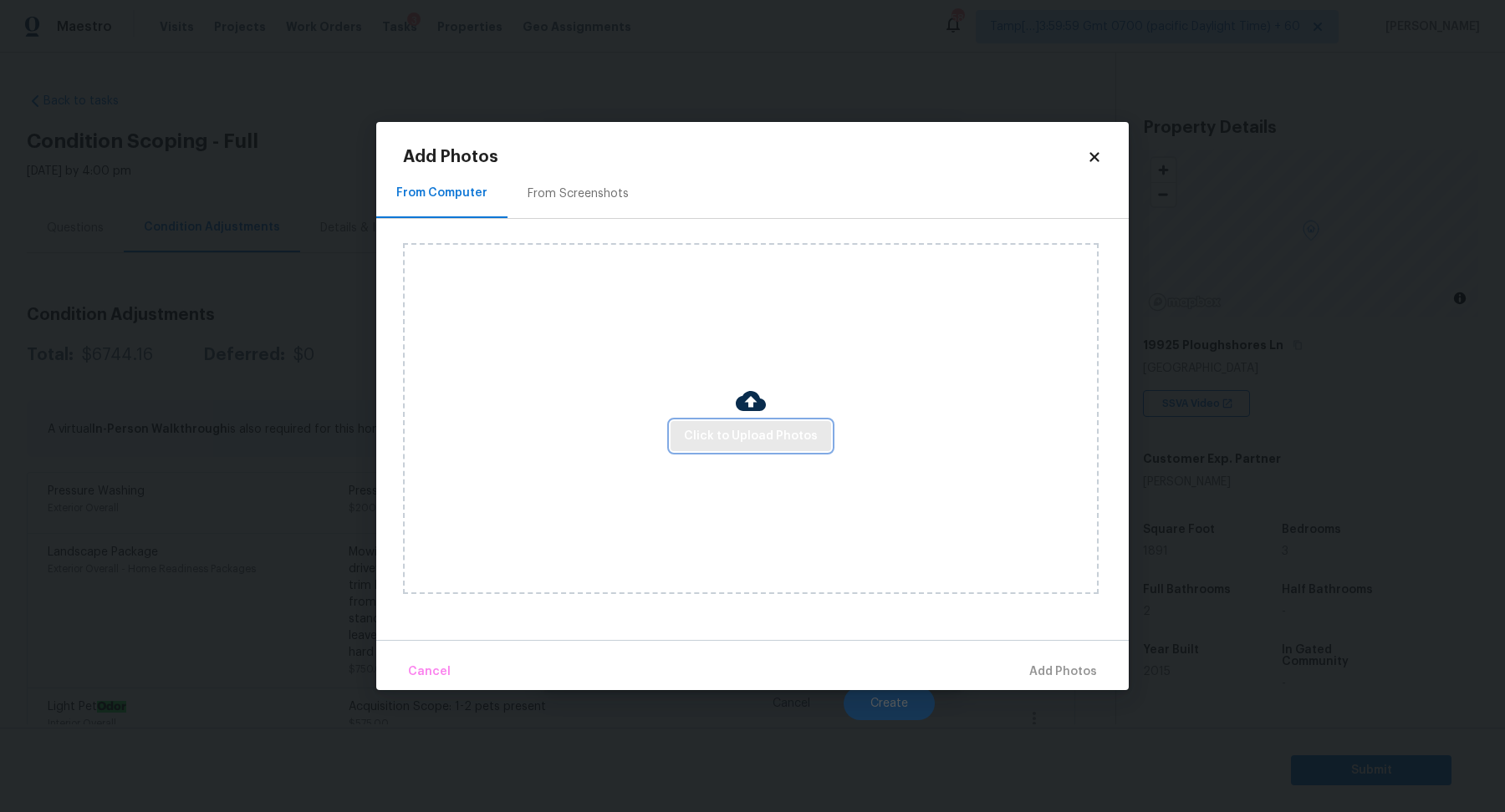
click at [737, 446] on button "Click to Upload Photos" at bounding box center [751, 436] width 160 height 31
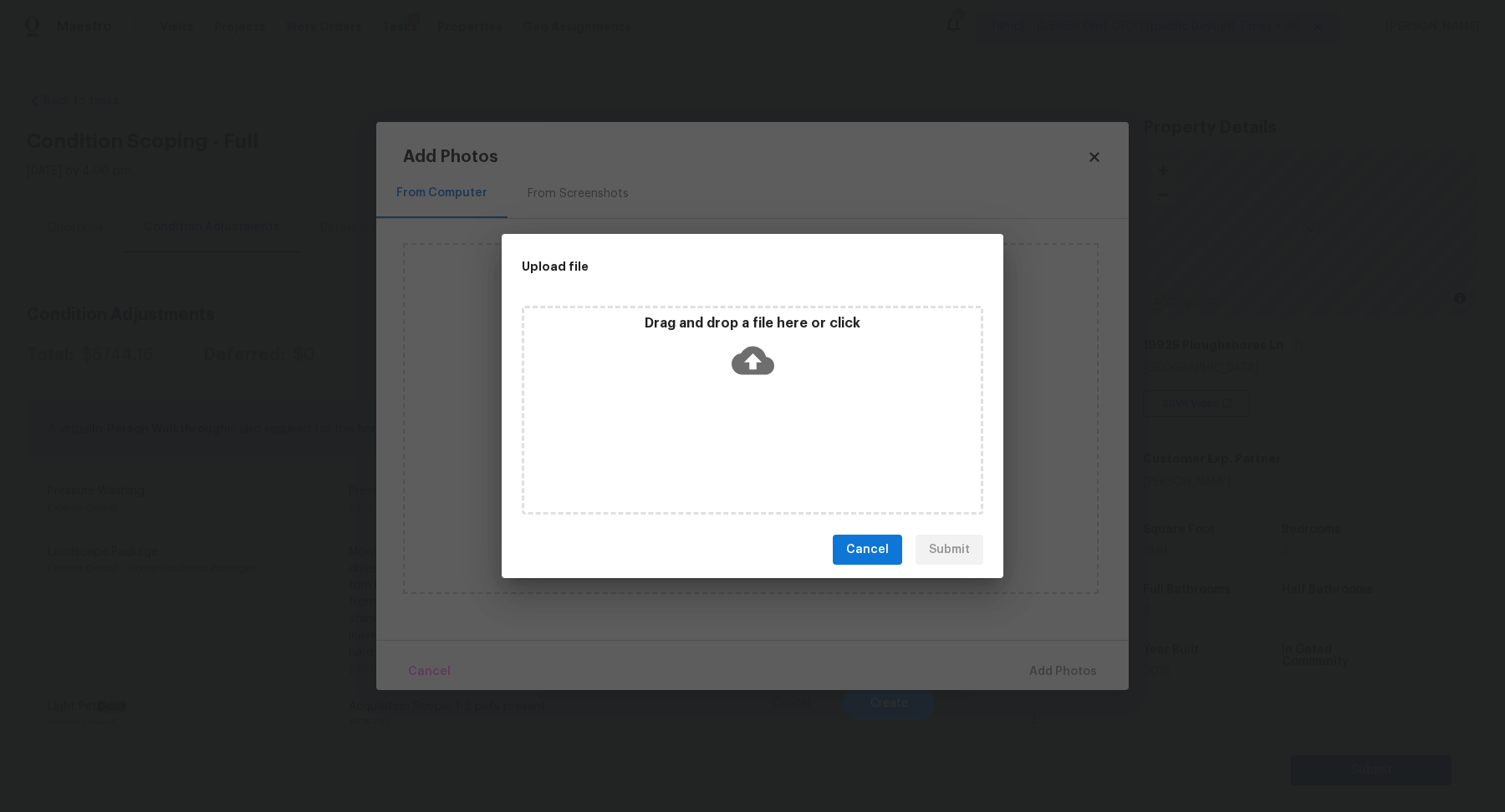
click at [780, 361] on div "Drag and drop a file here or click" at bounding box center [752, 350] width 456 height 71
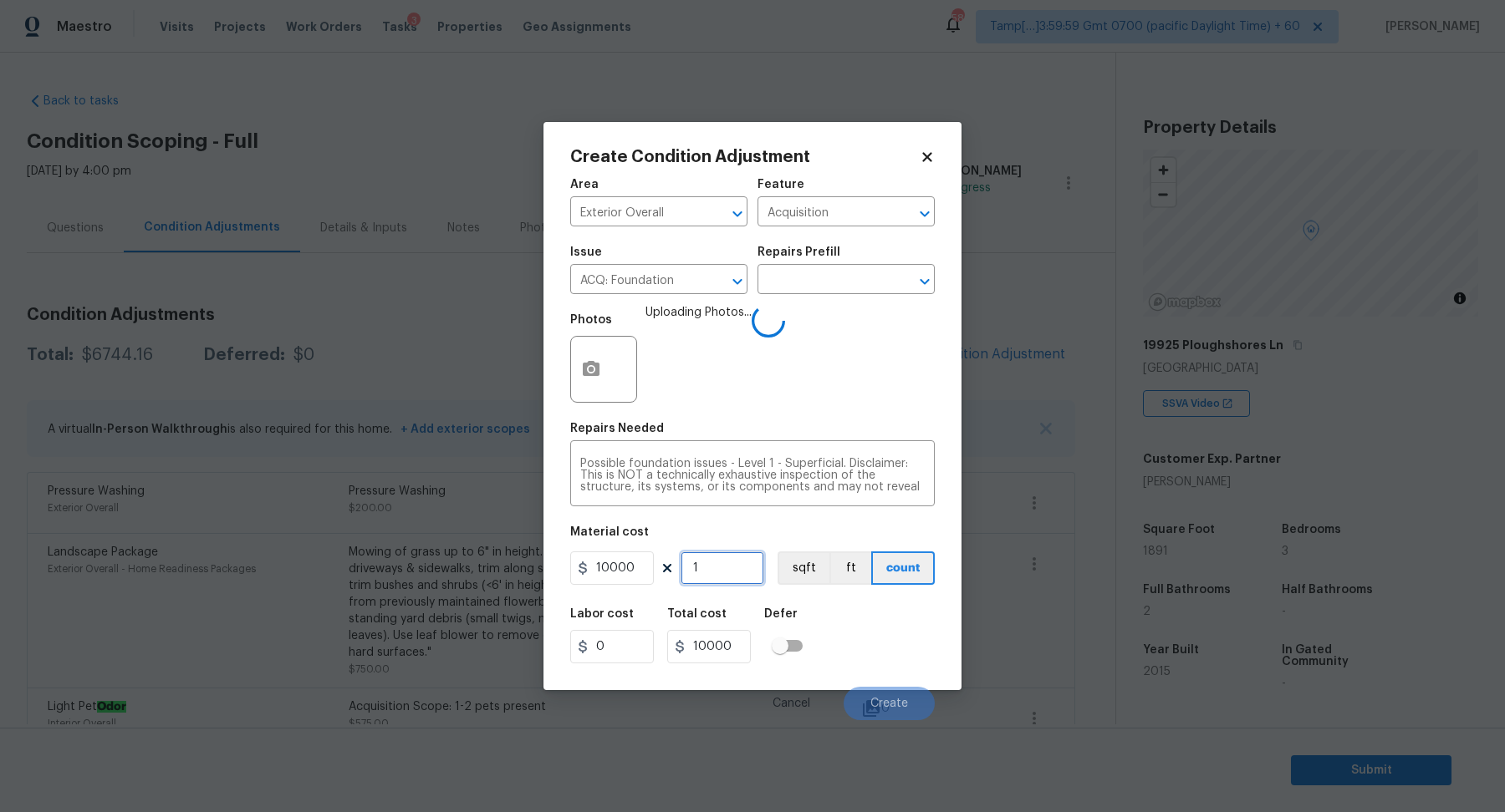
click at [729, 574] on input "1" at bounding box center [722, 568] width 84 height 34
click at [832, 612] on div "Labor cost 0 Total cost 10000 Defer" at bounding box center [752, 636] width 364 height 75
click at [870, 698] on button "Create" at bounding box center [889, 703] width 91 height 34
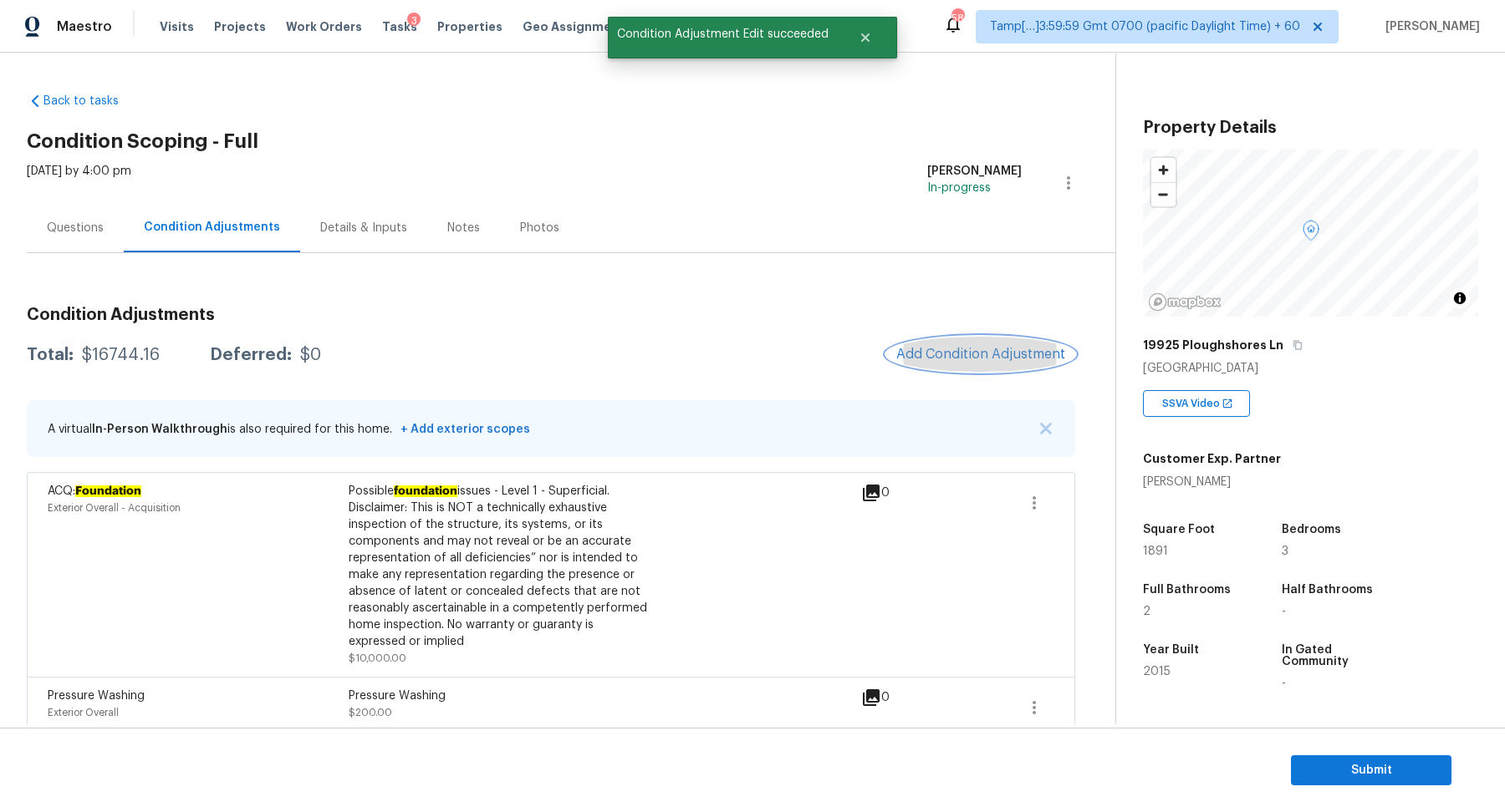
click at [946, 347] on span "Add Condition Adjustment" at bounding box center [980, 354] width 169 height 15
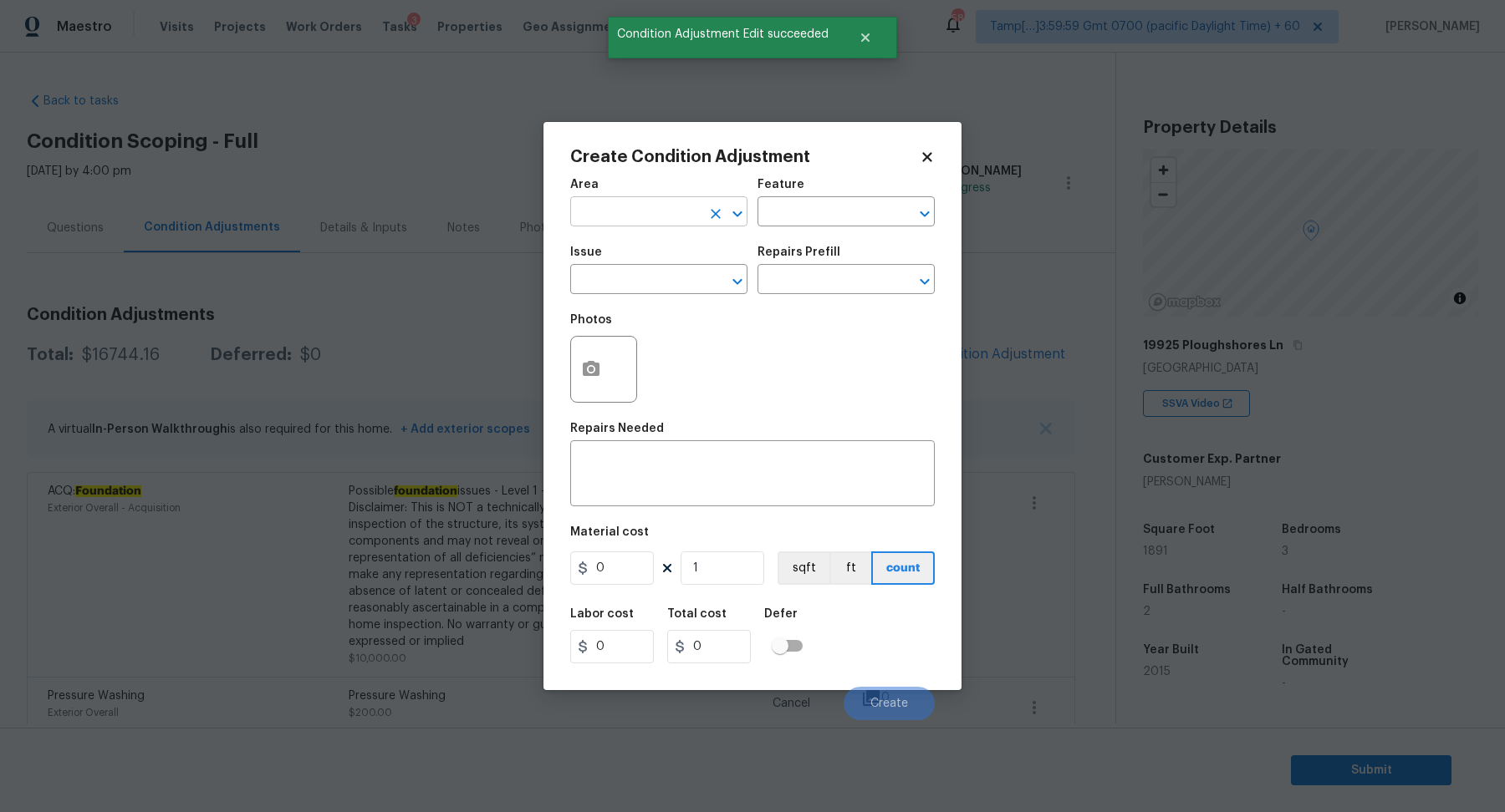
click at [642, 222] on input "text" at bounding box center [635, 213] width 130 height 26
click at [618, 289] on li "Exterior Overall" at bounding box center [658, 277] width 177 height 28
type input "Exterior Overall"
click at [618, 289] on input "text" at bounding box center [635, 281] width 130 height 26
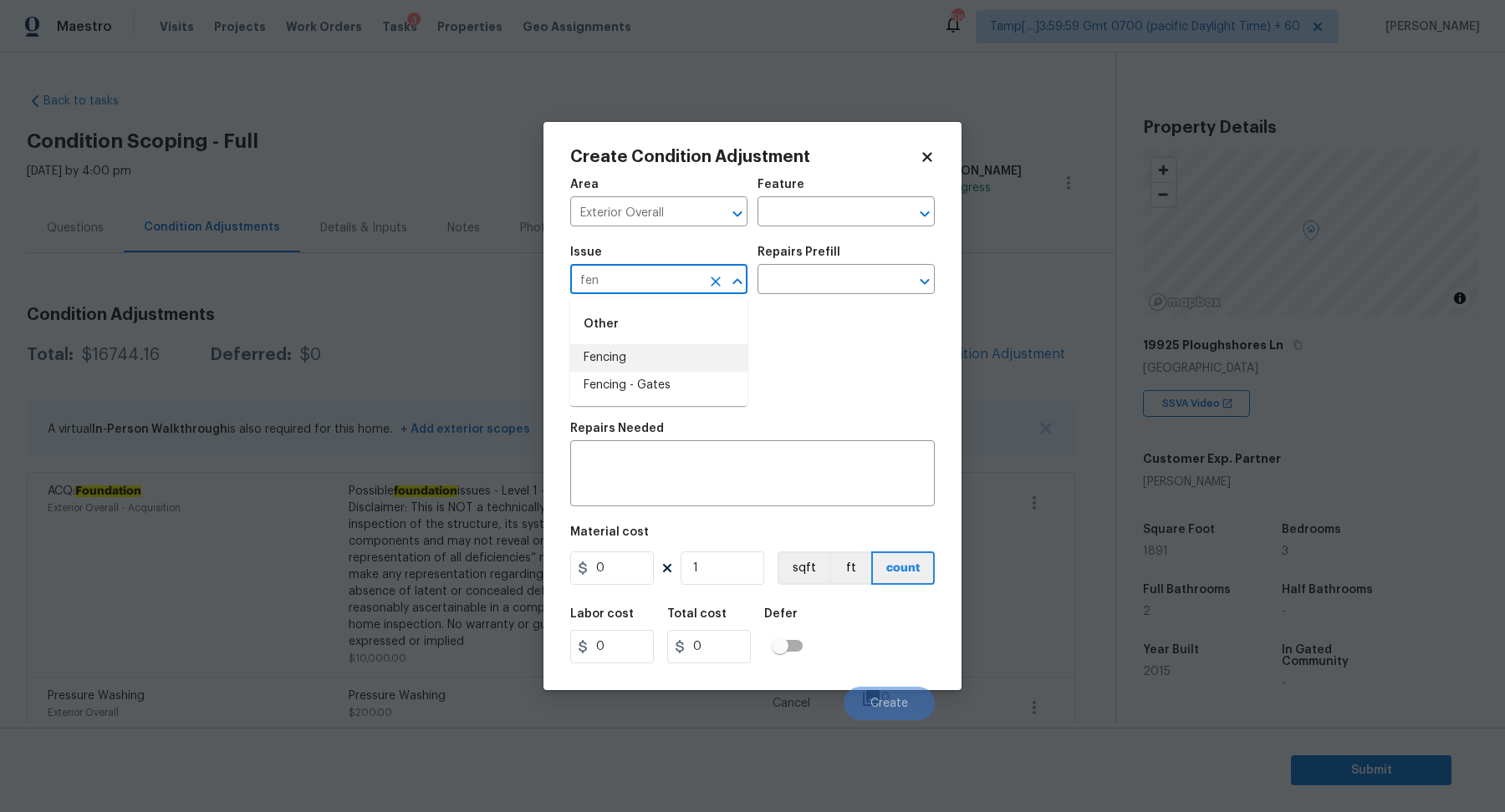
click at [680, 348] on li "Fencing" at bounding box center [658, 358] width 177 height 28
type input "Fencing"
click at [599, 371] on icon "button" at bounding box center [590, 369] width 16 height 15
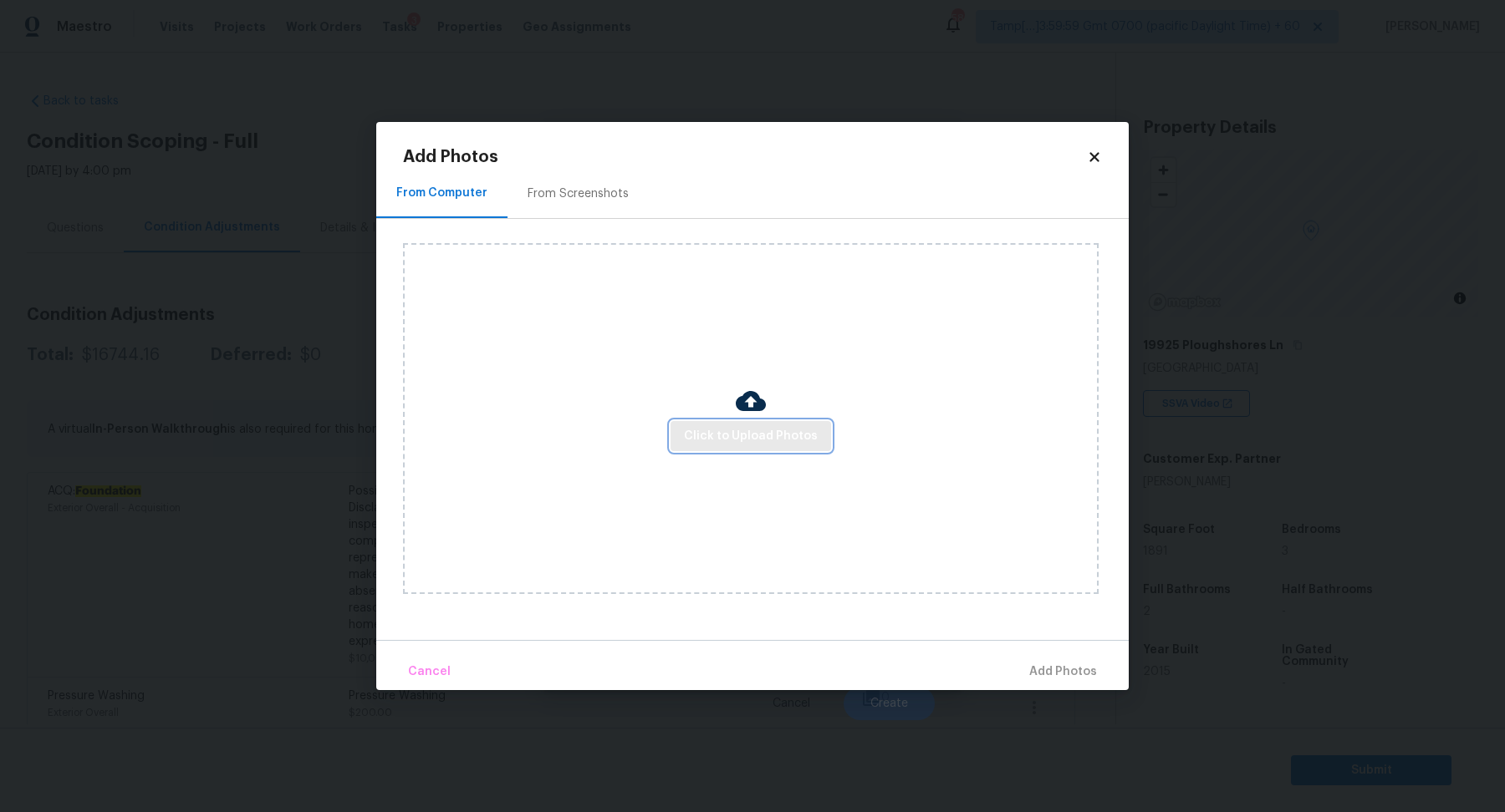
click at [744, 432] on span "Click to Upload Photos" at bounding box center [751, 436] width 133 height 21
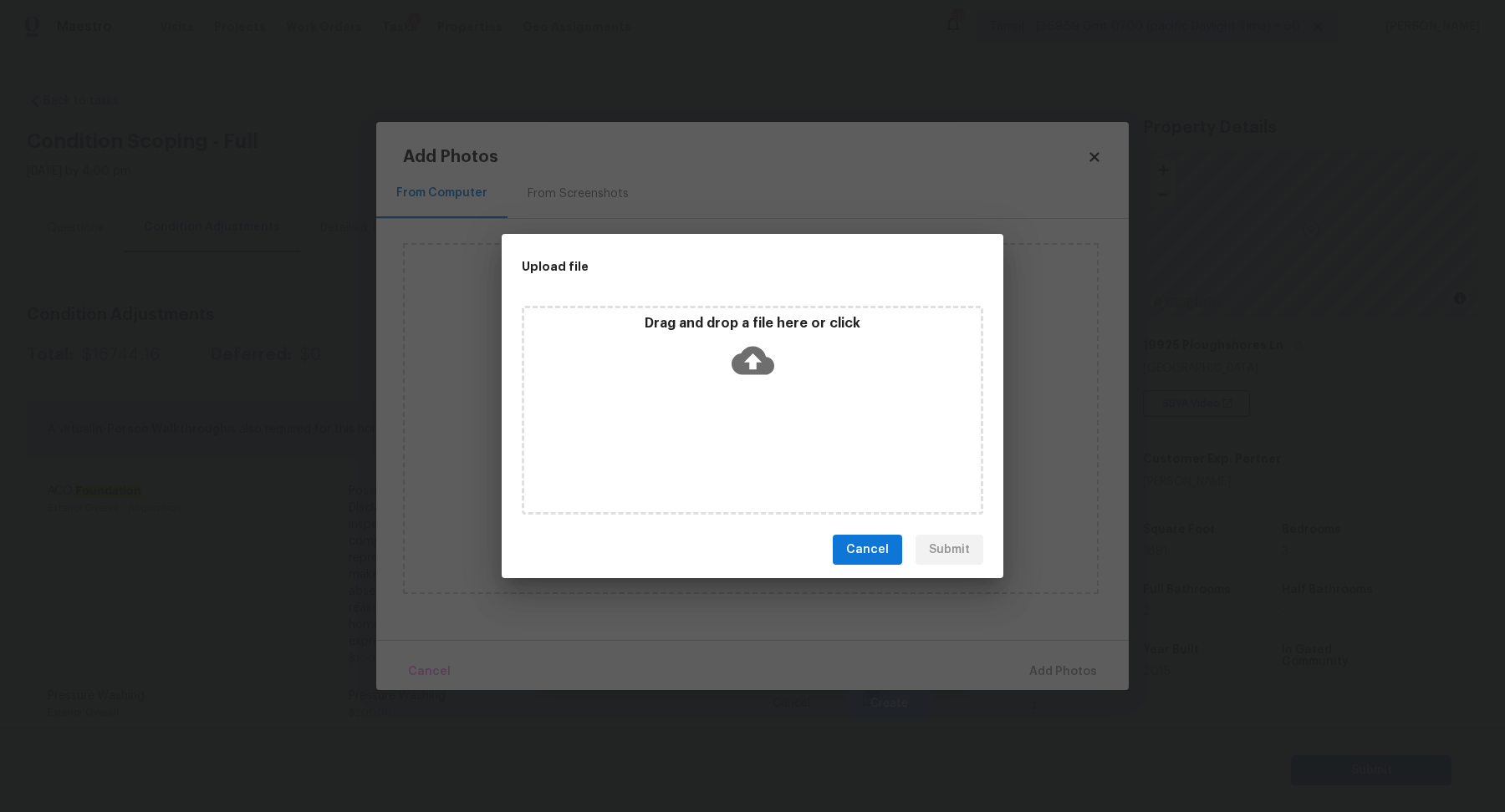
click at [784, 395] on div "Drag and drop a file here or click" at bounding box center [752, 410] width 462 height 209
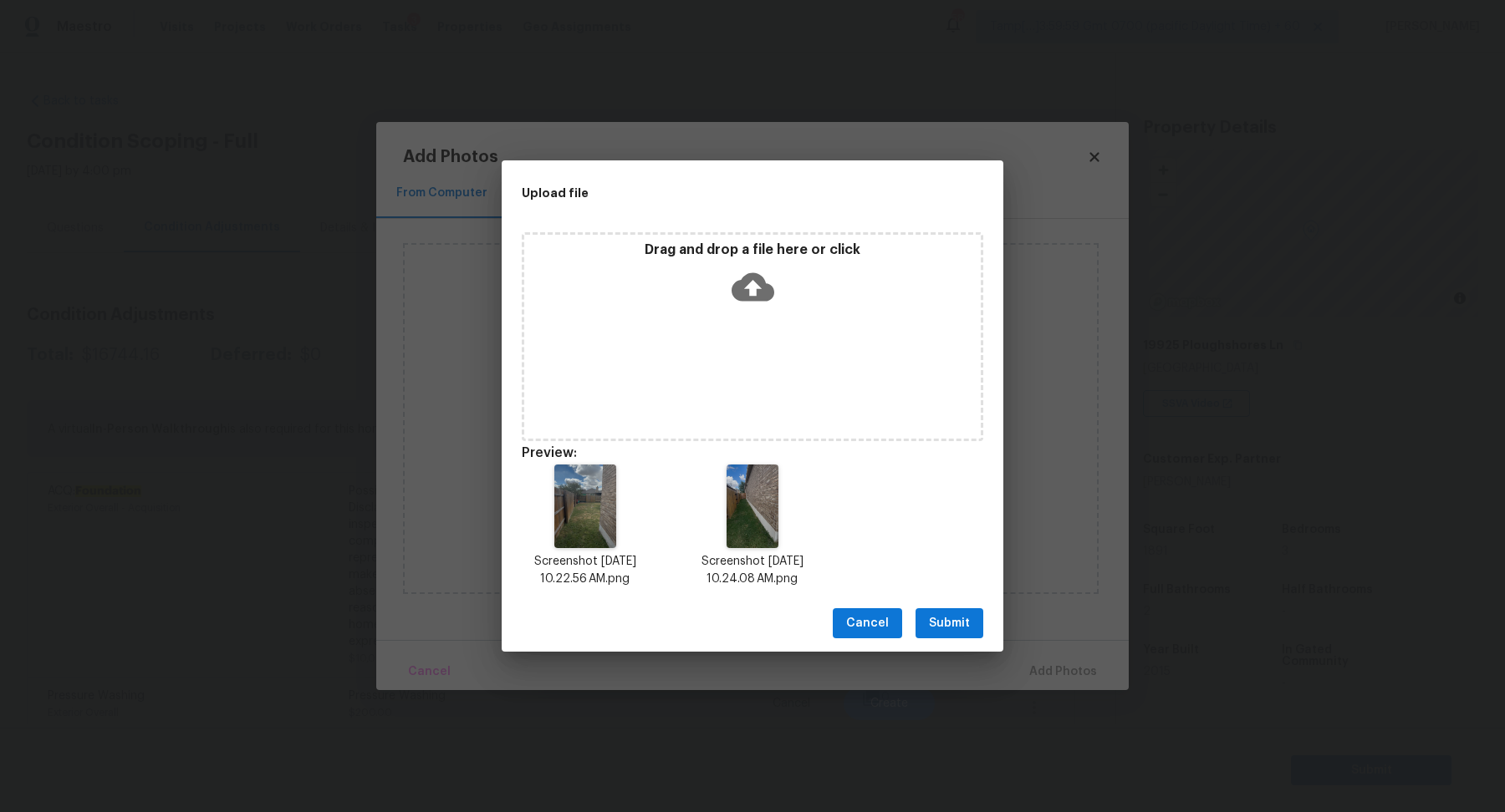
click at [966, 627] on span "Submit" at bounding box center [949, 624] width 41 height 21
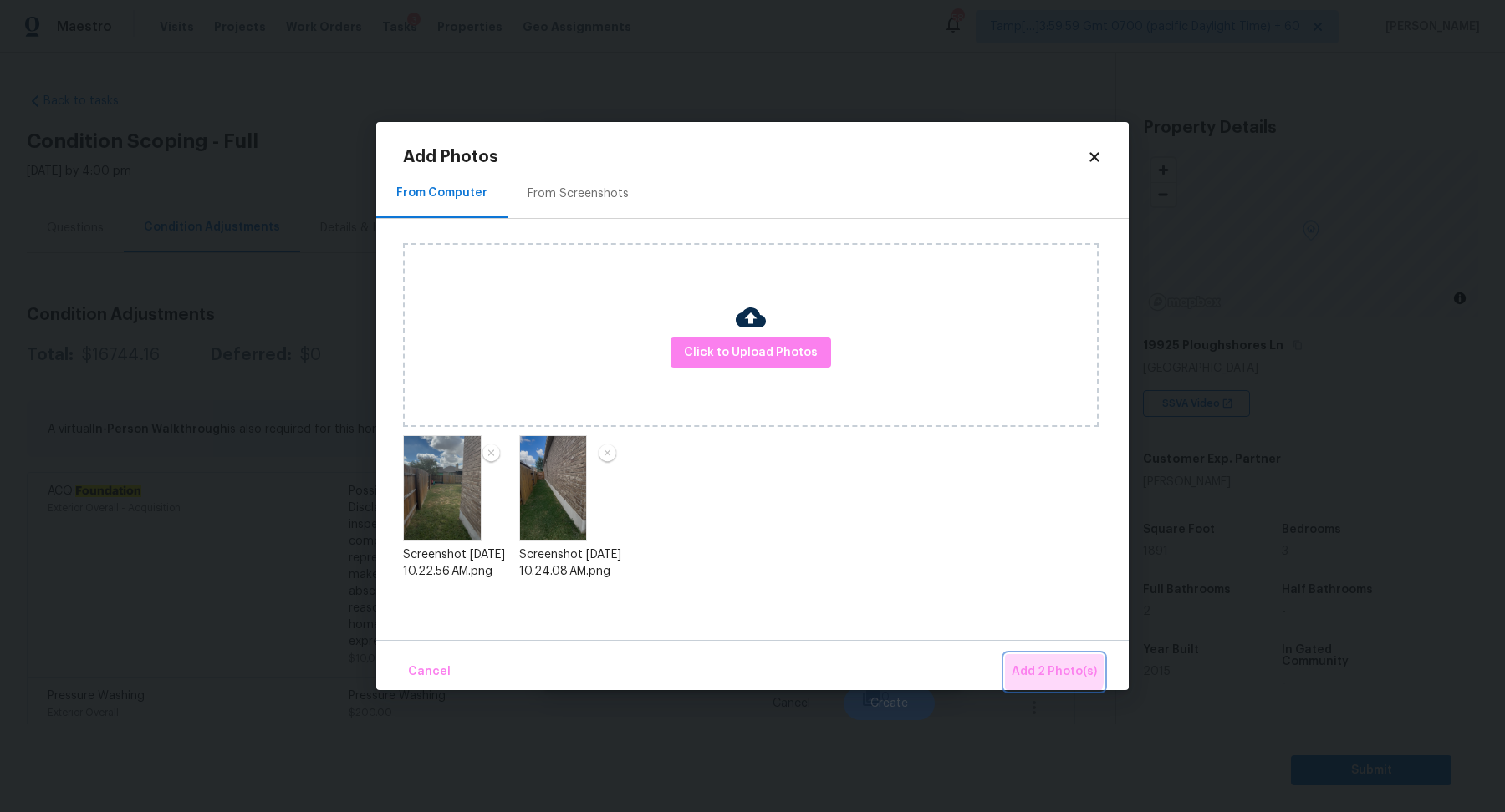
click at [1048, 669] on span "Add 2 Photo(s)" at bounding box center [1054, 672] width 85 height 21
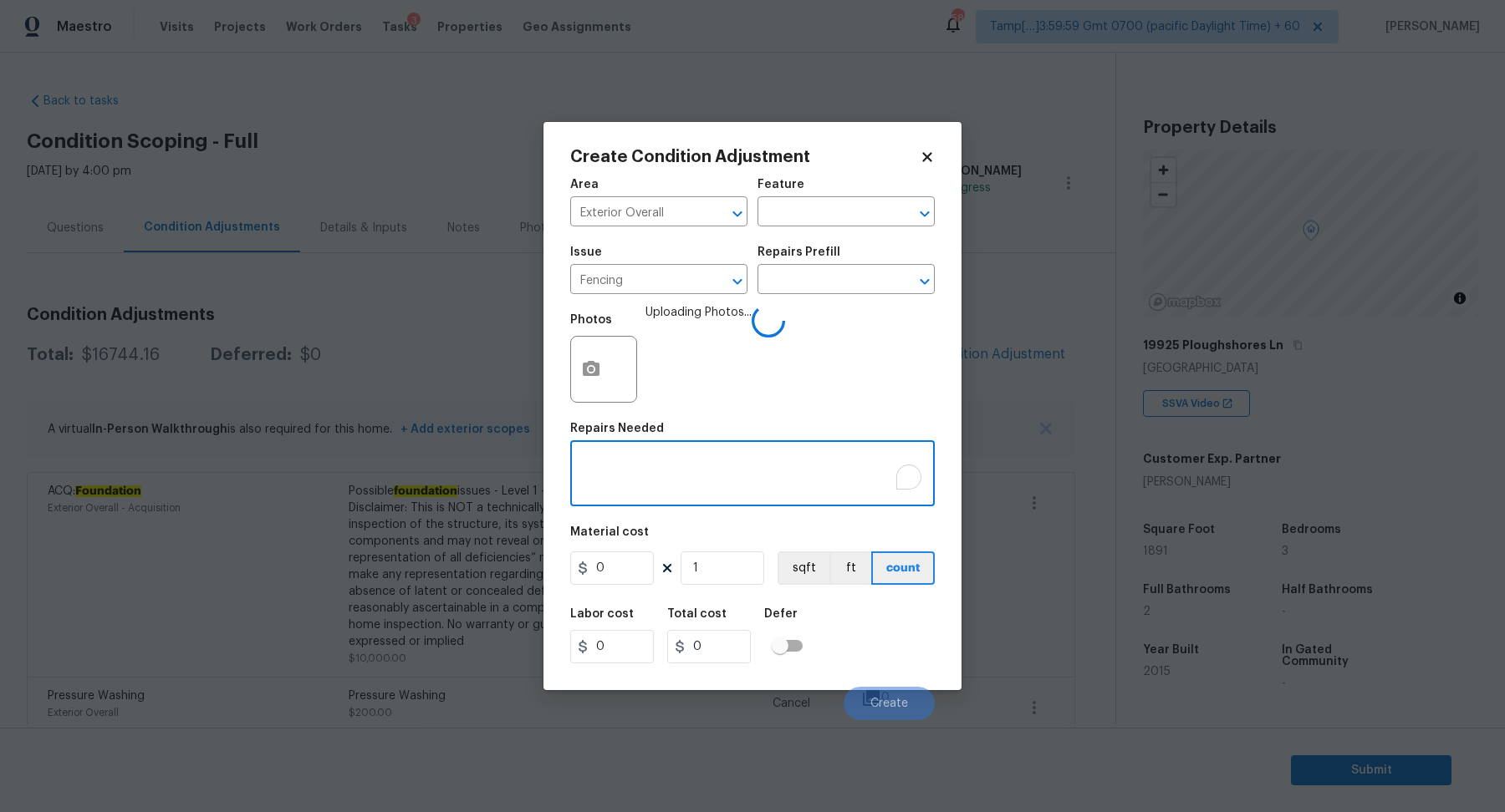
click at [730, 471] on textarea "To enrich screen reader interactions, please activate Accessibility in Grammarl…" at bounding box center [752, 475] width 345 height 35
type textarea "Repaint the fencing"
click at [624, 572] on input "0" at bounding box center [611, 568] width 84 height 34
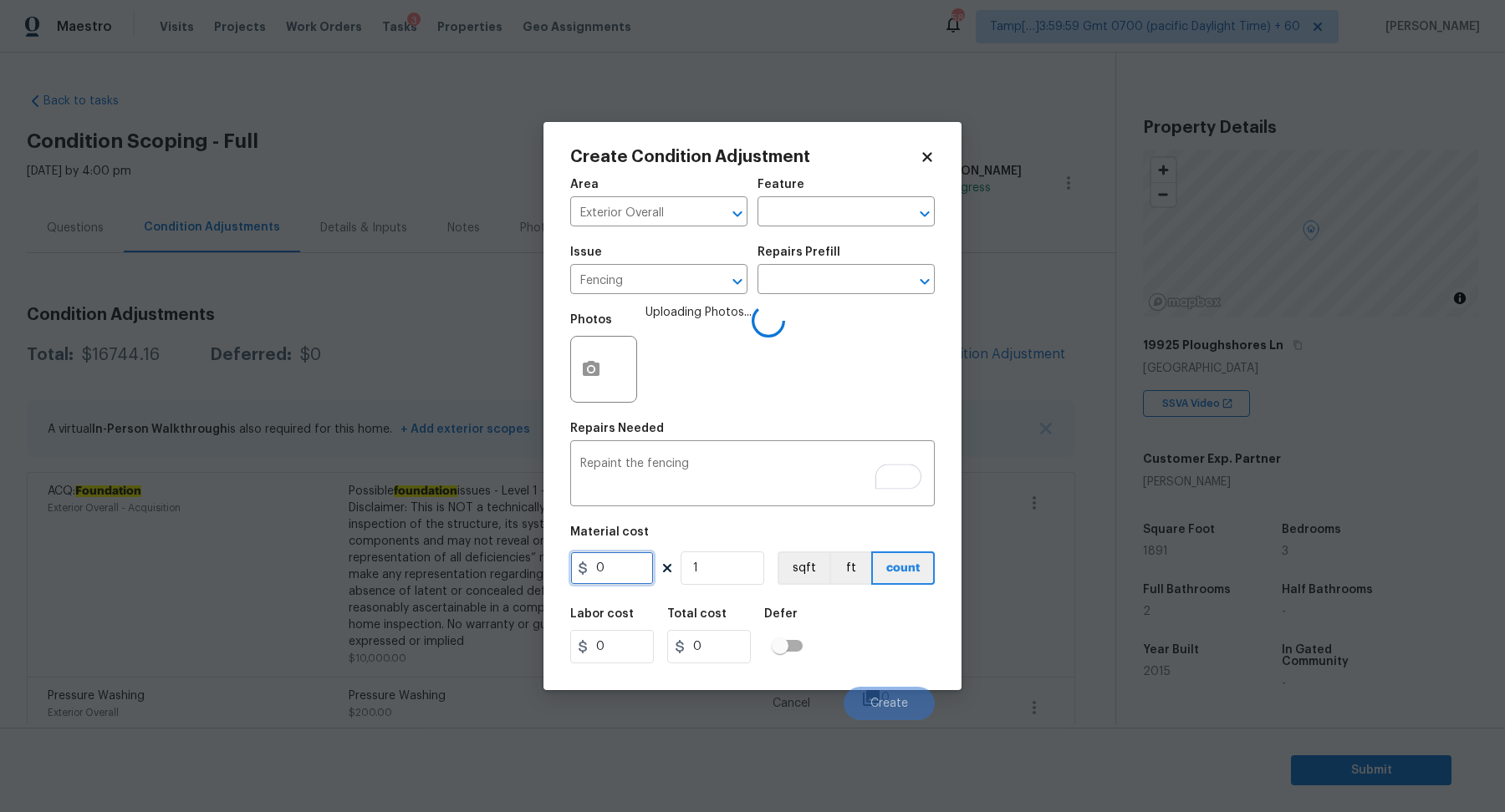
click at [624, 572] on input "0" at bounding box center [611, 568] width 84 height 34
type input "800"
click at [852, 619] on div "Labor cost 0 Total cost 800 Defer" at bounding box center [752, 636] width 364 height 75
click at [923, 699] on button "Create" at bounding box center [889, 703] width 91 height 34
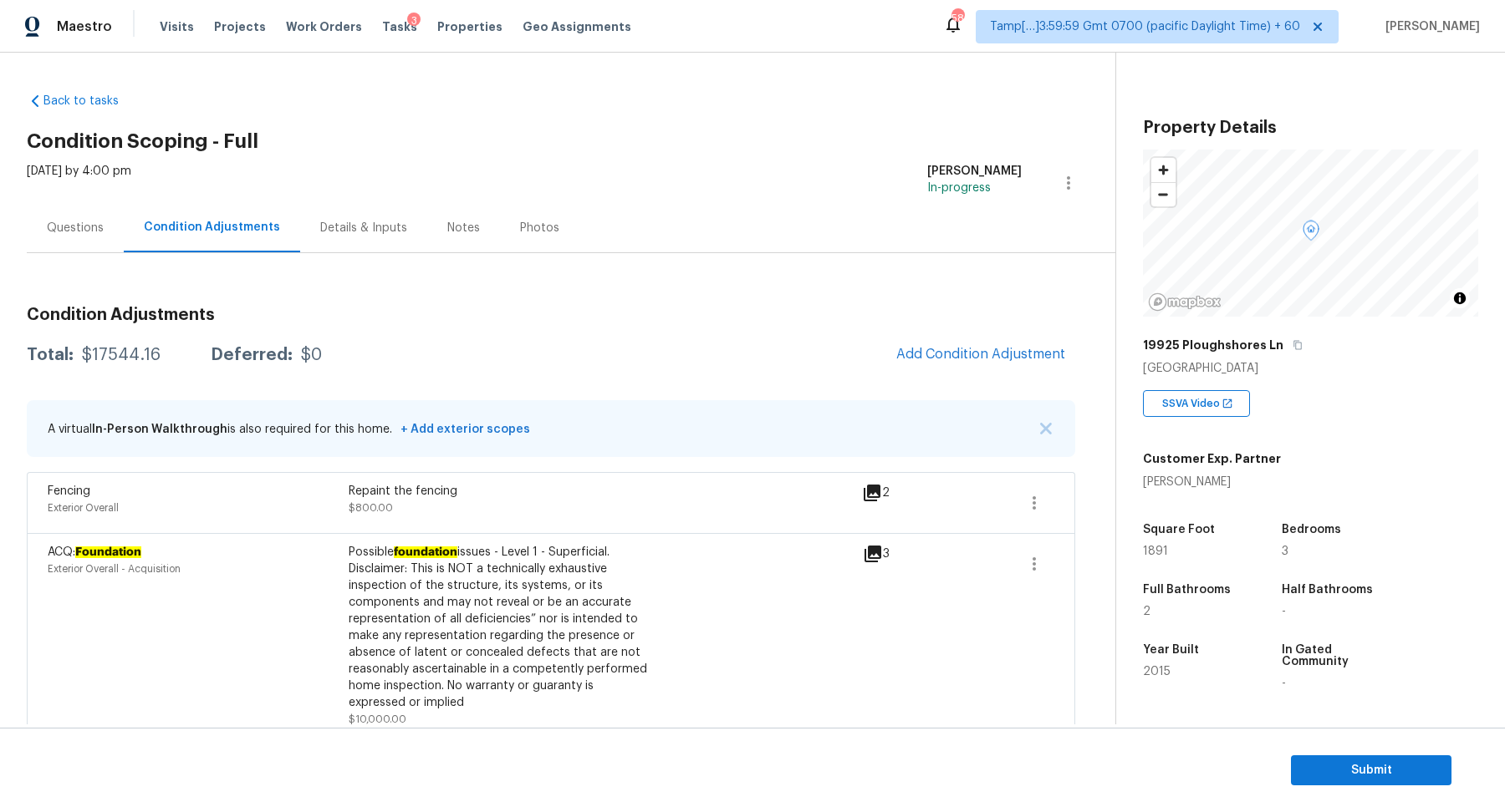
click at [961, 374] on div "Condition Adjustments Total: $17544.16 Deferred: $0 Add Condition Adjustment A …" at bounding box center [551, 720] width 1048 height 854
click at [989, 349] on span "Add Condition Adjustment" at bounding box center [980, 354] width 169 height 15
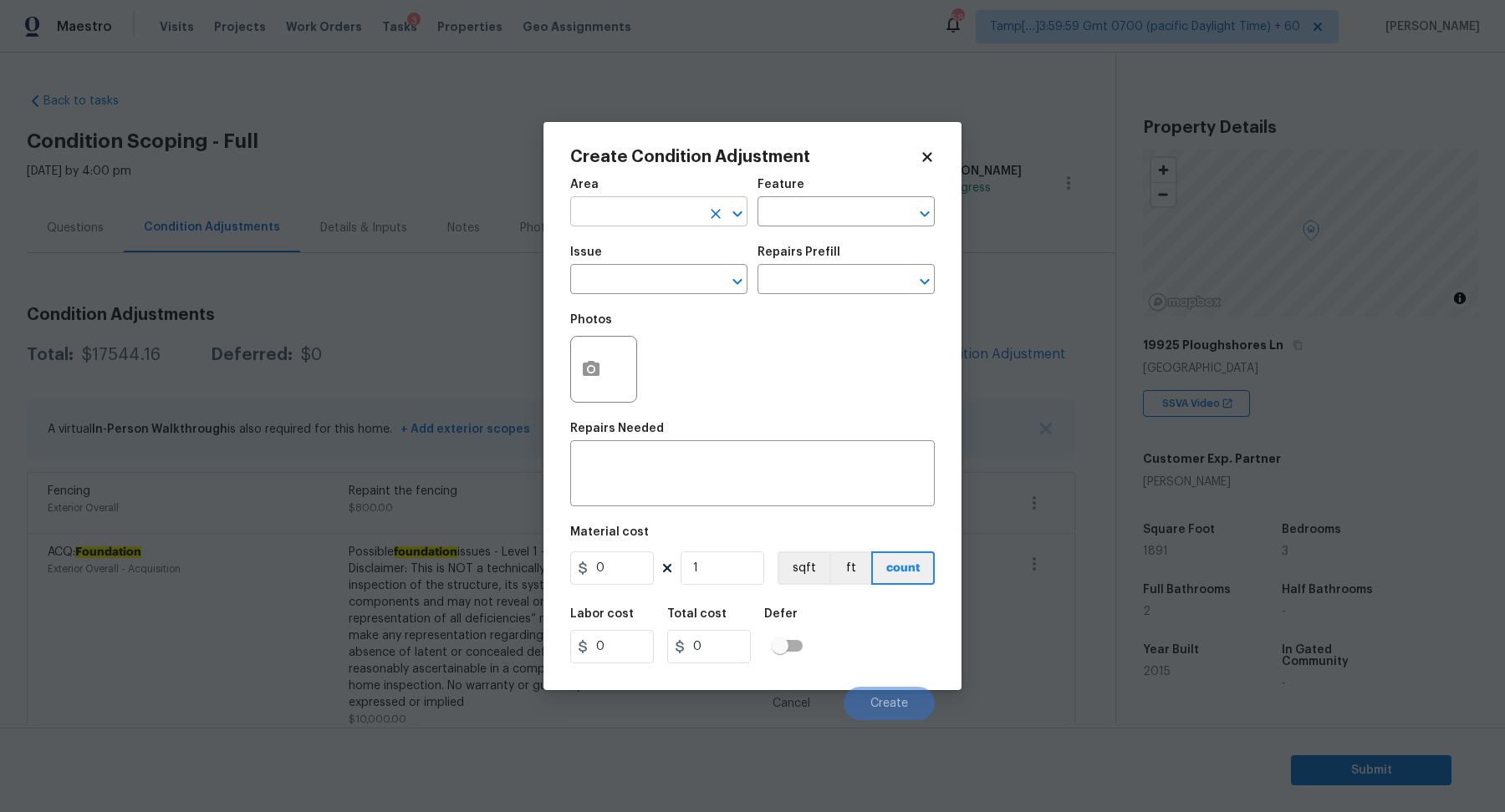
click at [637, 214] on input "text" at bounding box center [635, 213] width 130 height 26
click at [625, 282] on li "Exterior Overall" at bounding box center [658, 277] width 177 height 28
type input "Exterior Overall"
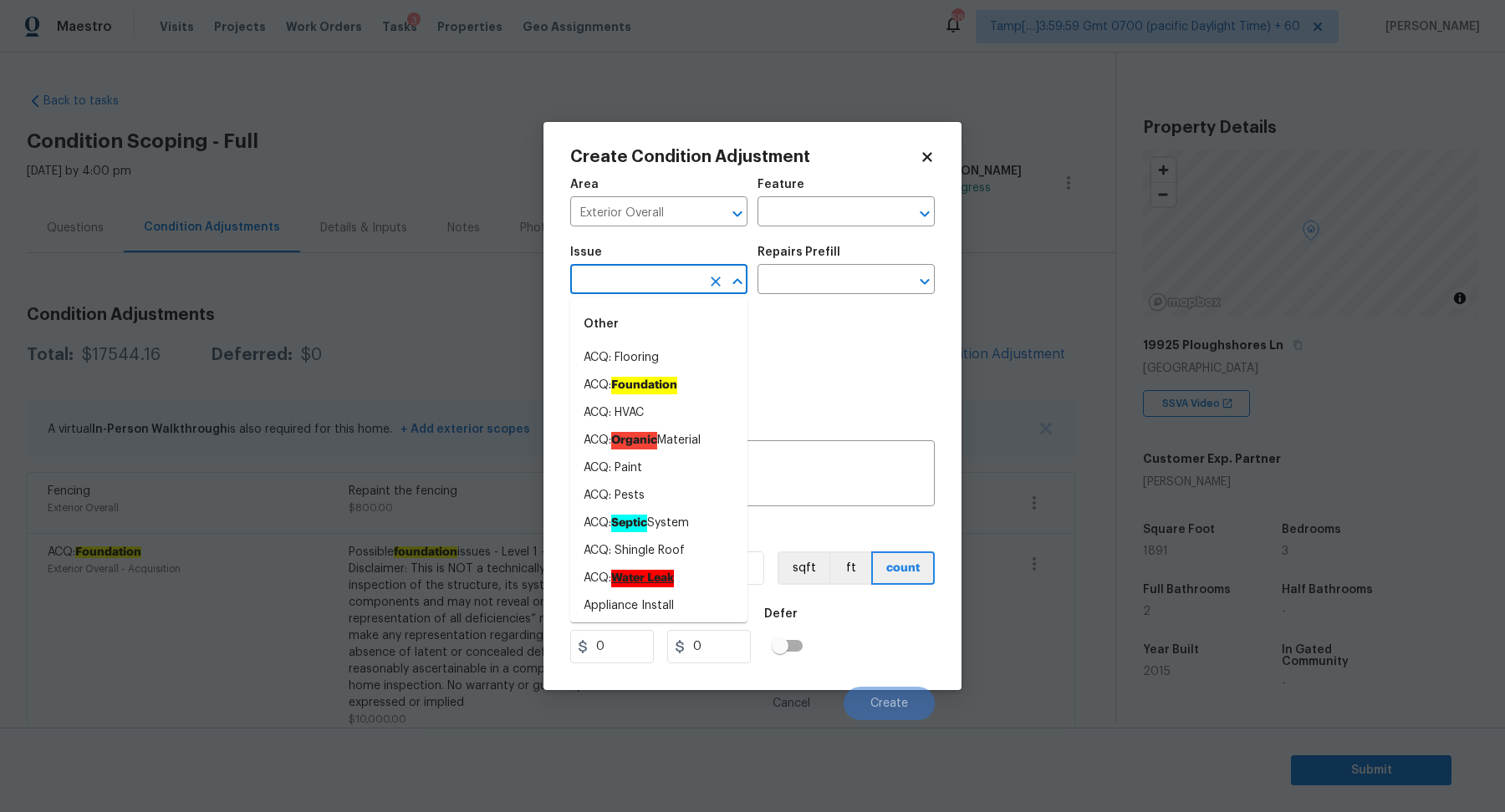
click at [624, 287] on input "text" at bounding box center [635, 281] width 130 height 26
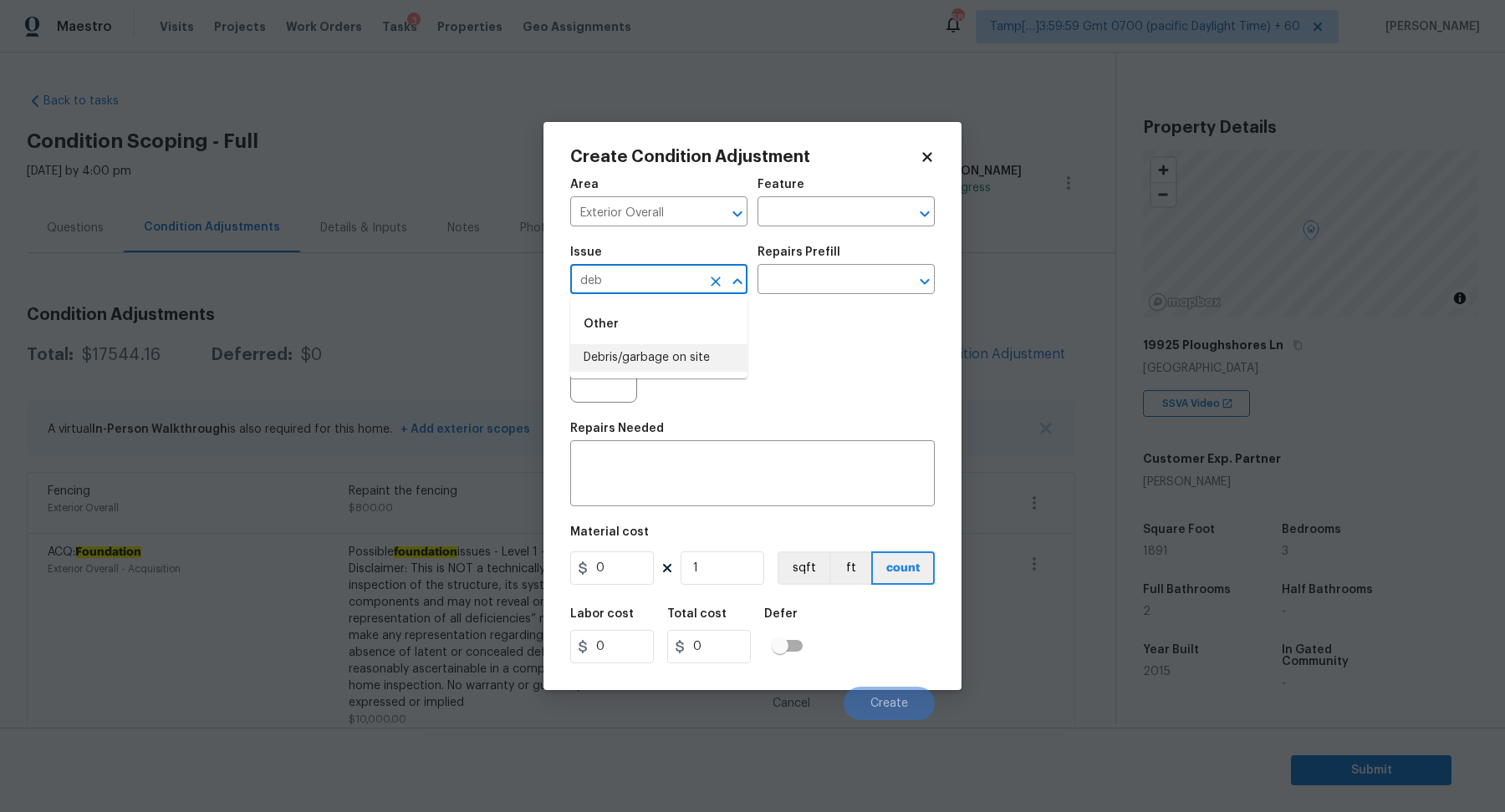
click at [696, 352] on li "Debris/garbage on site" at bounding box center [658, 358] width 177 height 28
type input "Debris/garbage on site"
click at [823, 279] on input "text" at bounding box center [822, 281] width 130 height 26
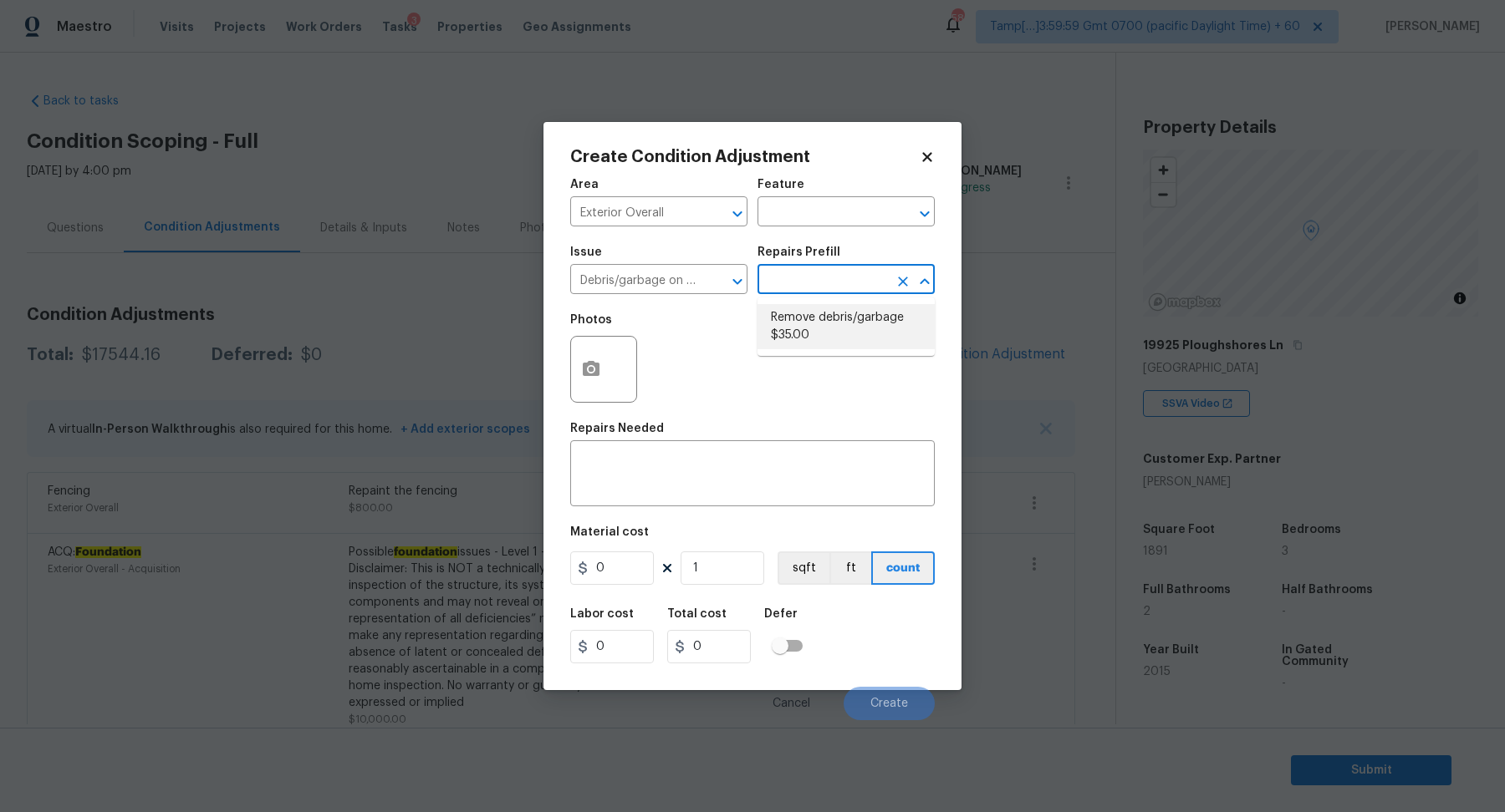
click at [816, 344] on li "Remove debris/garbage $35.00" at bounding box center [845, 326] width 177 height 45
type textarea "Remove, haul off, and properly dispose of any debris left by seller to offsite …"
type input "35"
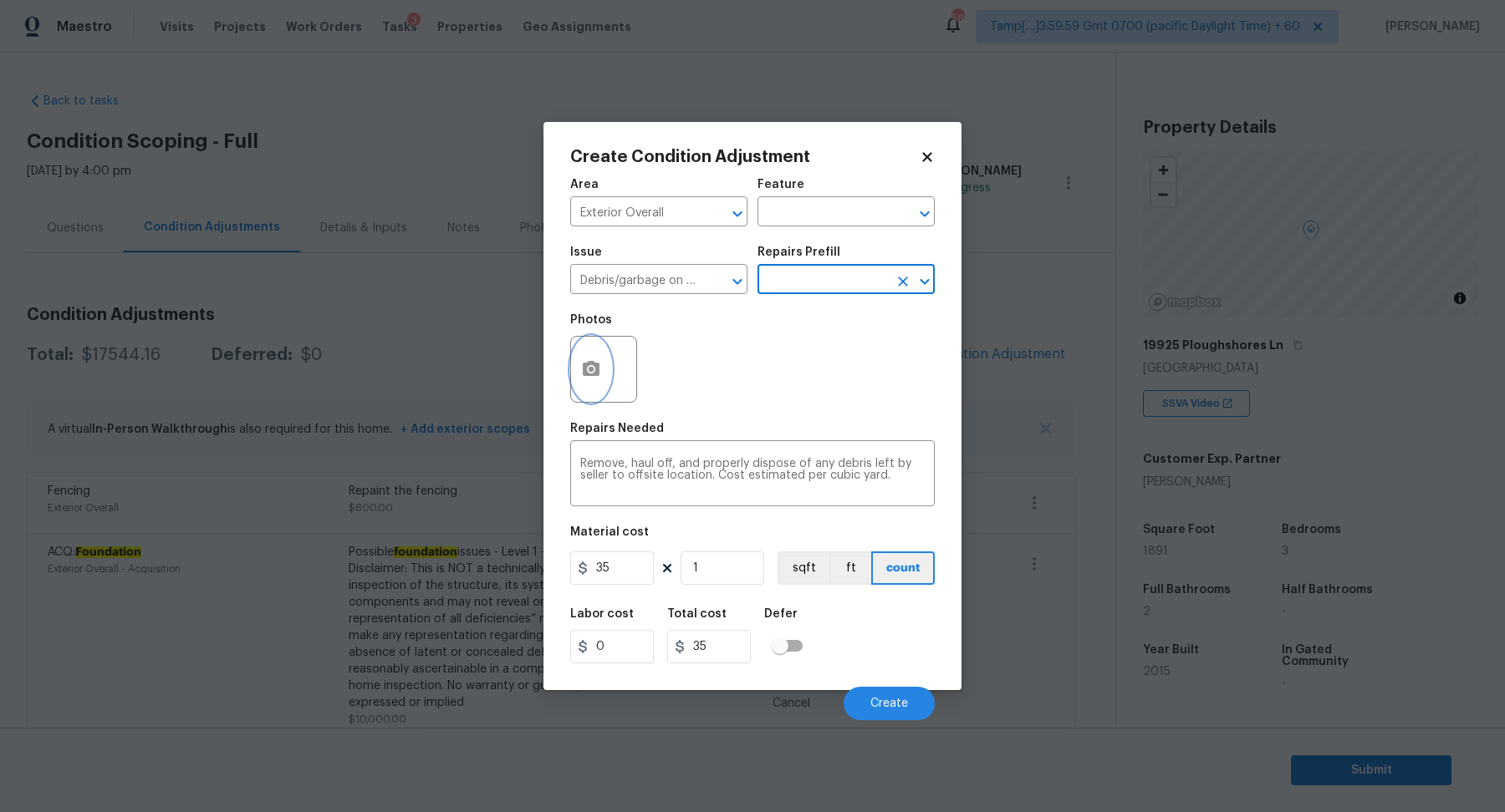
click at [602, 375] on button "button" at bounding box center [591, 369] width 41 height 65
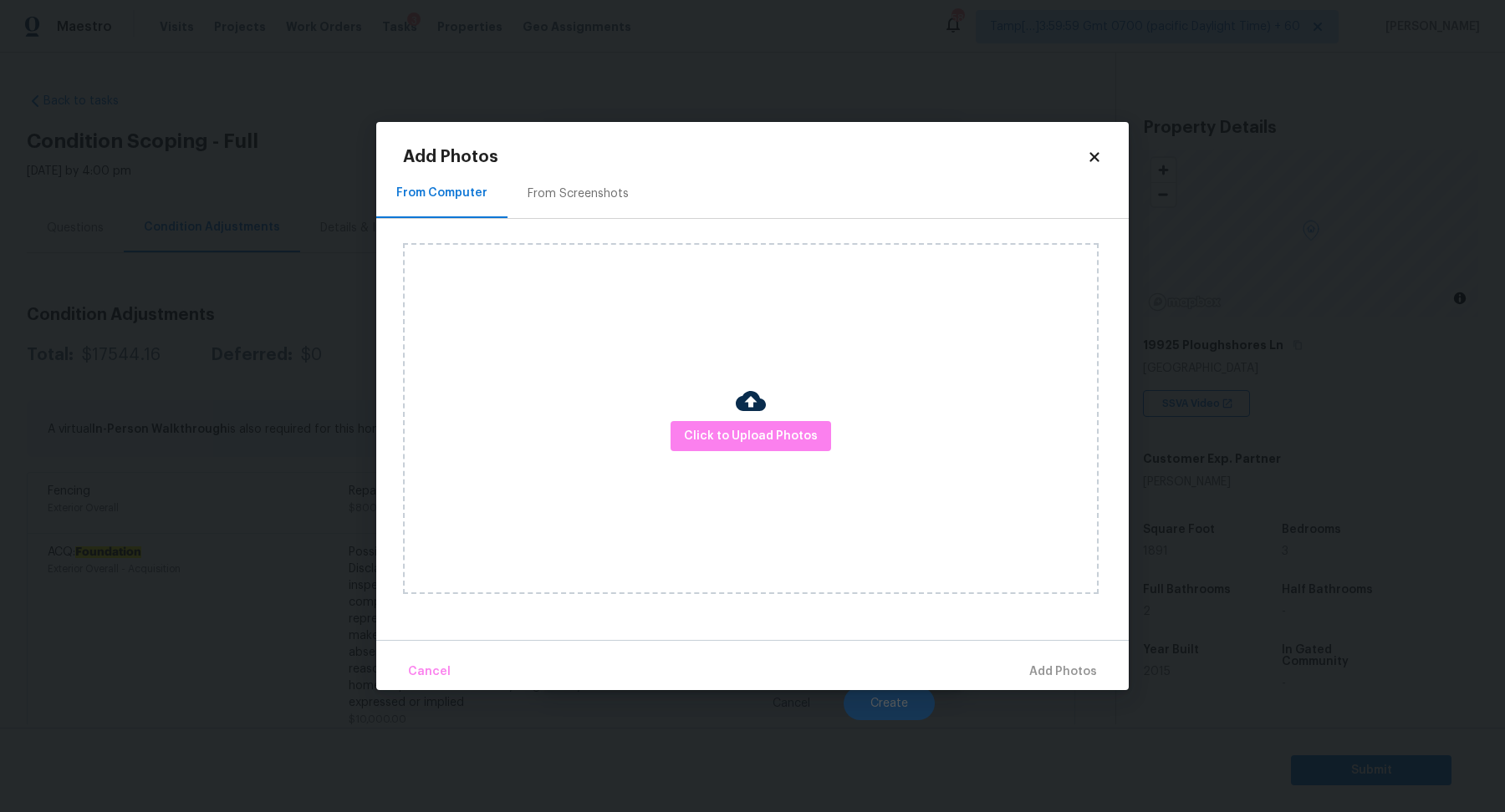
click at [763, 452] on div "Click to Upload Photos" at bounding box center [751, 418] width 696 height 350
click at [770, 445] on span "Click to Upload Photos" at bounding box center [751, 436] width 133 height 21
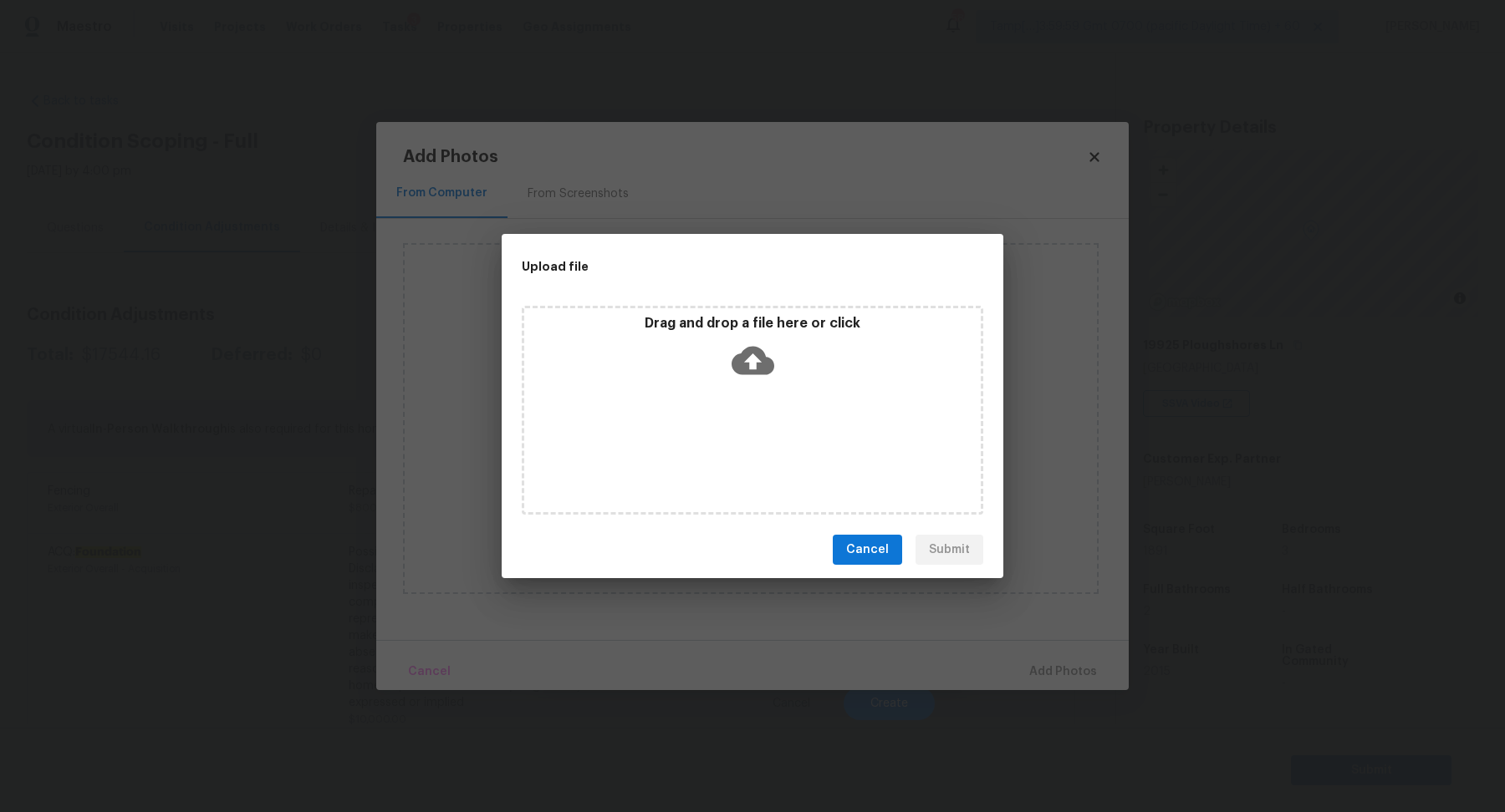
click at [771, 396] on div "Drag and drop a file here or click" at bounding box center [752, 410] width 462 height 209
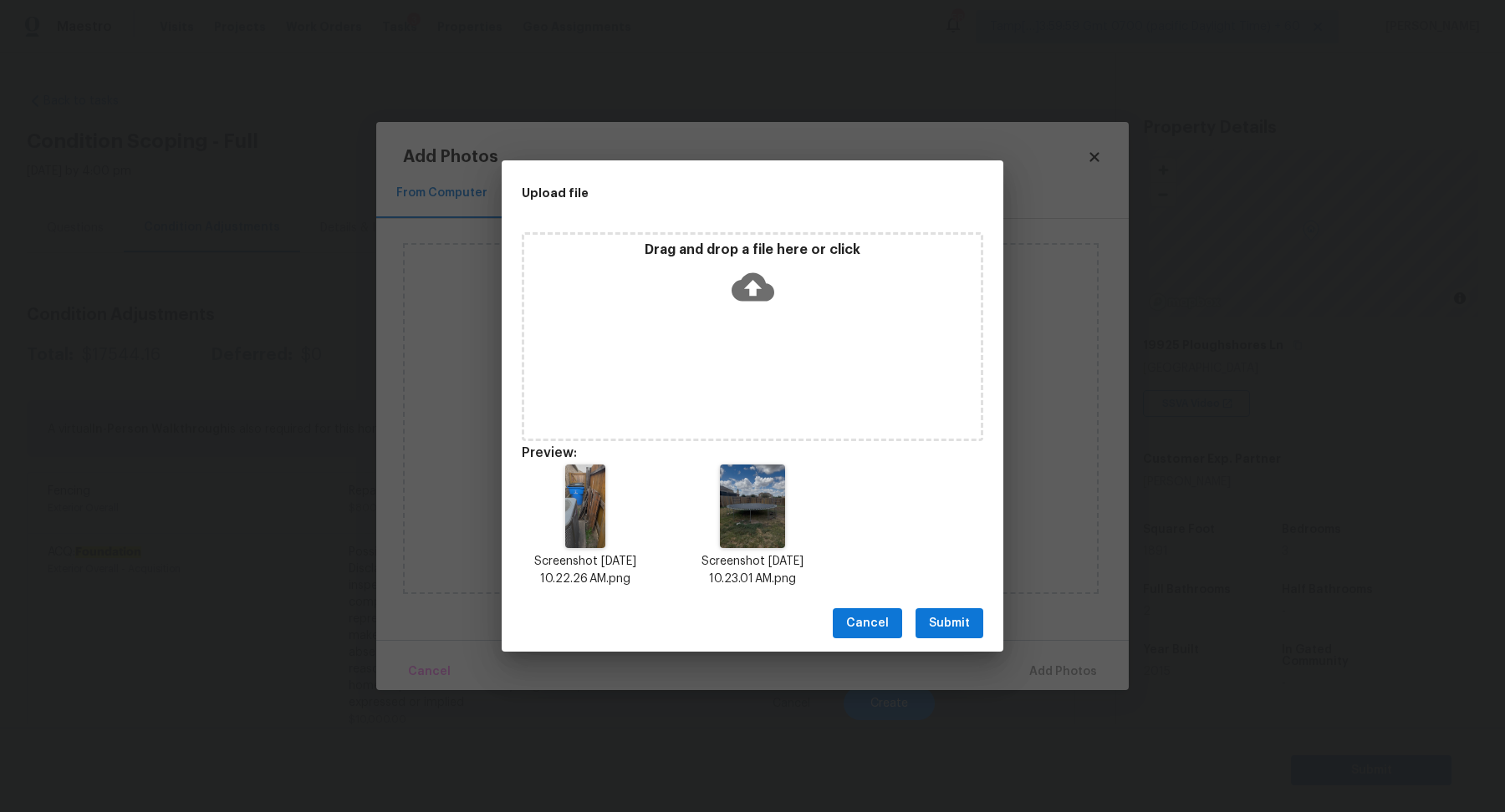
click at [972, 630] on button "Submit" at bounding box center [950, 624] width 68 height 31
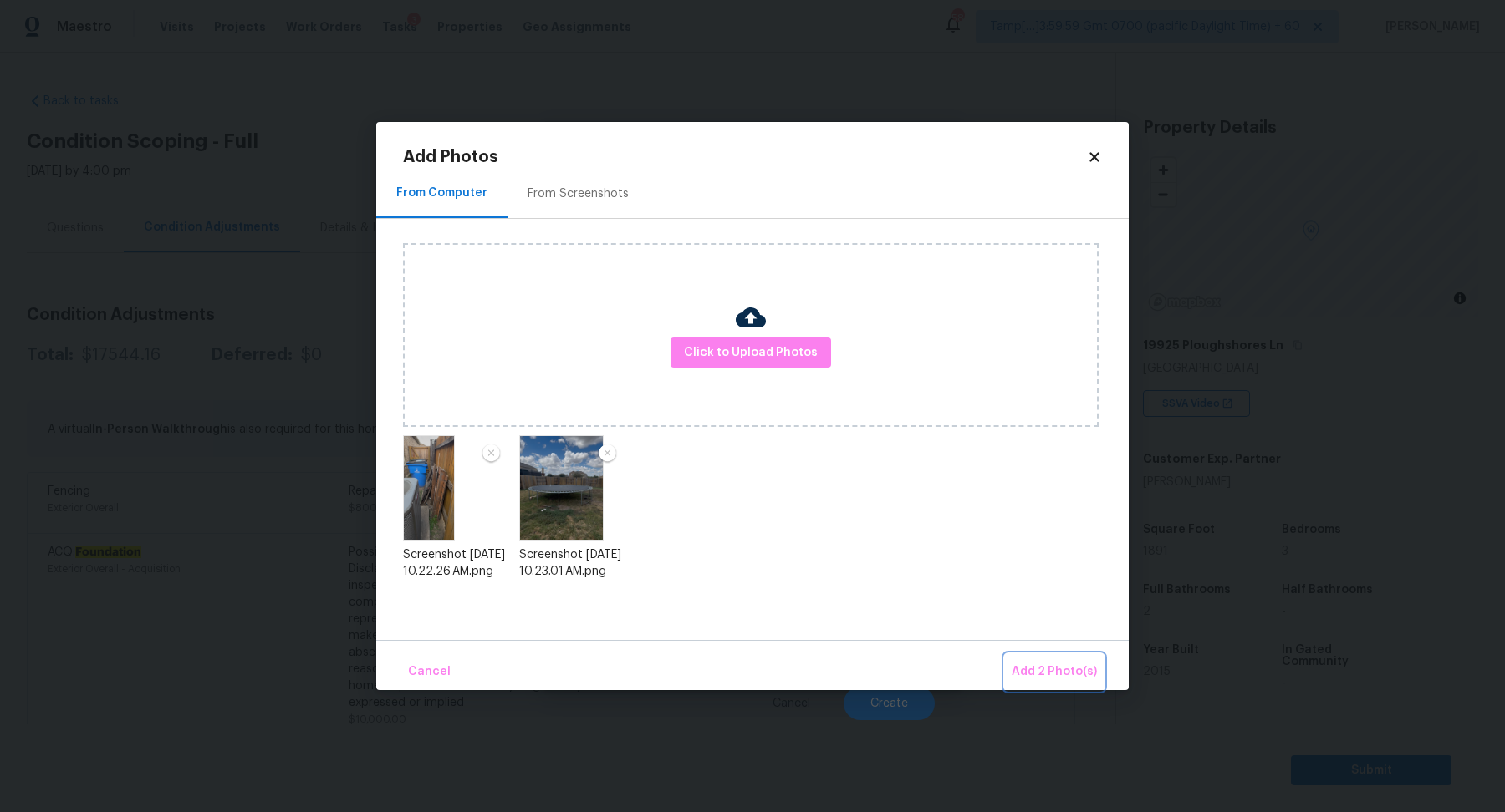
click at [1029, 663] on span "Add 2 Photo(s)" at bounding box center [1054, 672] width 85 height 21
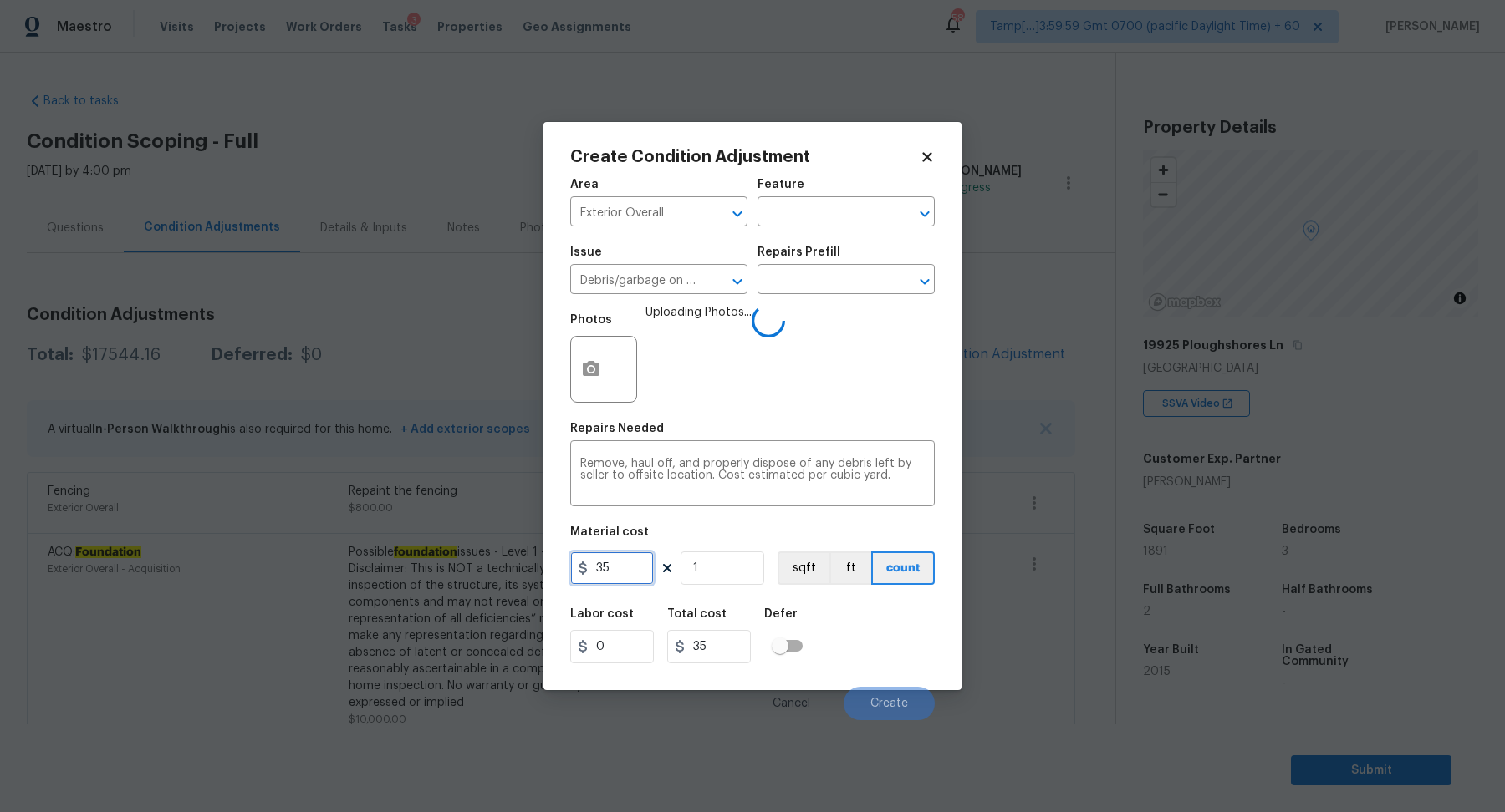
click at [628, 575] on input "35" at bounding box center [611, 568] width 84 height 34
click at [637, 573] on input "550" at bounding box center [611, 568] width 84 height 34
type input "300"
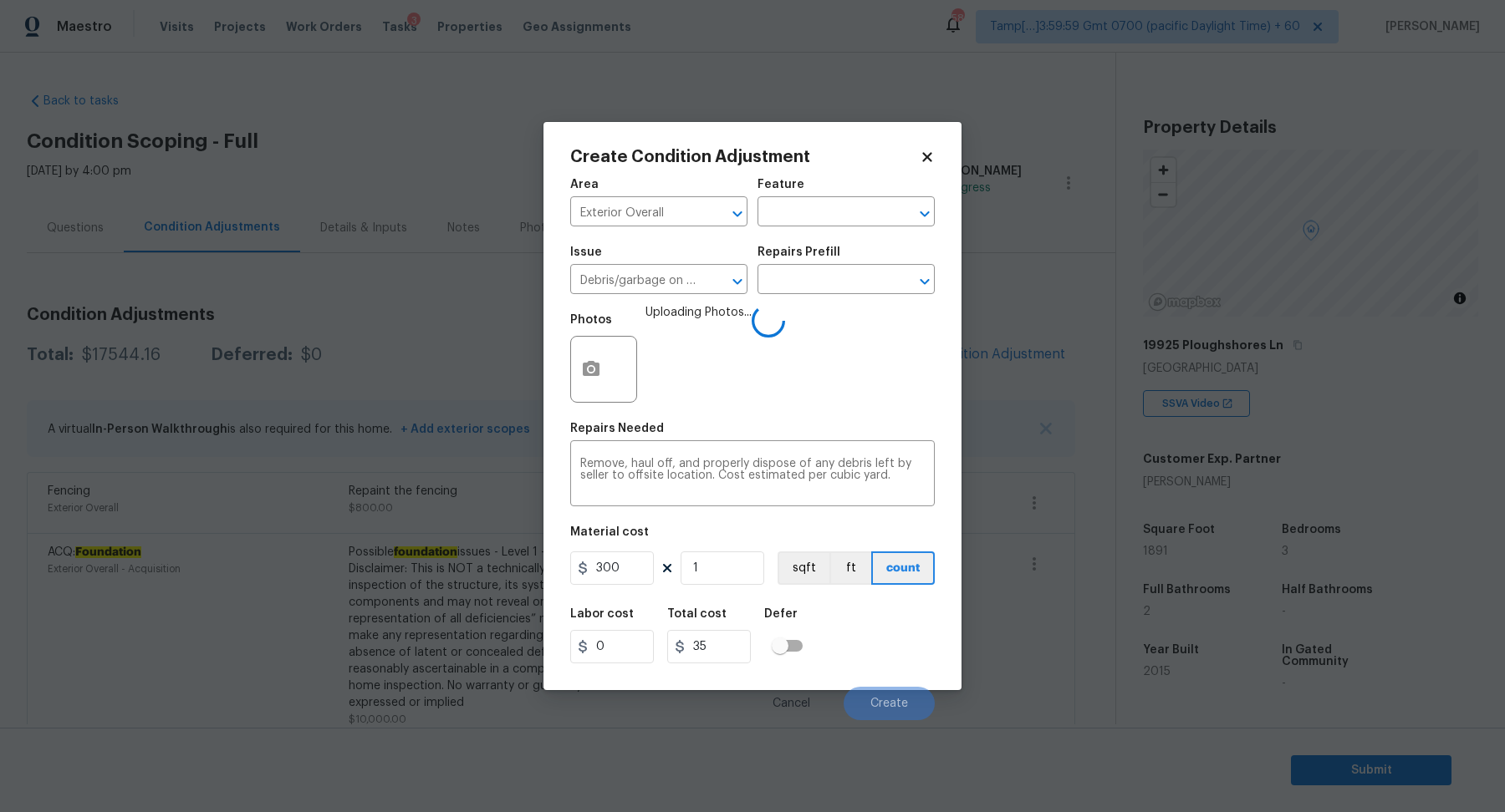
type input "300"
click at [888, 632] on div "Labor cost 0 Total cost 300 Defer" at bounding box center [752, 636] width 364 height 75
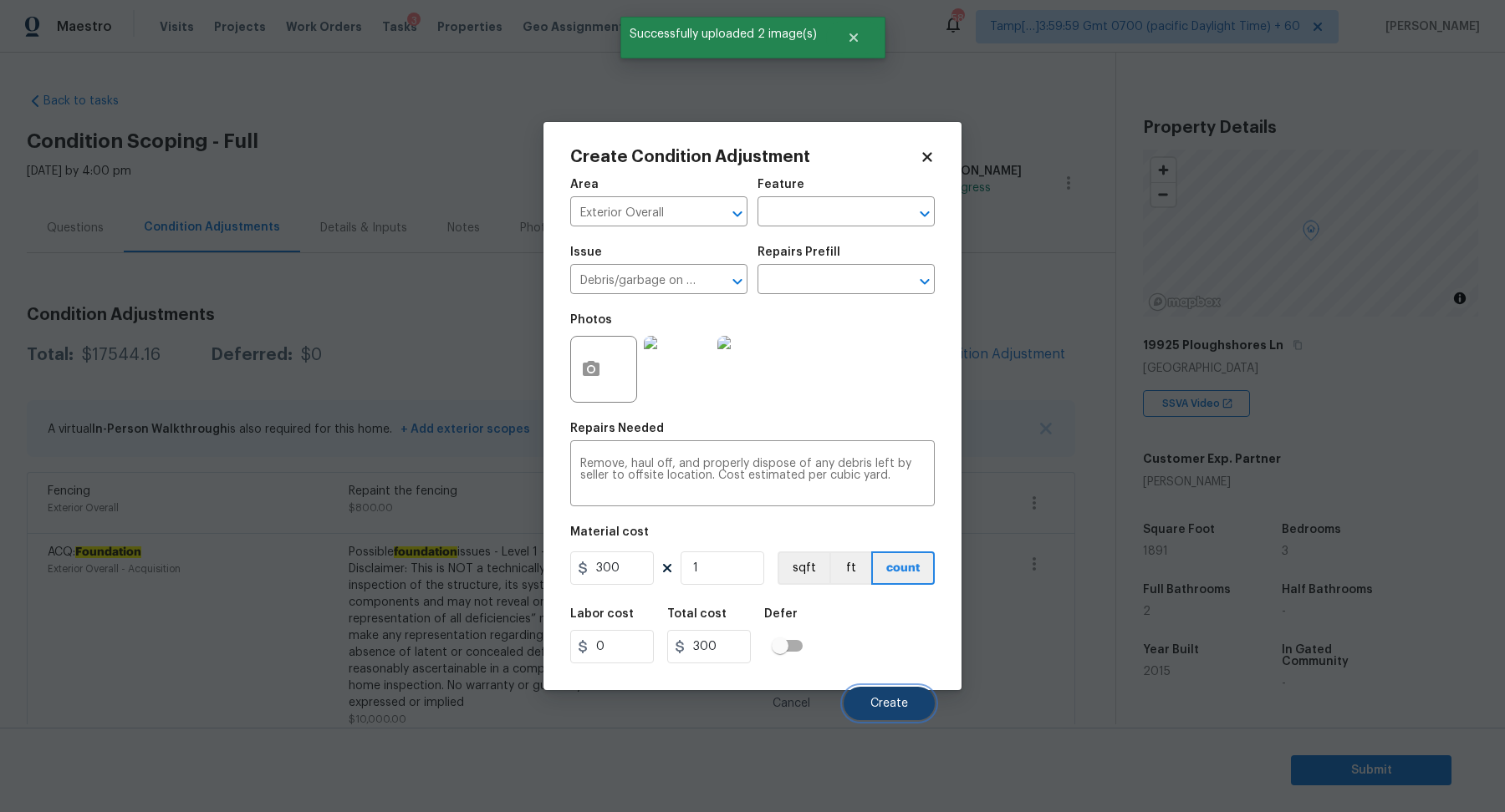
click at [905, 699] on span "Create" at bounding box center [889, 704] width 38 height 13
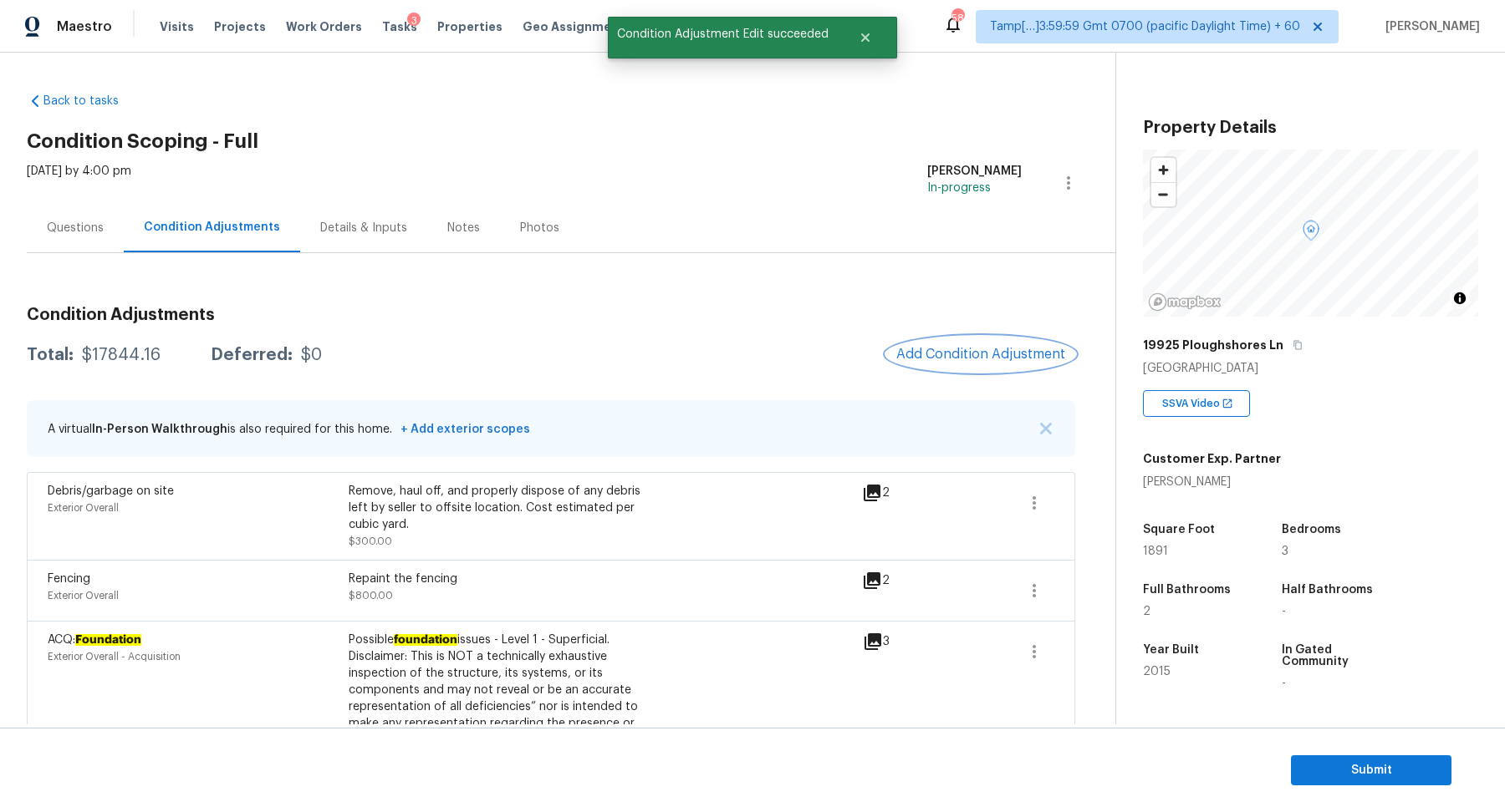
click at [978, 351] on span "Add Condition Adjustment" at bounding box center [980, 354] width 169 height 15
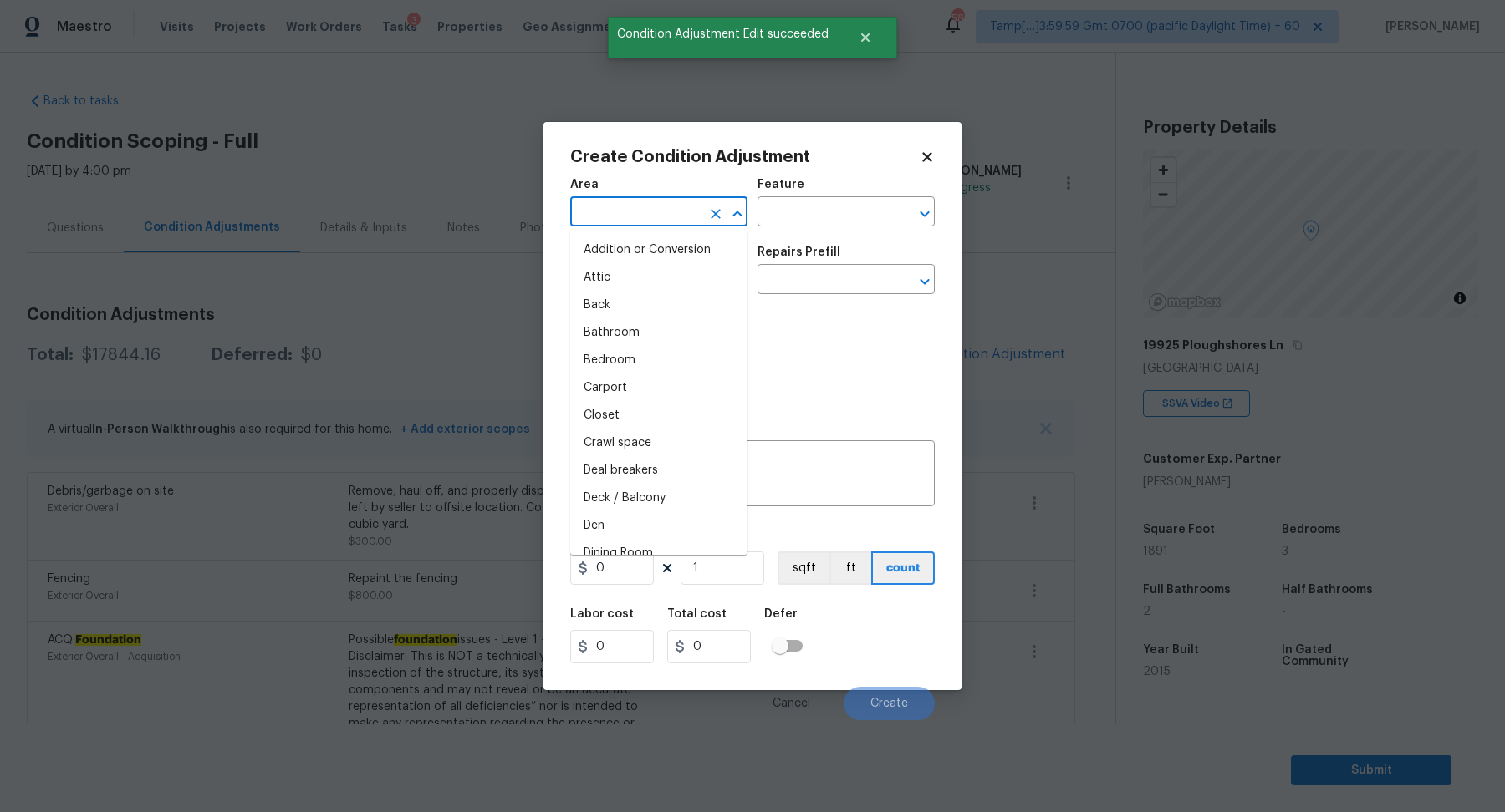
click at [627, 208] on input "text" at bounding box center [635, 213] width 130 height 26
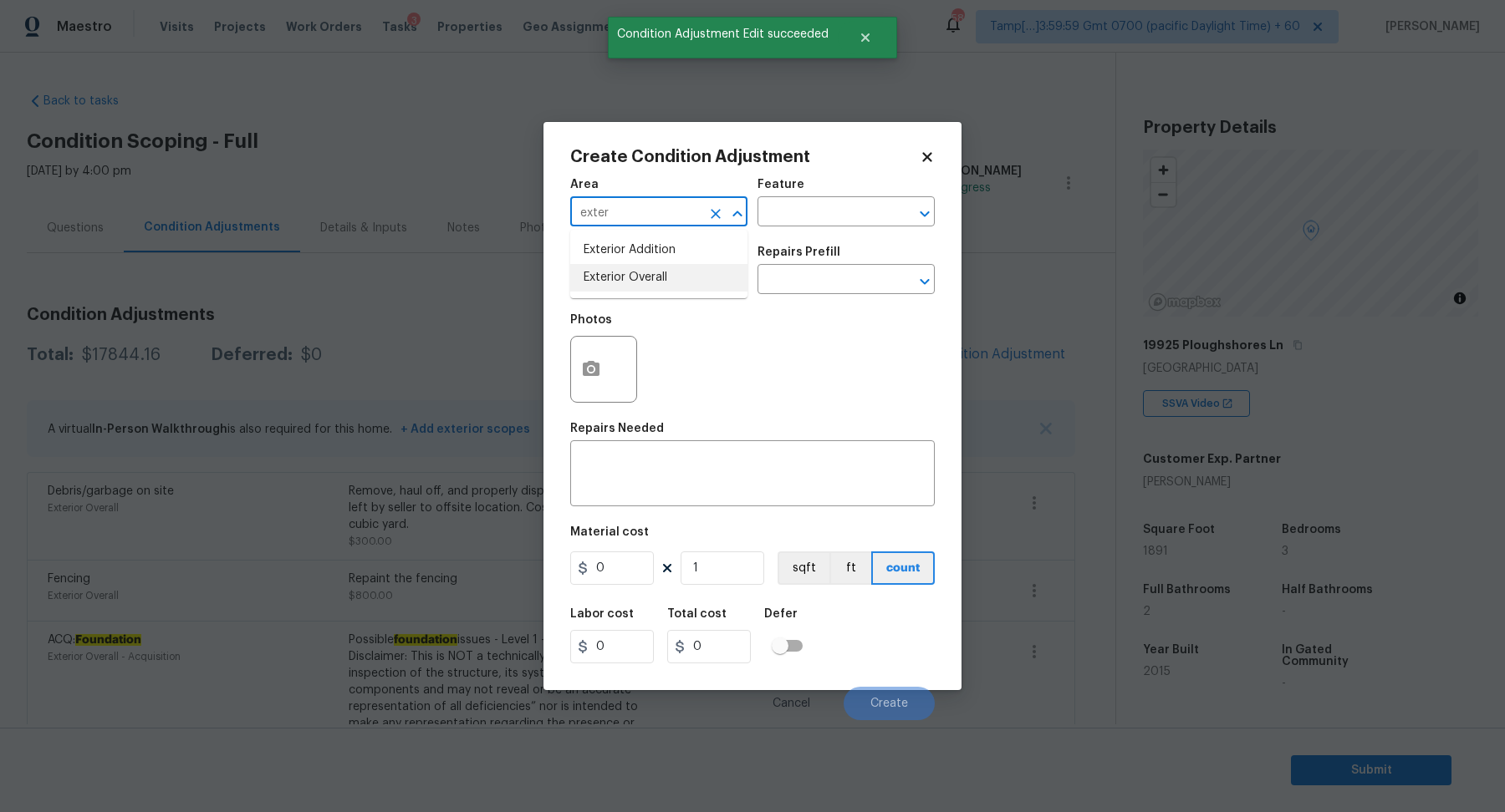
click at [677, 279] on li "Exterior Overall" at bounding box center [658, 277] width 177 height 28
type input "Exterior Overall"
click at [684, 280] on input "text" at bounding box center [635, 281] width 130 height 26
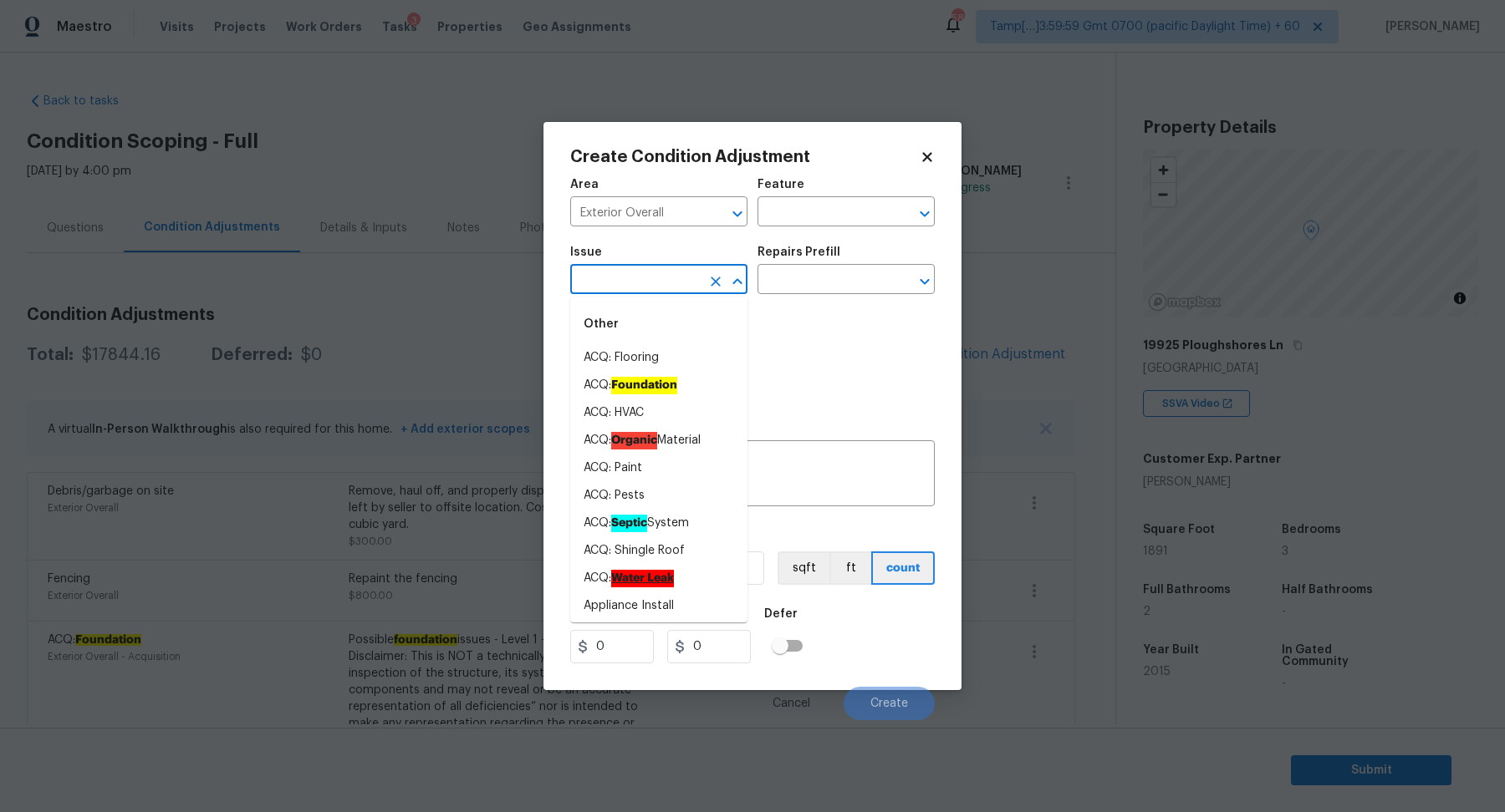
click at [611, 276] on input "text" at bounding box center [635, 281] width 130 height 26
click at [631, 290] on input "text" at bounding box center [635, 281] width 130 height 26
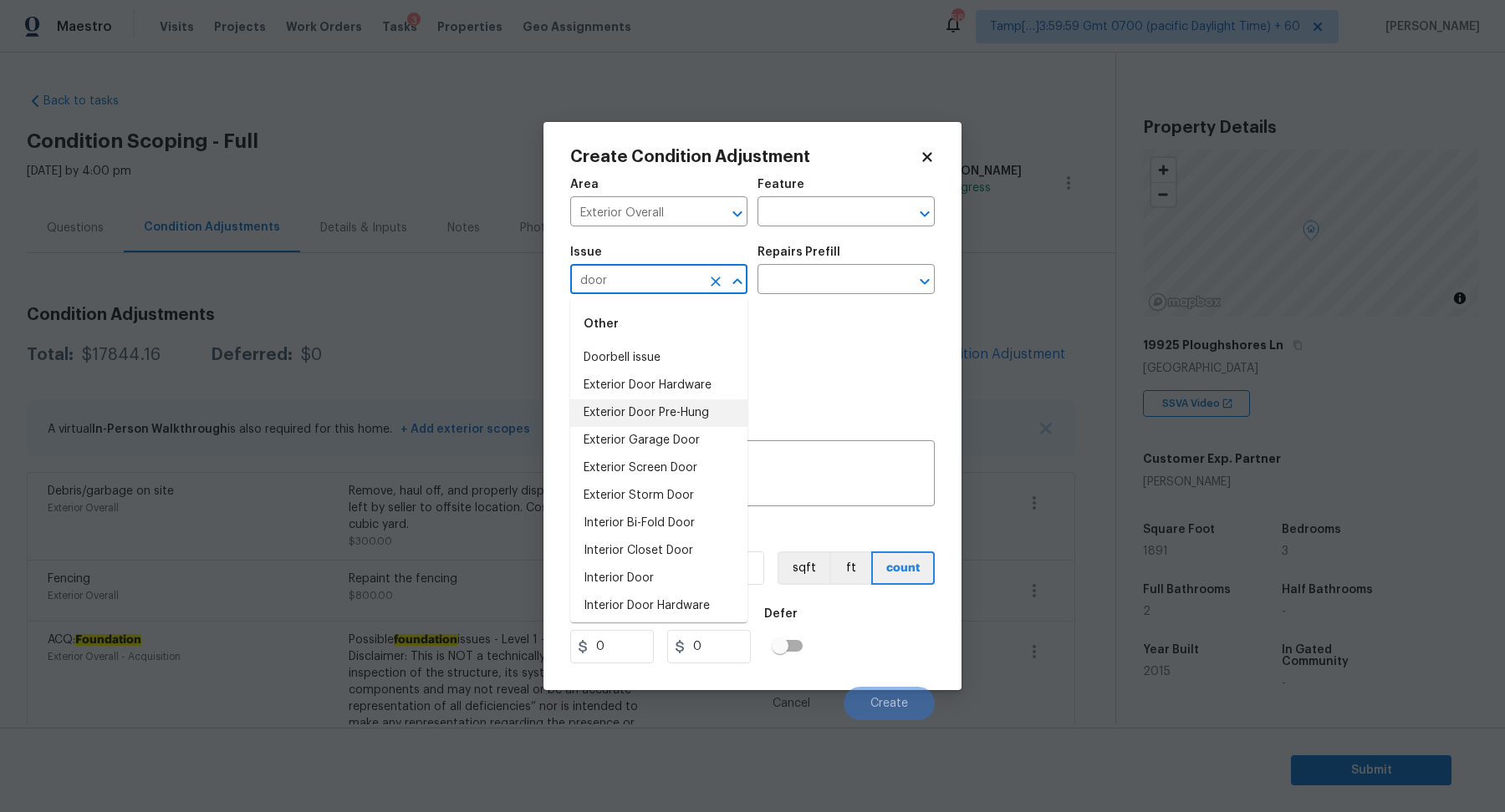
click at [698, 405] on li "Exterior Door Pre-Hung" at bounding box center [658, 413] width 177 height 28
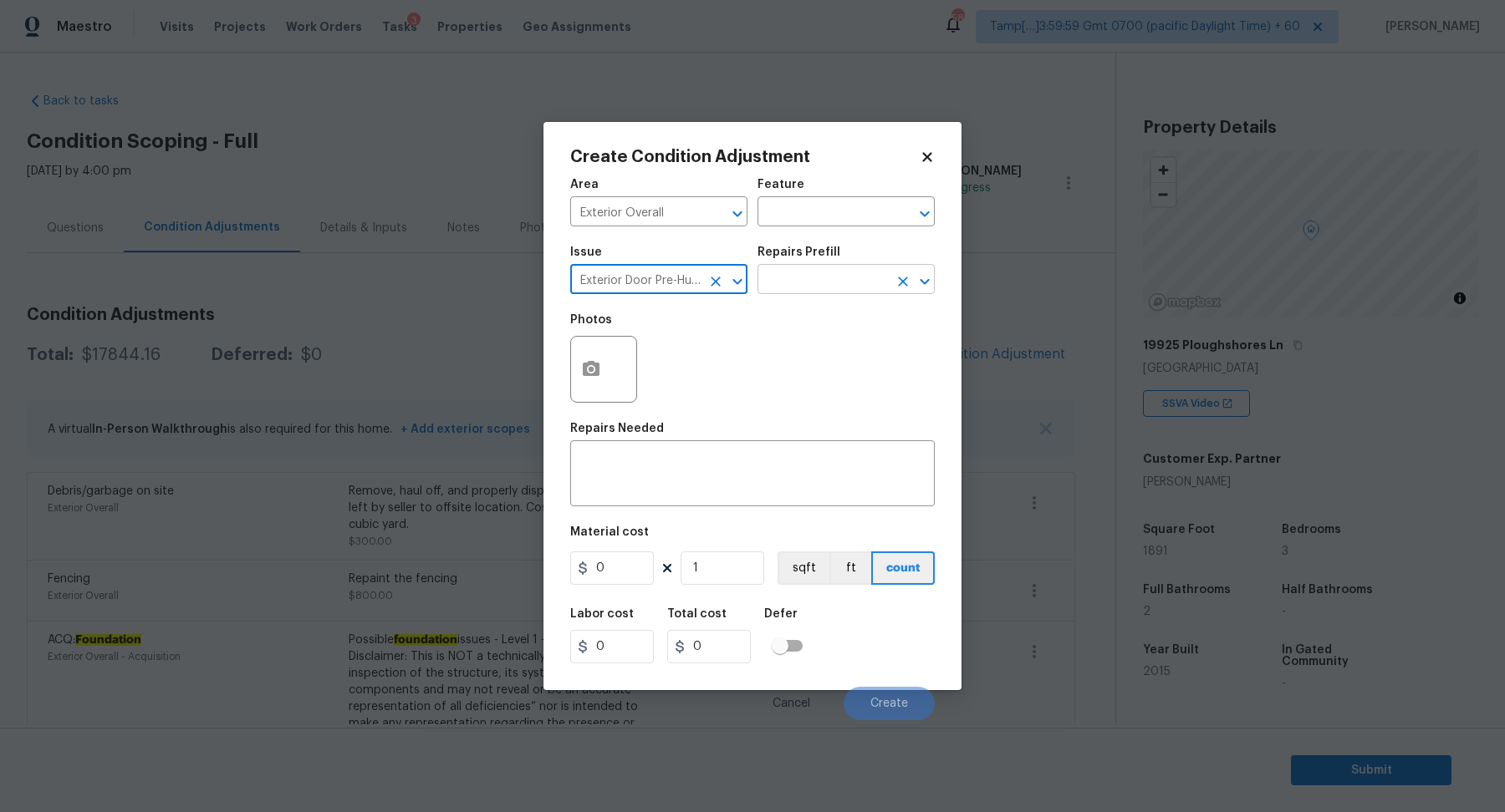
type input "Exterior Door Pre-Hung"
click at [824, 292] on input "text" at bounding box center [822, 281] width 130 height 26
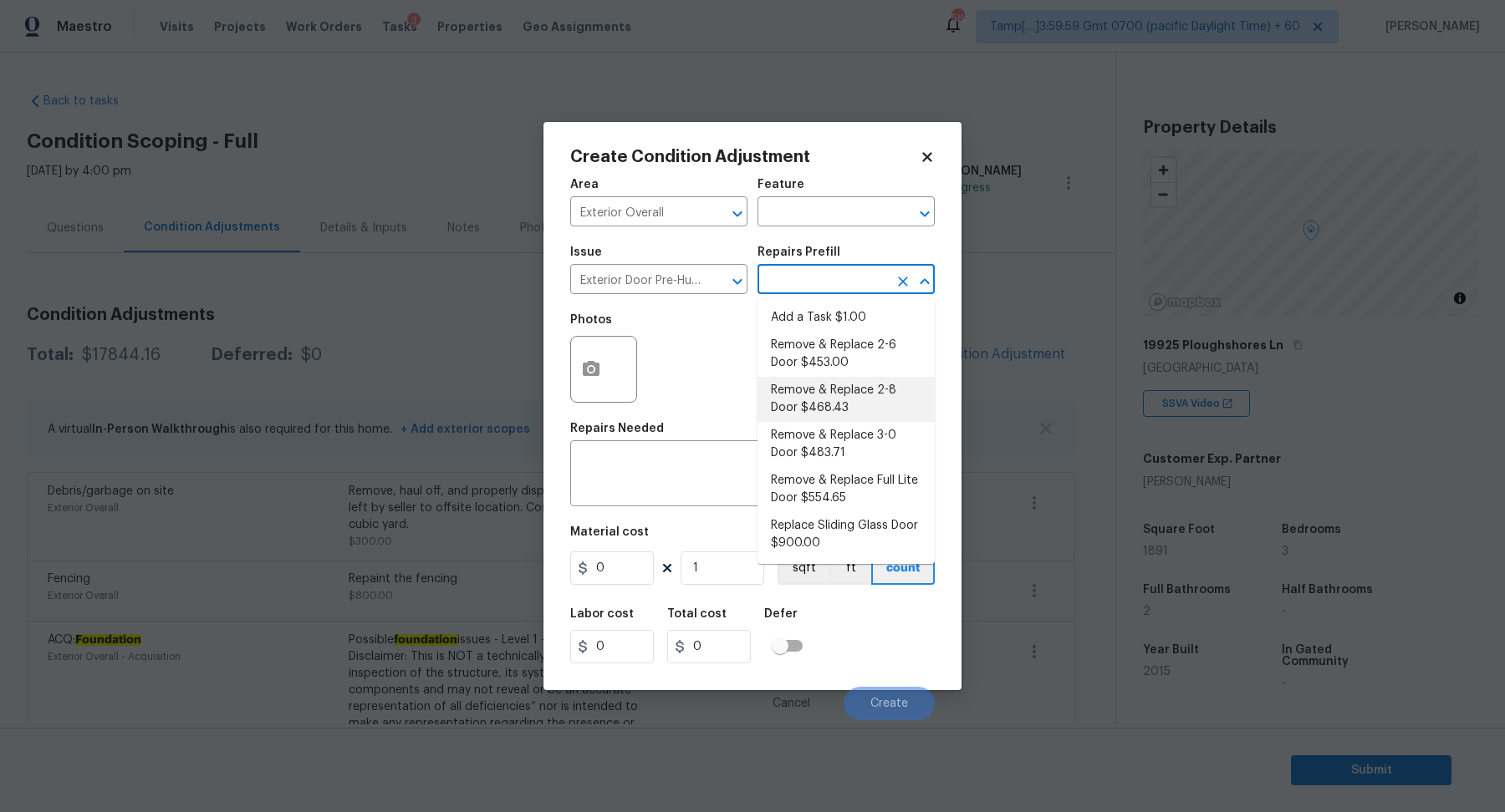
click at [831, 361] on li "Remove & Replace 2-6 Door $453.00" at bounding box center [845, 354] width 177 height 45
type input "Interior Door"
type textarea "Remove the existing exterior door, prep the opening and install a new 2-6 steel…"
type input "453"
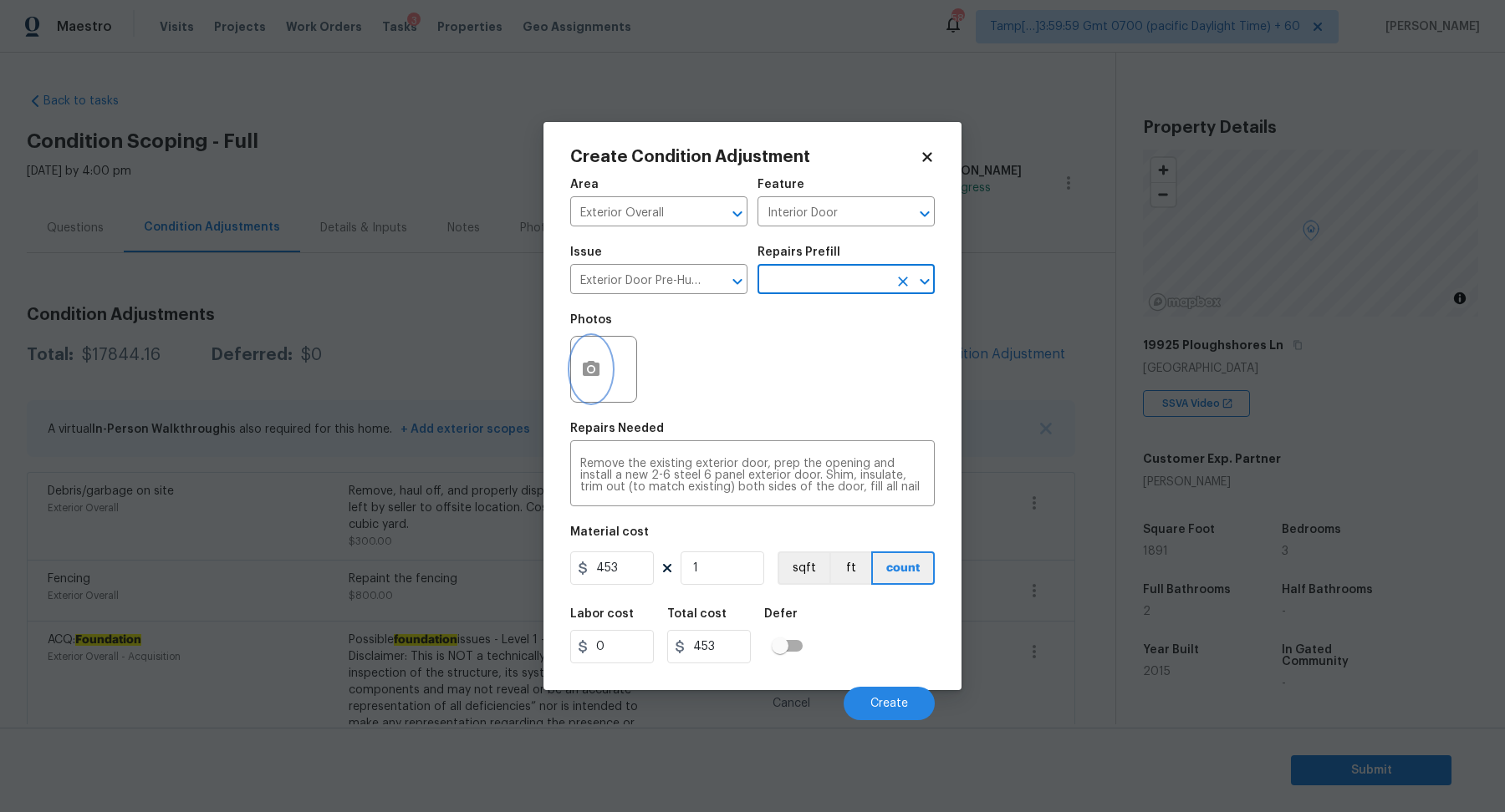
click at [598, 373] on icon "button" at bounding box center [590, 369] width 16 height 15
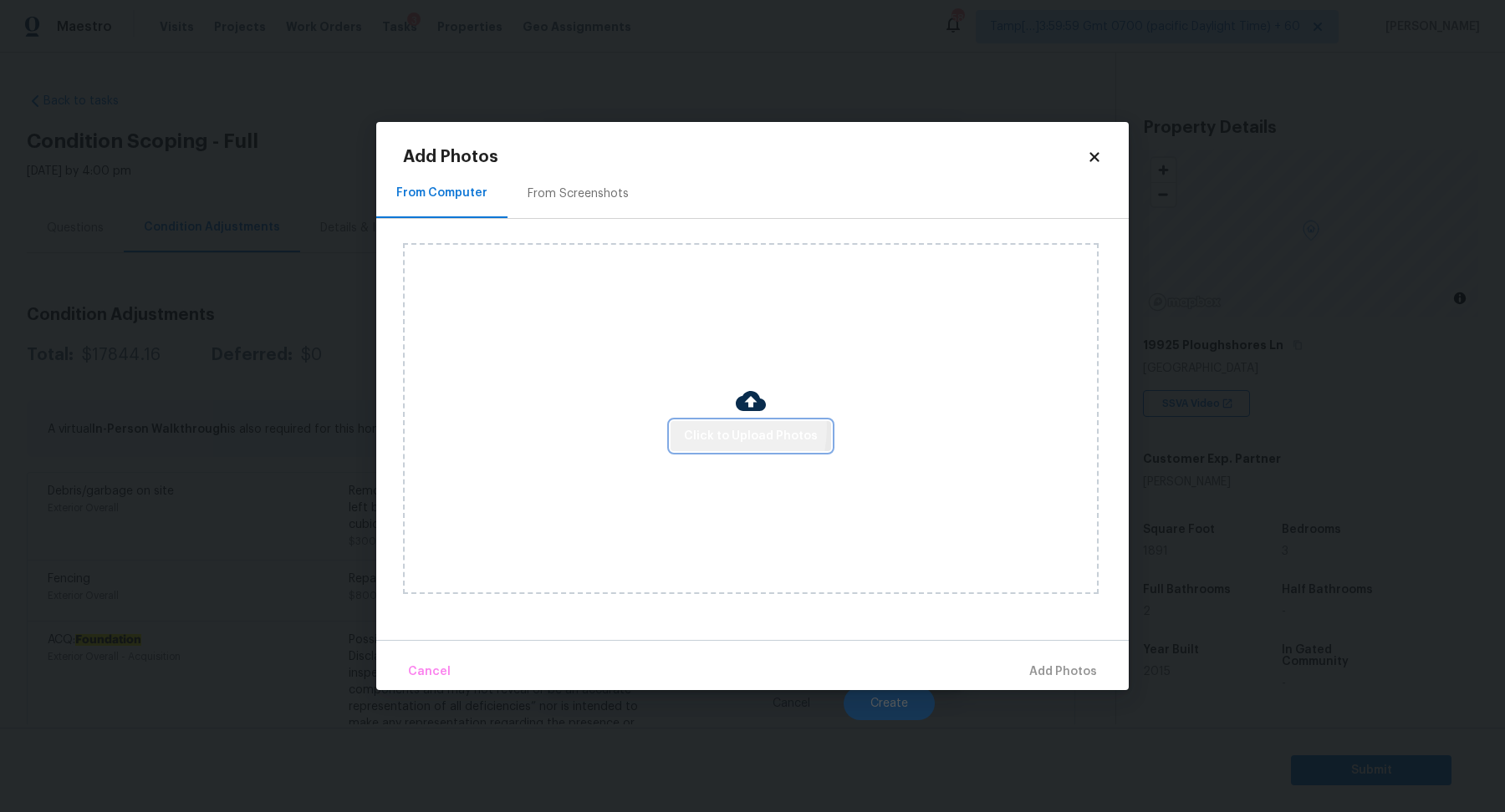
click at [709, 430] on span "Click to Upload Photos" at bounding box center [751, 436] width 133 height 21
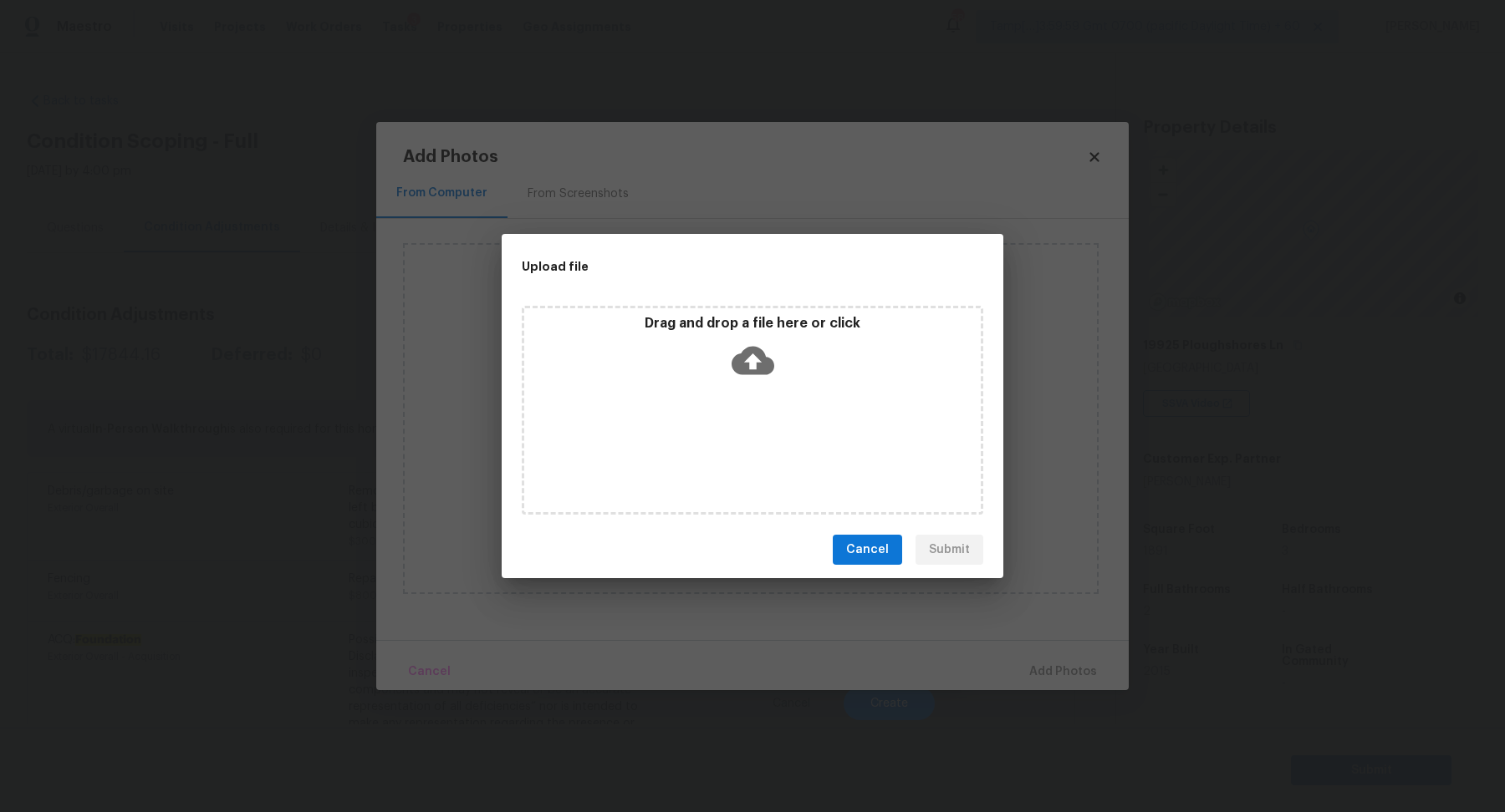
click at [742, 394] on div "Drag and drop a file here or click" at bounding box center [752, 410] width 462 height 209
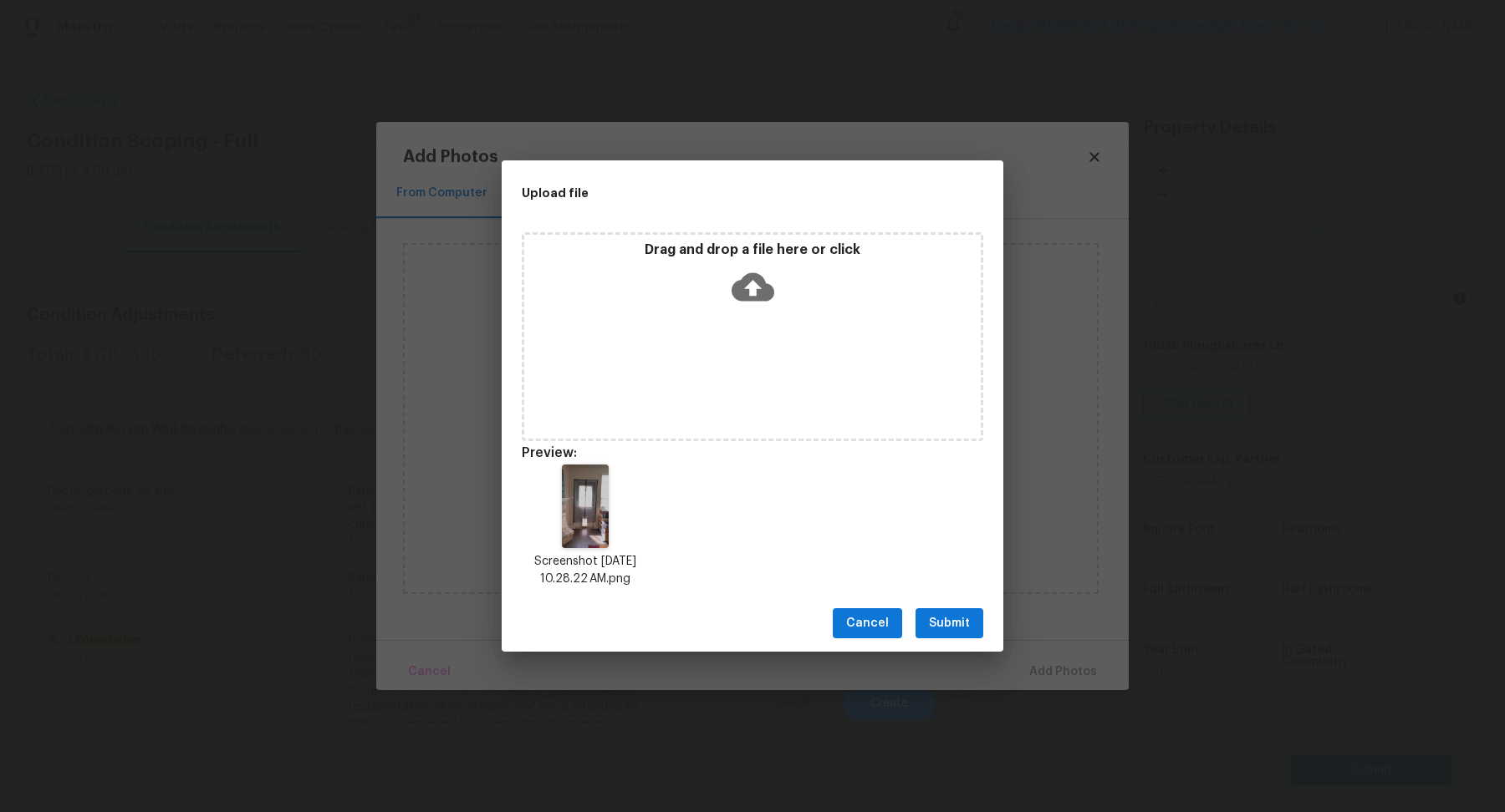
click at [930, 630] on span "Submit" at bounding box center [949, 624] width 41 height 21
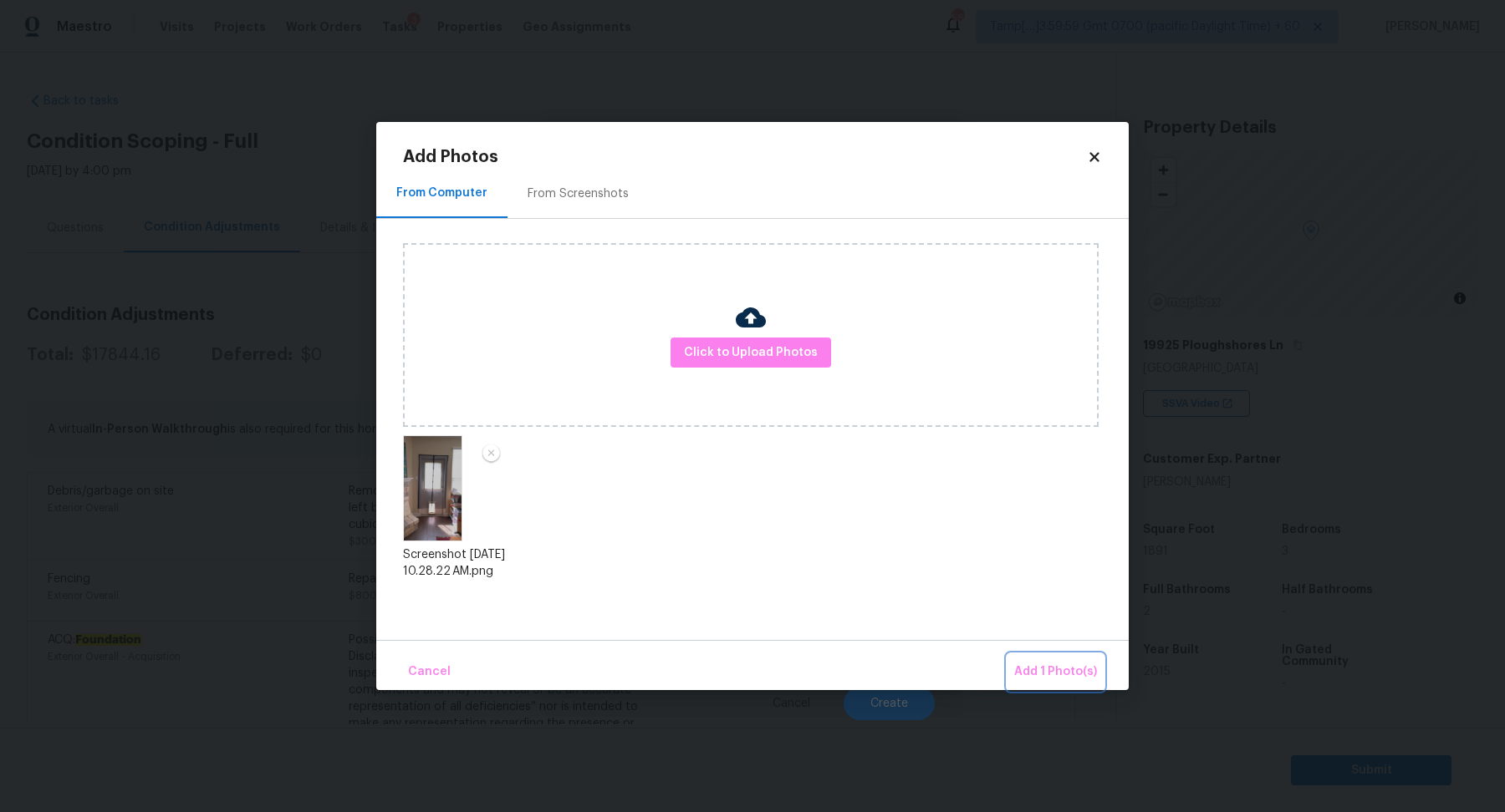
click at [1075, 684] on button "Add 1 Photo(s)" at bounding box center [1056, 672] width 97 height 36
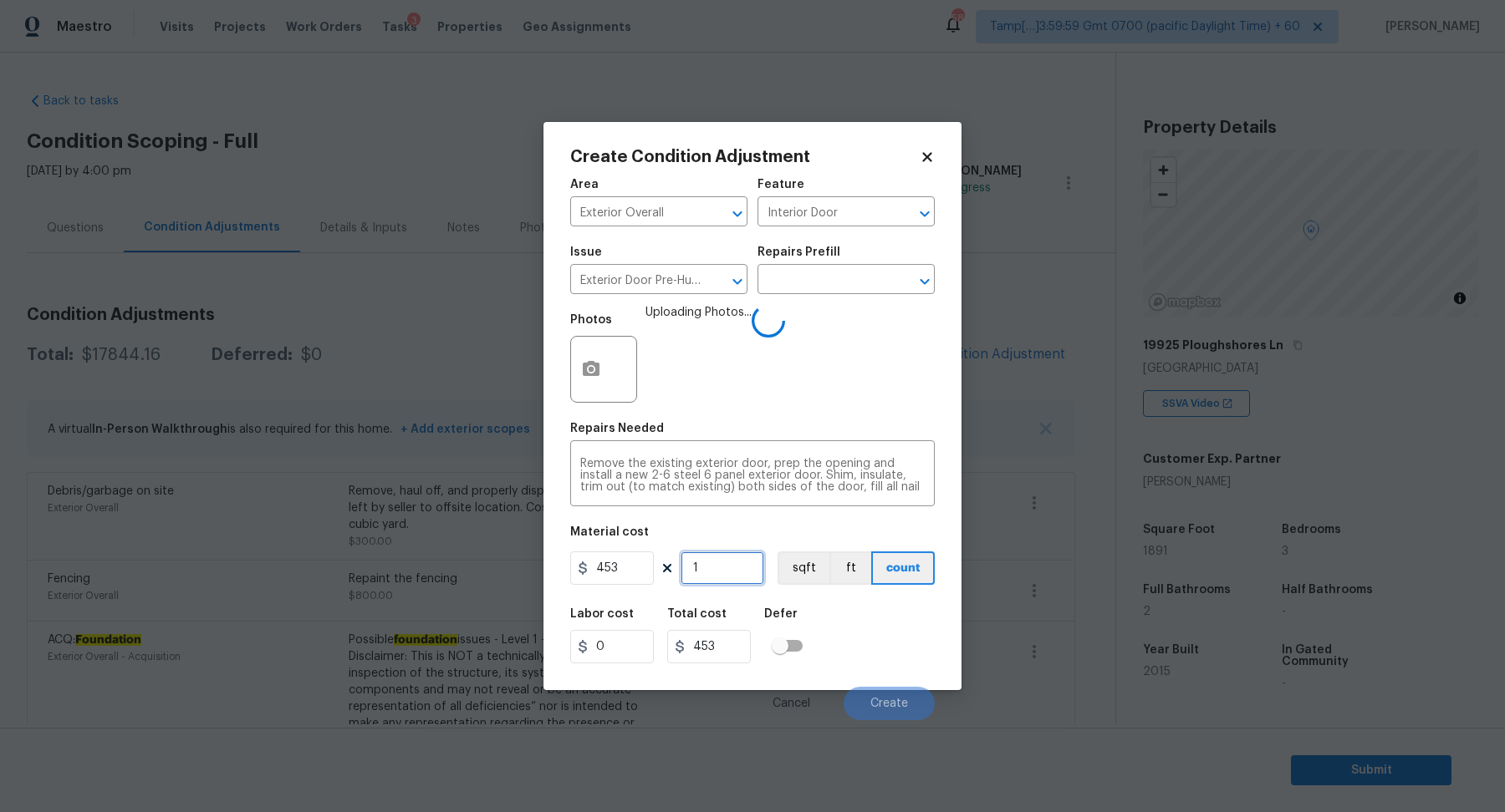
click at [753, 555] on input "1" at bounding box center [722, 568] width 84 height 34
click at [894, 636] on div "Labor cost 0 Total cost 453 Defer" at bounding box center [752, 636] width 364 height 75
click at [878, 693] on button "Create" at bounding box center [889, 703] width 91 height 34
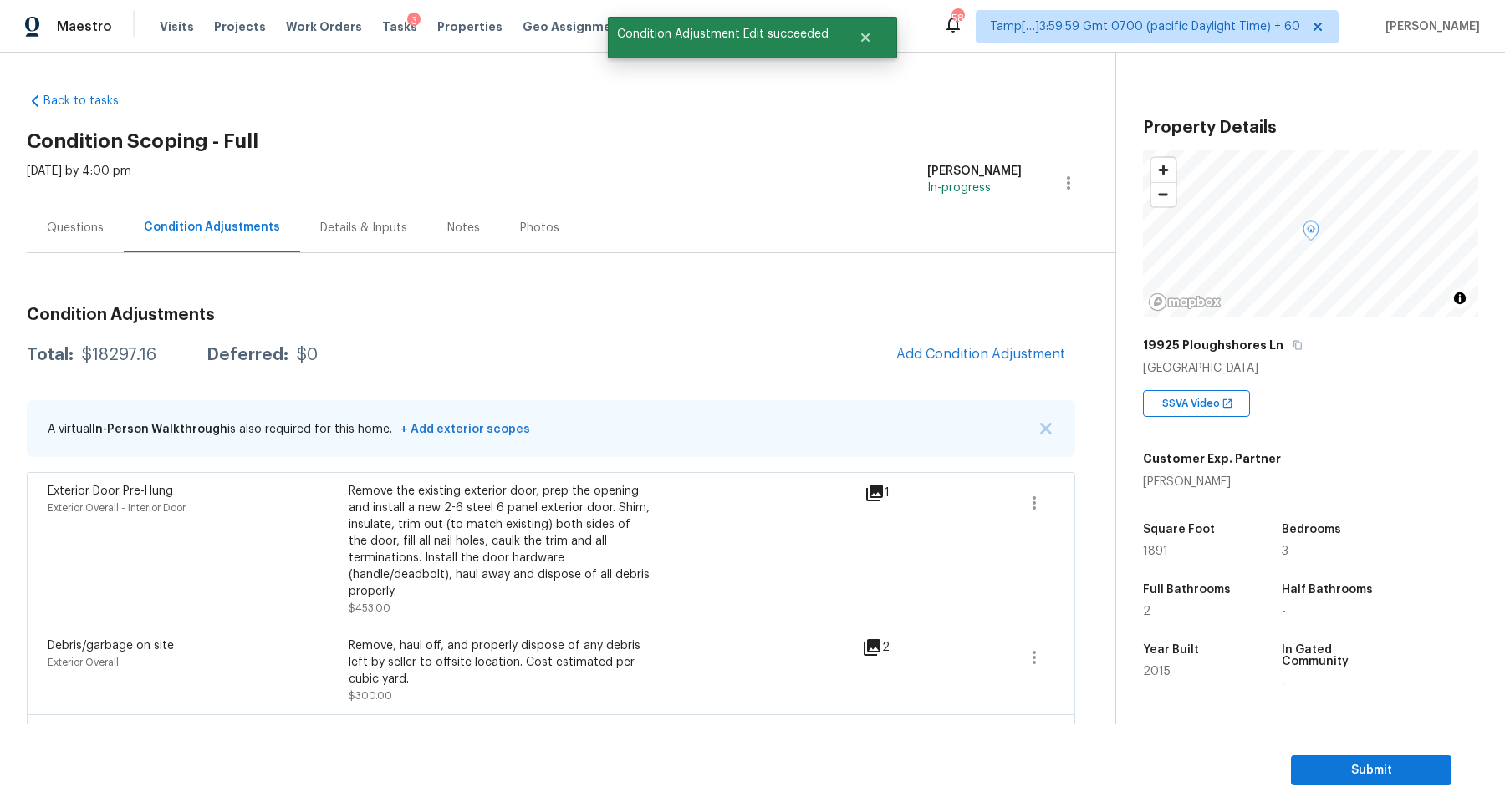
click at [109, 350] on div "$18297.16" at bounding box center [119, 354] width 74 height 16
copy div "$18297.16"
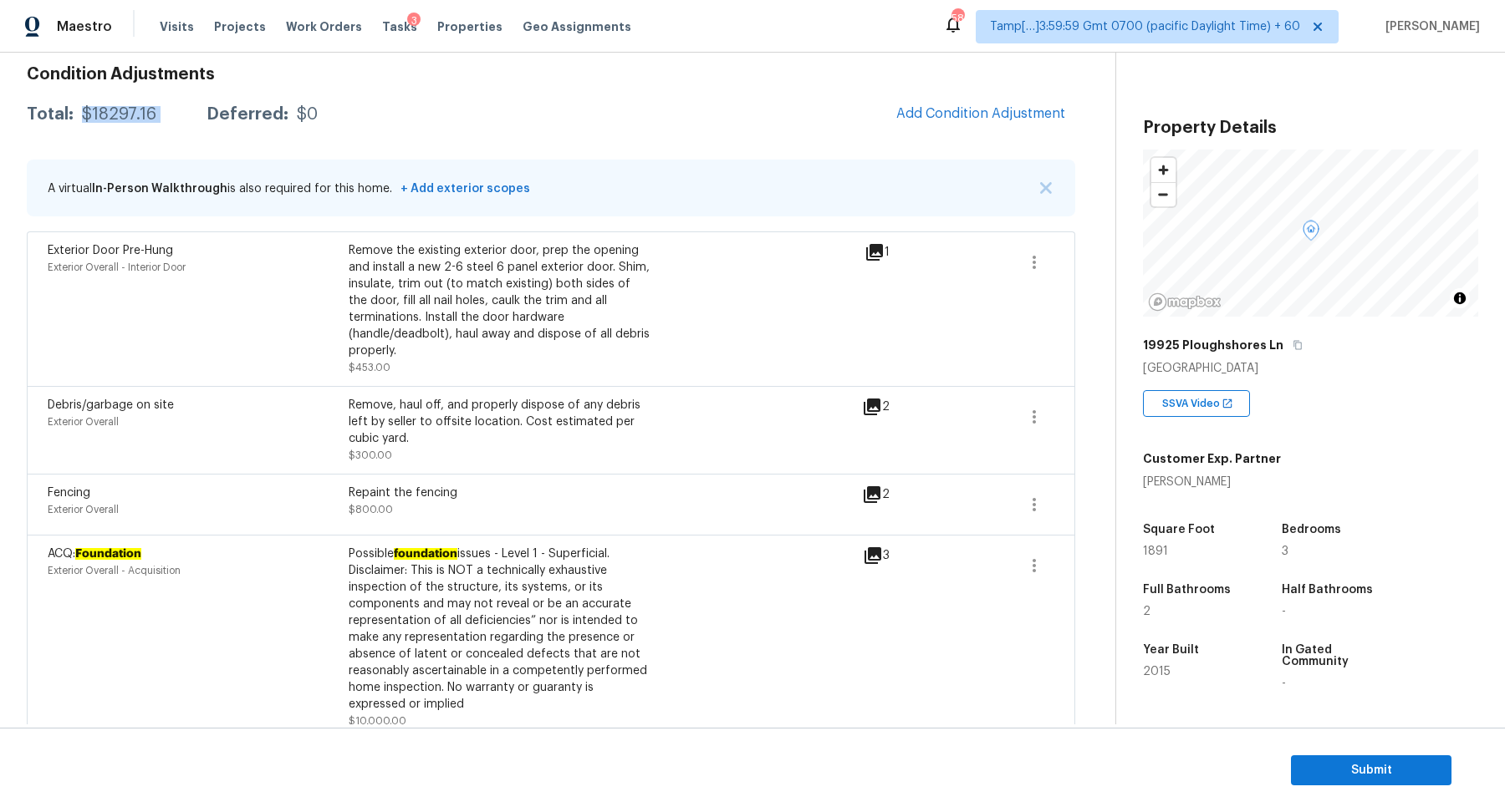
scroll to position [34, 0]
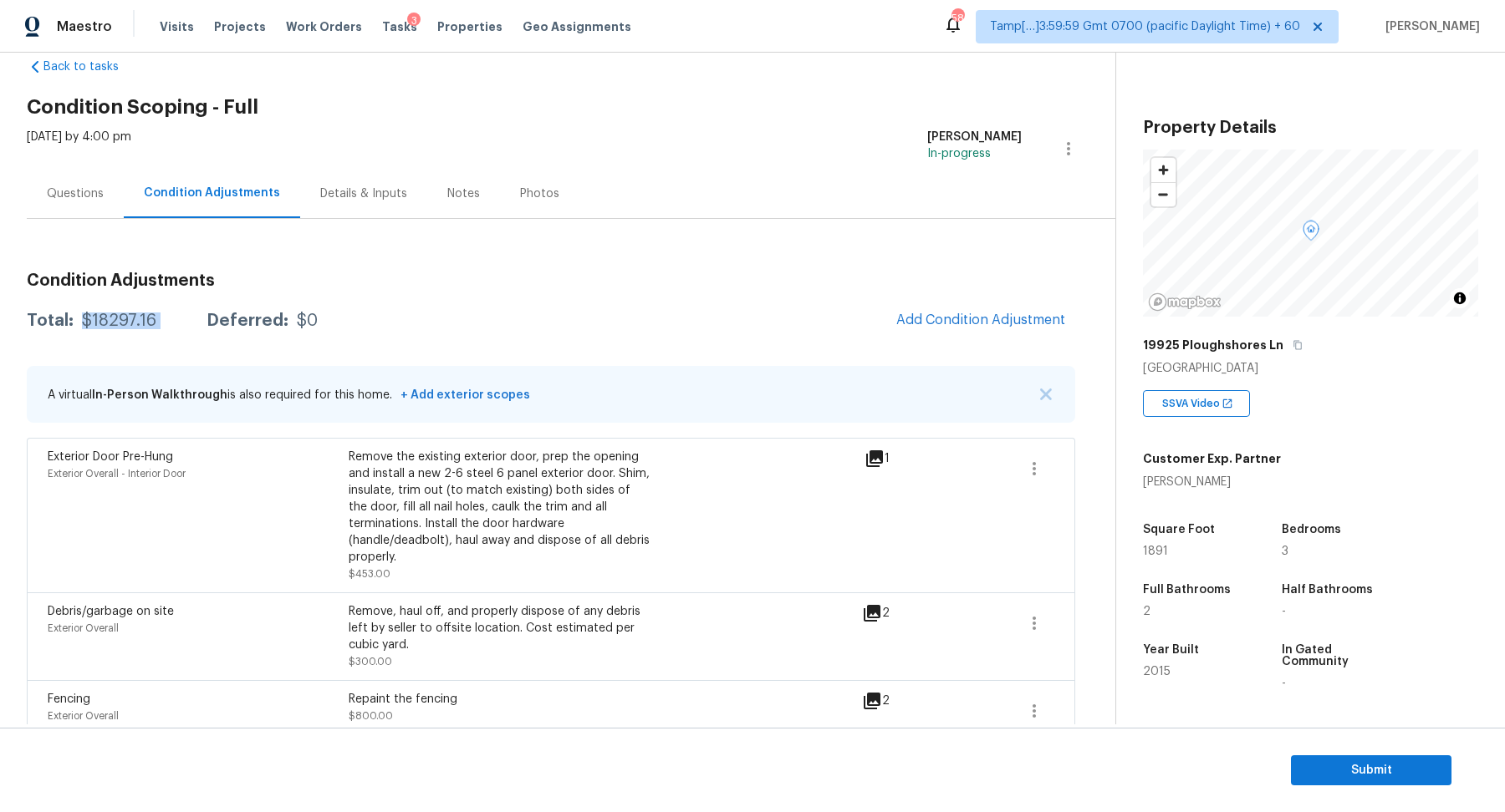
click at [132, 323] on div "$18297.16" at bounding box center [119, 321] width 74 height 16
click at [71, 195] on div "Questions" at bounding box center [74, 193] width 57 height 16
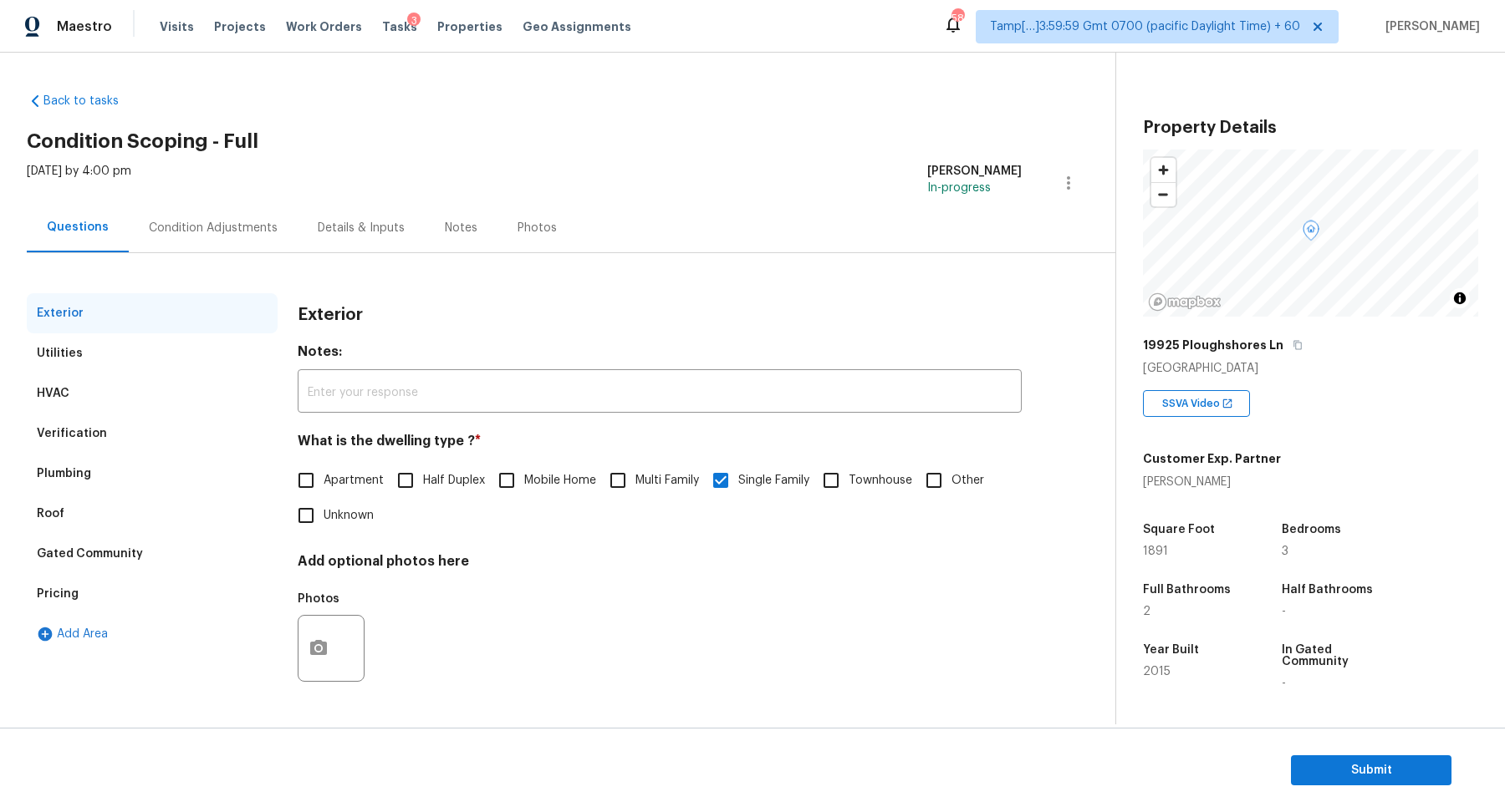
click at [120, 461] on div "Plumbing" at bounding box center [153, 474] width 251 height 41
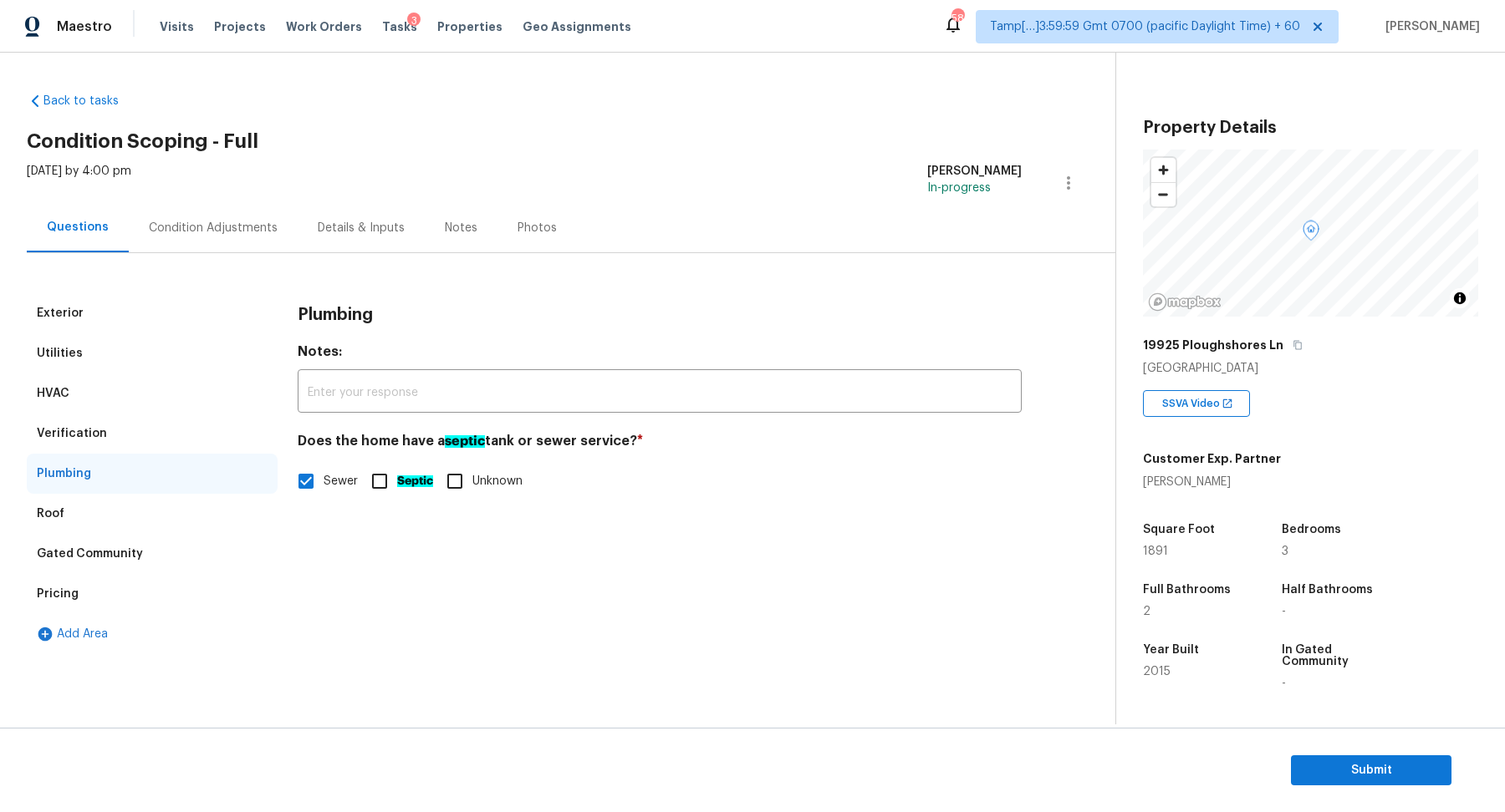
click at [147, 436] on div "Verification" at bounding box center [153, 434] width 251 height 41
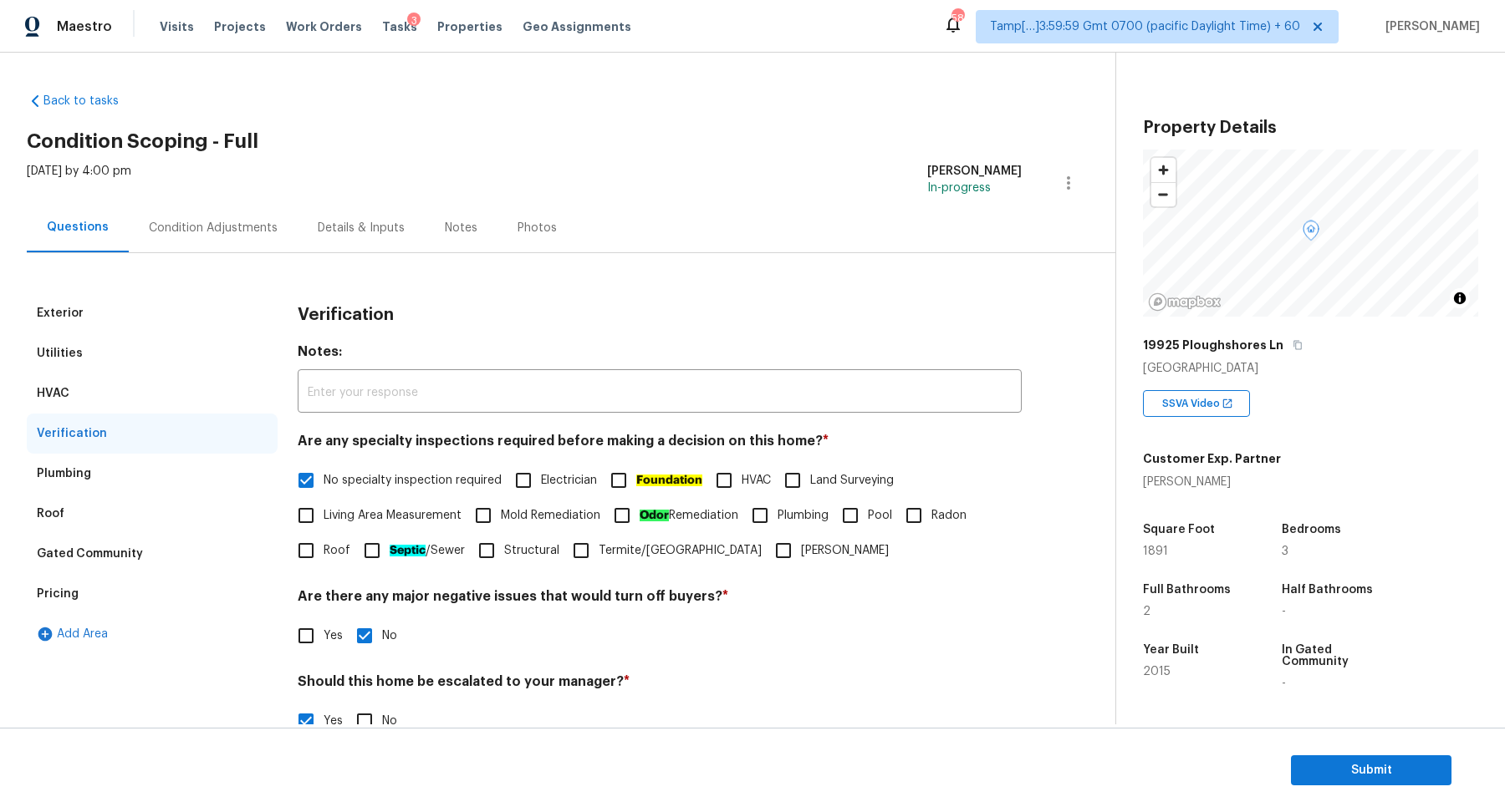
scroll to position [297, 0]
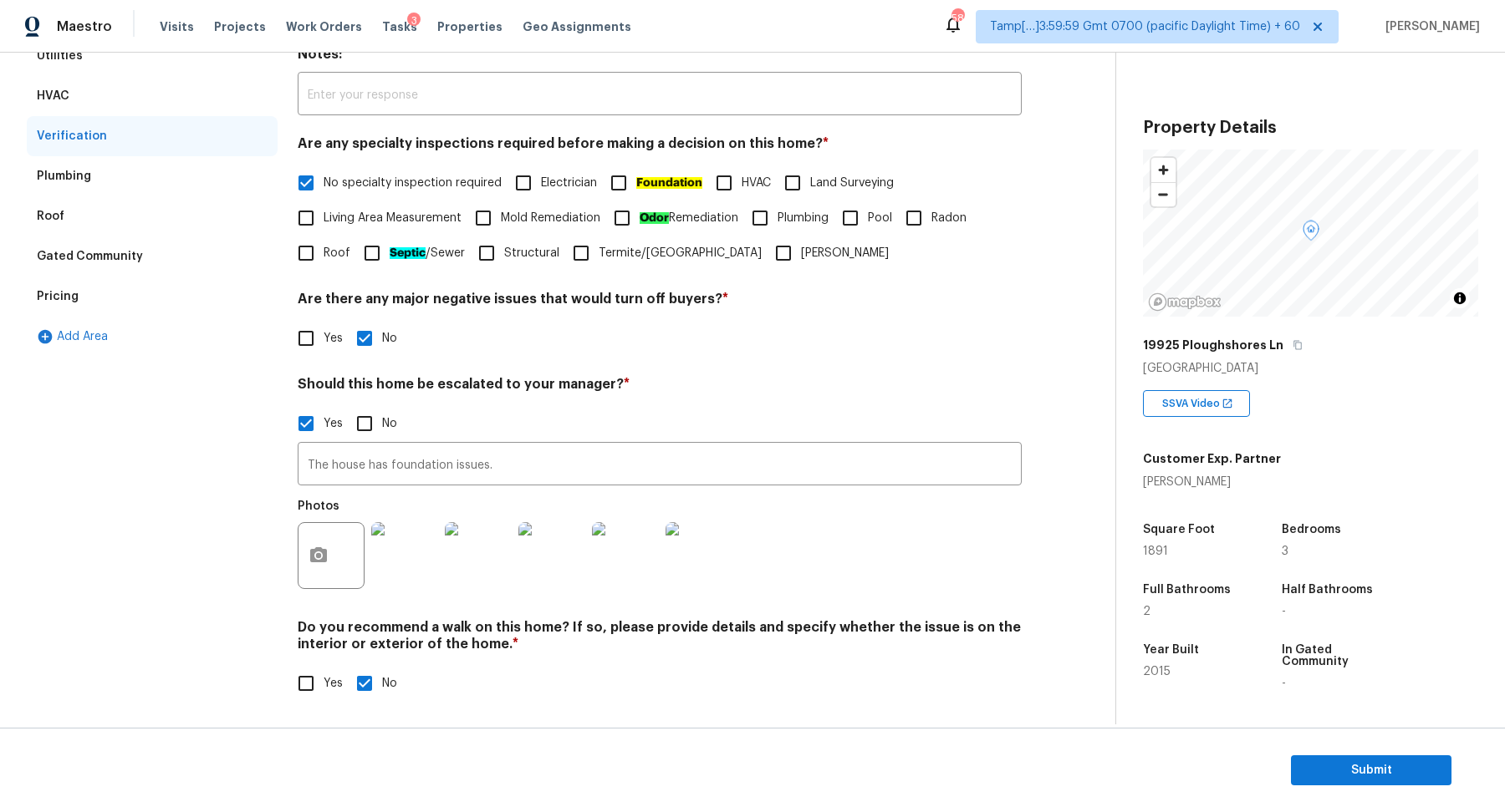
click at [93, 258] on div "Gated Community" at bounding box center [90, 256] width 106 height 16
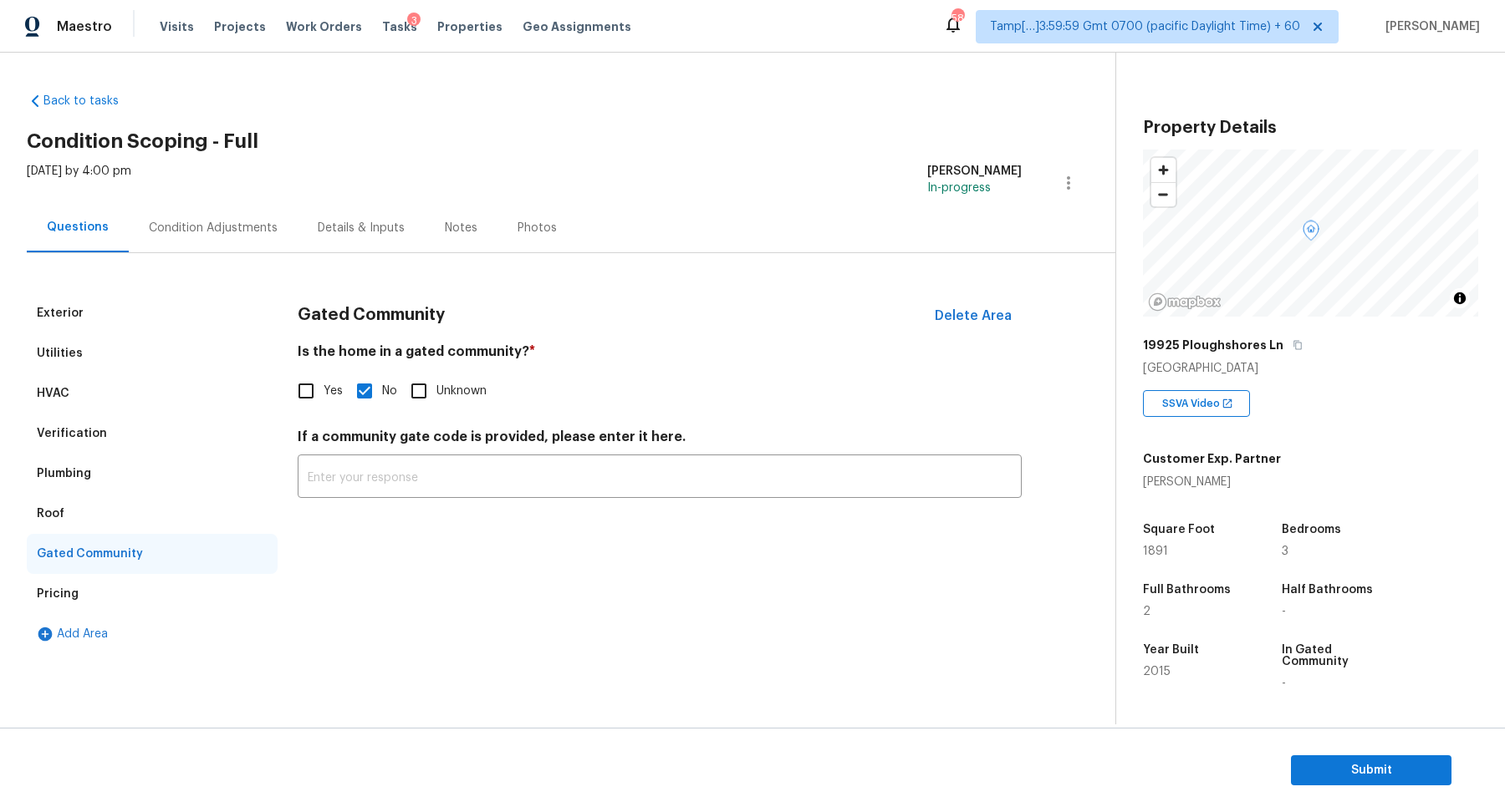
scroll to position [0, 0]
click at [175, 221] on div "Condition Adjustments" at bounding box center [213, 228] width 128 height 16
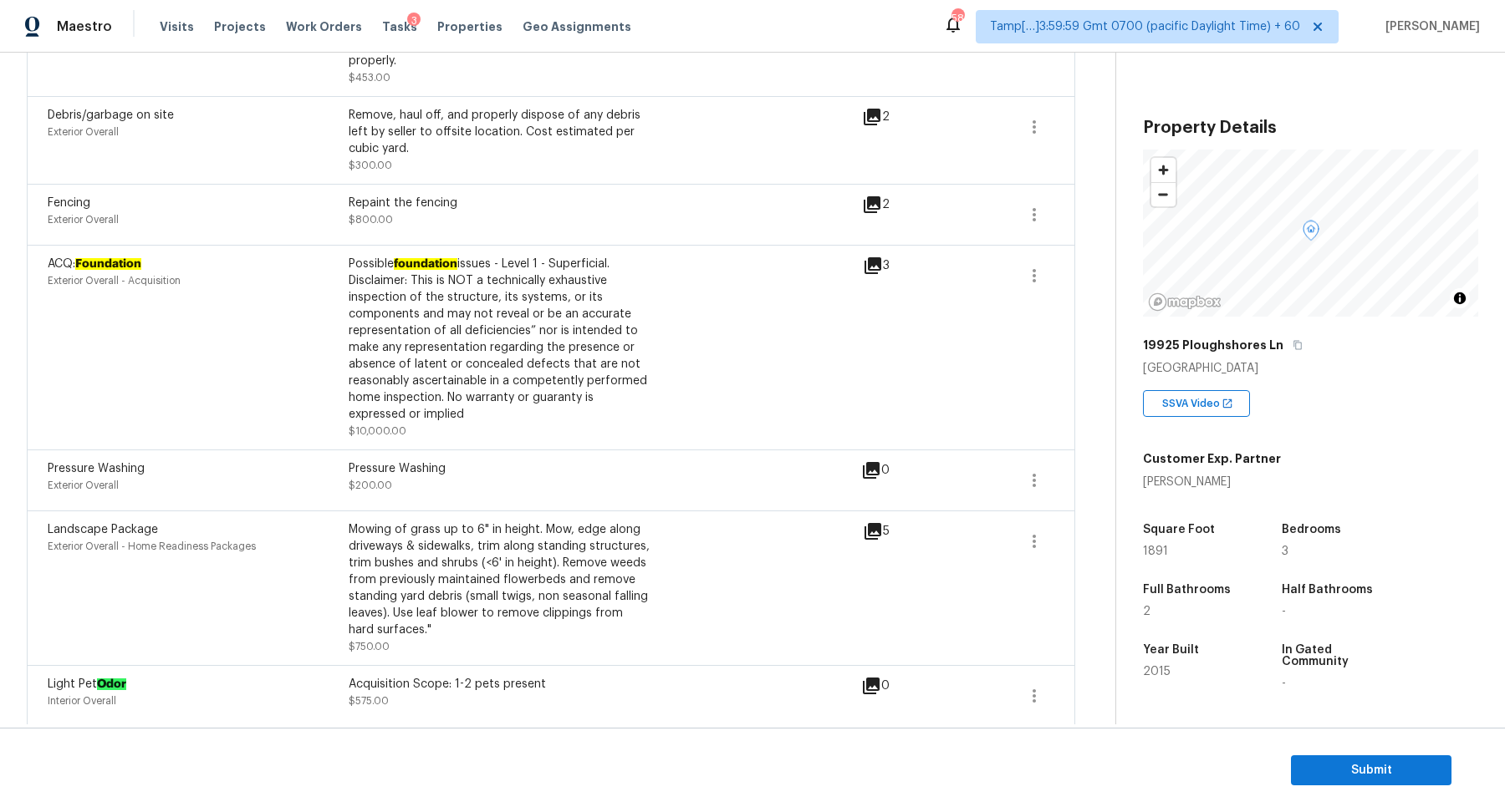
scroll to position [571, 0]
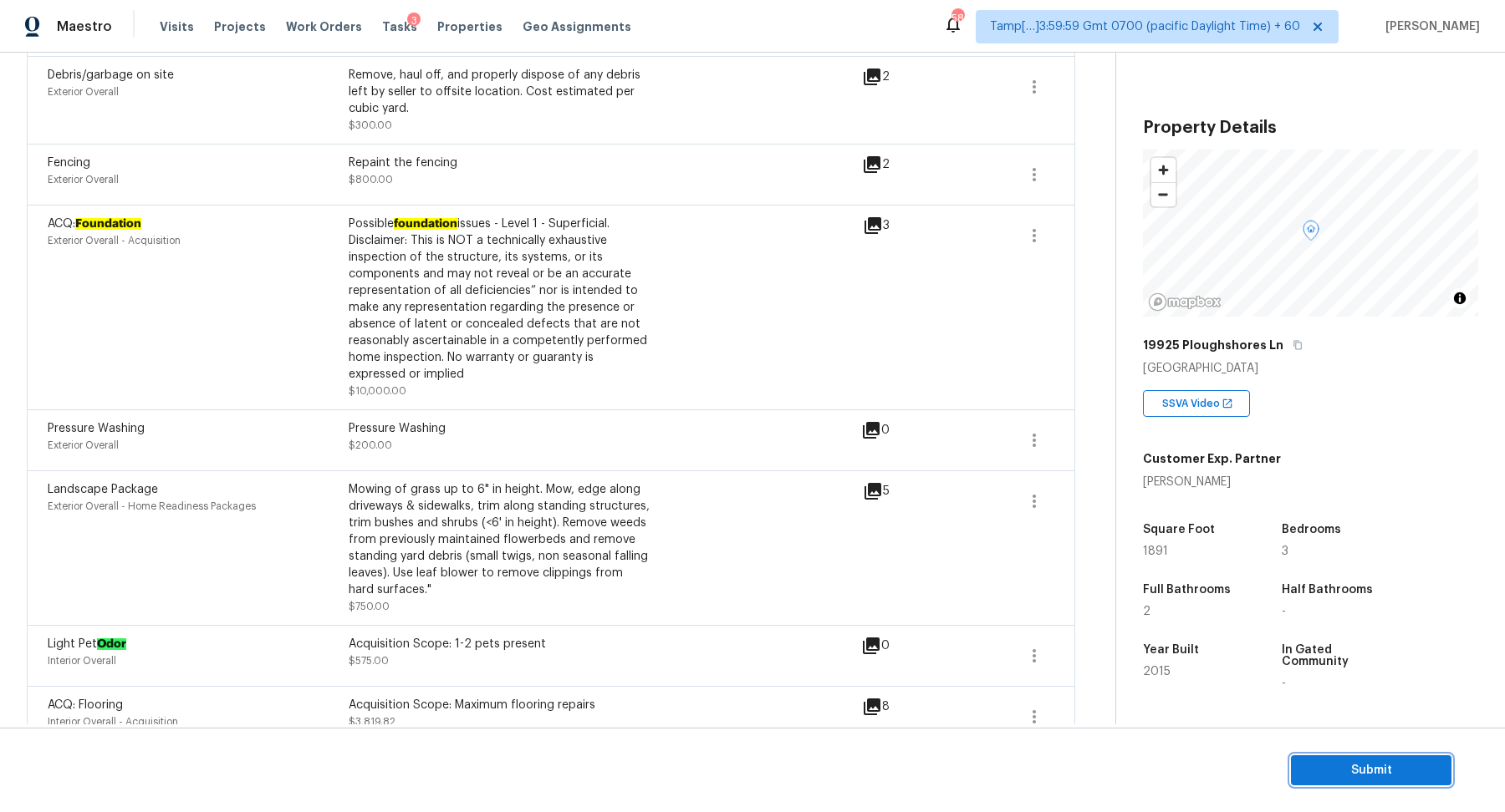
click at [1339, 761] on span "Submit" at bounding box center [1371, 770] width 133 height 21
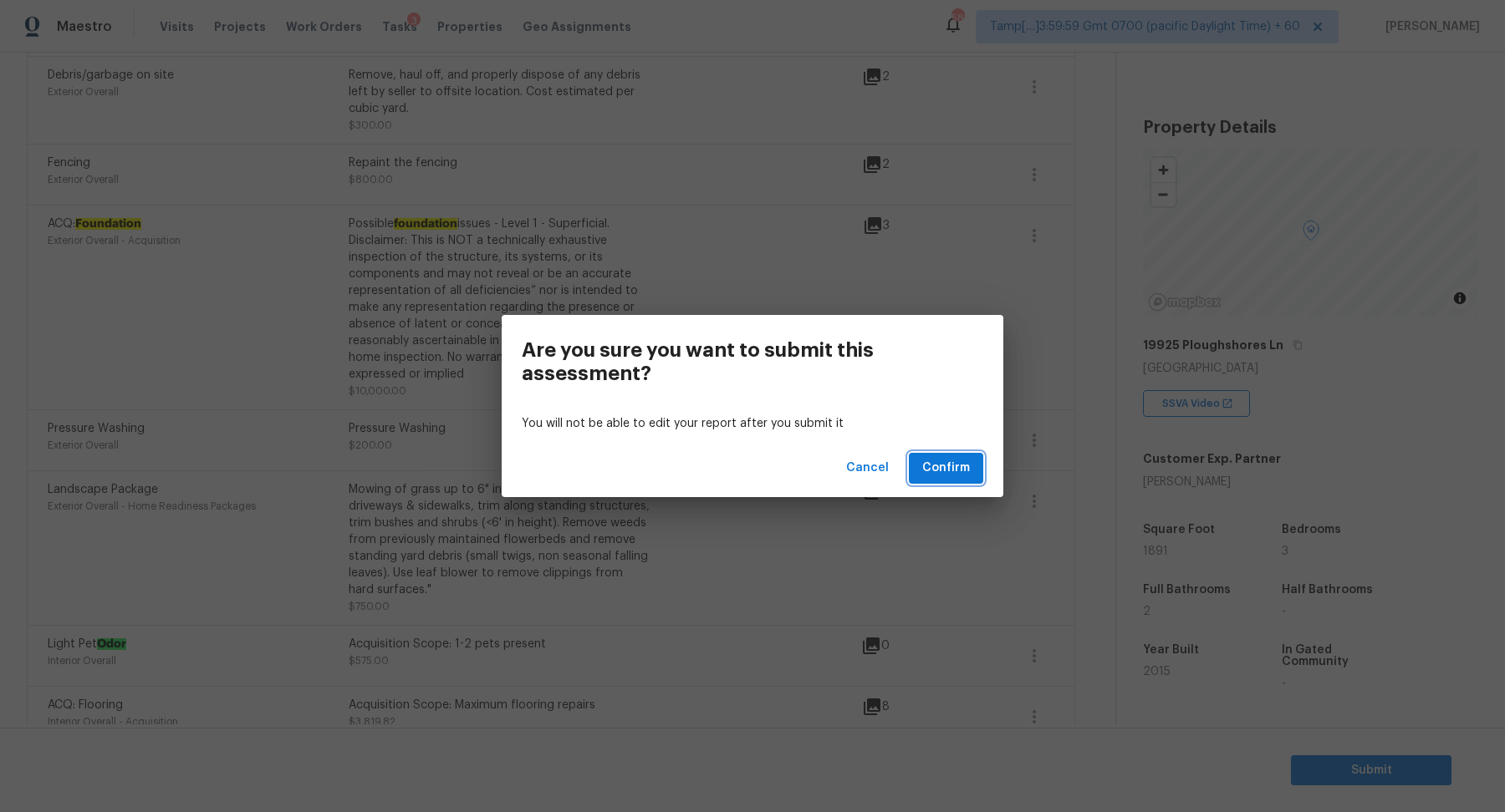
click at [961, 469] on span "Confirm" at bounding box center [946, 468] width 47 height 21
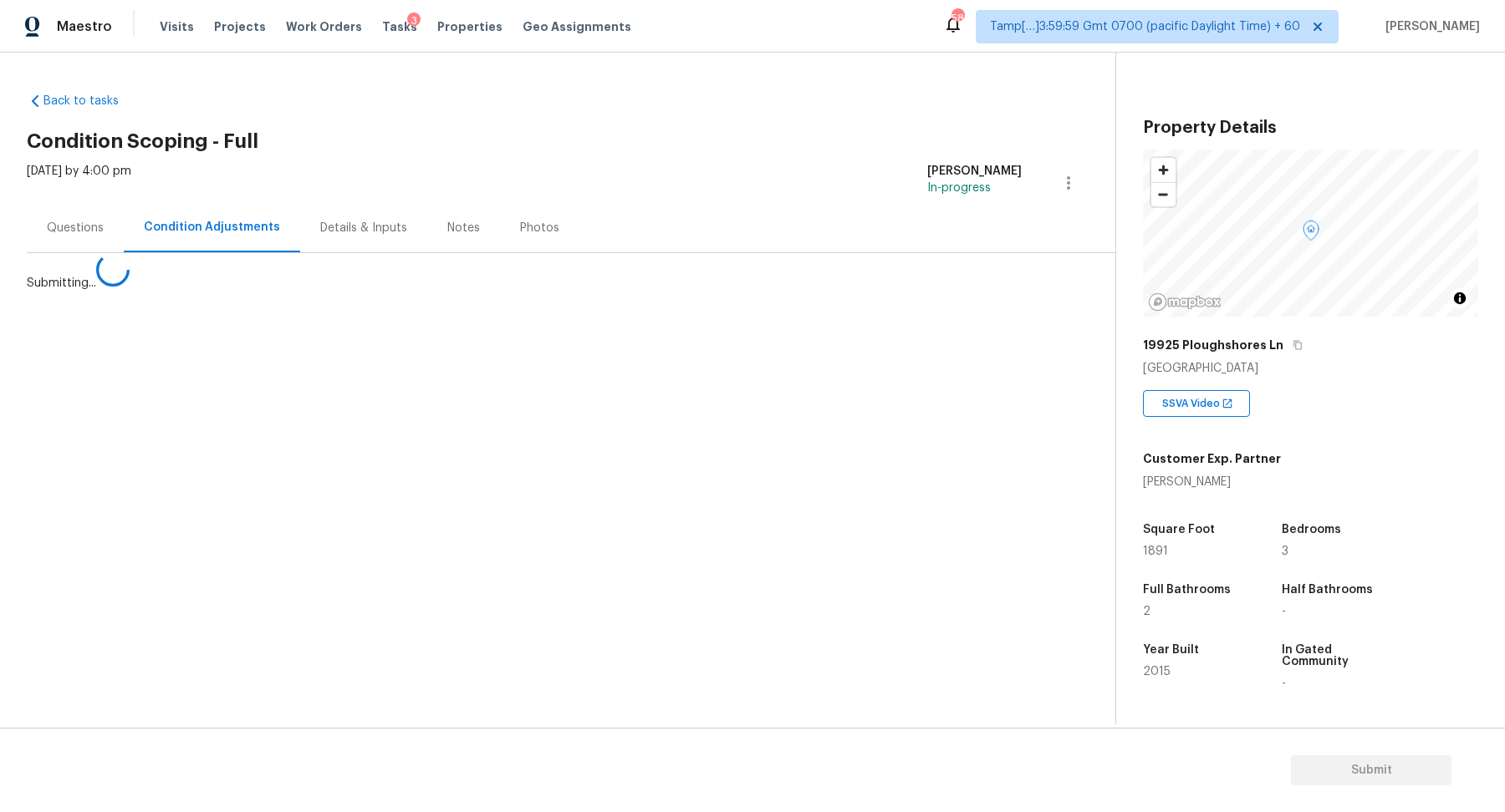
scroll to position [0, 0]
